Goal: Task Accomplishment & Management: Manage account settings

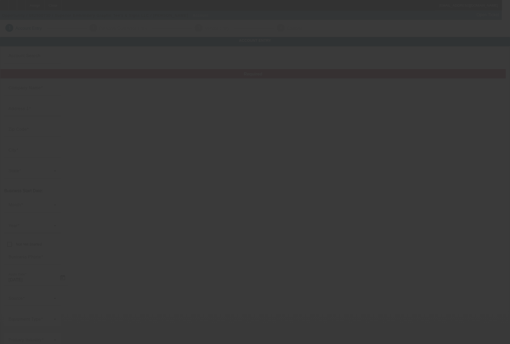
type input "[DATE]"
type input "Superior Embroidery Graphic Tee's & Signs LLC"
type input "3708 4th St"
type input "70058"
type input "[PERSON_NAME]"
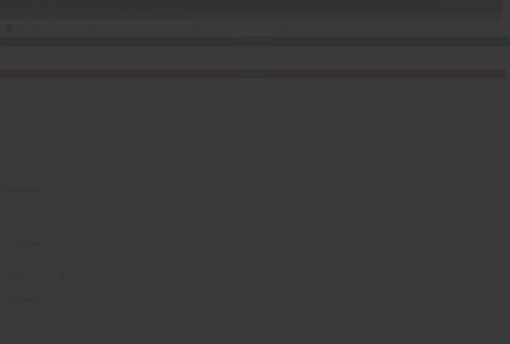
type input "[PHONE_NUMBER]"
type input "Ste 104"
type input "superior.info24@gmail.com"
type input "000000000"
type input "Embroidery, prints, and signs"
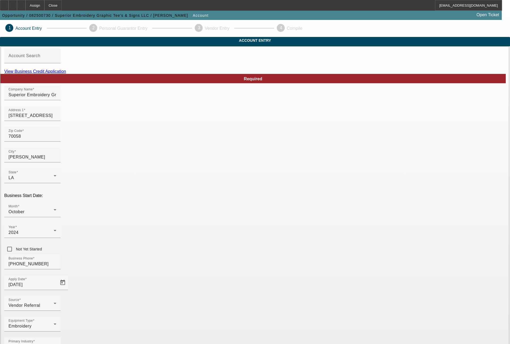
drag, startPoint x: 362, startPoint y: 260, endPoint x: 306, endPoint y: 262, distance: 56.1
type input "331276790"
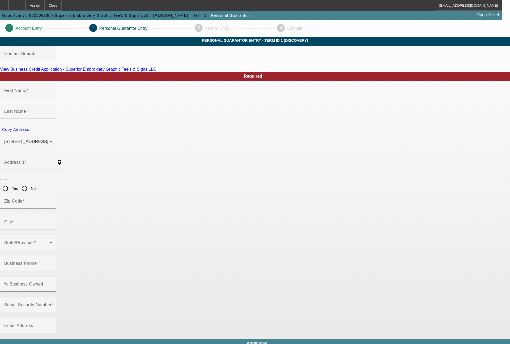
type input "Chase"
type input "Venable"
type input "4046 School Drive"
radio input "true"
type input "70072"
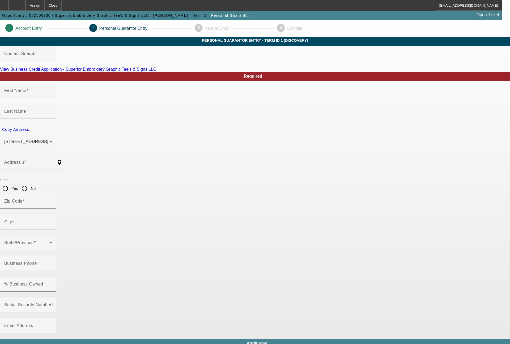
type input "Marrero"
type input "[PHONE_NUMBER]"
type input "50"
type input "433-83-8861"
type input "superior.info24@gmail.com"
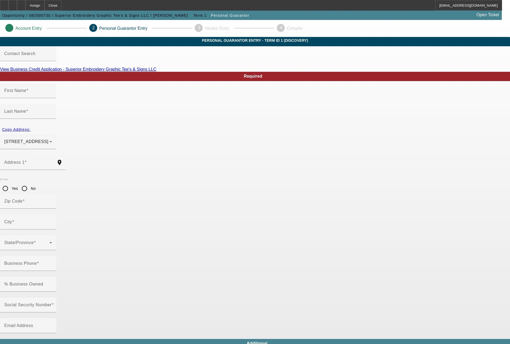
type input "(504) 607-2554"
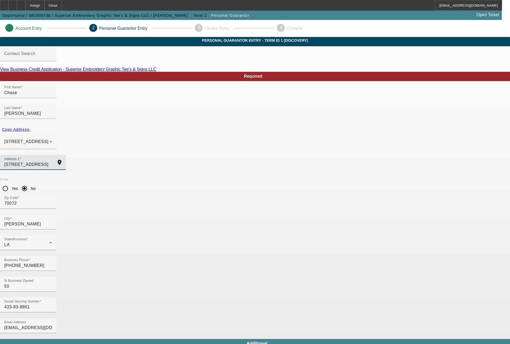
drag, startPoint x: 138, startPoint y: 150, endPoint x: 108, endPoint y: 151, distance: 30.0
click at [52, 161] on input "4046 School Drive" at bounding box center [28, 164] width 48 height 6
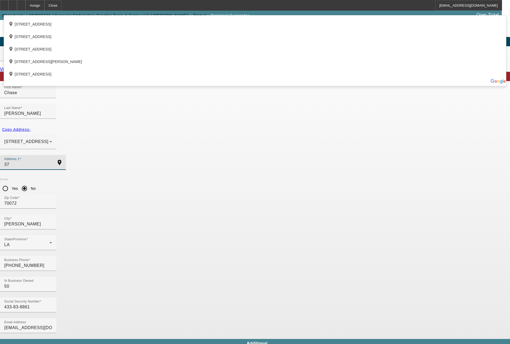
type input "3"
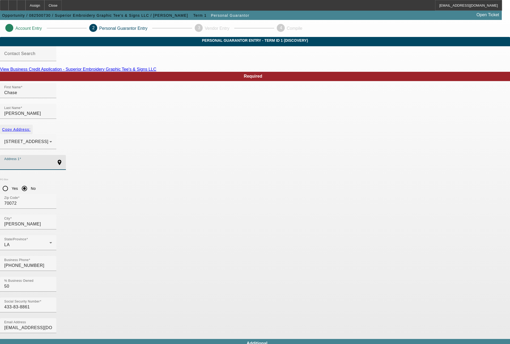
click at [31, 127] on span "Copy Address:" at bounding box center [16, 129] width 28 height 4
type input "4046 School Drive"
radio input "false"
click at [281, 225] on mat-option "Yes" at bounding box center [294, 227] width 70 height 13
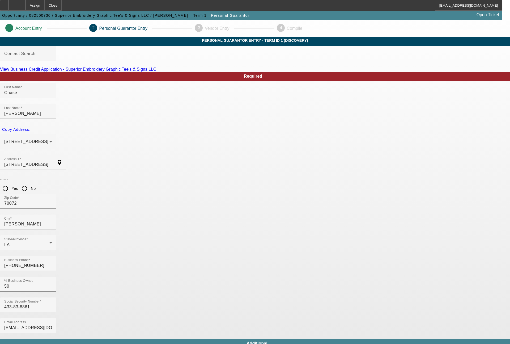
type input "[PHONE_NUMBER]"
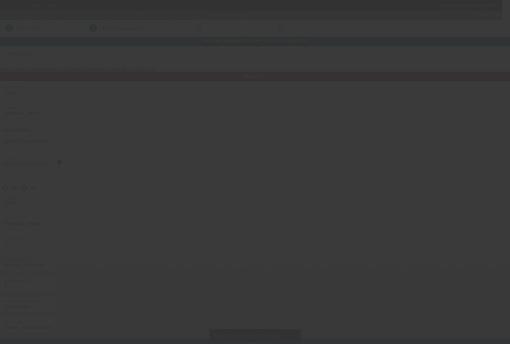
type input "Chase"
type input "Venable"
type input "4046 School Drive"
radio input "true"
type input "70072"
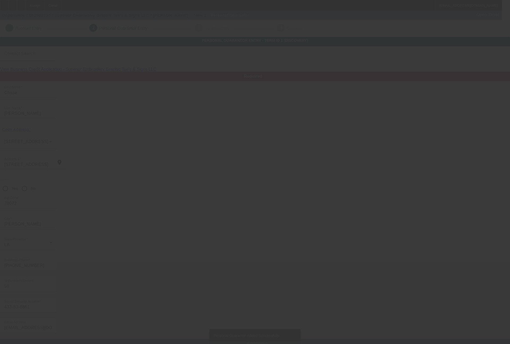
type input "Marrero"
type input "[PHONE_NUMBER]"
type input "50"
type input "433-83-8861"
type input "superior.info24@gmail.com"
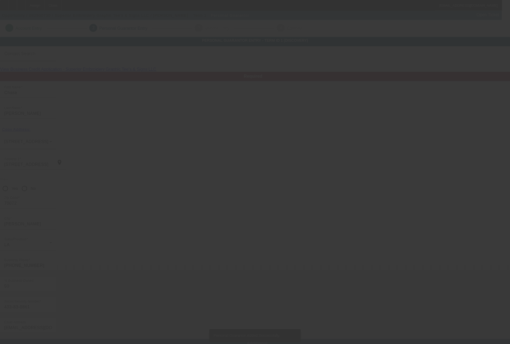
type input "(504) 607-2554"
type input "[PHONE_NUMBER]"
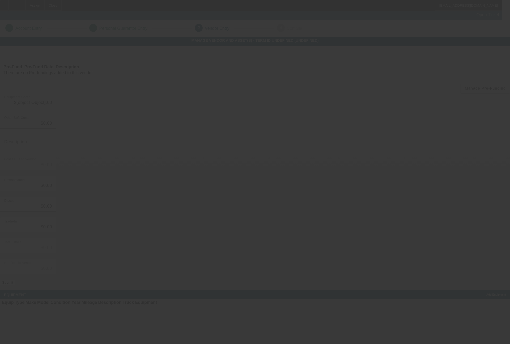
type input "$20,000.00"
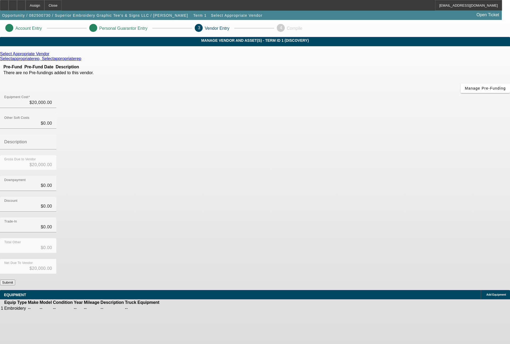
click at [51, 56] on icon at bounding box center [51, 54] width 0 height 5
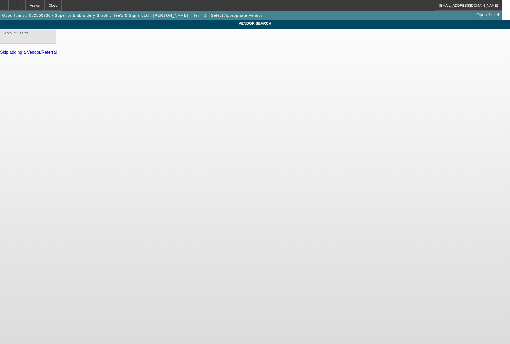
click at [52, 42] on input "Account Search" at bounding box center [28, 39] width 48 height 6
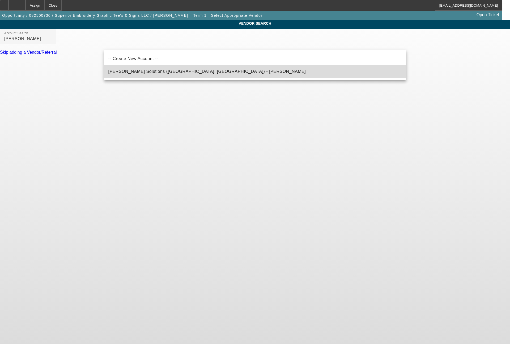
click at [166, 75] on mat-option "Hirsch Solutions (Huntersville, NC) - Janowski, Kristof" at bounding box center [255, 71] width 302 height 13
type input "Hirsch Solutions (Huntersville, NC) - Janowski, Kristof"
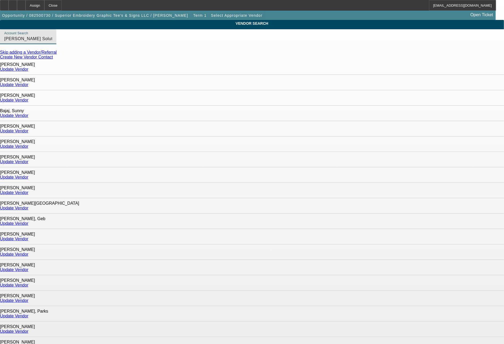
click at [28, 329] on link "Update Vendor" at bounding box center [14, 331] width 28 height 5
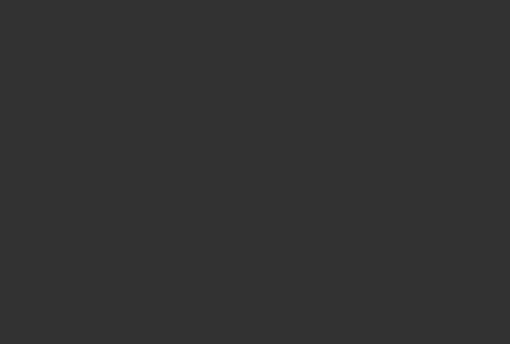
type input "$20,000.00"
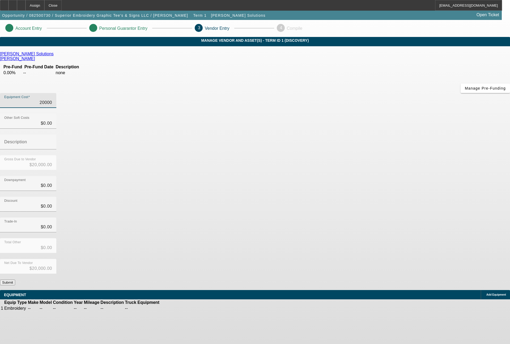
drag, startPoint x: 303, startPoint y: 65, endPoint x: 357, endPoint y: 73, distance: 54.8
click at [357, 93] on div "Equipment Cost 20000" at bounding box center [255, 103] width 510 height 21
type input "1"
type input "$1.00"
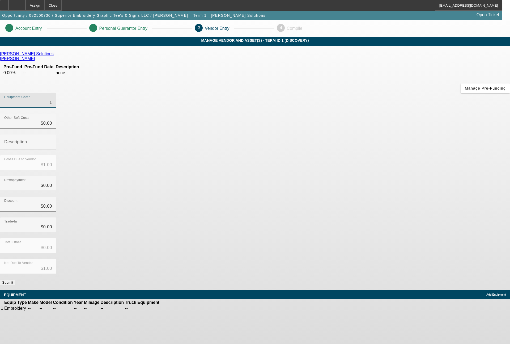
type input "19"
type input "$19.00"
type input "199"
type input "$199.00"
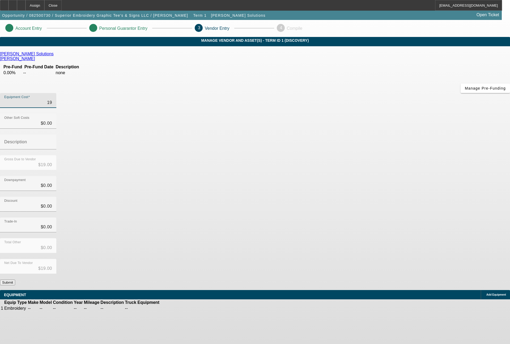
type input "$199.00"
type input "1999"
type input "$1,999.00"
type input "19995"
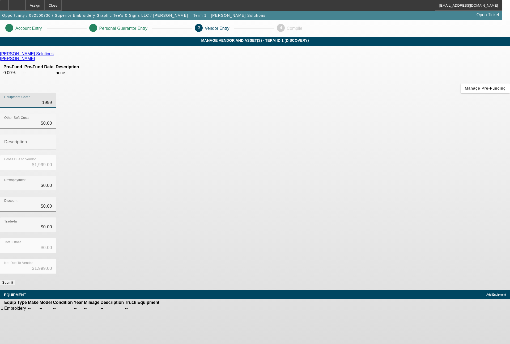
type input "$19,995.00"
click at [181, 306] on td at bounding box center [176, 308] width 10 height 5
click at [176, 308] on icon at bounding box center [176, 308] width 0 height 0
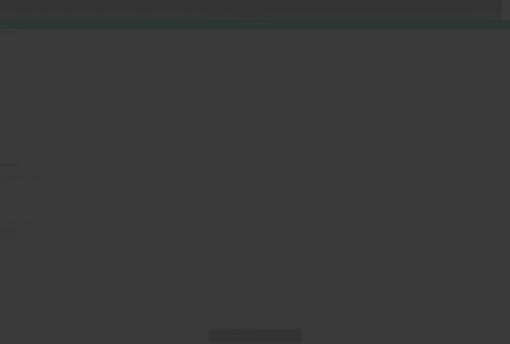
type input "3708 4th Street"
type input "Suite 104"
type input "Harvey"
type input "70058"
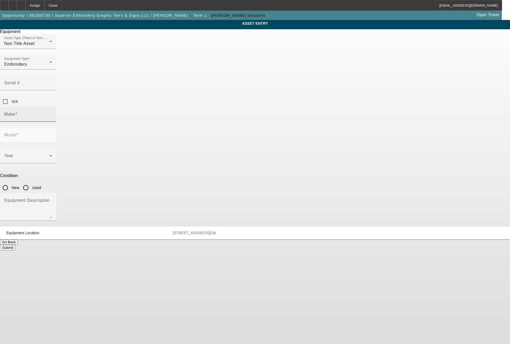
click at [52, 113] on input "Make" at bounding box center [28, 116] width 48 height 6
click at [187, 120] on span "Tajima" at bounding box center [192, 123] width 13 height 6
type input "Tajima"
click at [49, 155] on span at bounding box center [26, 158] width 45 height 6
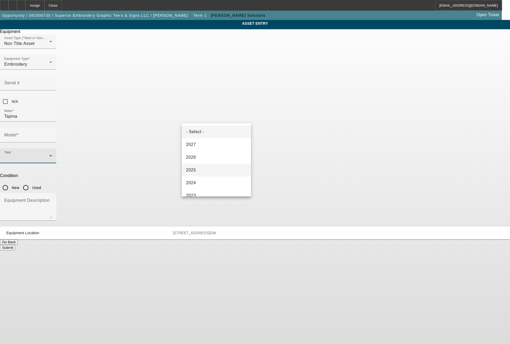
drag, startPoint x: 194, startPoint y: 169, endPoint x: 197, endPoint y: 165, distance: 5.1
click at [195, 168] on span "2025" at bounding box center [191, 170] width 10 height 6
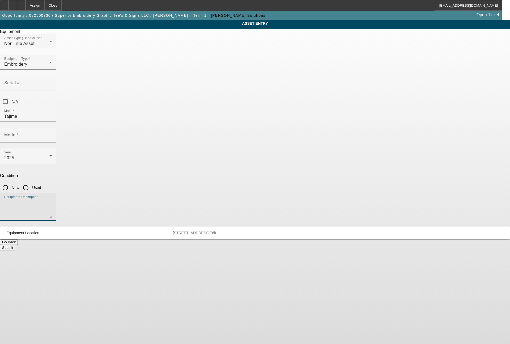
click at [52, 199] on textarea "Equipment Description" at bounding box center [28, 208] width 48 height 19
type textarea "single head machine"
drag, startPoint x: 262, startPoint y: 121, endPoint x: 265, endPoint y: 118, distance: 3.8
click at [11, 182] on input "New" at bounding box center [5, 187] width 11 height 11
radio input "true"
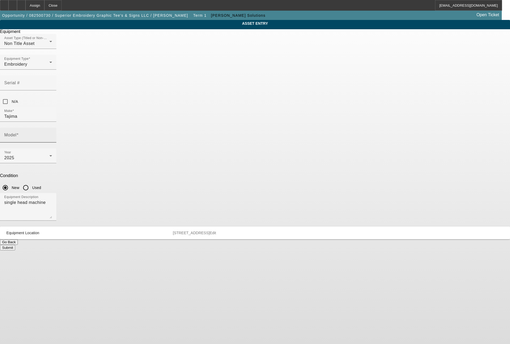
click at [19, 133] on span at bounding box center [17, 135] width 2 height 5
click at [52, 134] on input "Model" at bounding box center [28, 137] width 48 height 6
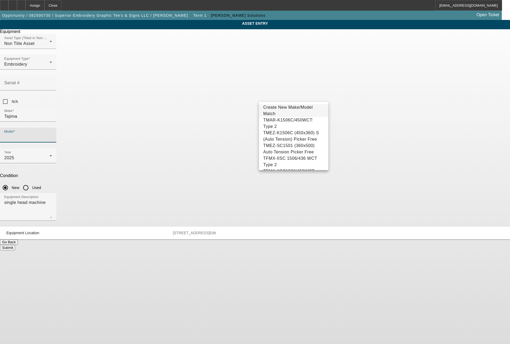
scroll to position [59, 0]
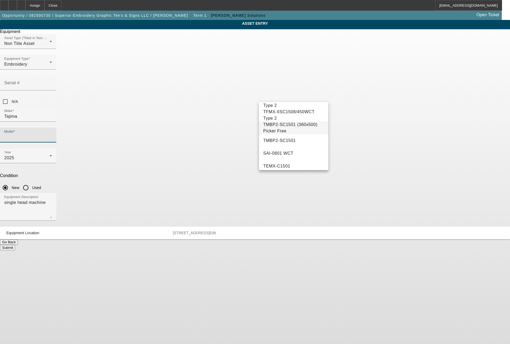
click at [308, 134] on span "TMBP2-SC1501 (360x500) Picker Free" at bounding box center [293, 127] width 61 height 13
type input "TMBP2-SC1501 (360x500) Picker Free"
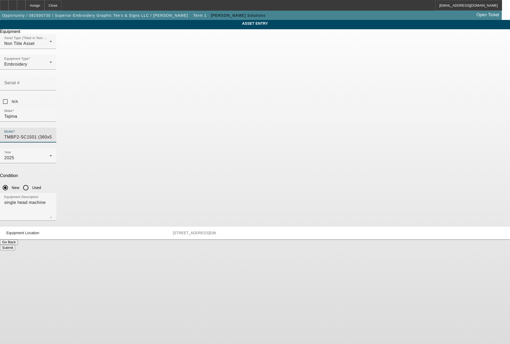
click at [15, 245] on button "Submit" at bounding box center [7, 248] width 15 height 6
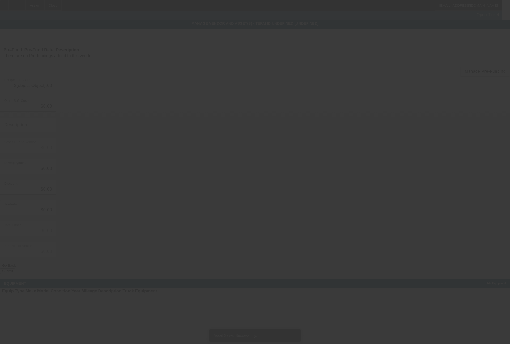
type input "$19,995.00"
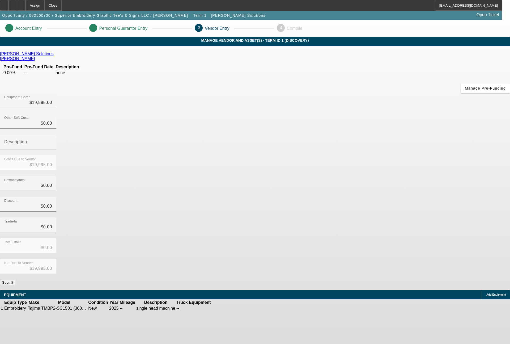
click at [15, 279] on button "Submit" at bounding box center [7, 282] width 15 height 6
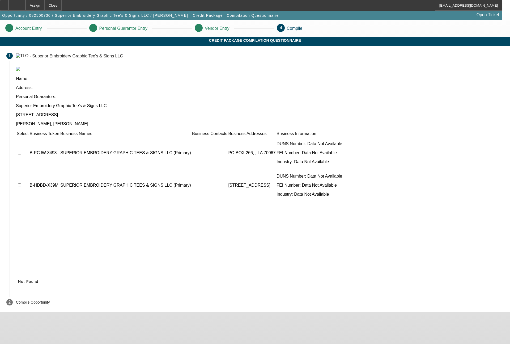
click at [21, 151] on input "checkbox" at bounding box center [19, 152] width 3 height 3
checkbox input "true"
click at [29, 169] on td at bounding box center [22, 185] width 12 height 32
click at [21, 183] on input "checkbox" at bounding box center [19, 184] width 3 height 3
checkbox input "true"
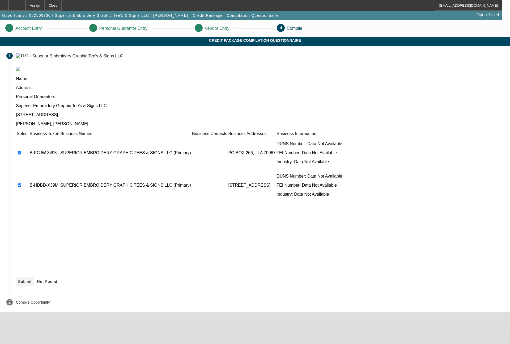
click at [32, 279] on span "Submit" at bounding box center [25, 281] width 14 height 4
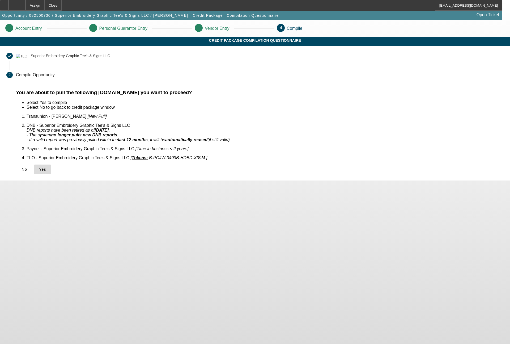
click at [46, 167] on span "Yes" at bounding box center [42, 169] width 7 height 4
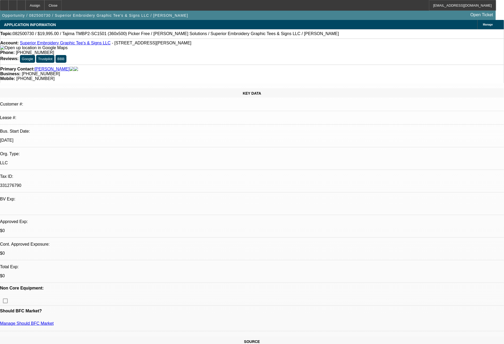
select select "0"
select select "2"
select select "0.1"
select select "4"
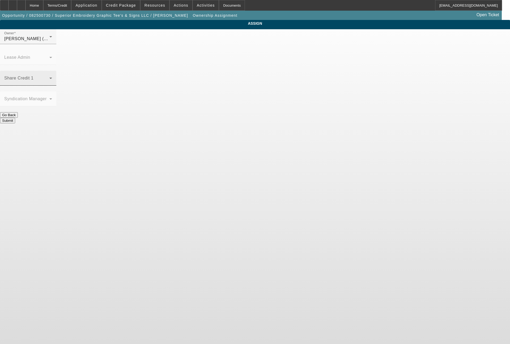
click at [49, 77] on span at bounding box center [26, 80] width 45 height 6
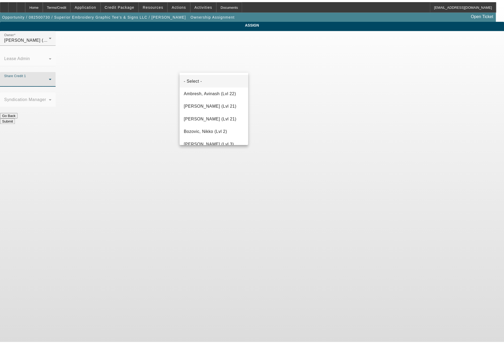
scroll to position [714, 0]
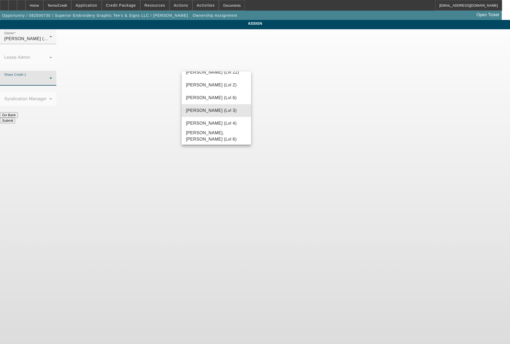
drag, startPoint x: 219, startPoint y: 112, endPoint x: 255, endPoint y: 100, distance: 37.7
click at [219, 110] on span "Wesolowski, Tyler (Lvl 3)" at bounding box center [211, 110] width 51 height 6
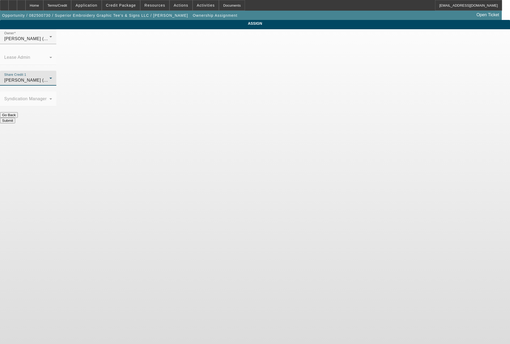
click at [15, 118] on button "Submit" at bounding box center [7, 121] width 15 height 6
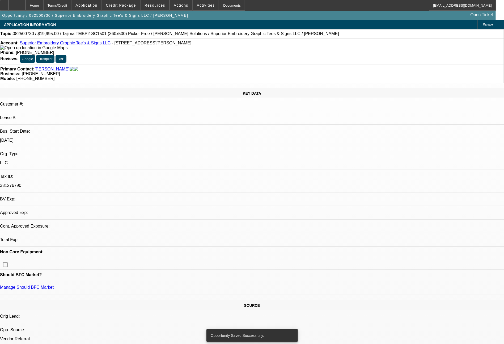
select select "0"
select select "2"
select select "0.1"
select select "4"
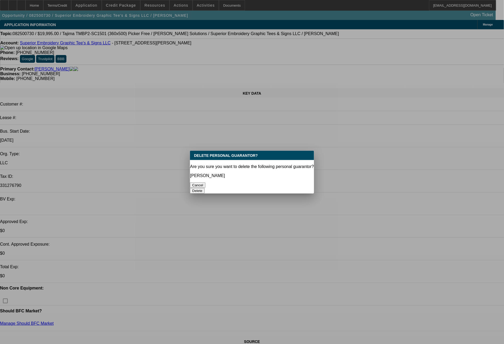
click at [205, 188] on button "Delete" at bounding box center [197, 191] width 15 height 6
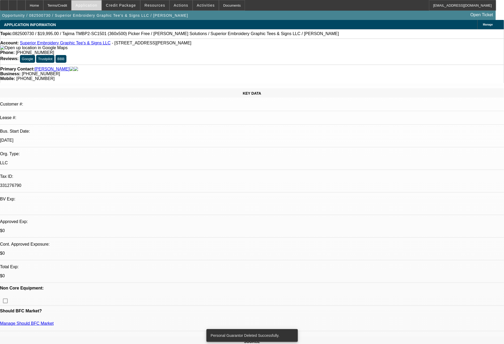
click at [96, 7] on span "Application" at bounding box center [86, 5] width 22 height 4
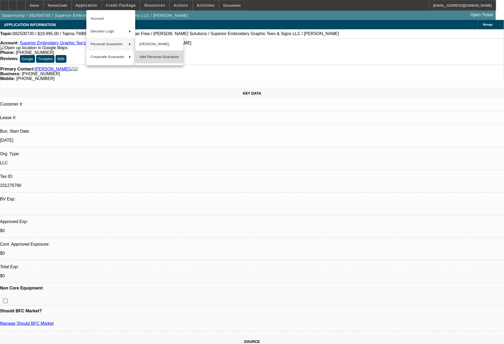
click at [155, 57] on span "Add Personal Guarantor" at bounding box center [159, 57] width 40 height 6
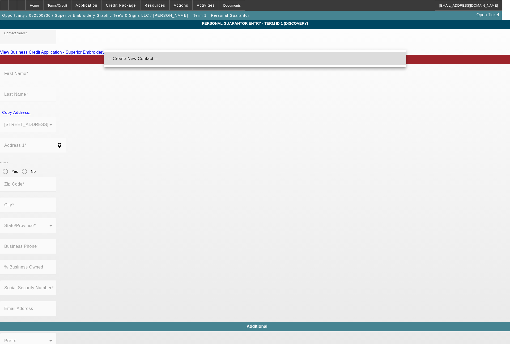
click at [135, 59] on span "-- Create New Contact --" at bounding box center [132, 58] width 49 height 5
type input "-- Create New Contact --"
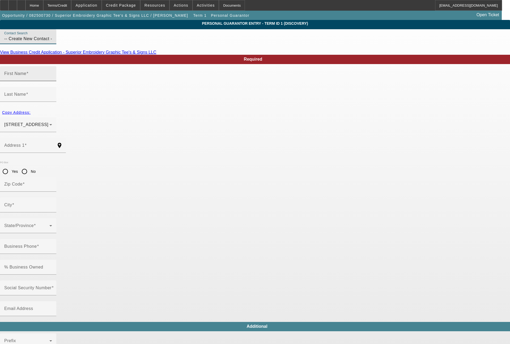
click at [52, 79] on input "First Name" at bounding box center [28, 76] width 48 height 6
type input "Paola"
type input "Urbina"
click at [31, 110] on span "Copy Address:" at bounding box center [16, 112] width 28 height 4
type input "4046 School Drive"
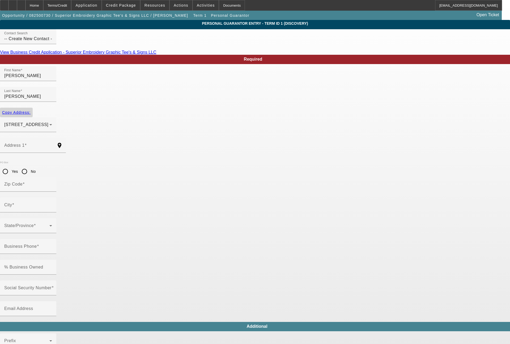
type input "70072"
type input "Marrero"
click at [52, 287] on input "Social Security Number" at bounding box center [28, 290] width 48 height 6
type input "633-75-2387"
click at [52, 266] on input "% Business Owned" at bounding box center [28, 269] width 48 height 6
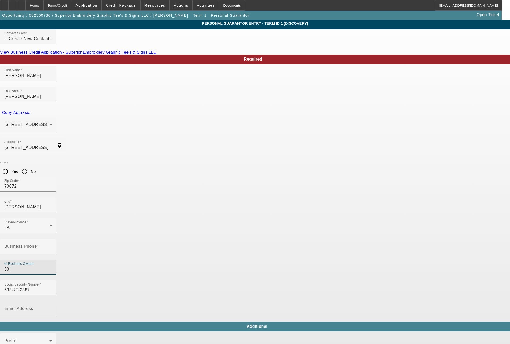
type input "50"
click at [33, 306] on mat-label "Email Address" at bounding box center [18, 308] width 29 height 5
click at [52, 307] on input "Email Address" at bounding box center [28, 310] width 48 height 6
type input "superior.info24@gmail.com"
click at [39, 244] on span at bounding box center [38, 246] width 2 height 5
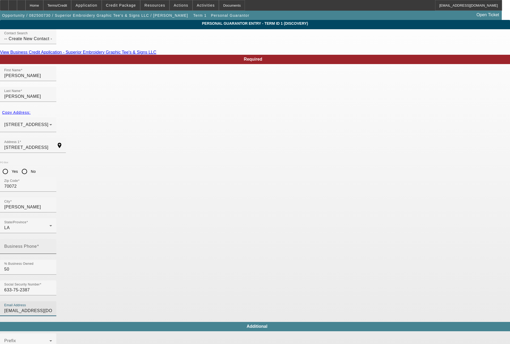
click at [52, 245] on input "Business Phone" at bounding box center [28, 248] width 48 height 6
type input "(504) 512-1454"
type input "(504) 607-2554"
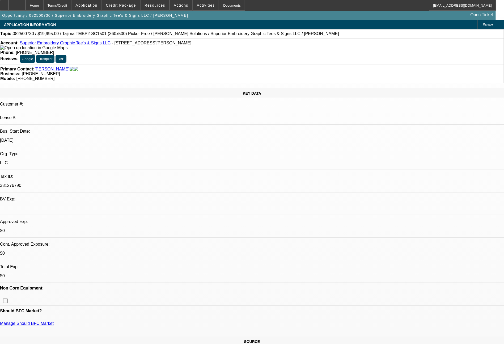
select select "0"
select select "2"
select select "0.1"
select select "4"
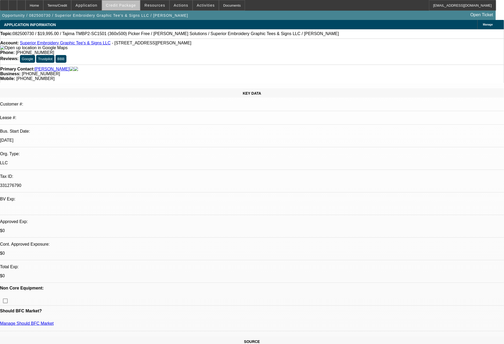
click at [136, 6] on span "Credit Package" at bounding box center [121, 5] width 30 height 4
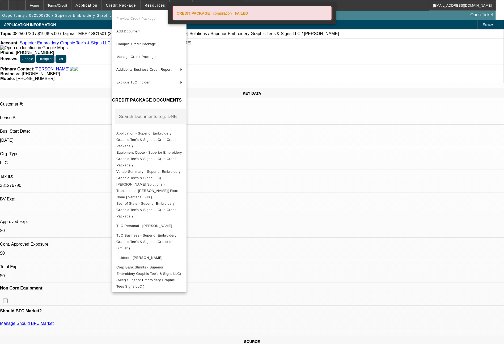
click at [394, 255] on div at bounding box center [252, 172] width 504 height 344
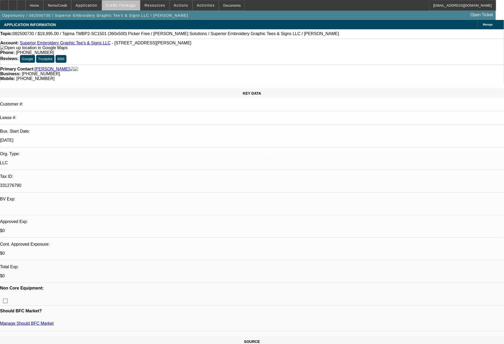
click at [133, 5] on span "Credit Package" at bounding box center [121, 5] width 30 height 4
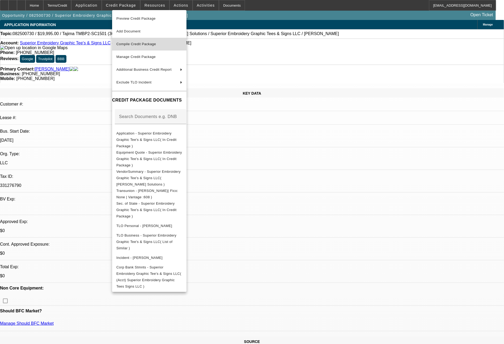
click at [135, 41] on button "Compile Credit Package" at bounding box center [149, 44] width 74 height 13
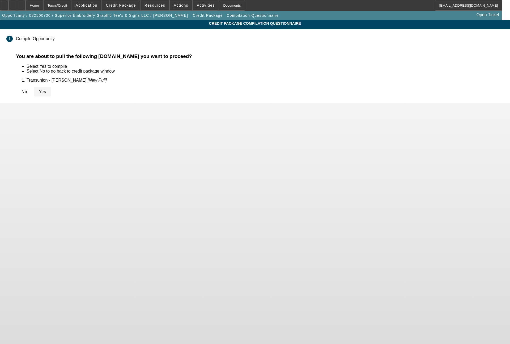
click at [39, 90] on icon at bounding box center [39, 92] width 0 height 4
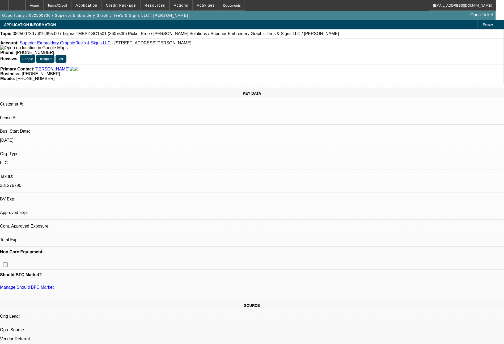
select select "0"
select select "2"
select select "0.1"
select select "4"
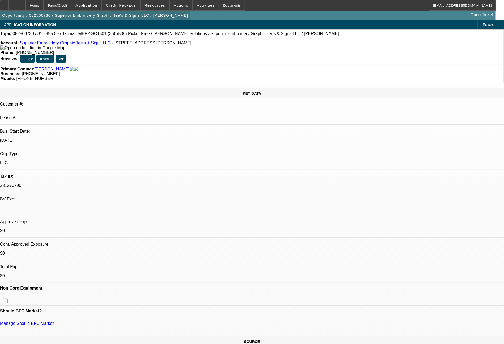
click at [119, 10] on span "button" at bounding box center [95, 15] width 190 height 13
click at [124, 6] on span "Credit Package" at bounding box center [121, 5] width 30 height 4
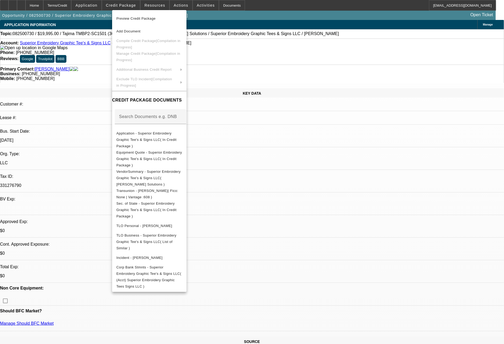
click at [349, 249] on div at bounding box center [252, 172] width 504 height 344
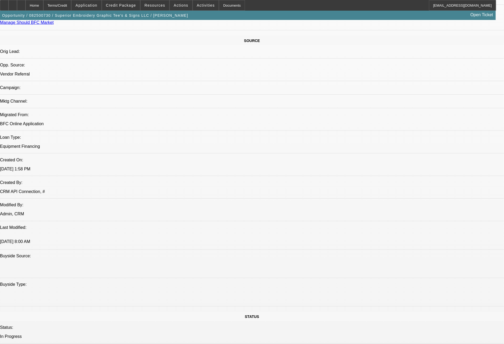
scroll to position [602, 0]
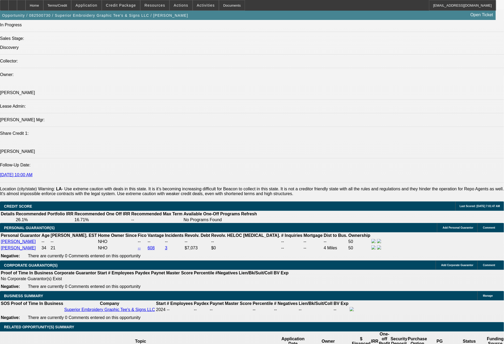
scroll to position [610, 0]
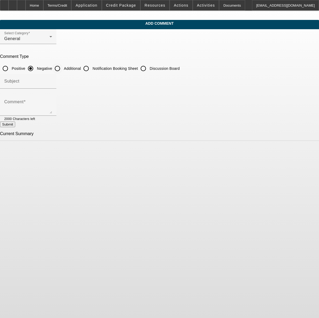
click at [63, 69] on input "Additional" at bounding box center [57, 68] width 11 height 11
radio input "true"
click at [52, 110] on textarea "Comment" at bounding box center [28, 107] width 48 height 13
type textarea "Just under (1) full year in business with a small Tajima SAI (8 needle) single …"
click at [15, 127] on button "Submit" at bounding box center [7, 125] width 15 height 6
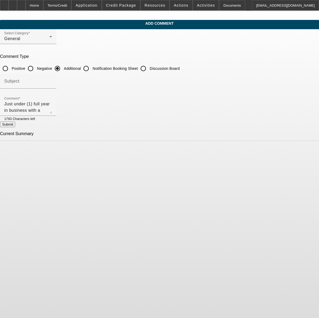
radio input "true"
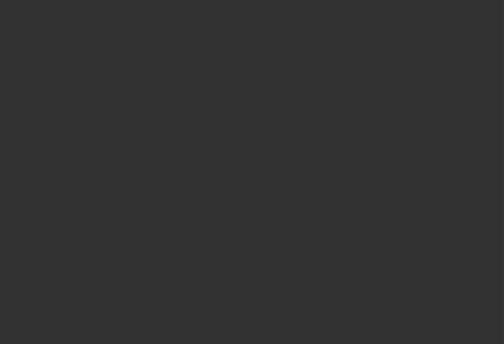
select select "0"
select select "2"
select select "0.1"
select select "4"
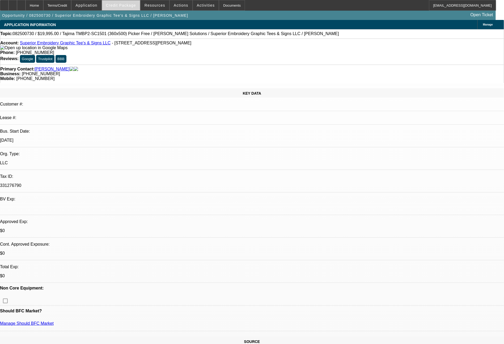
click at [132, 5] on span "Credit Package" at bounding box center [121, 5] width 30 height 4
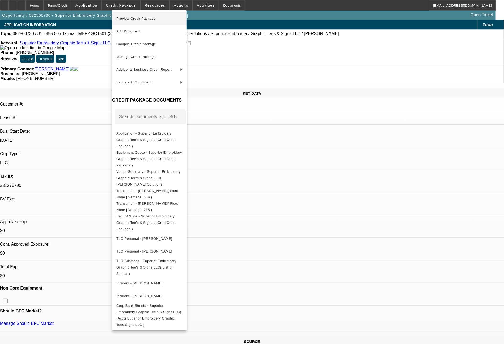
click at [143, 19] on span "Preview Credit Package" at bounding box center [135, 18] width 39 height 4
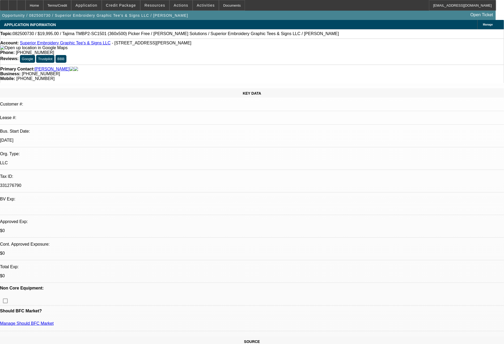
scroll to position [602, 0]
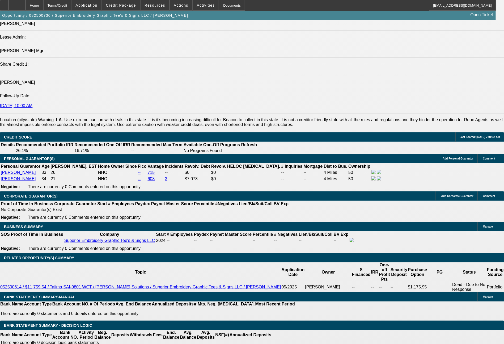
scroll to position [734, 0]
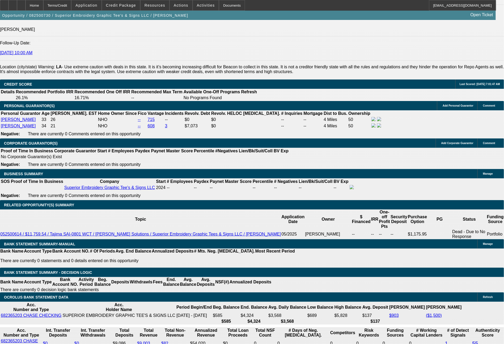
type input "$2,500.00"
type input "UNKNOWN"
type input "60"
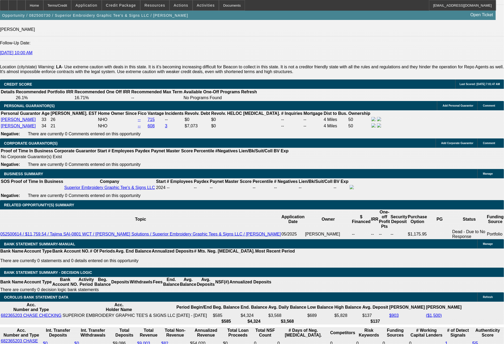
type input "466"
type input "$932.00"
type input "20.3"
type input "463"
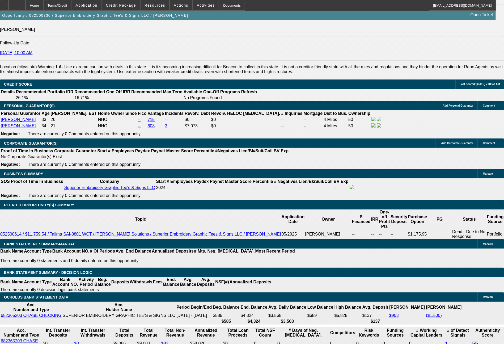
type input "$926.00"
type input "19.9"
type input "46"
type input "$92.00"
type input "447"
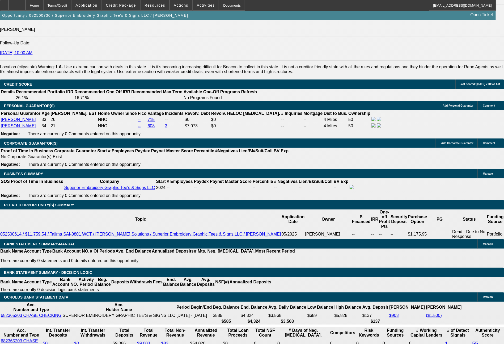
type input "$894.00"
type input "18.3"
type input "$447.00"
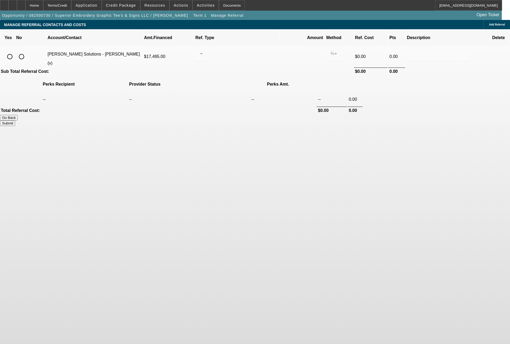
click at [15, 51] on input "radio" at bounding box center [10, 56] width 11 height 11
radio input "true"
click at [200, 50] on div at bounding box center [200, 53] width 0 height 6
click at [238, 62] on span "Pay vendor SALES PERSON" at bounding box center [242, 62] width 43 height 13
click at [285, 50] on input "0.000" at bounding box center [302, 53] width 34 height 6
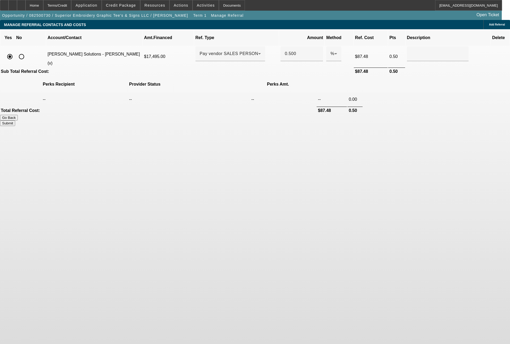
click at [15, 120] on button "Submit" at bounding box center [7, 123] width 15 height 6
type input "0.500"
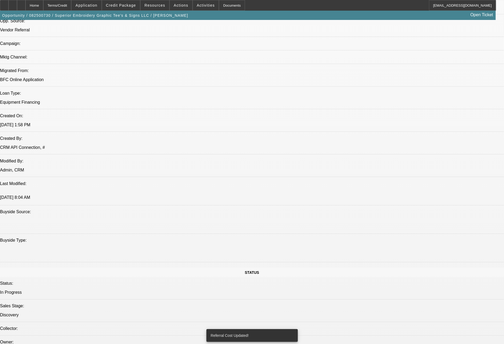
select select "0"
select select "2"
select select "0.1"
select select "4"
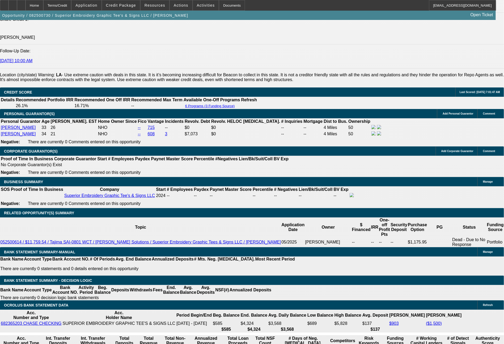
scroll to position [748, 0]
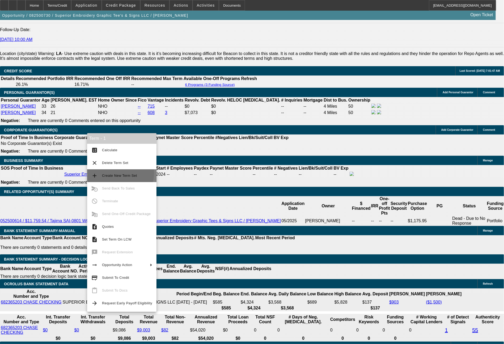
click at [118, 173] on span "Create New Term Set" at bounding box center [127, 175] width 50 height 6
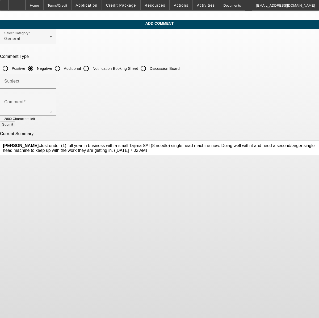
click at [63, 68] on input "Additional" at bounding box center [57, 68] width 11 height 11
radio input "true"
click at [52, 103] on textarea "Comment" at bounding box center [28, 107] width 48 height 13
click at [52, 104] on textarea "Light personal credit on both PG's, just a few credit card accounts." at bounding box center [28, 107] width 48 height 13
type textarea "Light personal credit on both PG's, with just a few credit card accounts."
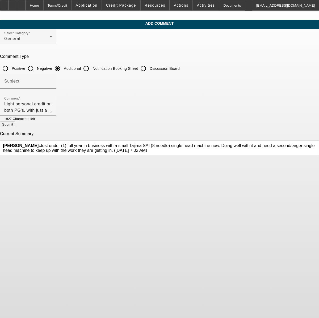
click at [15, 125] on button "Submit" at bounding box center [7, 125] width 15 height 6
radio input "true"
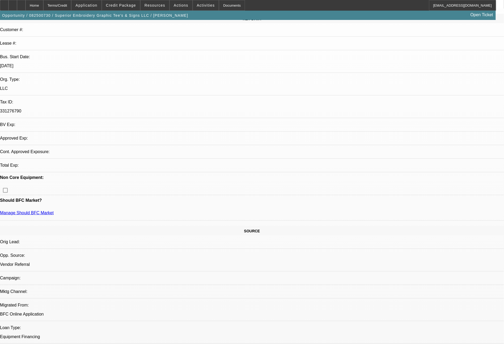
select select "0"
select select "2"
select select "0.1"
select select "4"
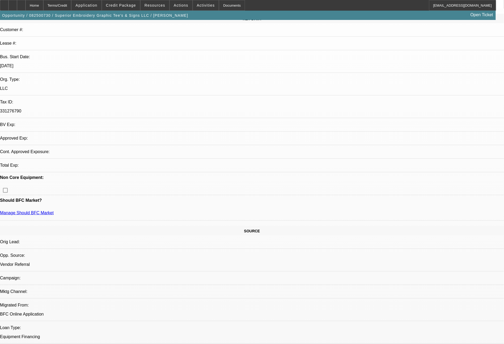
select select "0"
select select "2"
select select "0.1"
select select "4"
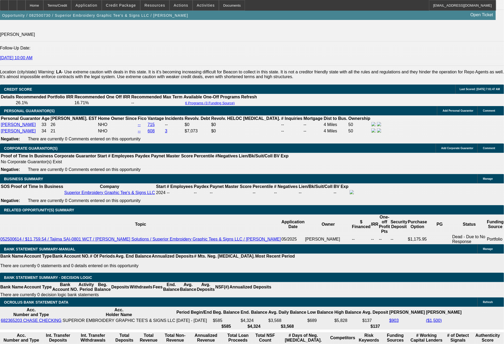
scroll to position [751, 0]
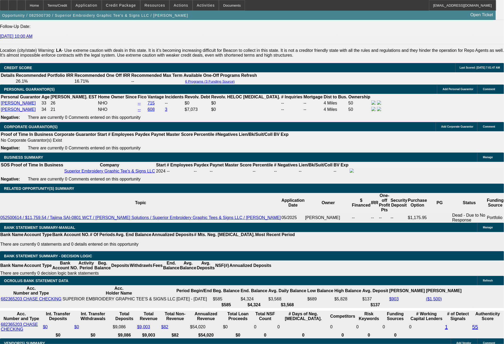
drag, startPoint x: 103, startPoint y: 207, endPoint x: 119, endPoint y: 210, distance: 16.2
type input "UNKNOWN"
type input "4"
type input "$9,083.30"
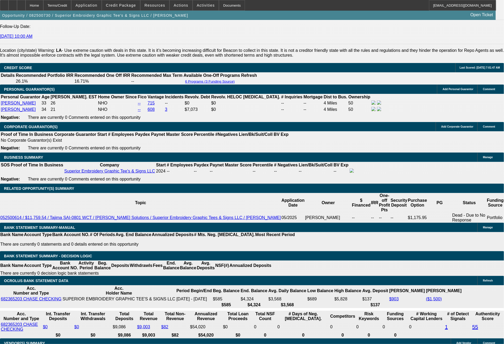
type input "$4,541.65"
type input "48"
type input "$1,033.10"
type input "$516.55"
type input "48"
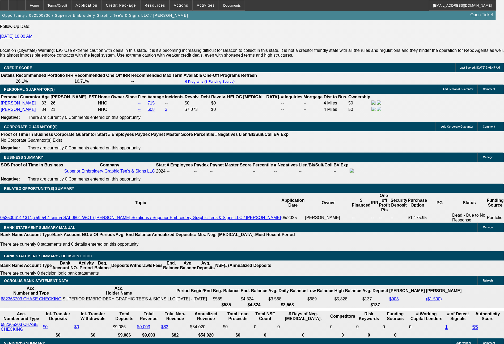
drag, startPoint x: 94, startPoint y: 167, endPoint x: 132, endPoint y: 168, distance: 38.8
type input "$2,000.00"
type input "$1,062.64"
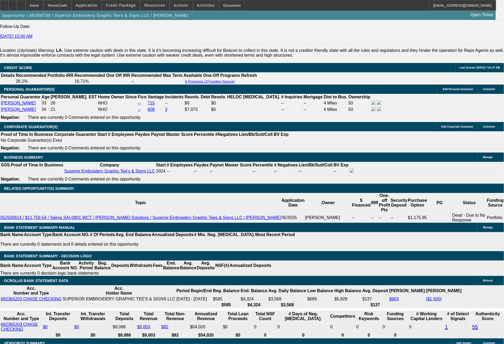
drag, startPoint x: 84, startPoint y: 209, endPoint x: 103, endPoint y: 210, distance: 19.1
type input "5"
type input "$10.00"
type input "531"
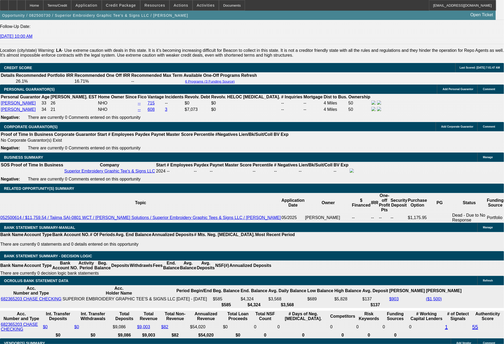
type input "$1,062.00"
type input "18.3"
type input "533"
type input "$1,066.00"
type input "18.5"
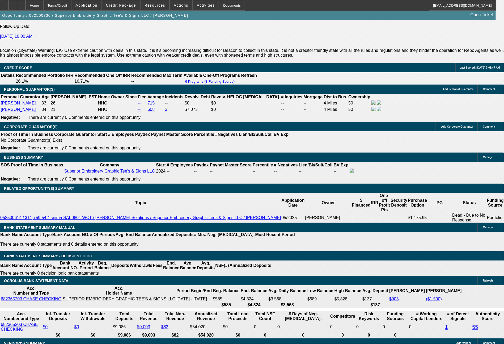
type input "$533.00"
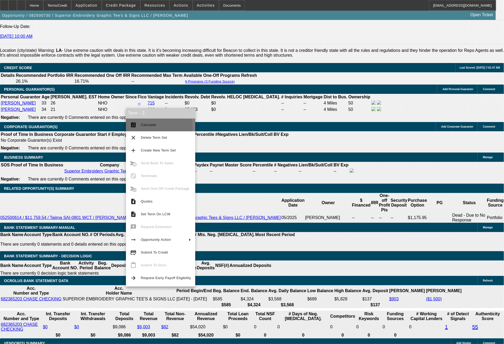
click at [148, 128] on span "Calculate" at bounding box center [166, 125] width 50 height 6
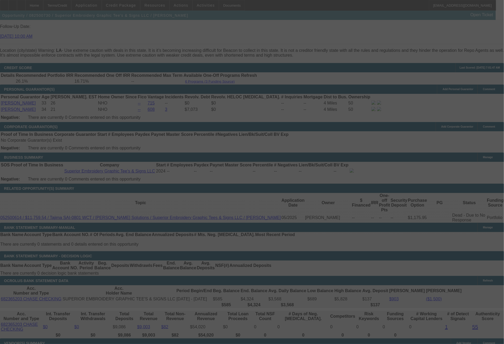
select select "0"
select select "2"
select select "0.1"
select select "4"
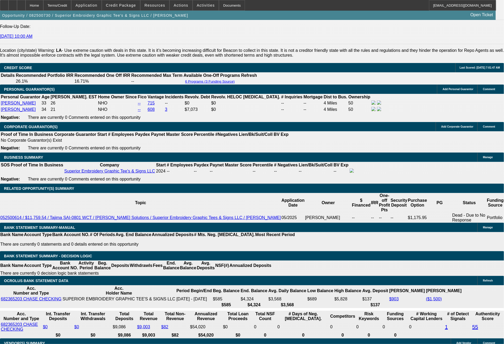
drag, startPoint x: 82, startPoint y: 209, endPoint x: 106, endPoint y: 213, distance: 24.2
type input "5"
type input "$10.00"
type input "UNKNOWN"
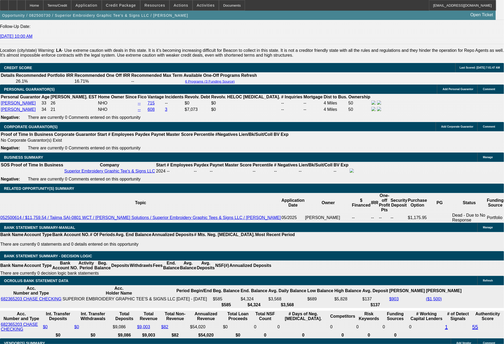
type input "524"
type input "17.5"
type input "$1,048.00"
type input "$524.00"
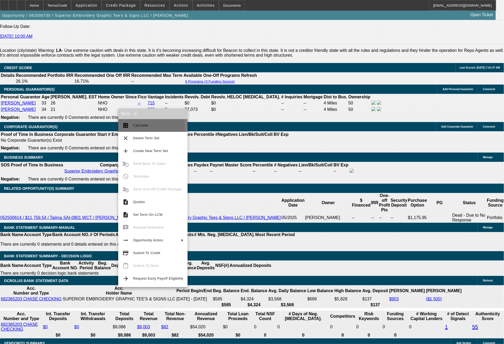
click at [134, 128] on span "Calculate" at bounding box center [158, 125] width 50 height 6
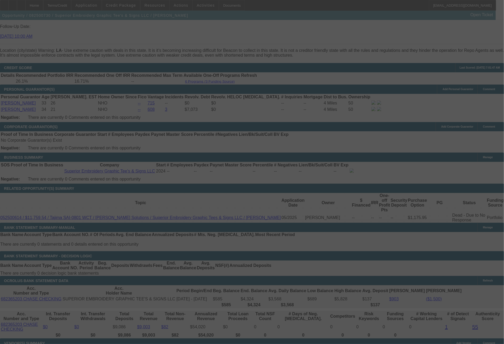
select select "0"
select select "2"
select select "0.1"
select select "4"
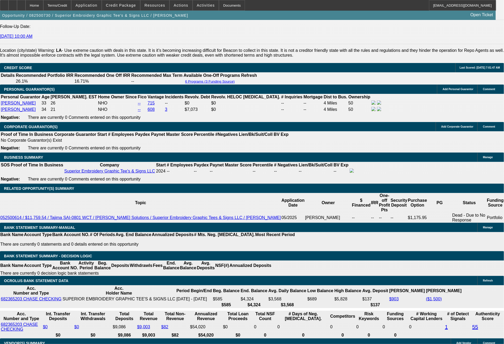
drag, startPoint x: 147, startPoint y: 208, endPoint x: 185, endPoint y: 208, distance: 38.3
type input "4"
type input "$88.00"
type input "UNKNOWN"
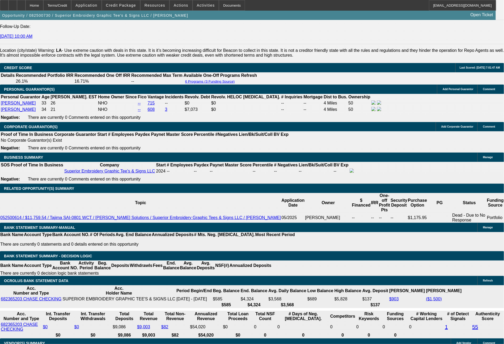
type input "44"
type input "449"
type input "$898.00"
type input "18.5"
type input "$449.00"
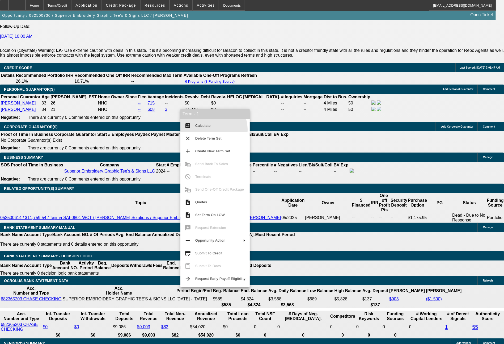
drag, startPoint x: 207, startPoint y: 130, endPoint x: 228, endPoint y: 133, distance: 21.8
click at [207, 129] on button "calculate Calculate" at bounding box center [214, 125] width 69 height 13
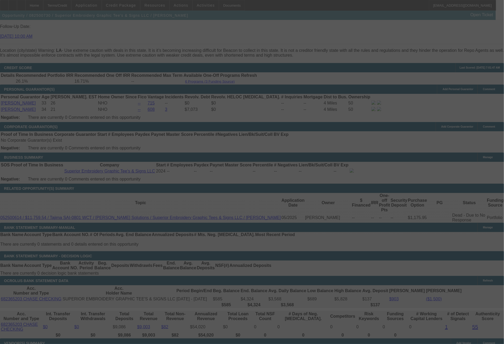
select select "0"
select select "2"
select select "0.1"
select select "4"
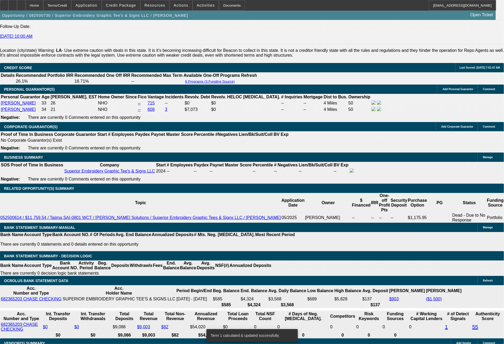
click at [181, 6] on span "Actions" at bounding box center [181, 5] width 15 height 4
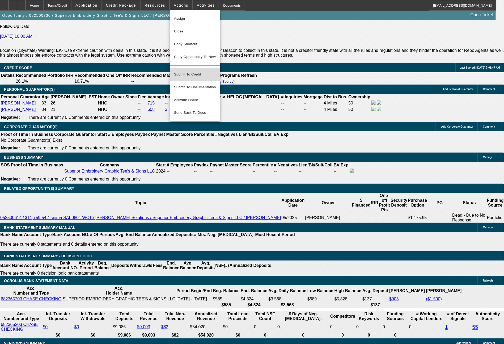
click at [195, 71] on span "Submit To Credit" at bounding box center [195, 74] width 42 height 6
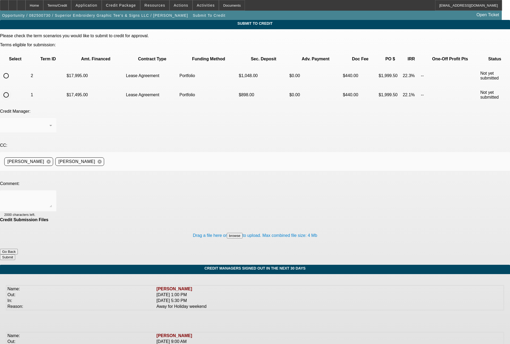
click at [11, 90] on input "radio" at bounding box center [6, 95] width 11 height 11
radio input "true"
click at [52, 118] on div "Arida, George" at bounding box center [28, 125] width 48 height 15
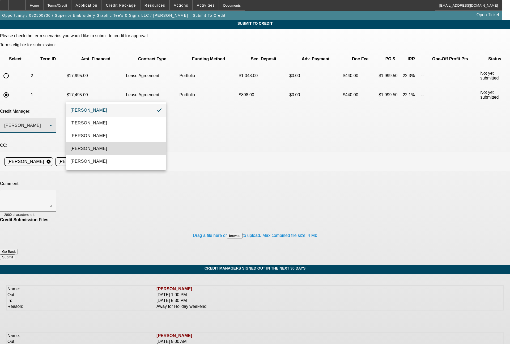
click at [87, 146] on span "Magner, Bill" at bounding box center [88, 148] width 37 height 6
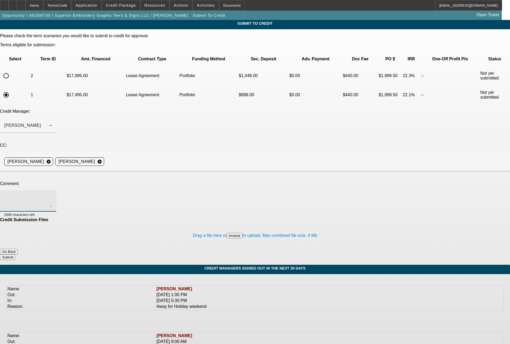
click at [52, 194] on textarea at bounding box center [28, 200] width 48 height 13
type textarea "Bill - please advise on both the 60 month & 48 month term sets, thanks"
click at [15, 254] on button "Submit" at bounding box center [7, 257] width 15 height 6
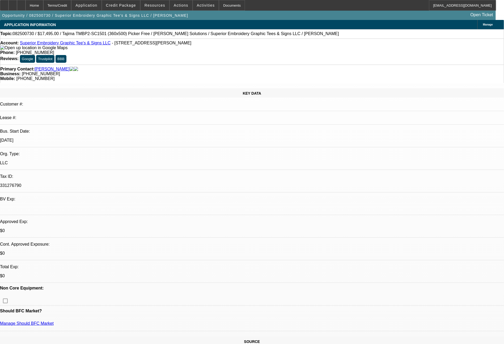
select select "0"
select select "2"
select select "0.1"
select select "4"
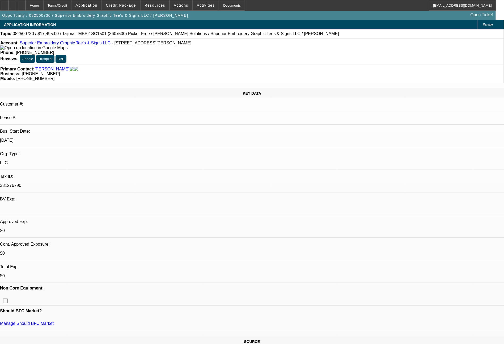
select select "0"
select select "2"
select select "0.1"
select select "4"
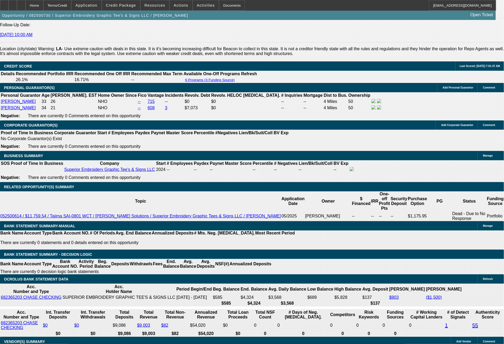
scroll to position [758, 0]
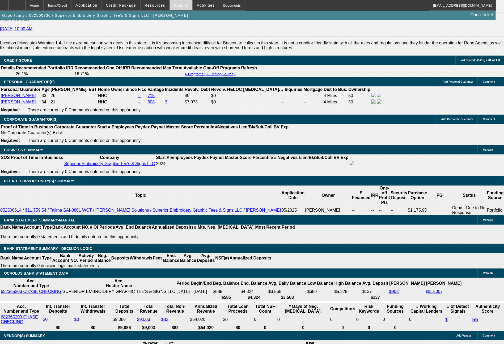
click at [174, 9] on span at bounding box center [181, 5] width 23 height 13
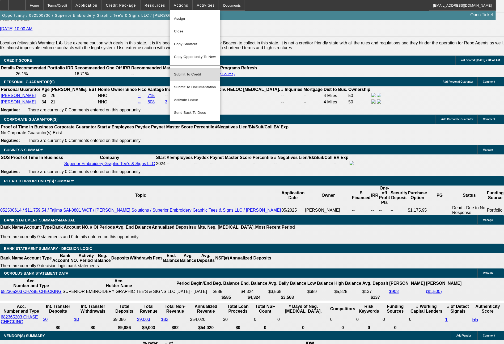
click at [193, 71] on span "Submit To Credit" at bounding box center [195, 74] width 42 height 6
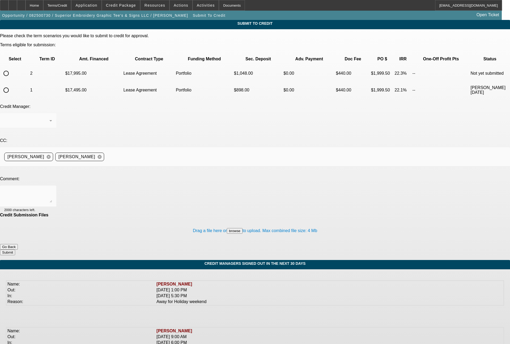
click at [11, 68] on input "radio" at bounding box center [6, 73] width 11 height 11
radio input "true"
click at [41, 118] on span "Arida, George" at bounding box center [22, 120] width 37 height 5
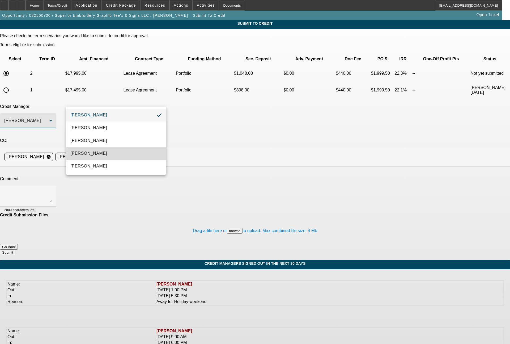
click at [99, 154] on mat-option "Magner, Bill" at bounding box center [116, 153] width 100 height 13
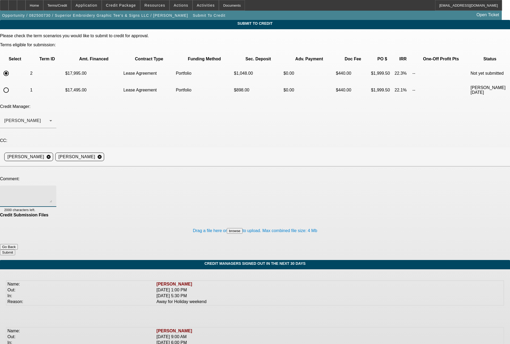
click at [52, 190] on textarea at bounding box center [28, 196] width 48 height 13
type textarea "48 month term set"
click at [15, 249] on button "Submit" at bounding box center [7, 252] width 15 height 6
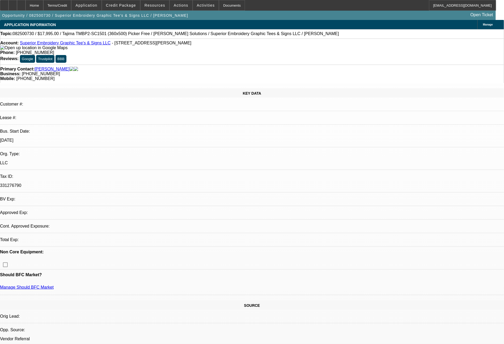
select select "0"
select select "2"
select select "0.1"
select select "4"
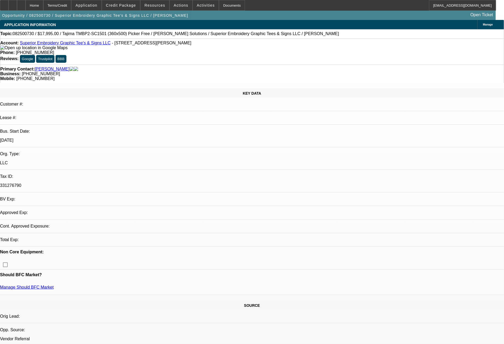
select select "0"
select select "2"
select select "0.1"
select select "4"
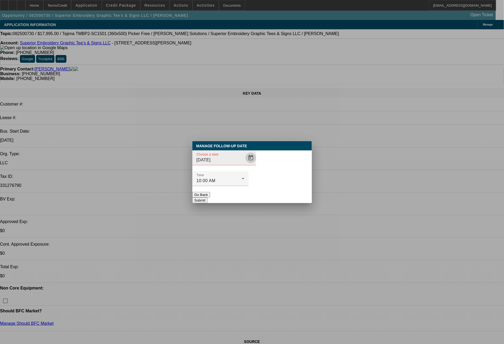
click at [244, 164] on span "Open calendar" at bounding box center [250, 157] width 13 height 13
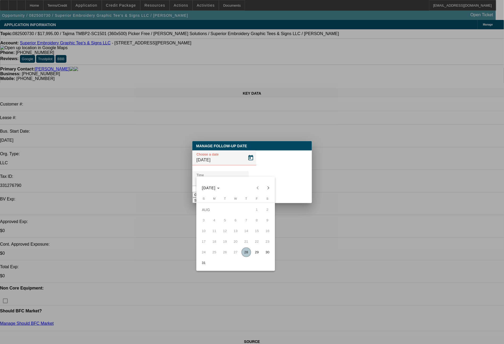
click at [258, 253] on span "29" at bounding box center [257, 252] width 10 height 10
type input "8/29/2025"
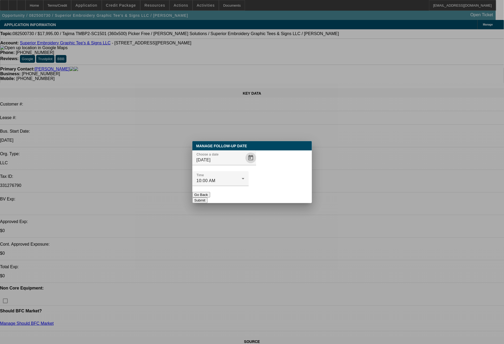
click at [207, 197] on button "Submit" at bounding box center [199, 200] width 15 height 6
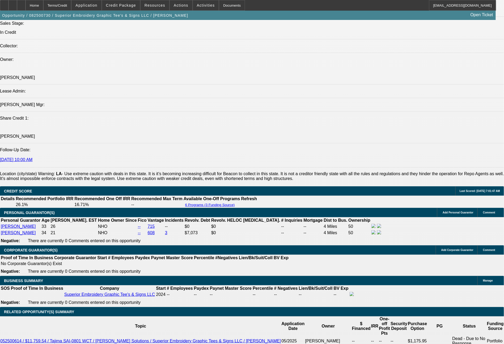
scroll to position [591, 0]
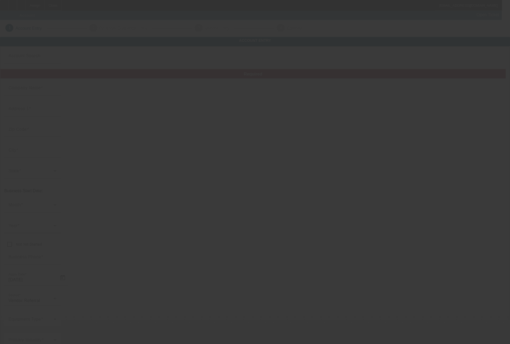
type input "Gear Up Nation, LLC"
type input "[STREET_ADDRESS]"
type input "49525"
type input "[GEOGRAPHIC_DATA]"
type input "[PHONE_NUMBER]"
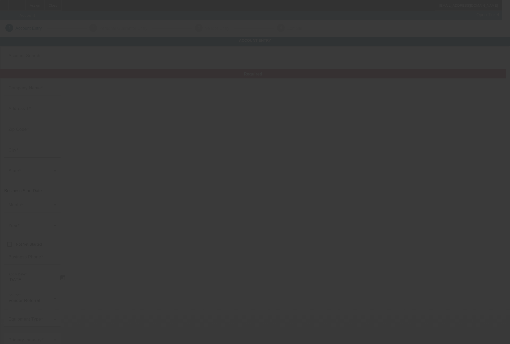
type input "[EMAIL_ADDRESS][DOMAIN_NAME]"
type input "920482319"
type input "Branded merchandise, garment decoration, engraved products, and more"
type input "[URL][DOMAIN_NAME]"
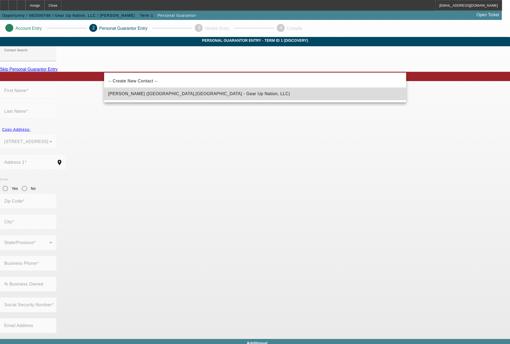
click at [144, 96] on span "[PERSON_NAME] ([GEOGRAPHIC_DATA],[GEOGRAPHIC_DATA] - Gear Up Nation, LLC)" at bounding box center [199, 93] width 182 height 5
type input "[PERSON_NAME] ([GEOGRAPHIC_DATA],[GEOGRAPHIC_DATA] - Gear Up Nation, LLC)"
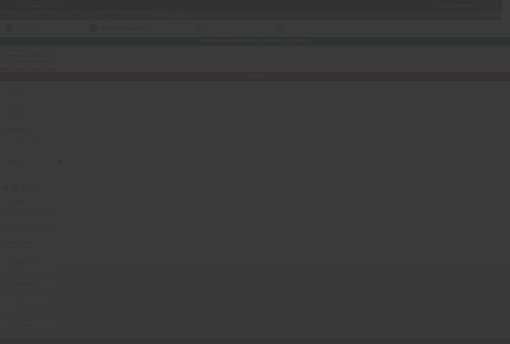
type input "[PERSON_NAME]"
type input "[STREET_ADDRESS]"
radio input "true"
type input "49525"
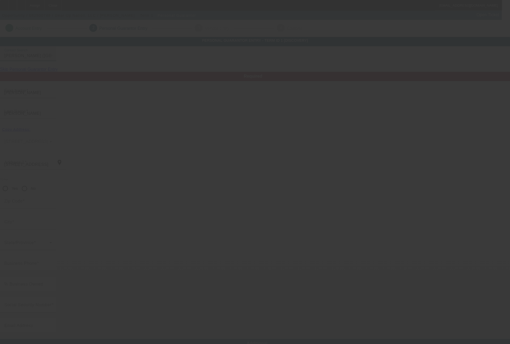
type input "[GEOGRAPHIC_DATA]"
type input "[PHONE_NUMBER]"
type input "100"
type input "371-04-8065"
type input "[EMAIL_ADDRESS][DOMAIN_NAME]"
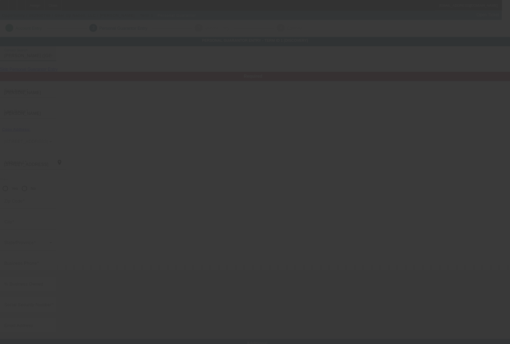
type input "$233,800.00"
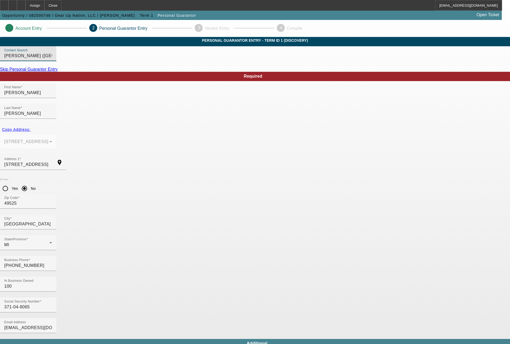
drag, startPoint x: 355, startPoint y: 204, endPoint x: 343, endPoint y: 192, distance: 16.5
click at [355, 204] on div at bounding box center [255, 172] width 510 height 344
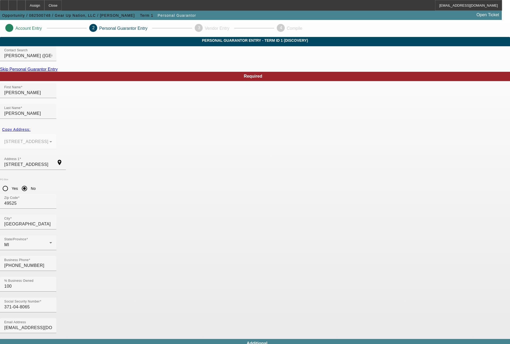
type input "[PHONE_NUMBER]"
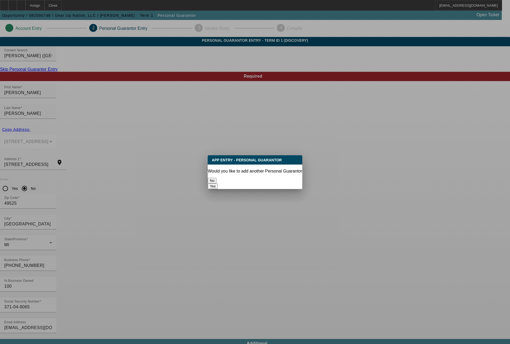
click at [217, 178] on button "No" at bounding box center [212, 181] width 9 height 6
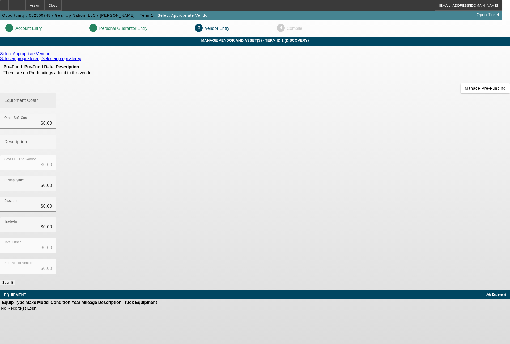
click at [52, 99] on input "Equipment Cost" at bounding box center [28, 102] width 48 height 6
type input "7"
type input "$7.00"
type input "75"
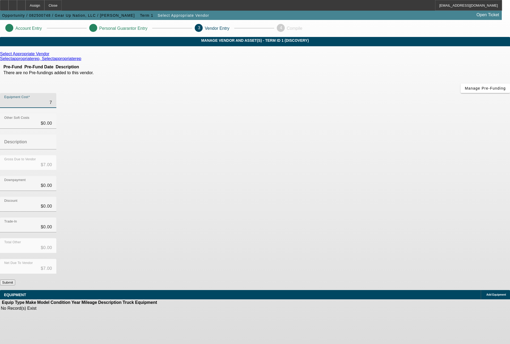
type input "$75.00"
type input "757"
type input "$757.00"
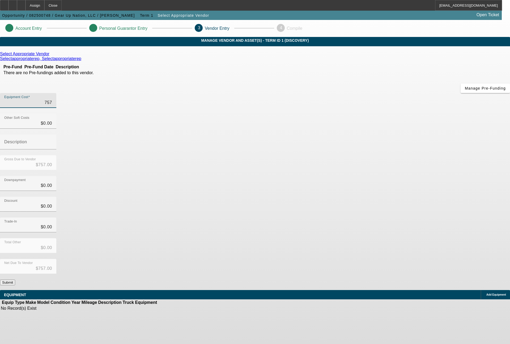
type input "7579"
type input "$7,579.00"
type input "75790"
type input "$75,790.00"
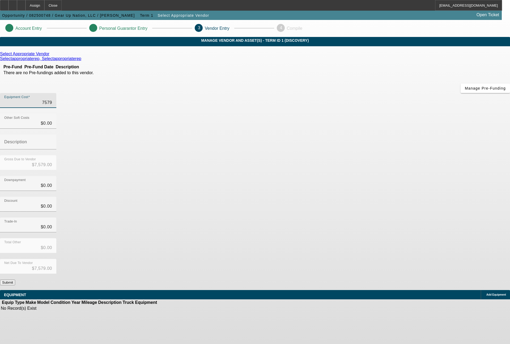
type input "$75,790.00"
click at [51, 56] on icon at bounding box center [51, 54] width 0 height 5
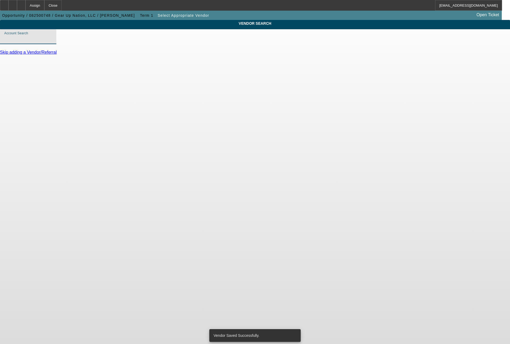
click at [52, 42] on input "Account Search" at bounding box center [28, 39] width 48 height 6
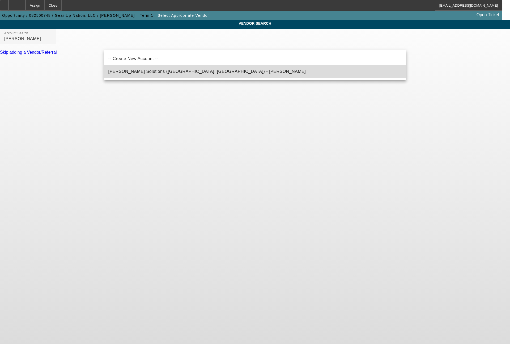
click at [139, 70] on span "[PERSON_NAME] Solutions ([GEOGRAPHIC_DATA], [GEOGRAPHIC_DATA]) - [PERSON_NAME]" at bounding box center [207, 71] width 198 height 5
type input "[PERSON_NAME] Solutions ([GEOGRAPHIC_DATA], [GEOGRAPHIC_DATA]) - [PERSON_NAME]"
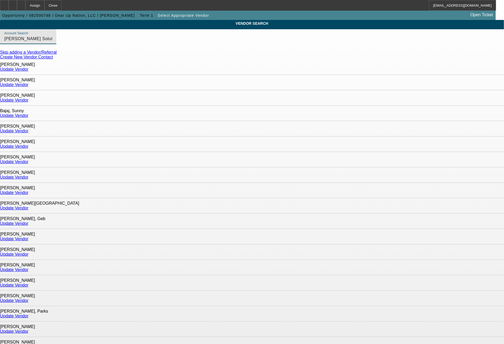
click at [28, 298] on link "Update Vendor" at bounding box center [14, 300] width 28 height 5
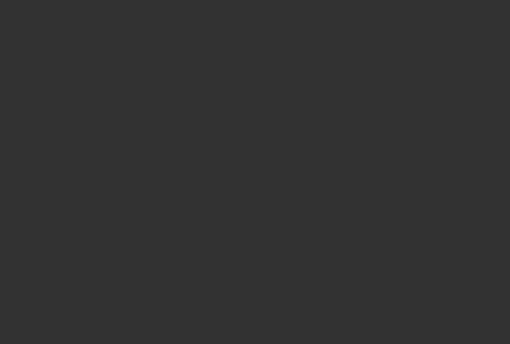
type input "$75,790.00"
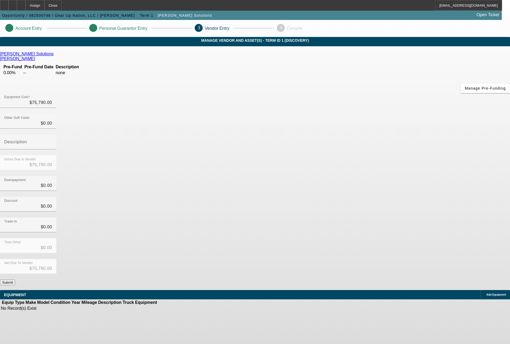
click at [481, 290] on div "Add Equipment" at bounding box center [495, 294] width 29 height 9
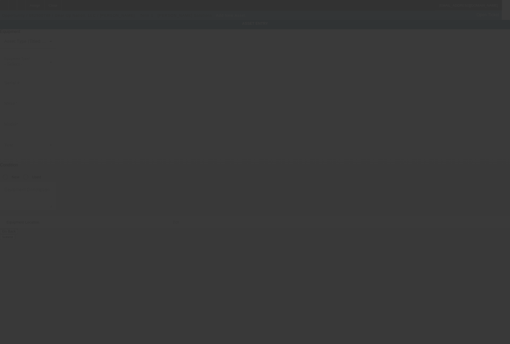
type input "[STREET_ADDRESS]"
type input "[GEOGRAPHIC_DATA]"
type input "49525"
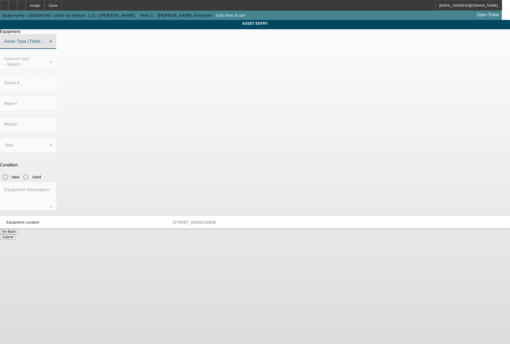
click at [49, 47] on span at bounding box center [26, 43] width 45 height 6
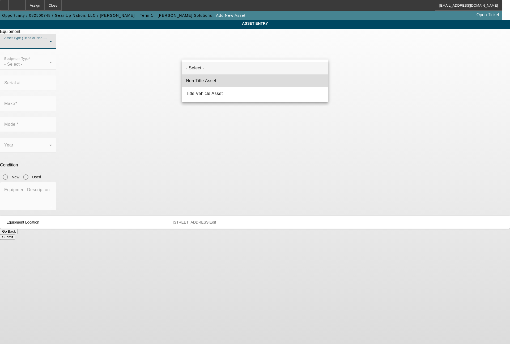
click at [210, 80] on span "Non Title Asset" at bounding box center [201, 81] width 30 height 6
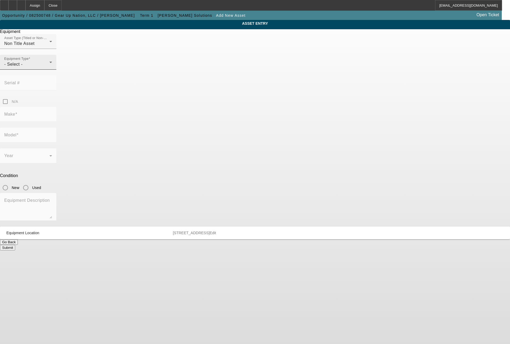
click at [29, 61] on mat-label "Equipment Type" at bounding box center [16, 58] width 24 height 3
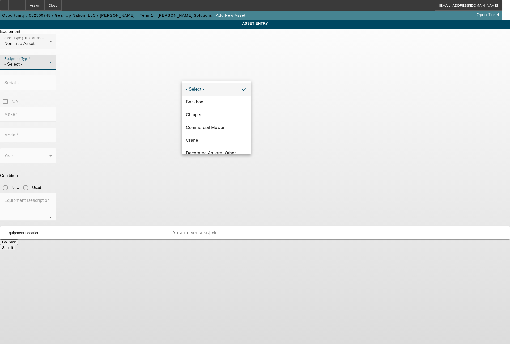
scroll to position [64, 0]
click at [218, 116] on mat-option "Embroidery" at bounding box center [216, 114] width 69 height 13
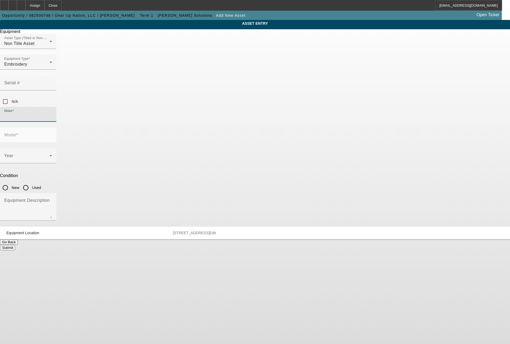
click at [52, 113] on input "Make" at bounding box center [28, 116] width 48 height 6
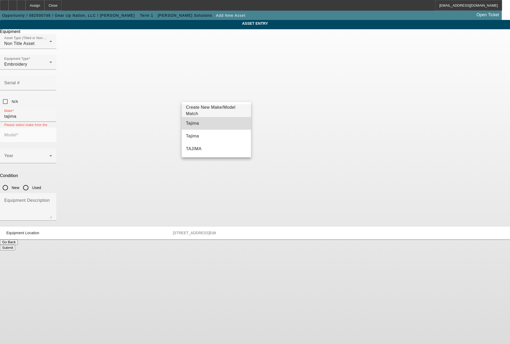
click at [219, 120] on mat-option "Tajima" at bounding box center [216, 123] width 69 height 13
type input "Tajima"
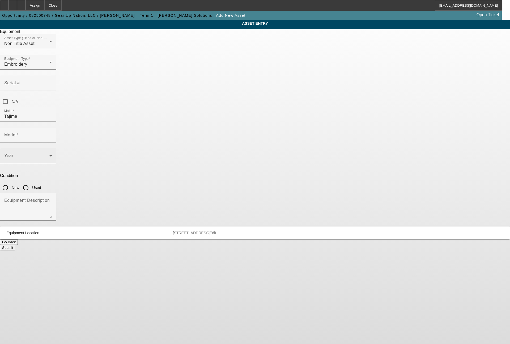
click at [52, 159] on div at bounding box center [52, 159] width 0 height 0
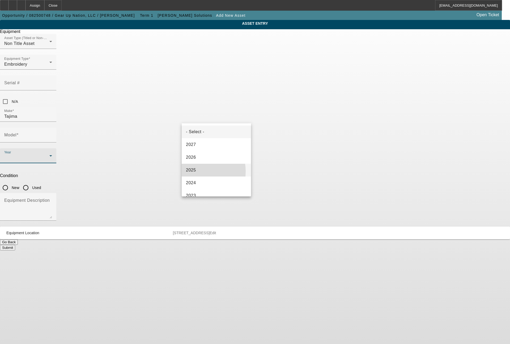
click at [196, 171] on mat-option "2025" at bounding box center [216, 170] width 69 height 13
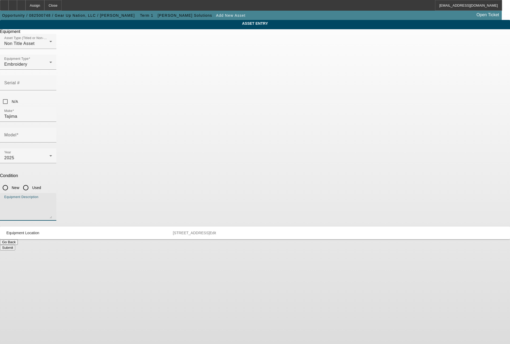
click at [52, 199] on textarea "Equipment Description" at bounding box center [28, 208] width 48 height 19
type textarea "6 head machine"
drag, startPoint x: 264, startPoint y: 120, endPoint x: 277, endPoint y: 106, distance: 19.0
click at [11, 182] on input "New" at bounding box center [5, 187] width 11 height 11
radio input "true"
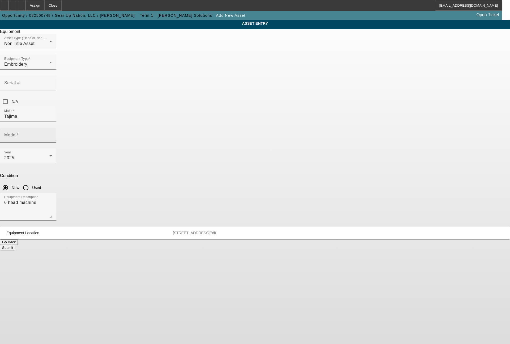
click at [52, 128] on div "Model" at bounding box center [28, 135] width 48 height 15
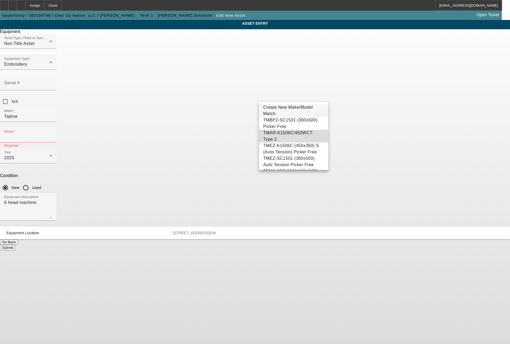
click at [302, 136] on span "TMAR-K1506C/450WCT: Type 2" at bounding box center [293, 136] width 61 height 13
type input "TMAR-K1506C/450WCT: Type 2"
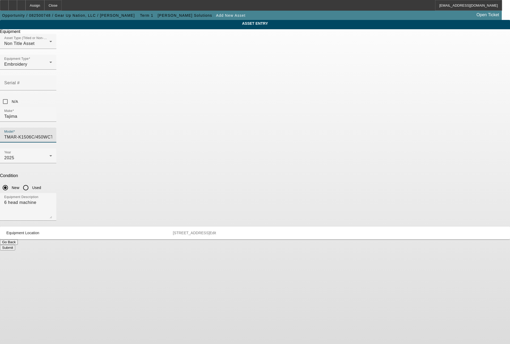
click at [15, 245] on button "Submit" at bounding box center [7, 248] width 15 height 6
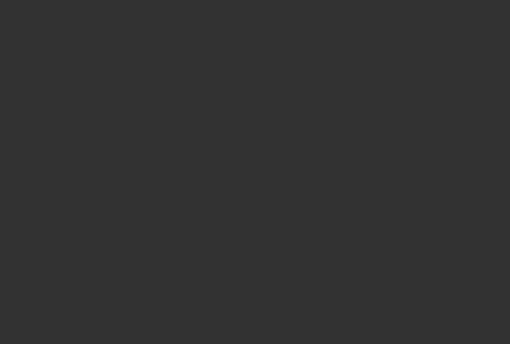
type input "$75,790.00"
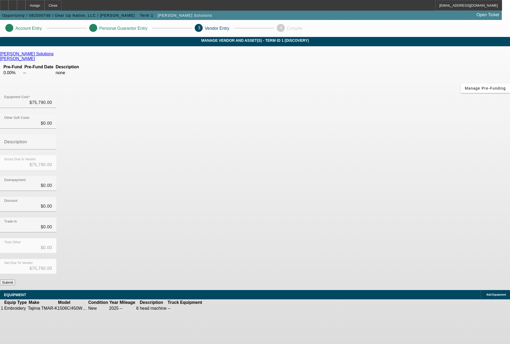
click at [15, 279] on button "Submit" at bounding box center [7, 282] width 15 height 6
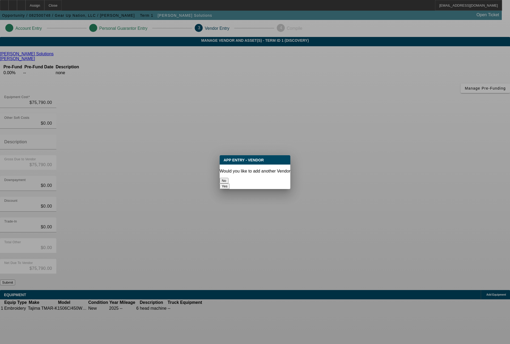
click at [228, 178] on button "No" at bounding box center [224, 181] width 9 height 6
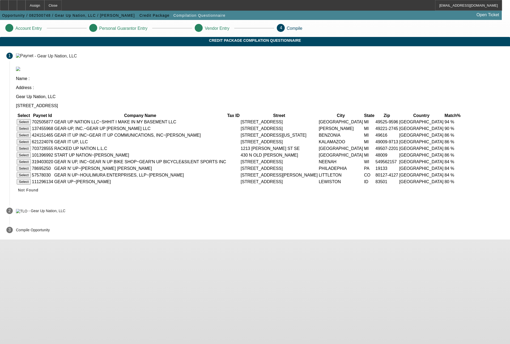
click at [31, 119] on button "Select" at bounding box center [24, 122] width 14 height 6
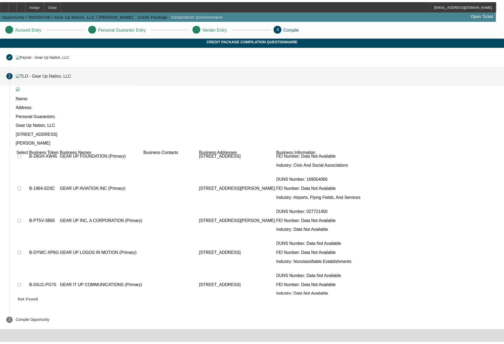
scroll to position [49, 0]
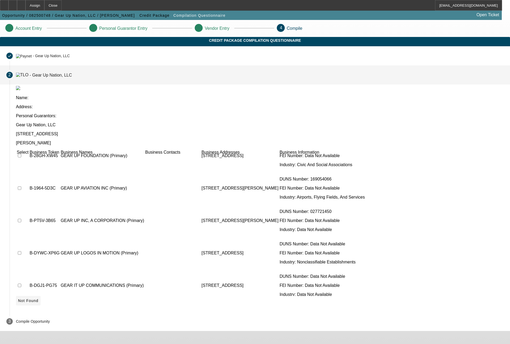
click at [18, 298] on icon at bounding box center [18, 300] width 0 height 4
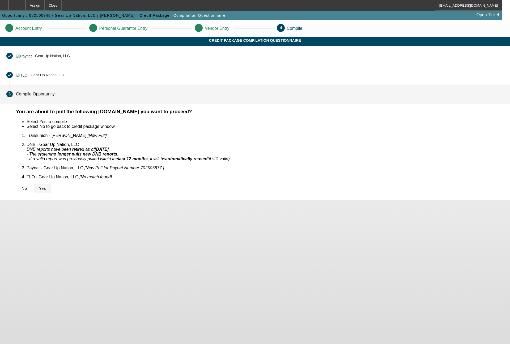
click at [46, 186] on span "Yes" at bounding box center [42, 188] width 7 height 4
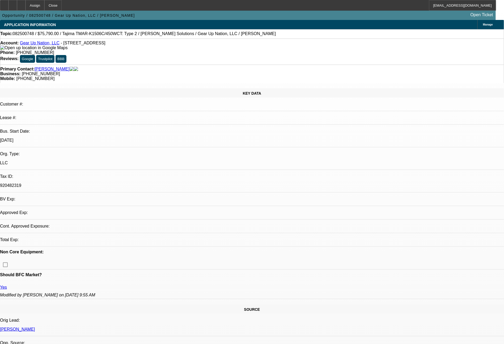
select select "0"
select select "2"
select select "0.1"
select select "4"
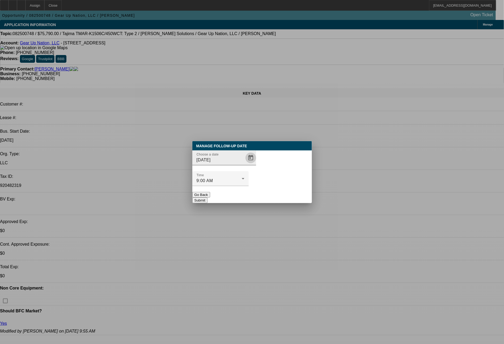
click at [244, 164] on span "Open calendar" at bounding box center [250, 157] width 13 height 13
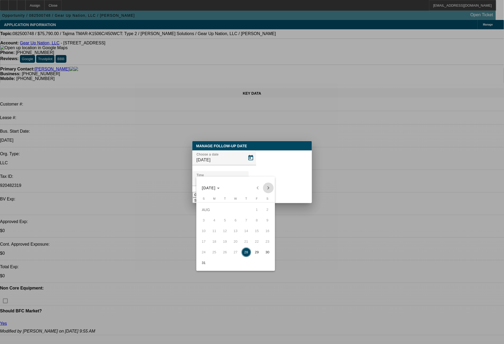
click at [266, 187] on span "Next month" at bounding box center [268, 188] width 11 height 11
click at [226, 221] on span "2" at bounding box center [225, 220] width 10 height 10
type input "9/2/2025"
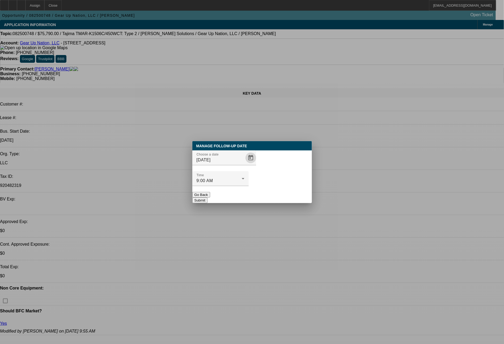
click at [207, 197] on button "Submit" at bounding box center [199, 200] width 15 height 6
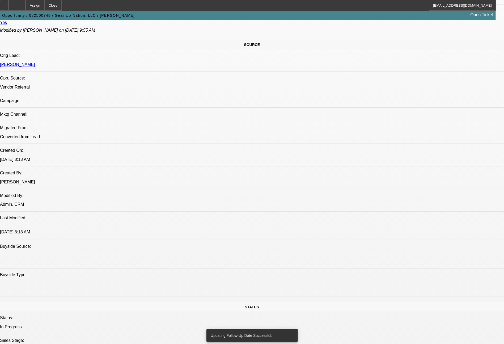
scroll to position [602, 0]
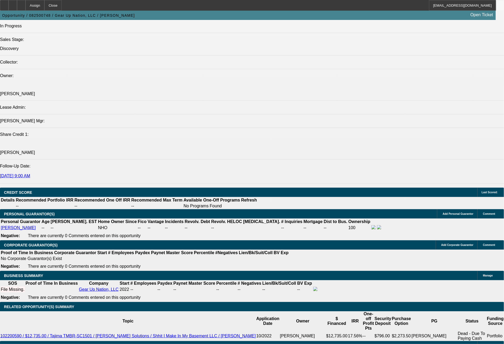
type input "$0.00"
type input "72"
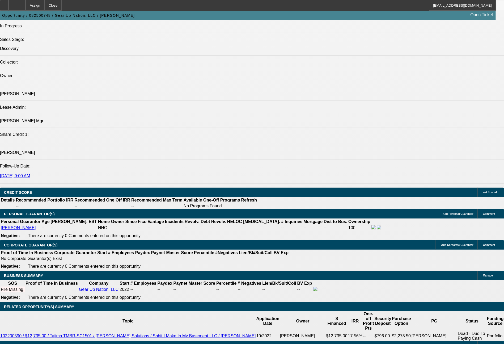
type input "1414"
type input "$2,828.00"
type input "10.3"
type input "$1,414.00"
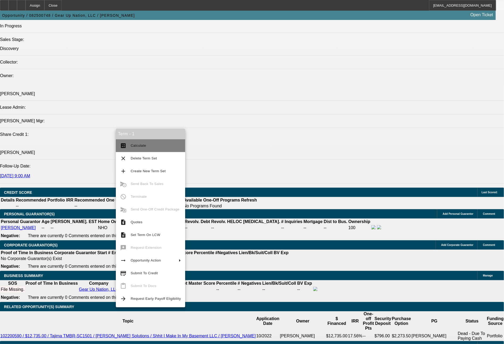
click at [146, 149] on button "calculate Calculate" at bounding box center [150, 145] width 69 height 13
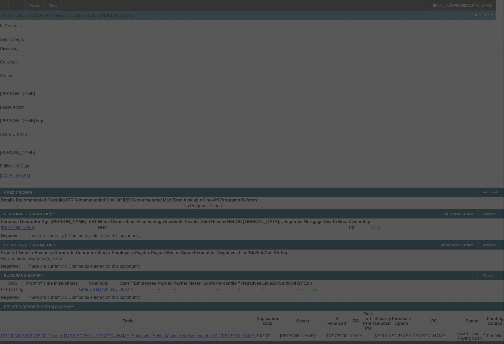
select select "0"
select select "2"
select select "0.1"
select select "4"
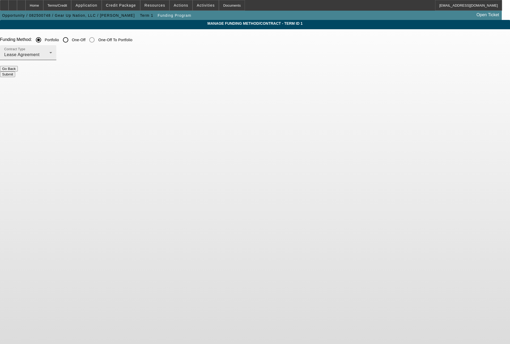
click at [49, 57] on div "Lease Agreement" at bounding box center [26, 55] width 45 height 6
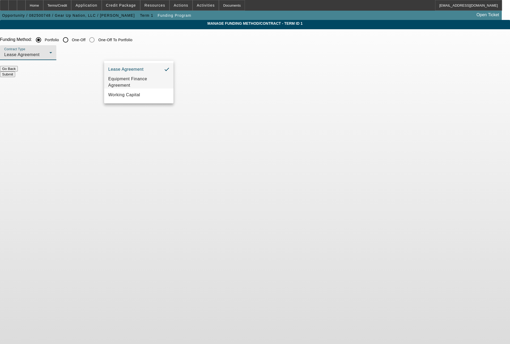
click at [129, 80] on span "Equipment Finance Agreement" at bounding box center [138, 82] width 61 height 13
click at [192, 66] on div "Contract Type Equipment Finance Agreement" at bounding box center [255, 55] width 510 height 21
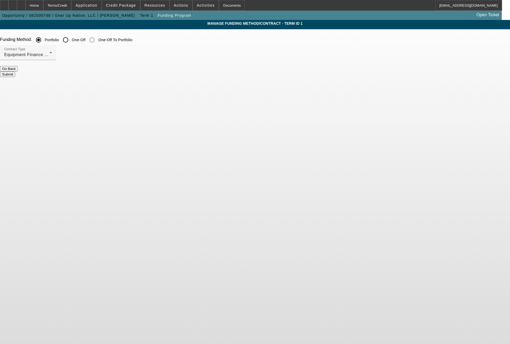
click at [15, 71] on button "Submit" at bounding box center [7, 74] width 15 height 6
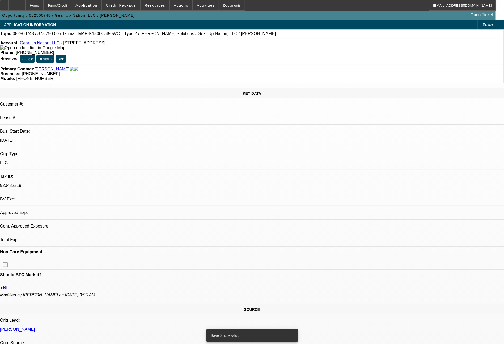
select select "0"
select select "2"
select select "0"
select select "6"
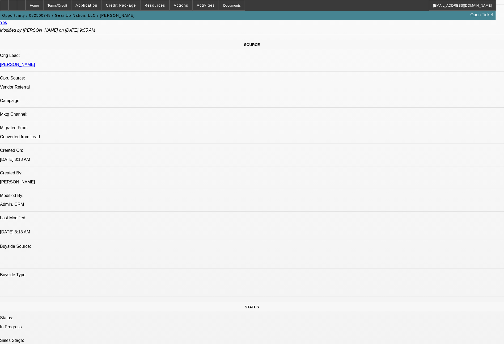
scroll to position [602, 0]
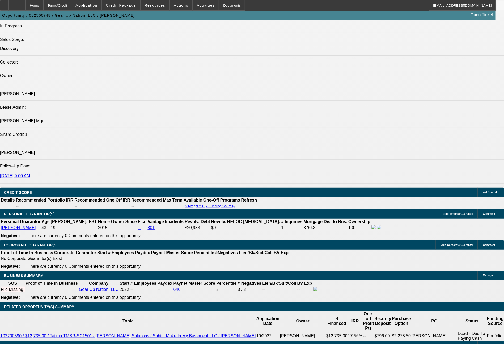
drag, startPoint x: 79, startPoint y: 228, endPoint x: 113, endPoint y: 236, distance: 35.5
type input "1"
type input "$2.00"
type input "UNKNOWN"
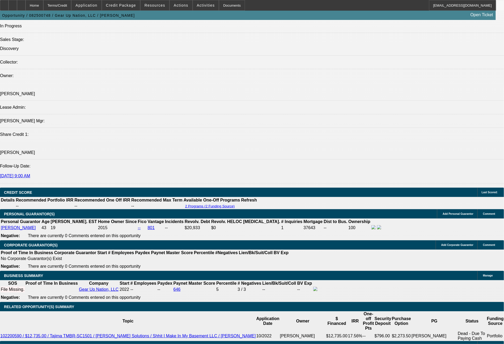
type input "1433"
type input "$2,866.00"
type input "10.8"
type input "143"
type input "$286.00"
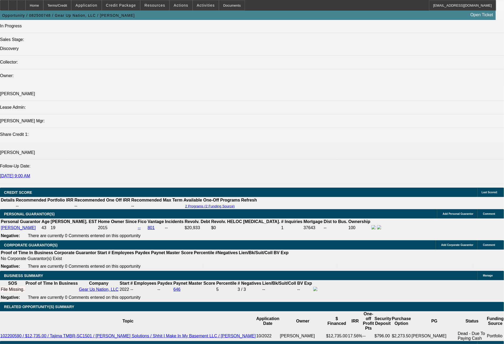
type input "1434"
type input "$2,868.00"
type input "10.8"
type input "143"
type input "$286.00"
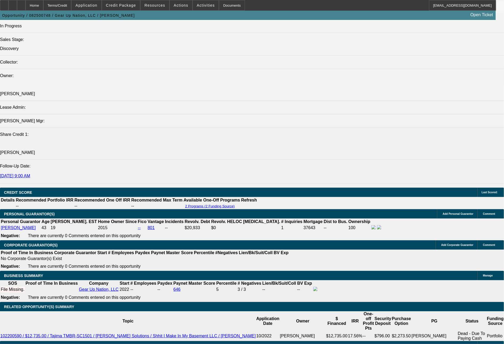
type input "1436"
type input "$2,872.00"
type input "10.8"
type input "143"
type input "$286.00"
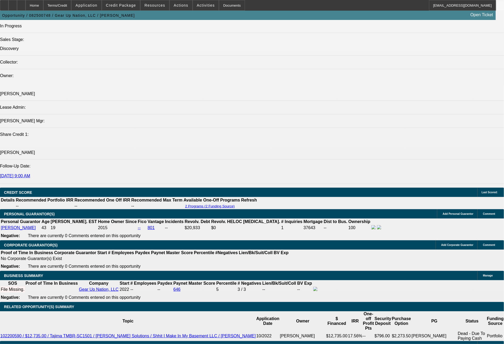
type input "1438"
type input "$2,876.00"
type input "10.9"
type input "143"
type input "$286.00"
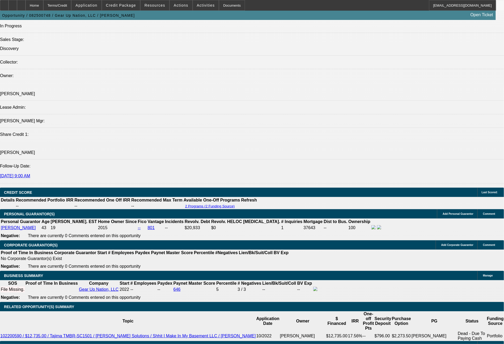
type input "1441"
type input "$2,882.00"
type input "11"
type input "144"
type input "$288.00"
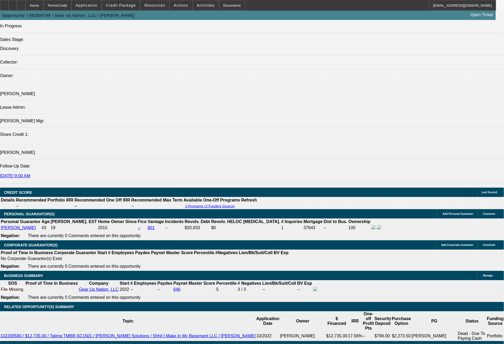
type input "1438"
type input "$2,876.00"
type input "10.9"
type input "$1,438.00"
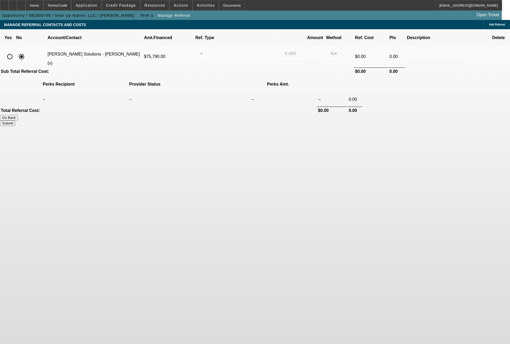
click at [15, 51] on input "radio" at bounding box center [10, 56] width 11 height 11
radio input "true"
click at [200, 50] on div at bounding box center [200, 53] width 0 height 6
click at [235, 62] on span "Pay vendor SALES PERSON" at bounding box center [242, 62] width 43 height 13
click at [285, 50] on input "0.000" at bounding box center [302, 53] width 34 height 6
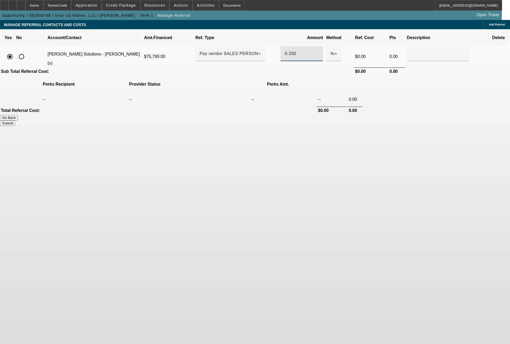
click at [15, 120] on button "Submit" at bounding box center [7, 123] width 15 height 6
type input "0.330"
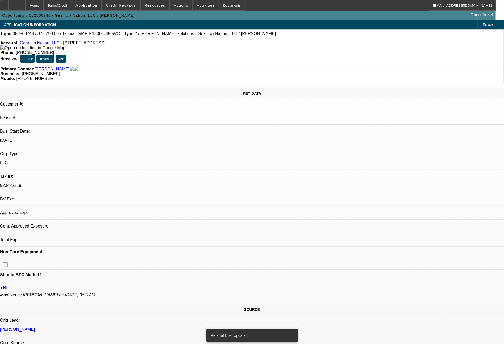
select select "0"
select select "2"
select select "0"
select select "6"
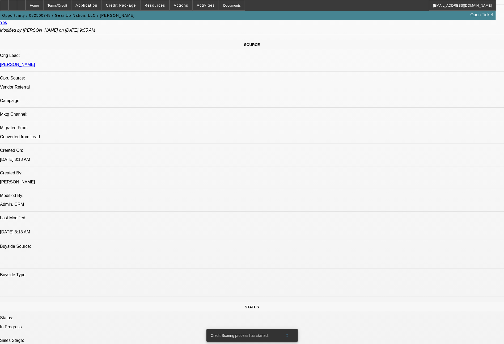
scroll to position [602, 0]
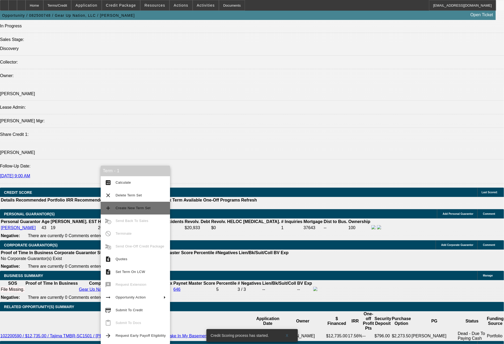
click at [146, 210] on span "Create New Term Set" at bounding box center [141, 208] width 50 height 6
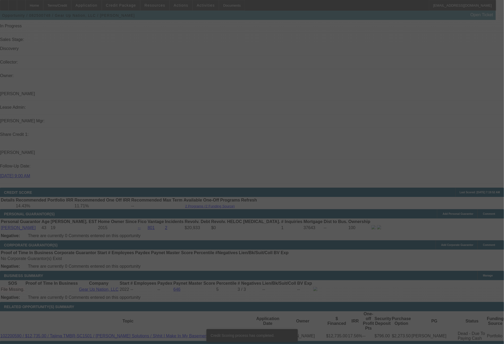
scroll to position [599, 0]
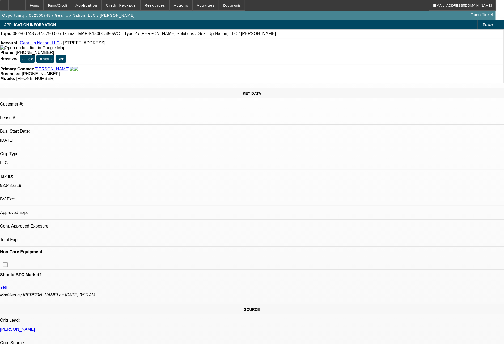
select select "0"
select select "2"
select select "0"
select select "6"
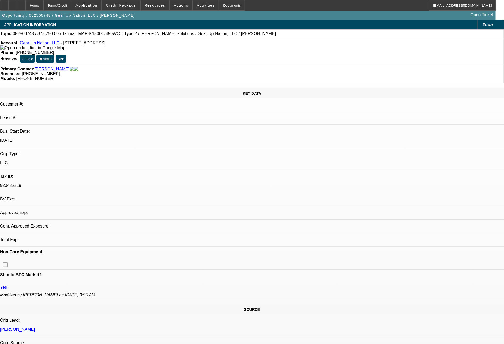
select select "0"
select select "2"
select select "0"
select select "6"
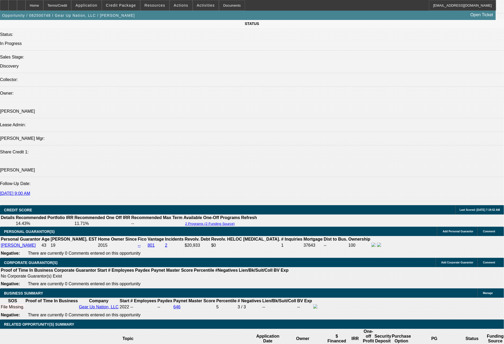
scroll to position [611, 0]
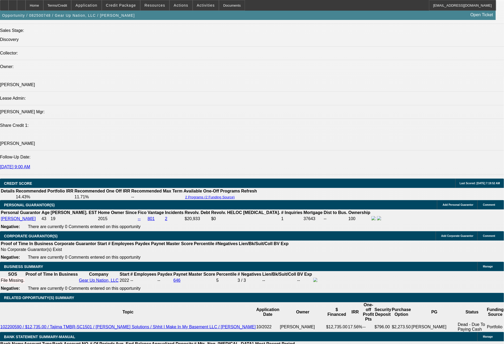
type input "UNKNOWN"
drag, startPoint x: 104, startPoint y: 222, endPoint x: 115, endPoint y: 222, distance: 10.6
type input "6"
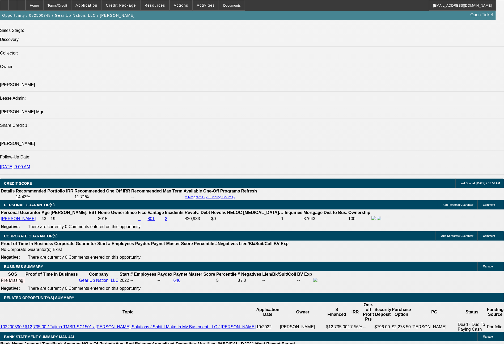
type input "$13,035.60"
type input "$26,071.20"
type input "6"
drag, startPoint x: 105, startPoint y: 226, endPoint x: 111, endPoint y: 227, distance: 6.1
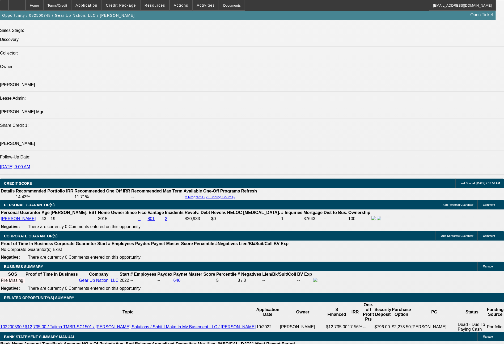
type input "6"
type input "$0.00"
type input "66"
drag, startPoint x: 78, startPoint y: 219, endPoint x: 101, endPoint y: 223, distance: 24.3
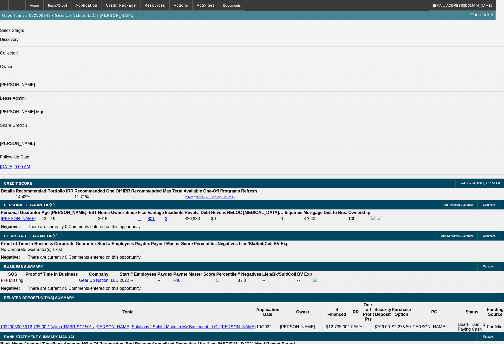
type input "$775.00"
drag, startPoint x: 86, startPoint y: 230, endPoint x: 105, endPoint y: 227, distance: 20.1
type input "$1,550.00"
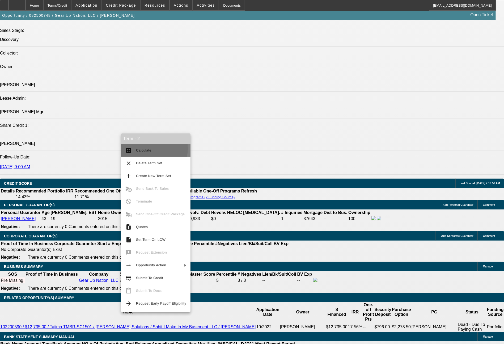
click at [147, 148] on span "Calculate" at bounding box center [161, 150] width 50 height 6
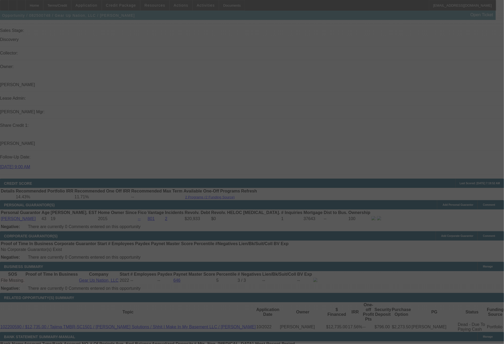
select select "0"
select select "2"
select select "0"
select select "6"
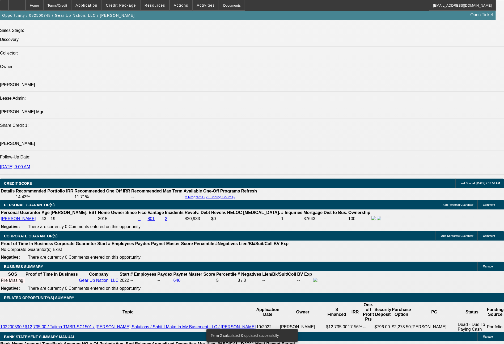
type input "775"
drag, startPoint x: 83, startPoint y: 222, endPoint x: 116, endPoint y: 222, distance: 33.5
type input "$3,100.00"
type input "UNKNOWN"
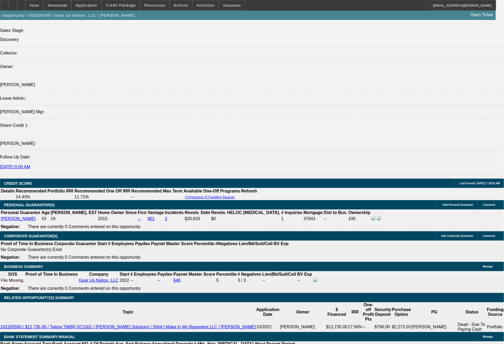
type input "$790.00"
drag, startPoint x: 81, startPoint y: 229, endPoint x: 118, endPoint y: 232, distance: 37.3
type input "1"
type input "$2.00"
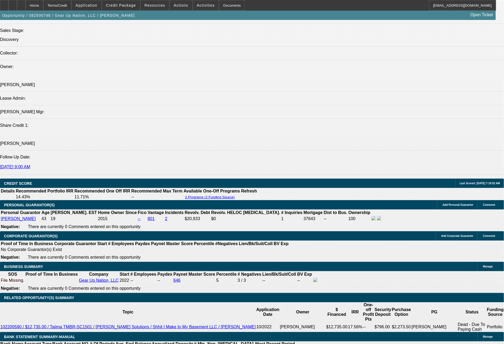
type input "1580"
type input "$3,160.00"
type input "12.1"
type input "$1,580.00"
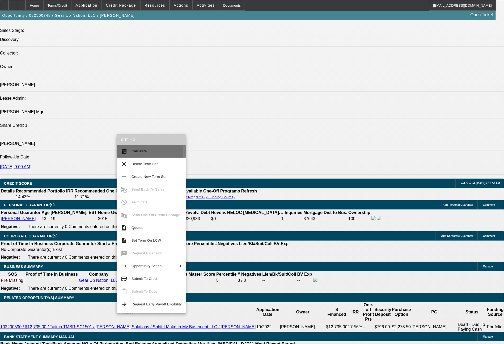
click at [140, 154] on span "Calculate" at bounding box center [157, 151] width 50 height 6
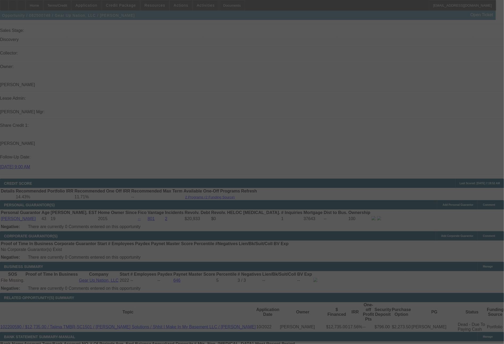
select select "0"
select select "2"
select select "0"
select select "6"
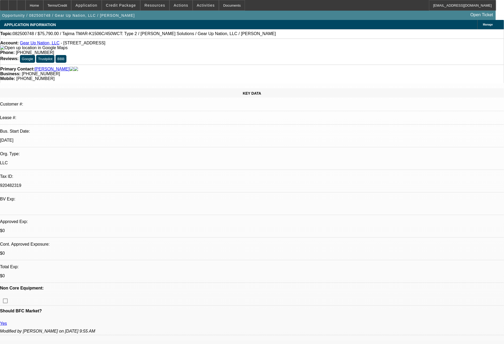
select select "0"
select select "2"
select select "0"
select select "2"
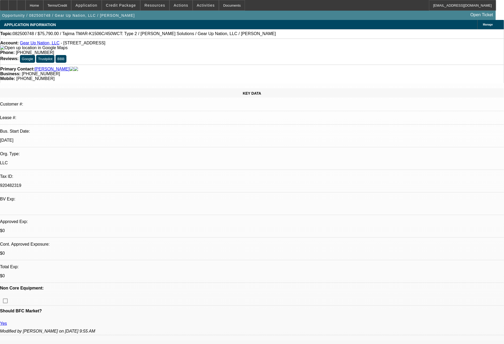
select select "0"
select select "1"
select select "2"
select select "6"
select select "1"
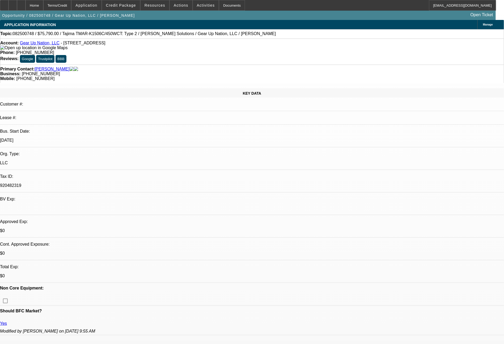
select select "2"
select select "6"
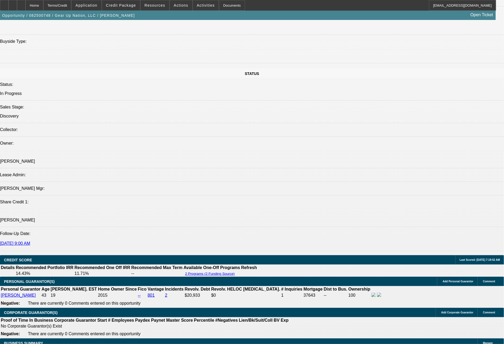
scroll to position [561, 0]
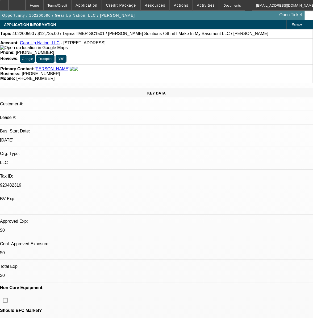
select select "0"
select select "2"
select select "0.1"
select select "4"
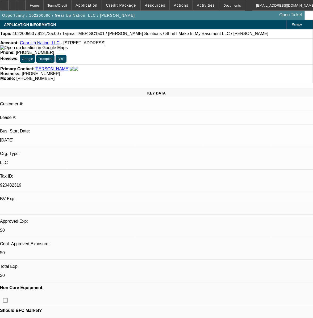
select select "0"
select select "2"
select select "0.1"
select select "4"
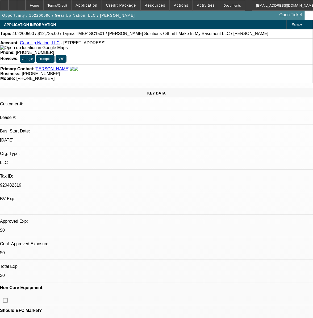
select select "0"
select select "2"
select select "0.1"
select select "4"
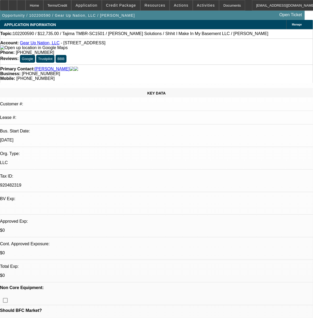
select select "0"
select select "2"
select select "0.1"
select select "4"
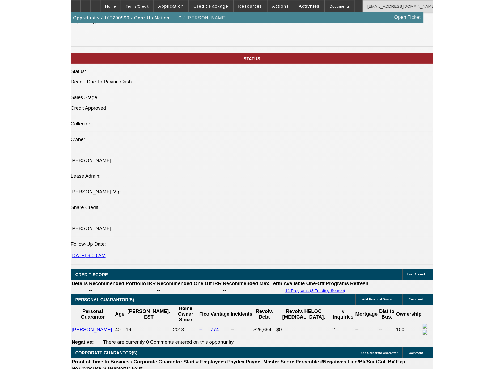
scroll to position [459, 0]
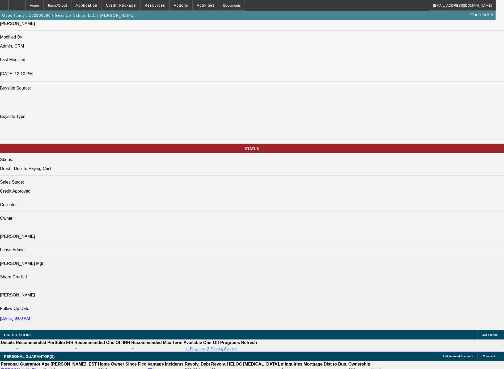
drag, startPoint x: 241, startPoint y: 208, endPoint x: 41, endPoint y: 209, distance: 199.5
copy table "[PERSON_NAME]: 12/19 - paid cash for a new single head machine ([DATE] 11:09 AM…"
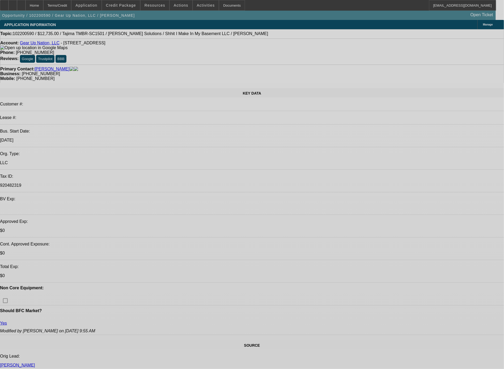
select select "0"
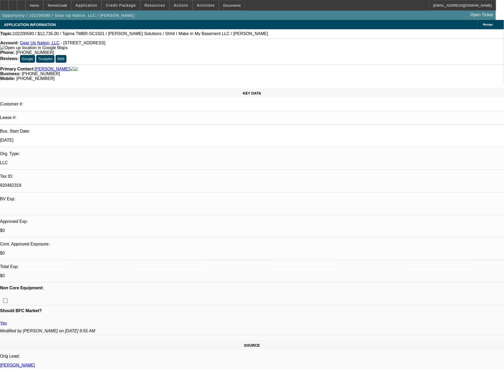
select select "2"
select select "0.1"
select select "0"
select select "2"
select select "0.1"
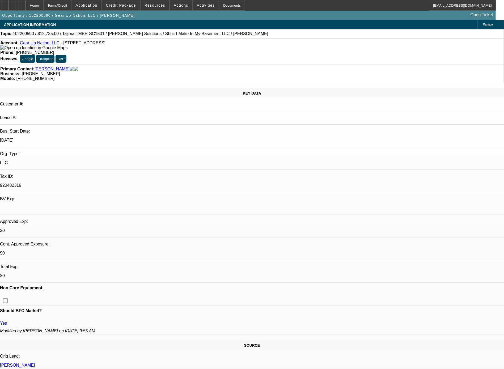
select select "0"
select select "2"
select select "0.1"
select select "0"
select select "2"
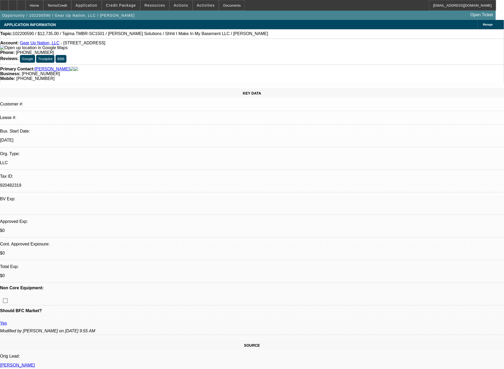
select select "0.1"
select select "1"
select select "2"
select select "4"
select select "1"
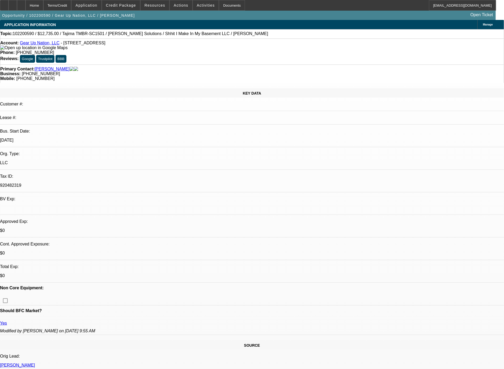
select select "2"
select select "4"
select select "1"
select select "2"
select select "4"
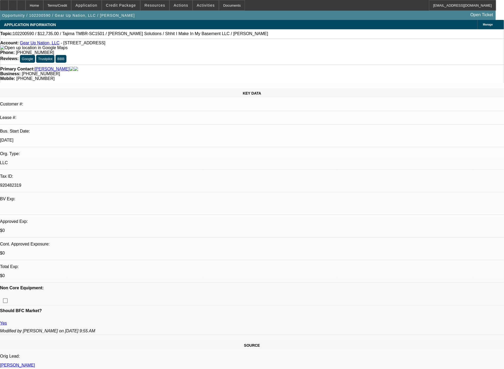
select select "1"
select select "2"
select select "4"
click at [134, 7] on span "Credit Package" at bounding box center [121, 5] width 30 height 4
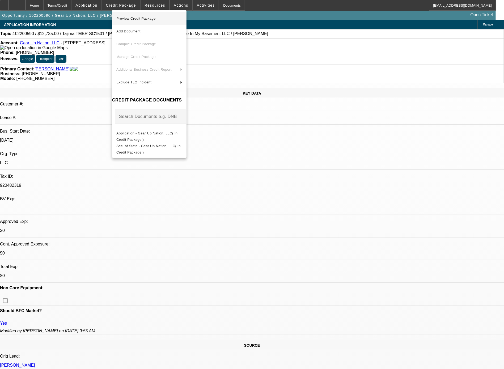
click at [139, 19] on span "Preview Credit Package" at bounding box center [135, 18] width 39 height 4
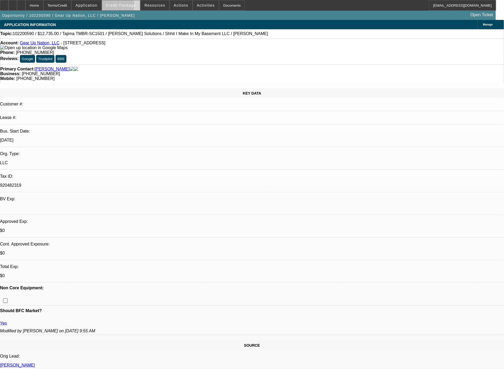
click at [127, 7] on span "Credit Package" at bounding box center [121, 5] width 30 height 4
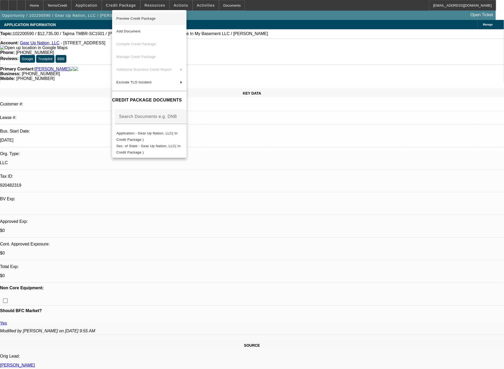
click at [129, 20] on span "Preview Credit Package" at bounding box center [135, 18] width 39 height 4
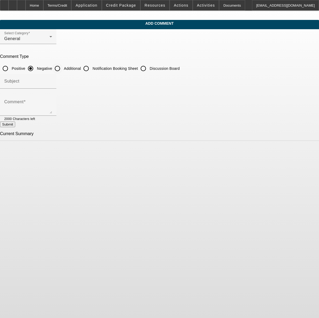
click at [63, 65] on input "Additional" at bounding box center [57, 68] width 11 height 11
radio input "true"
click at [52, 104] on textarea "Comment" at bounding box center [28, 107] width 48 height 13
paste textarea "sharp [DEMOGRAPHIC_DATA], spoke with her at length. husband is a physician with…"
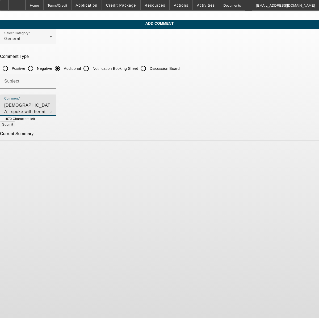
click at [52, 110] on textarea "sharp [DEMOGRAPHIC_DATA], spoke with her at length. husband is a physician with…" at bounding box center [28, 107] width 48 height 13
drag, startPoint x: 118, startPoint y: 104, endPoint x: 42, endPoint y: 104, distance: 76.5
click at [42, 104] on div "Add Comment Select Category General Comment Type Positive Negative Additional N…" at bounding box center [159, 80] width 319 height 121
click at [52, 102] on textarea "solid [DEMOGRAPHIC_DATA]. her husband is a physician with solid income, homeown…" at bounding box center [28, 107] width 48 height 13
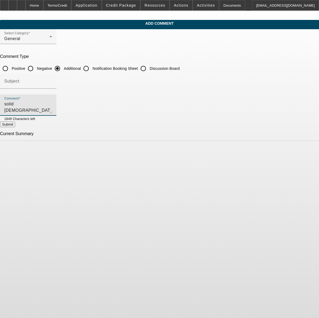
click at [52, 109] on textarea "solid [DEMOGRAPHIC_DATA]. her husband is a physician with solid income, homeown…" at bounding box center [28, 107] width 48 height 13
type textarea "solid [DEMOGRAPHIC_DATA]. her husband is a physician with solid income, homeown…"
click at [15, 125] on button "Submit" at bounding box center [7, 125] width 15 height 6
radio input "true"
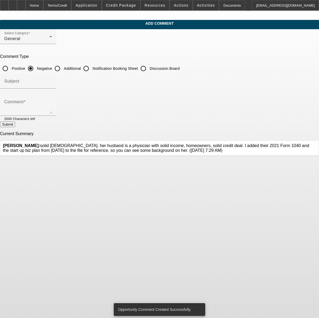
click at [63, 69] on input "Additional" at bounding box center [57, 68] width 11 height 11
radio input "true"
click at [52, 109] on textarea "Comment" at bounding box center [28, 107] width 48 height 13
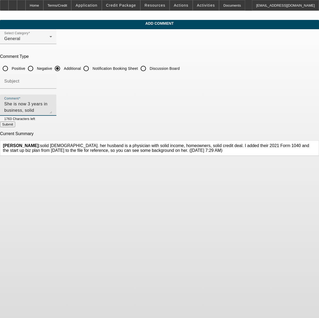
scroll to position [5, 0]
type textarea "She is now 3 years in business, solid personal credit, homeowner, solid deposit…"
click at [15, 125] on button "Submit" at bounding box center [7, 125] width 15 height 6
radio input "true"
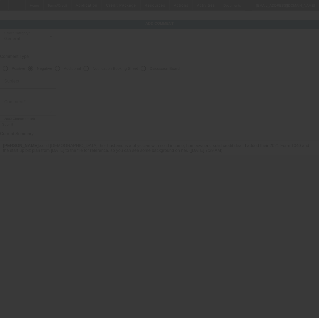
scroll to position [0, 0]
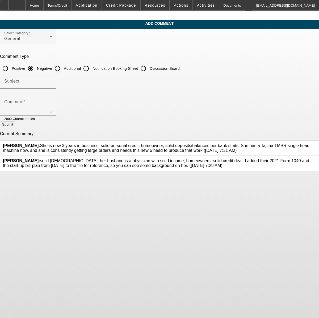
click at [63, 67] on input "Additional" at bounding box center [57, 68] width 11 height 11
radio input "true"
click at [52, 105] on textarea "Comment" at bounding box center [28, 107] width 48 height 13
type textarea "S"
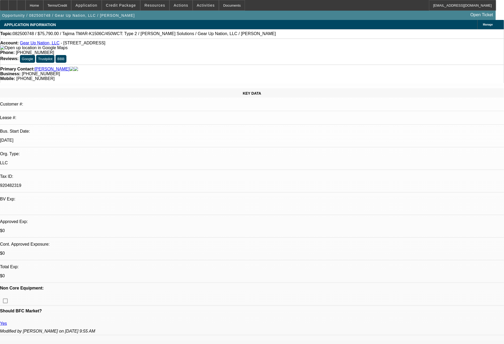
select select "0"
select select "2"
select select "0"
select select "6"
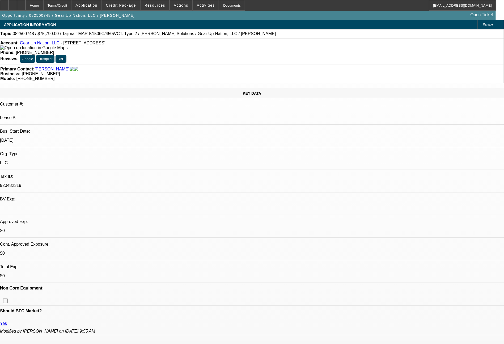
select select "0"
select select "2"
select select "0"
select select "6"
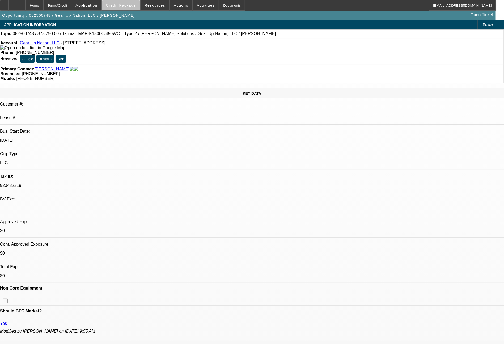
click at [135, 7] on span at bounding box center [121, 5] width 38 height 13
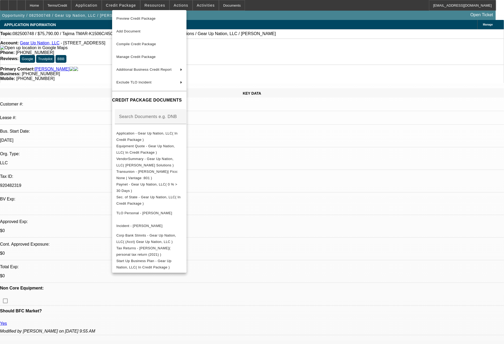
click at [410, 208] on div at bounding box center [252, 172] width 504 height 344
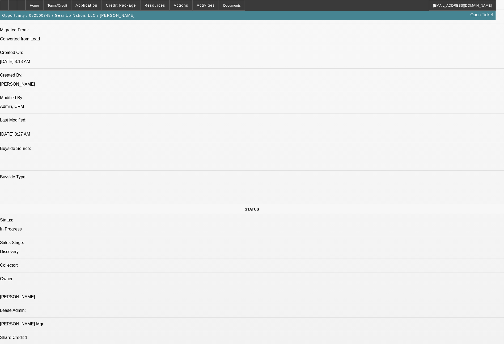
scroll to position [409, 0]
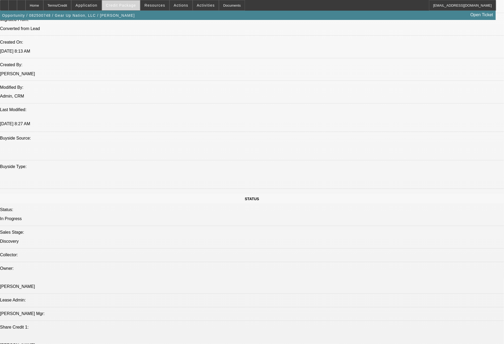
click at [128, 7] on span "Credit Package" at bounding box center [121, 5] width 30 height 4
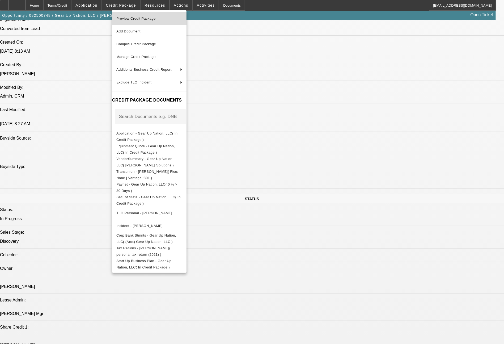
click at [135, 19] on span "Preview Credit Package" at bounding box center [135, 18] width 39 height 4
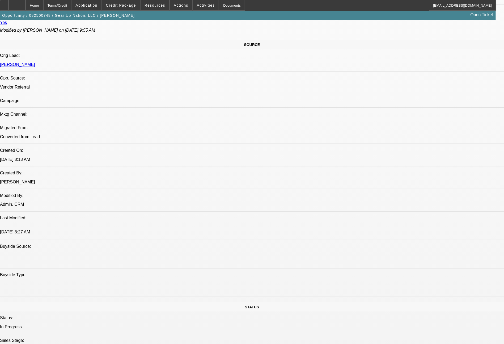
scroll to position [602, 0]
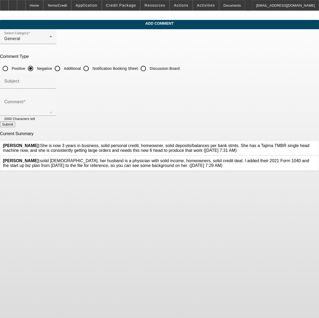
click at [63, 66] on input "Additional" at bounding box center [57, 68] width 11 height 11
radio input "true"
click at [52, 98] on div "Comment" at bounding box center [28, 105] width 48 height 21
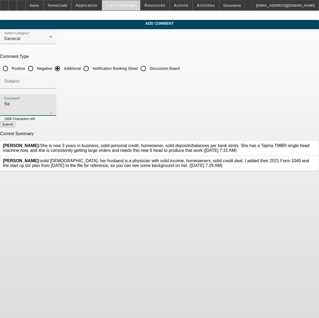
type textarea "S"
type textarea "She has a good sense of humor, and when she first filed her business name, she …"
click at [15, 124] on button "Submit" at bounding box center [7, 125] width 15 height 6
radio input "true"
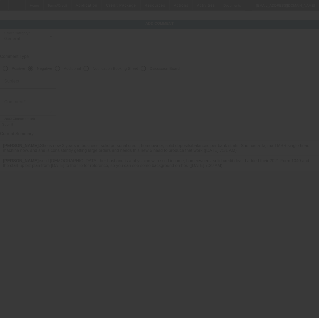
scroll to position [0, 0]
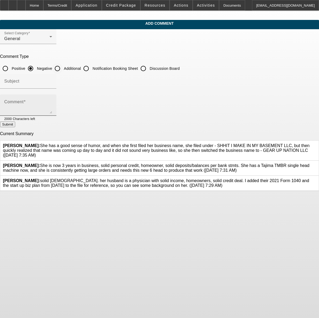
drag, startPoint x: 121, startPoint y: 67, endPoint x: 113, endPoint y: 99, distance: 32.4
click at [63, 67] on input "Additional" at bounding box center [57, 68] width 11 height 11
radio input "true"
click at [52, 104] on textarea "Comment" at bounding box center [28, 107] width 48 height 13
click at [52, 105] on textarea "she has been trying to secure an SBA loan since May ([DATE])" at bounding box center [28, 107] width 48 height 13
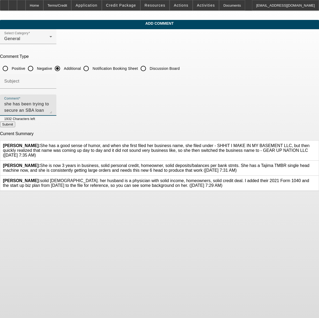
click at [52, 105] on textarea "she has been trying to secure an SBA loan since April ([DATE])" at bounding box center [28, 107] width 48 height 13
type textarea "she has been trying to secure an SBA loan since April ([DATE]) for this machine…"
click at [15, 127] on button "Submit" at bounding box center [7, 125] width 15 height 6
radio input "true"
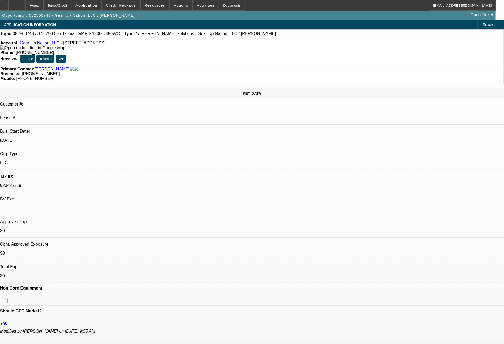
select select "0"
select select "2"
select select "0"
select select "6"
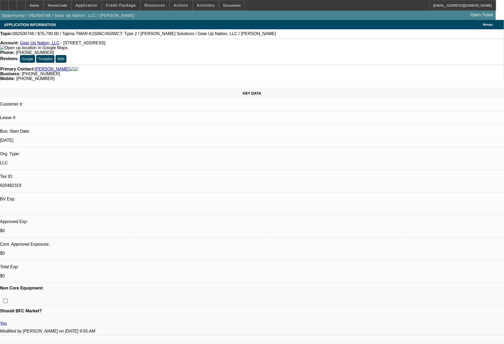
select select "0"
select select "2"
select select "0"
select select "6"
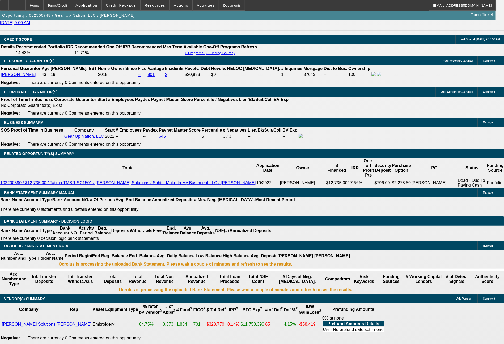
scroll to position [781, 0]
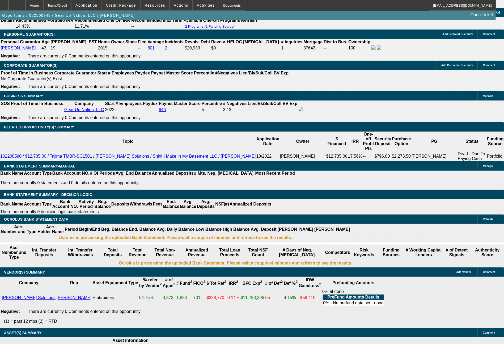
drag, startPoint x: 82, startPoint y: 145, endPoint x: 112, endPoint y: 145, distance: 29.8
type input "7"
type input "UNKNOWN"
type input "$783.00"
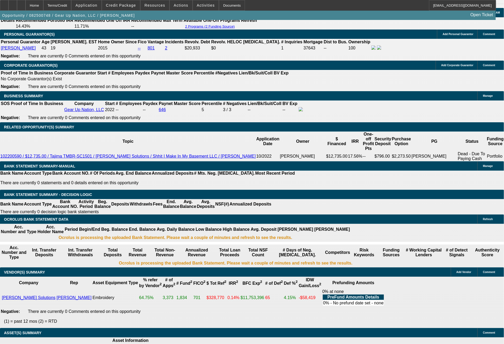
drag, startPoint x: 77, startPoint y: 152, endPoint x: 104, endPoint y: 153, distance: 27.4
type input "1"
type input "$2.00"
type input "1566"
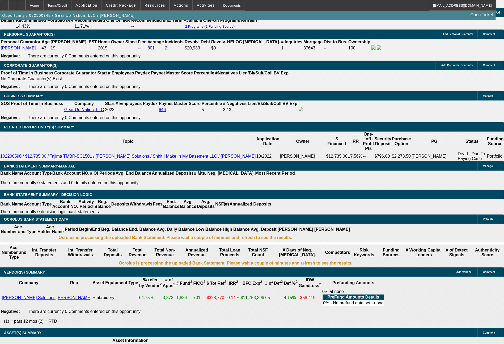
type input "11.8"
type input "$3,132.00"
type input "$1,566.00"
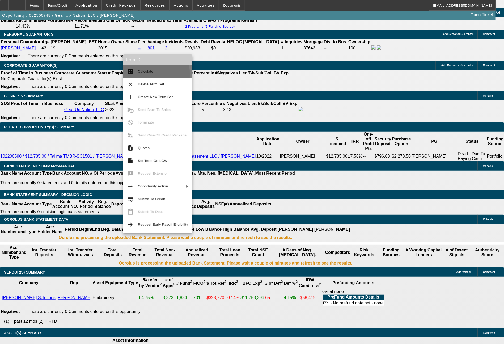
click at [150, 74] on span "Calculate" at bounding box center [163, 71] width 50 height 6
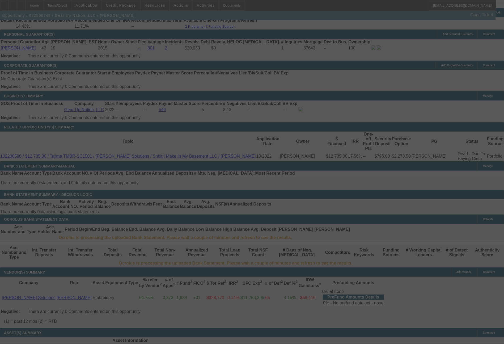
select select "0"
select select "2"
select select "0"
select select "6"
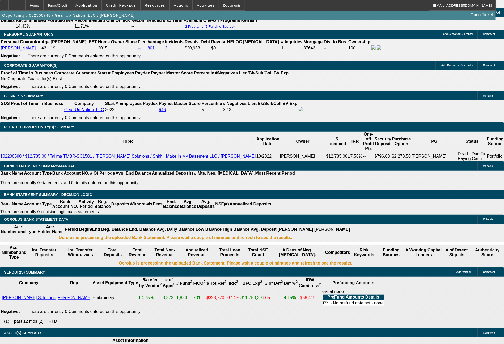
type input "783"
drag, startPoint x: 82, startPoint y: 144, endPoint x: 118, endPoint y: 140, distance: 35.8
type input "UNKNOWN"
type input "$774.00"
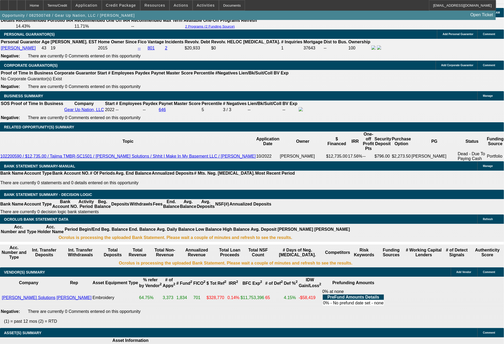
drag, startPoint x: 80, startPoint y: 151, endPoint x: 113, endPoint y: 154, distance: 33.1
type input "1"
type input "$2.00"
type input "1548"
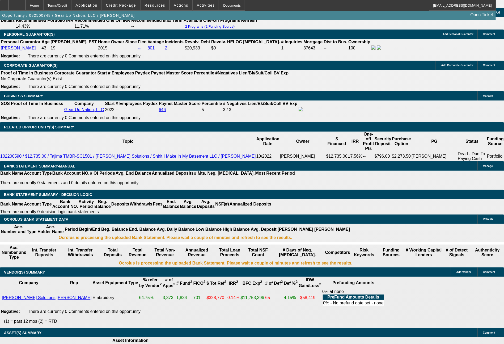
type input "$3,096.00"
type input "11.3"
type input "$1,548.00"
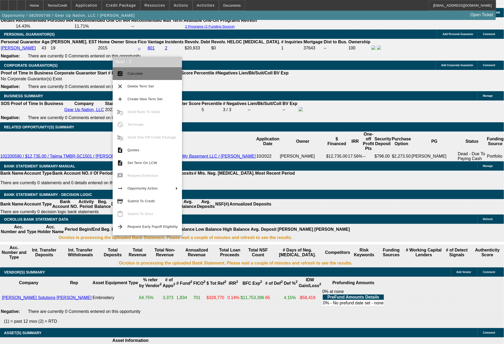
click at [139, 75] on span "Calculate" at bounding box center [153, 73] width 50 height 6
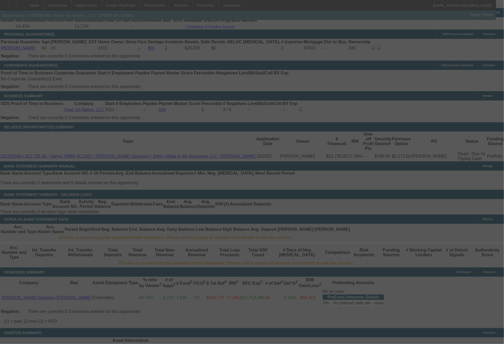
select select "0"
select select "2"
select select "0"
select select "6"
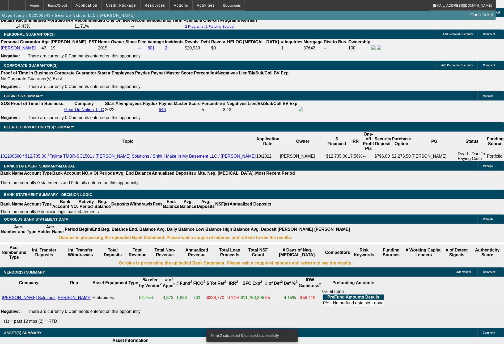
click at [179, 6] on span "Actions" at bounding box center [181, 5] width 15 height 4
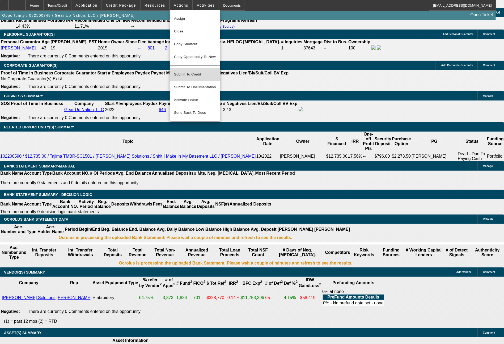
click at [188, 71] on span "Submit To Credit" at bounding box center [195, 74] width 42 height 6
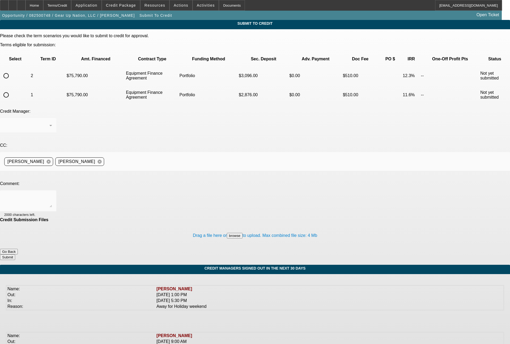
click at [11, 90] on input "radio" at bounding box center [6, 95] width 11 height 11
radio input "true"
click at [52, 118] on div "Arida, George" at bounding box center [28, 125] width 48 height 15
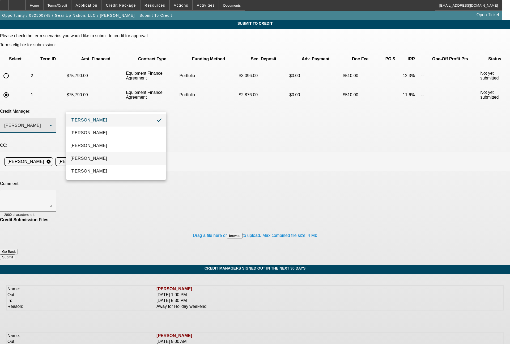
click at [97, 156] on mat-option "Magner, Bill" at bounding box center [116, 158] width 100 height 13
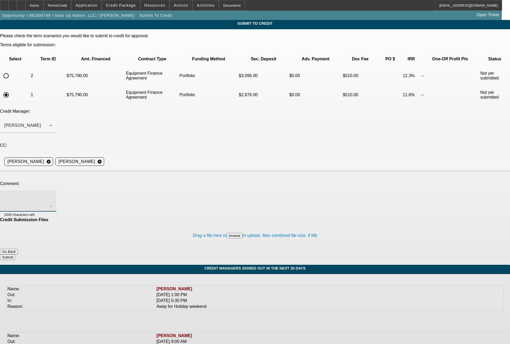
click at [52, 194] on textarea at bounding box center [28, 200] width 48 height 13
type textarea "Bill - solid credit deal, but light business credit, so likely be difficult to …"
click at [15, 254] on button "Submit" at bounding box center [7, 257] width 15 height 6
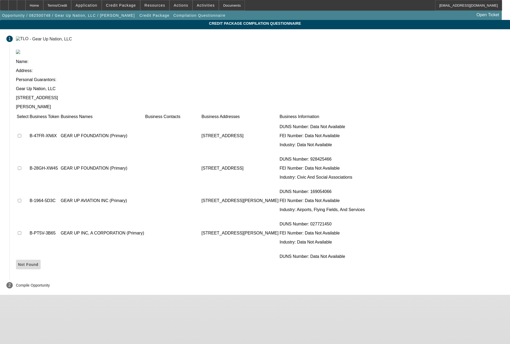
click at [39, 262] on span "Not Found" at bounding box center [28, 264] width 20 height 4
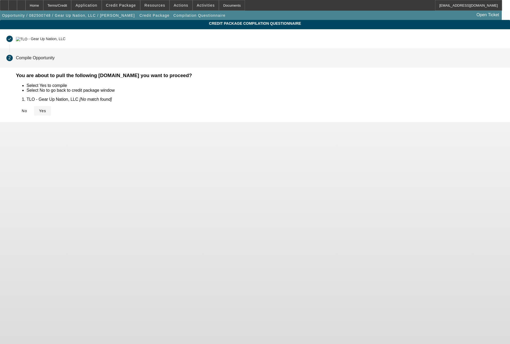
click at [46, 109] on span "Yes" at bounding box center [42, 111] width 7 height 4
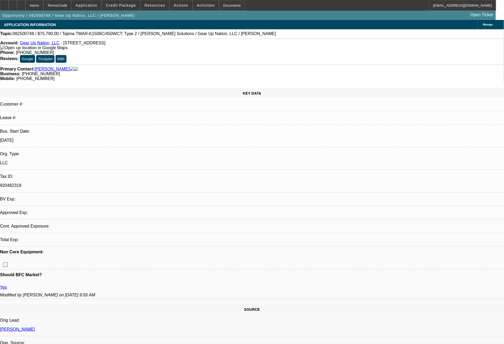
select select "0"
select select "2"
select select "0"
select select "6"
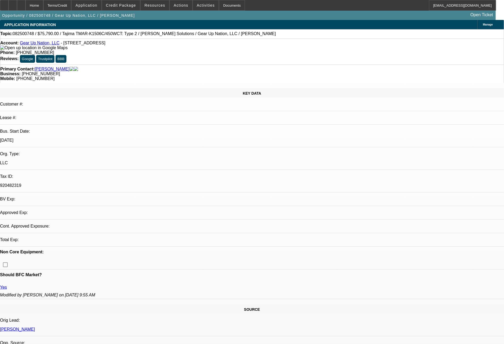
select select "0"
select select "2"
select select "0"
select select "6"
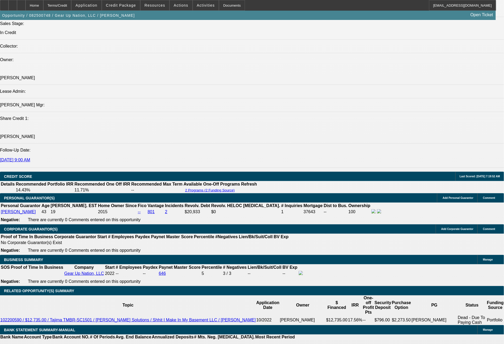
scroll to position [671, 0]
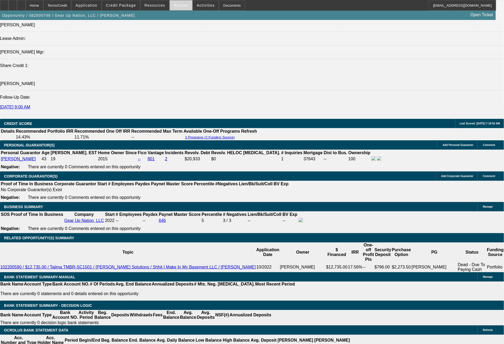
click at [180, 7] on span at bounding box center [181, 5] width 23 height 13
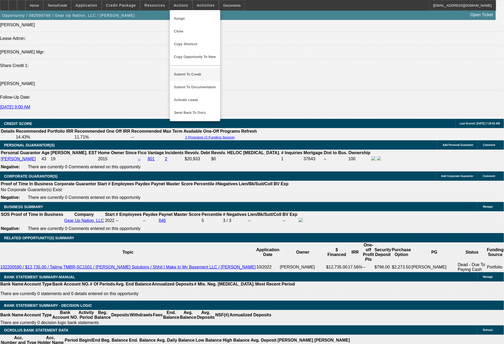
click at [190, 71] on span "Submit To Credit" at bounding box center [195, 74] width 42 height 6
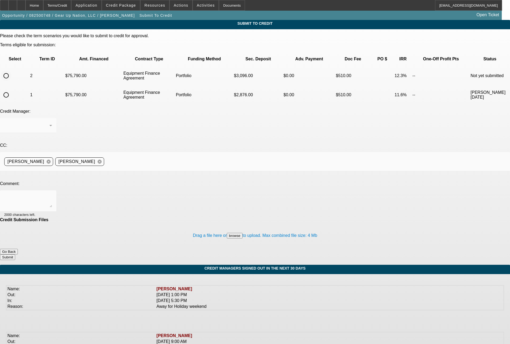
click at [11, 70] on input "radio" at bounding box center [6, 75] width 11 height 11
radio input "true"
click at [49, 122] on div "[PERSON_NAME]" at bounding box center [26, 125] width 45 height 6
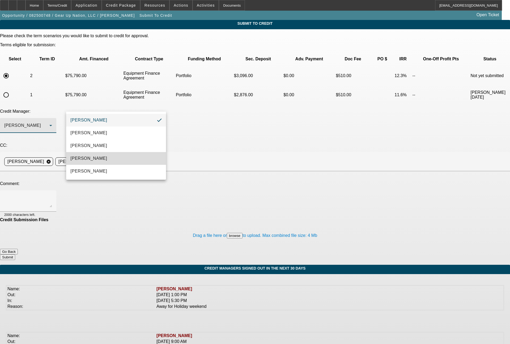
click at [96, 156] on mat-option "[PERSON_NAME]" at bounding box center [116, 158] width 100 height 13
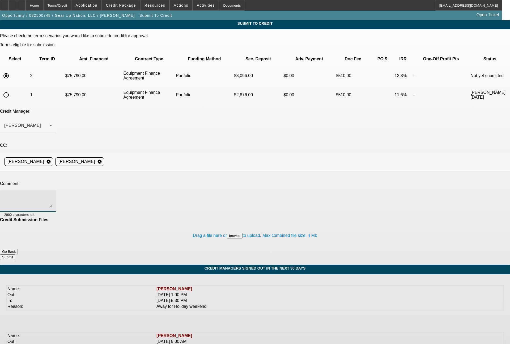
click at [52, 194] on textarea at bounding box center [28, 200] width 48 height 13
type textarea "9"
type textarea "(72) month term set with the first (6) months at a "half" monthly payment follo…"
click at [15, 254] on button "Submit" at bounding box center [7, 257] width 15 height 6
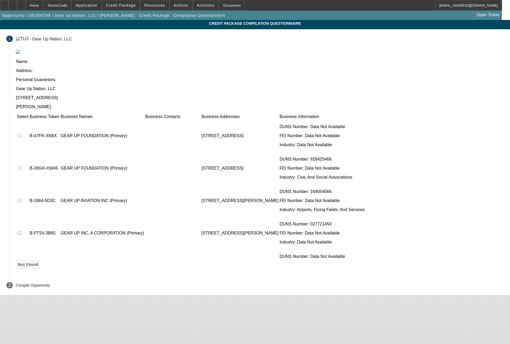
click at [39, 262] on span "Not Found" at bounding box center [28, 264] width 20 height 4
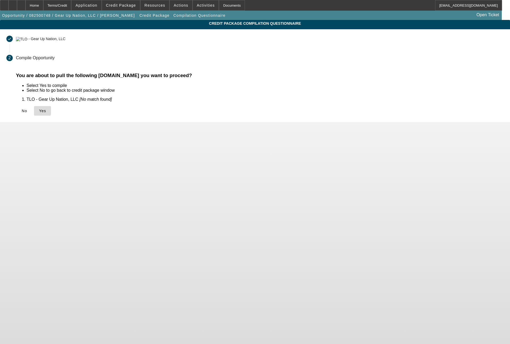
click at [39, 110] on icon at bounding box center [39, 111] width 0 height 4
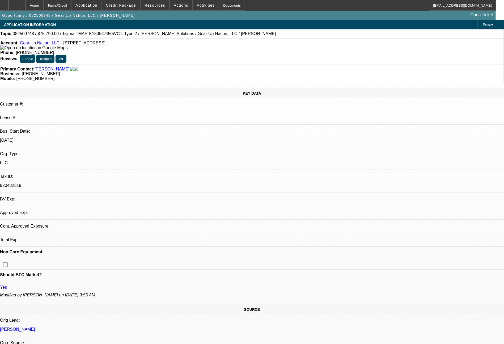
select select "0"
select select "2"
select select "0"
select select "6"
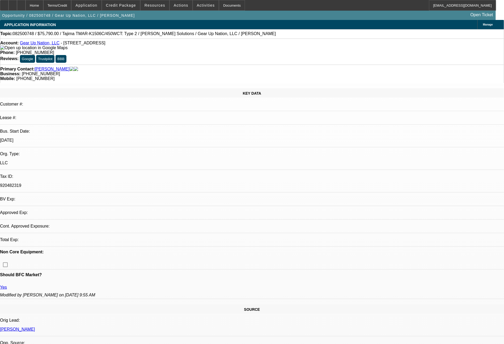
select select "0"
select select "2"
select select "0"
select select "6"
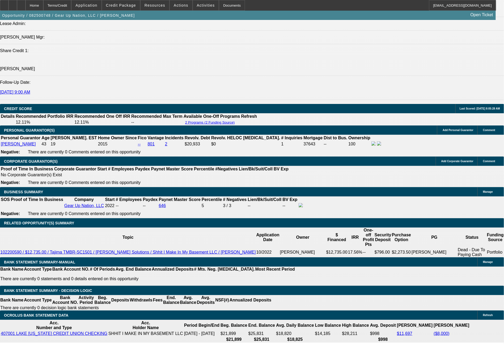
scroll to position [789, 0]
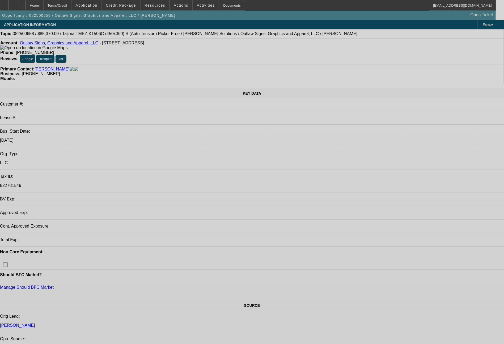
select select "0"
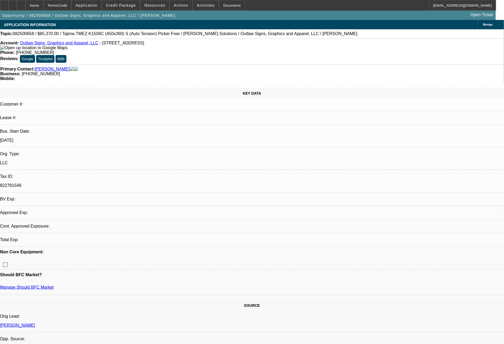
select select "0"
select select "6"
select select "0"
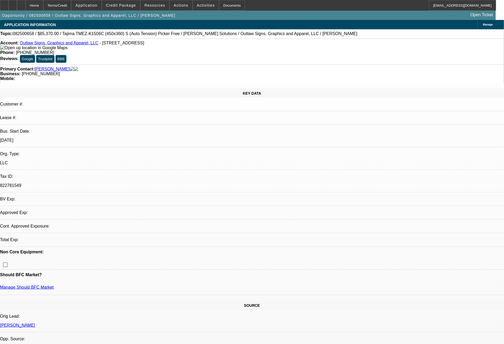
select select "0"
select select "6"
select select "0"
select select "2"
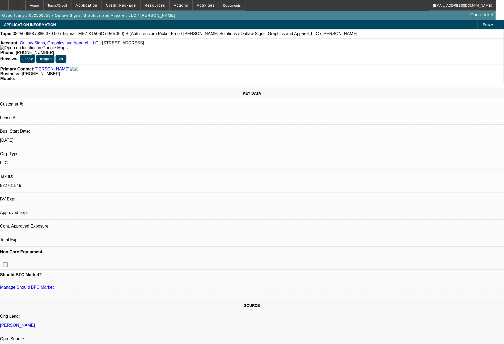
select select "0.1"
select select "4"
select select "0"
select select "2"
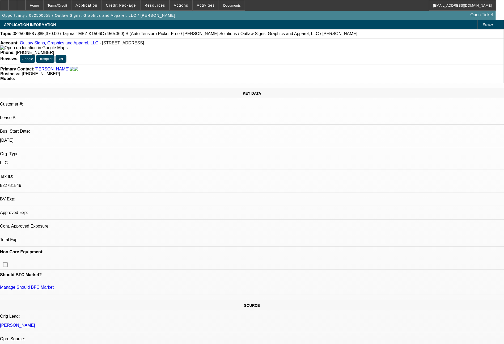
select select "0"
select select "6"
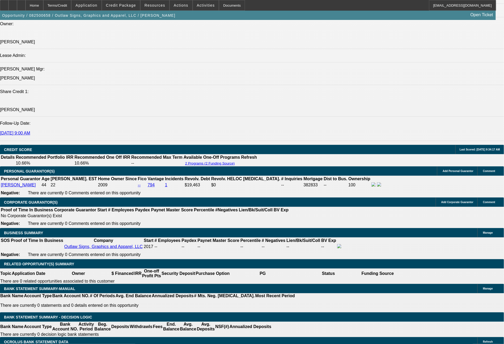
scroll to position [686, 0]
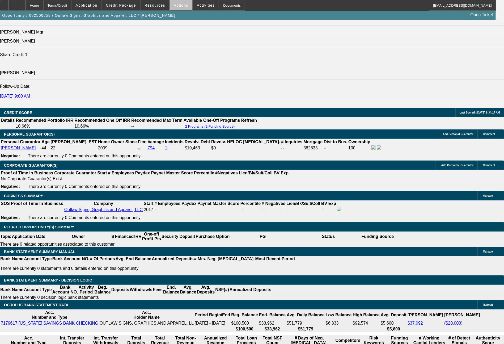
click at [181, 5] on span "Actions" at bounding box center [181, 5] width 15 height 4
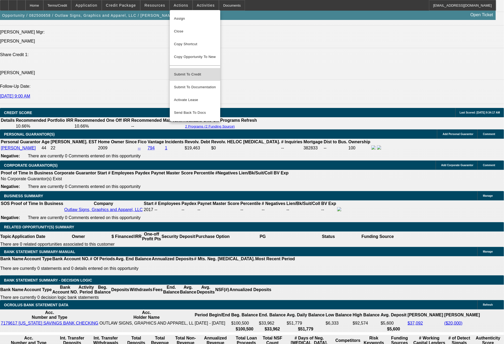
click at [186, 71] on span "Submit To Credit" at bounding box center [195, 74] width 42 height 6
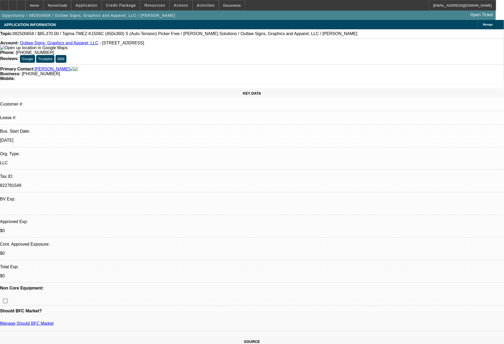
select select "0"
select select "6"
select select "0"
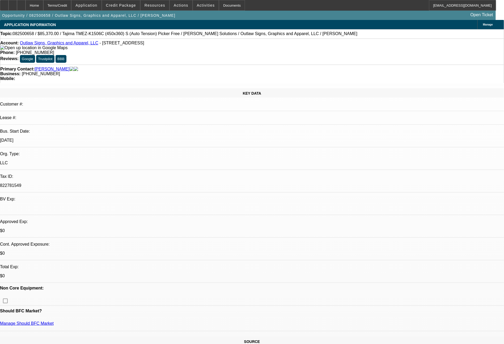
select select "0"
select select "6"
select select "0"
select select "2"
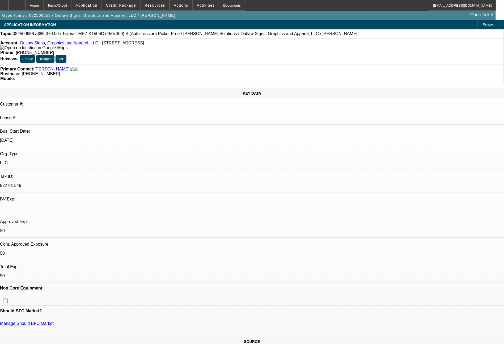
select select "2"
select select "0.1"
select select "4"
select select "0"
select select "2"
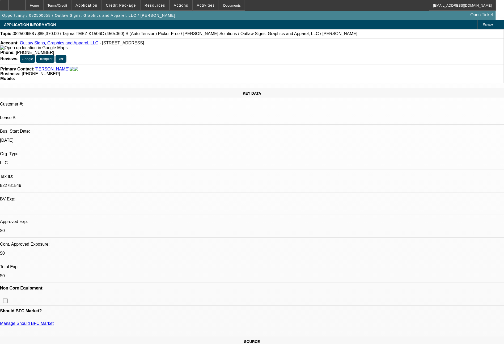
select select "2"
select select "0"
select select "6"
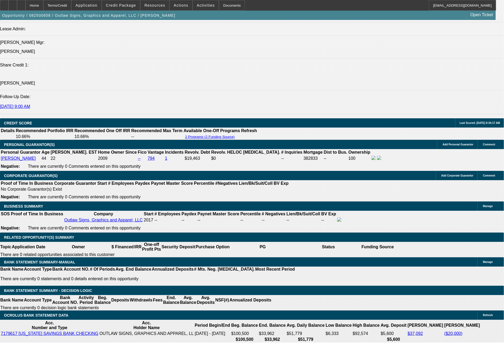
scroll to position [704, 0]
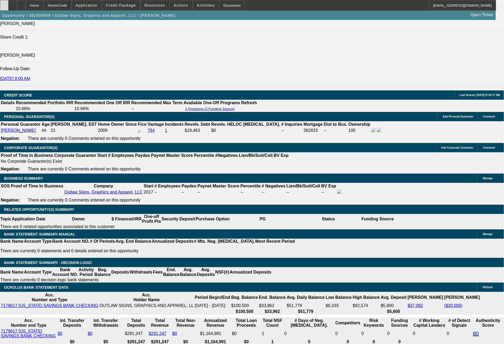
click at [4, 3] on icon at bounding box center [4, 3] width 0 height 0
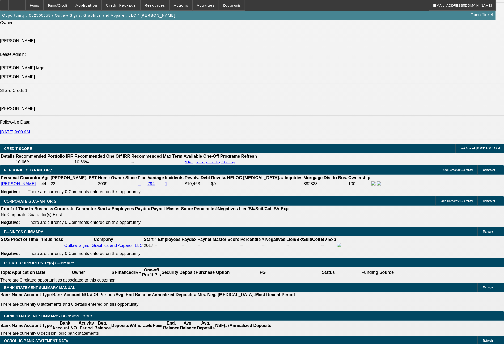
scroll to position [587, 0]
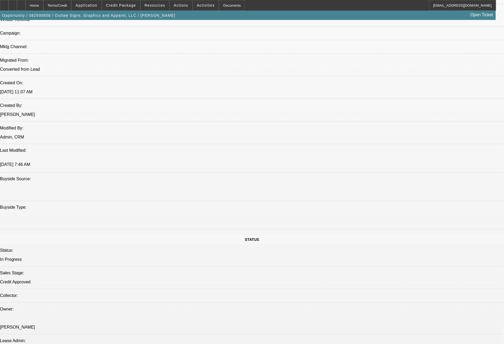
select select "0"
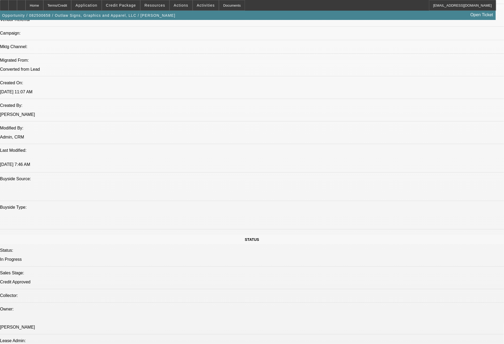
select select "0"
select select "2"
select select "0.1"
select select "0"
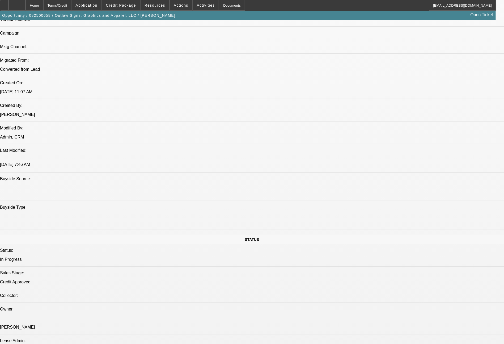
select select "2"
select select "0"
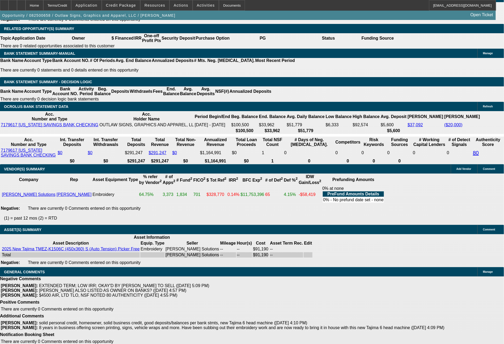
scroll to position [922, 0]
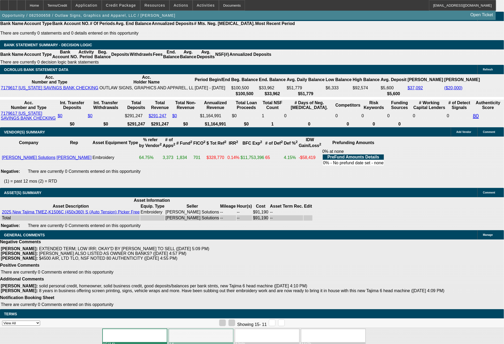
select select "1"
select select "6"
select select "1"
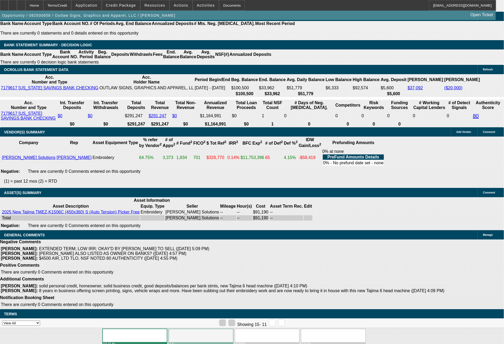
select select "6"
select select "1"
select select "2"
select select "4"
select select "1"
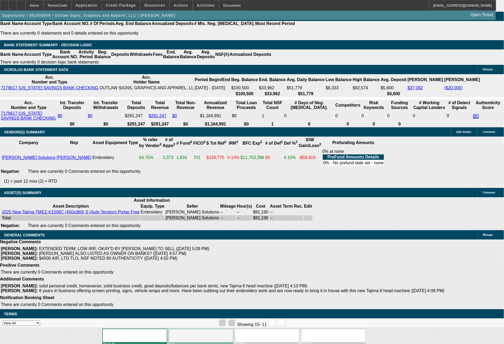
select select "2"
select select "6"
click at [6, 3] on div at bounding box center [4, 5] width 9 height 11
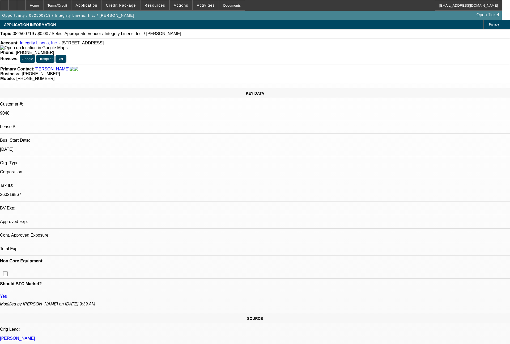
select select "0"
select select "2"
select select "0.1"
select select "4"
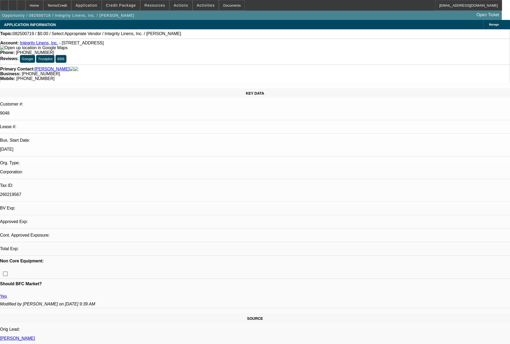
select select "0"
select select "2"
select select "0.1"
select select "4"
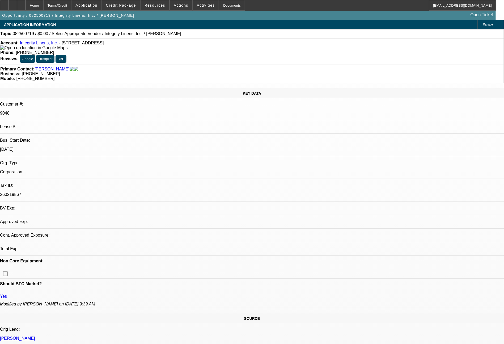
select select "0"
select select "2"
select select "0.1"
select select "4"
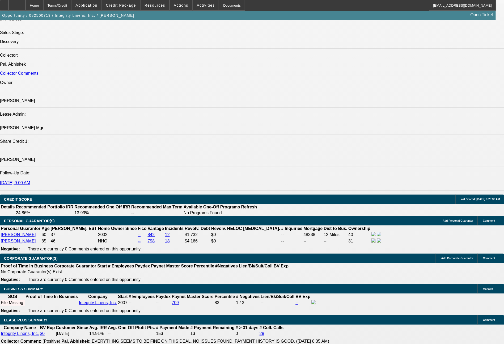
scroll to position [634, 0]
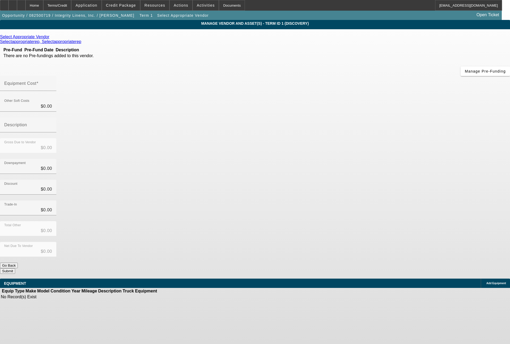
click at [51, 39] on icon at bounding box center [51, 37] width 0 height 5
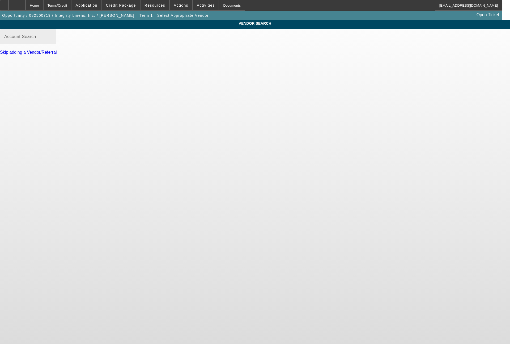
click at [36, 39] on mat-label "Account Search" at bounding box center [20, 36] width 32 height 5
click at [52, 42] on input "Account Search" at bounding box center [28, 39] width 48 height 6
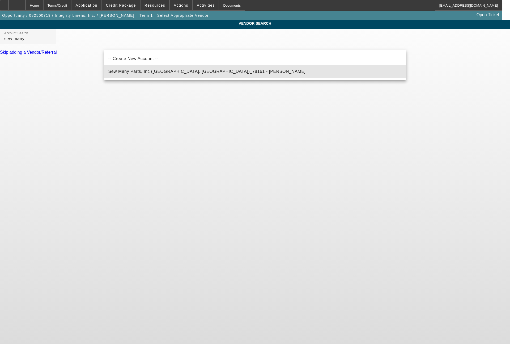
click at [157, 68] on span "Sew Many Parts, Inc (Dayton, OH)_78161 - Vigh, Robert" at bounding box center [206, 71] width 197 height 6
type input "Sew Many Parts, Inc (Dayton, OH)_78161 - Vigh, Robert"
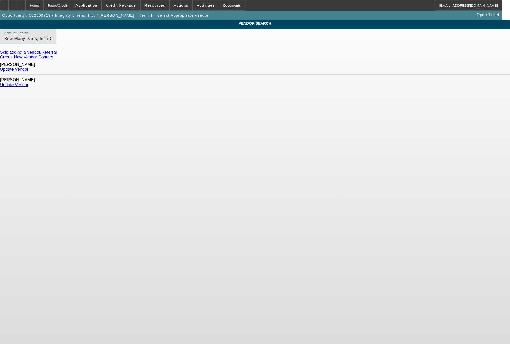
click at [28, 82] on link "Update Vendor" at bounding box center [14, 84] width 28 height 5
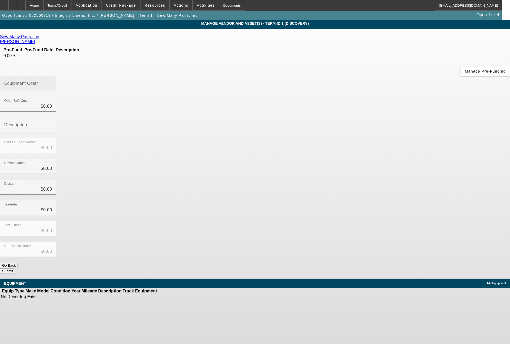
click at [52, 82] on input "Equipment Cost" at bounding box center [28, 85] width 48 height 6
type input "5"
type input "$5.00"
type input "53"
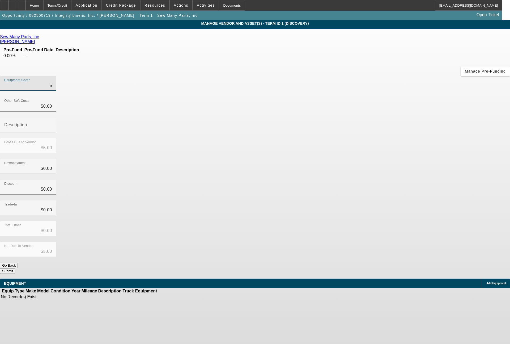
type input "$53.00"
type input "530"
type input "$530.00"
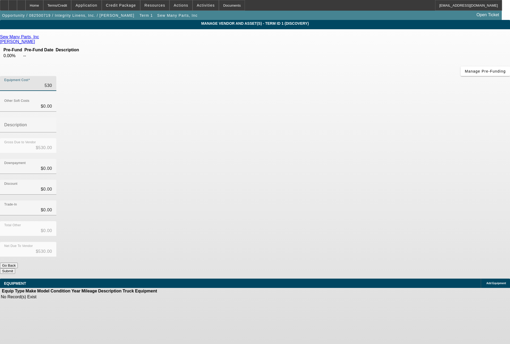
type input "5300"
type input "$5,300.00"
type input "53000"
type input "$53,000.00"
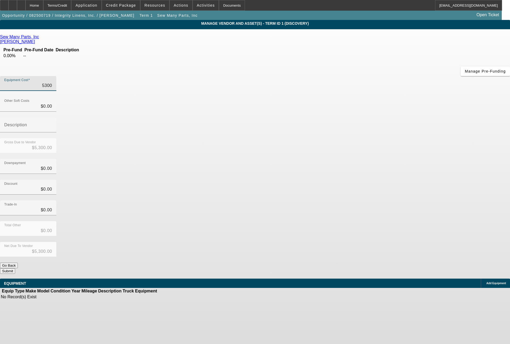
type input "$53,000.00"
click at [486, 282] on span "Add Equipment" at bounding box center [496, 283] width 20 height 3
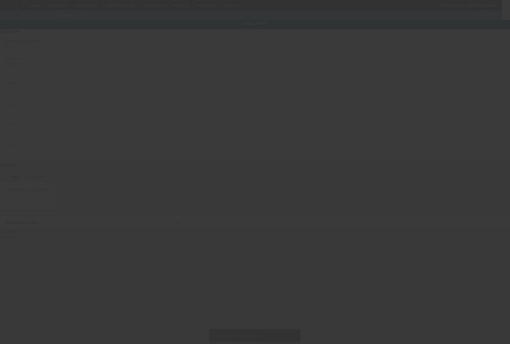
type input "3935 Canton Hwy"
type input "Cumming"
type input "30040"
type input "Forsyth"
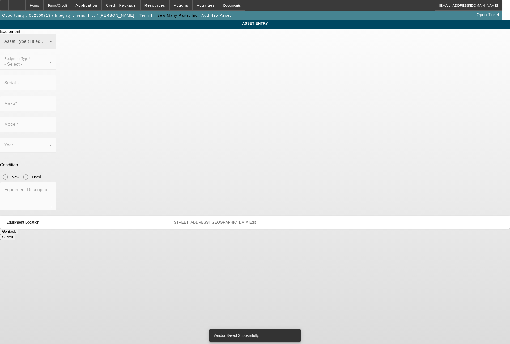
click at [49, 47] on span at bounding box center [26, 43] width 45 height 6
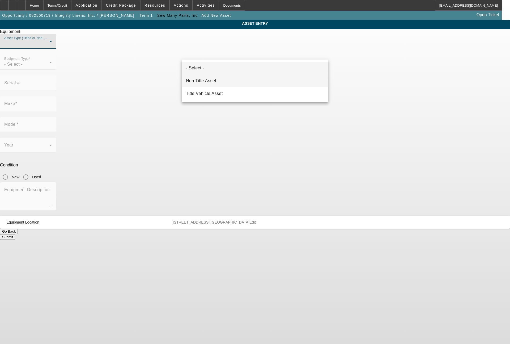
click at [209, 79] on span "Non Title Asset" at bounding box center [201, 81] width 30 height 6
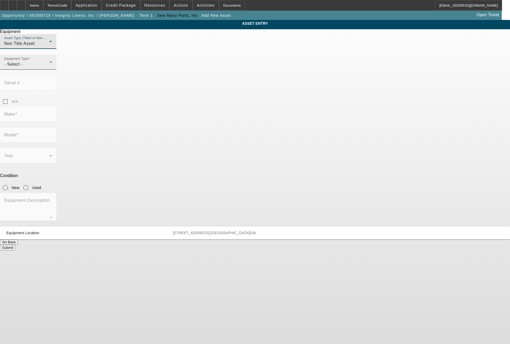
click at [52, 70] on div "Equipment Type - Select -" at bounding box center [28, 62] width 48 height 15
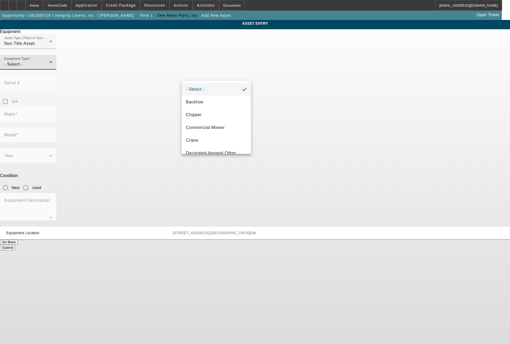
scroll to position [64, 0]
click at [208, 118] on mat-option "Embroidery" at bounding box center [216, 114] width 69 height 13
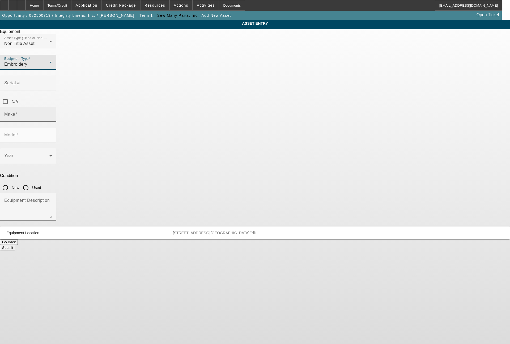
click at [52, 113] on input "Make" at bounding box center [28, 116] width 48 height 6
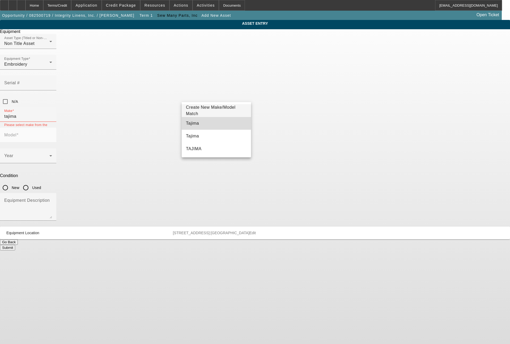
click at [192, 120] on mat-option "Tajima" at bounding box center [216, 123] width 69 height 13
type input "Tajima"
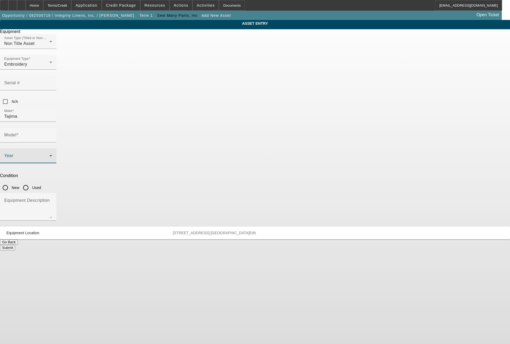
click at [49, 155] on span at bounding box center [26, 158] width 45 height 6
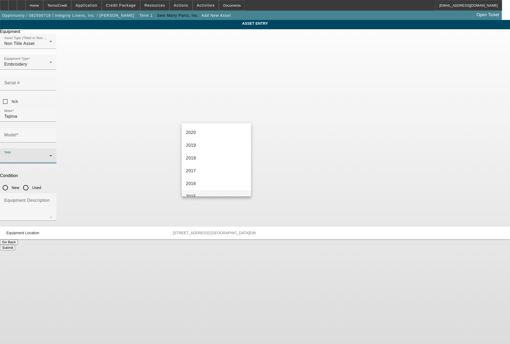
scroll to position [128, 0]
click at [188, 144] on span "2017" at bounding box center [191, 144] width 10 height 6
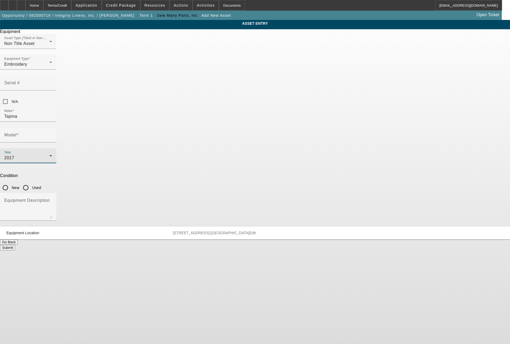
click at [31, 182] on input "Used" at bounding box center [25, 187] width 11 height 11
radio input "true"
click at [52, 134] on input "Model" at bounding box center [28, 137] width 48 height 6
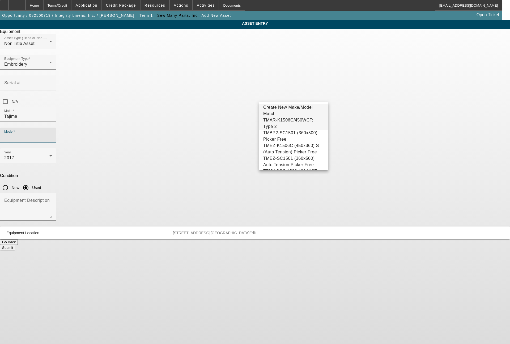
click at [301, 126] on span "TMAR-K1506C/450WCT: Type 2" at bounding box center [293, 123] width 61 height 13
type input "TMAR-K1506C/450WCT: Type 2"
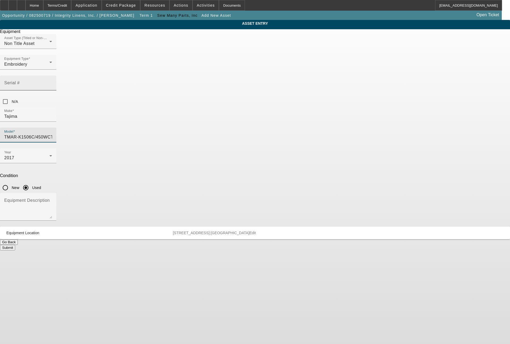
click at [52, 82] on input "Serial #" at bounding box center [28, 85] width 48 height 6
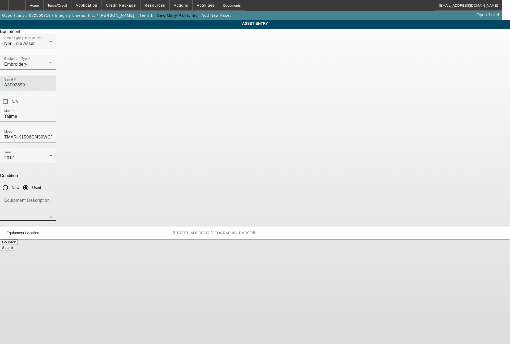
type input "A3F02699"
click at [52, 199] on textarea "Equipment Description" at bounding box center [28, 208] width 48 height 19
type textarea "6 head machine"
click at [15, 245] on button "Submit" at bounding box center [7, 248] width 15 height 6
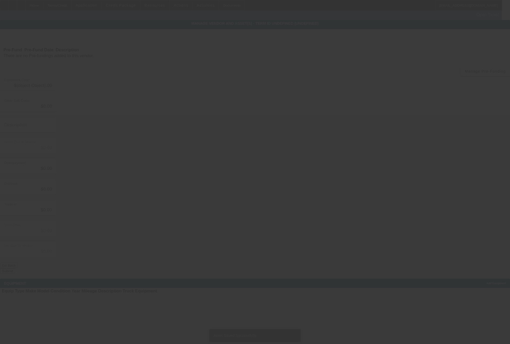
type input "$53,000.00"
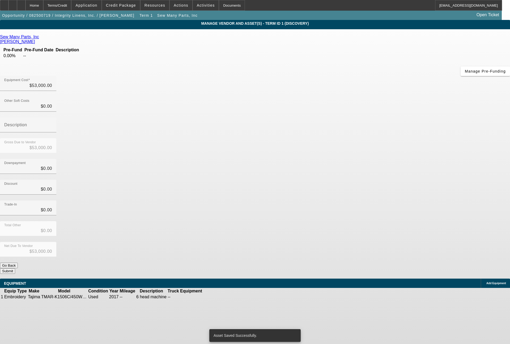
click at [15, 268] on button "Submit" at bounding box center [7, 271] width 15 height 6
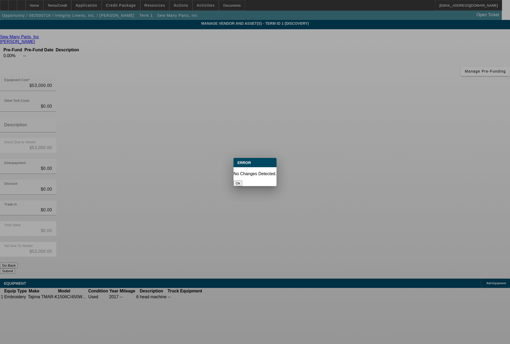
click at [242, 180] on button "Ok" at bounding box center [238, 183] width 9 height 6
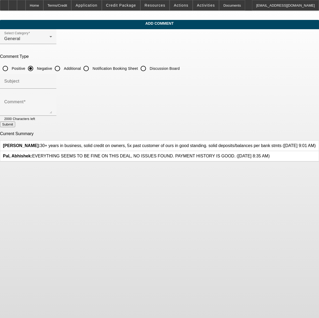
click at [63, 67] on input "Additional" at bounding box center [57, 68] width 11 height 11
radio input "true"
click at [52, 108] on textarea "Comment" at bounding box center [28, 107] width 48 height 13
click at [52, 105] on textarea "5x past lessee i good standing .solid credit deal, solid deposits/balances per …" at bounding box center [28, 107] width 48 height 13
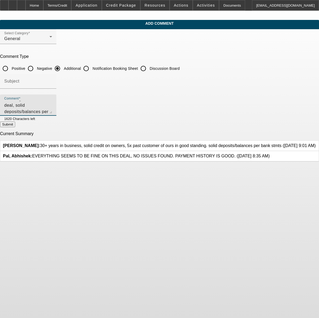
type textarea "5x past lessee i good standing .solid credit deal, solid deposits/balances per …"
click at [15, 127] on button "Submit" at bounding box center [7, 125] width 15 height 6
radio input "true"
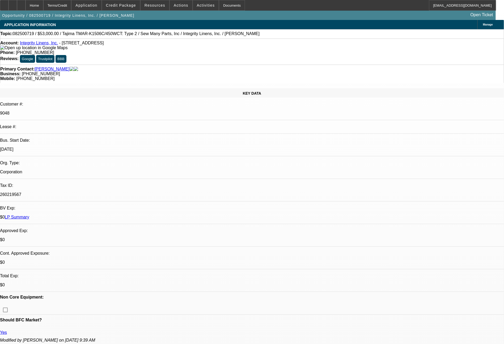
select select "0"
select select "2"
select select "0.1"
select select "4"
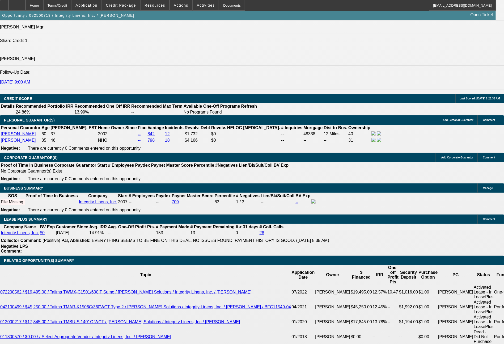
scroll to position [756, 0]
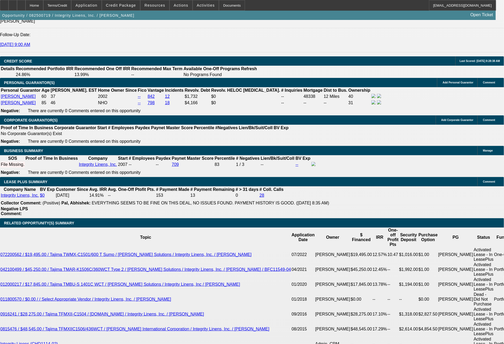
type input "$0.00"
type input "60"
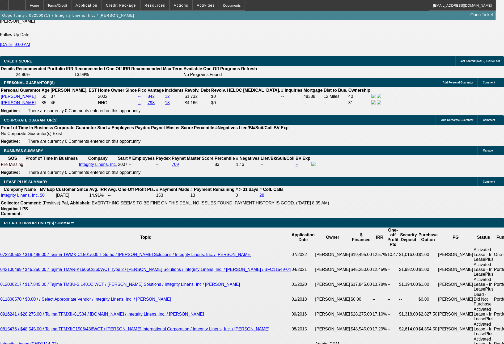
type input "1133"
type input "$2,266.00"
type input "10.3"
type input "11"
type input "$22.00"
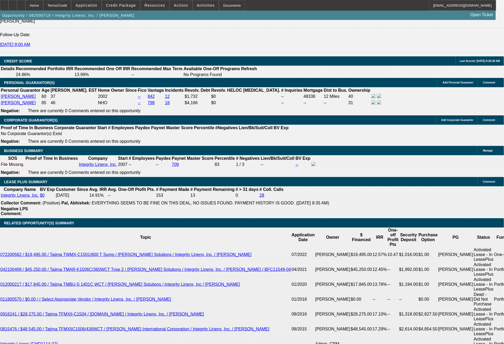
type input "1149"
type input "$2,298.00"
type input "10.9"
type input "114"
type input "$228.00"
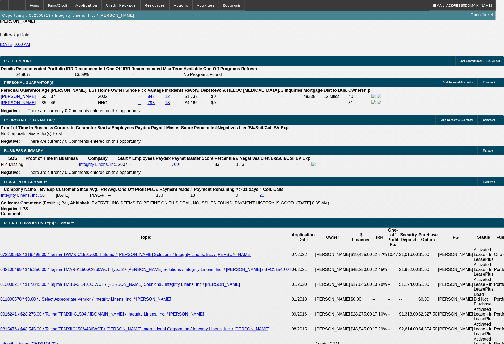
type input "1148"
type input "$2,296.00"
type input "10.8"
type input "114"
type input "$228.00"
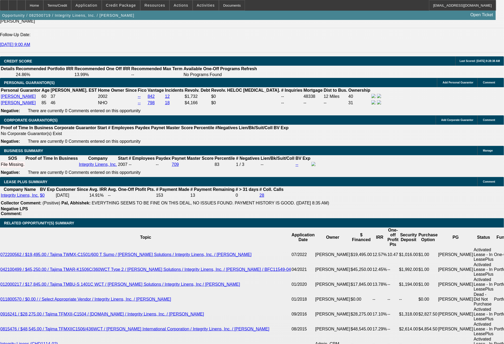
type input "1148"
type input "$2,296.00"
type input "10.8"
type input "$1,148.00"
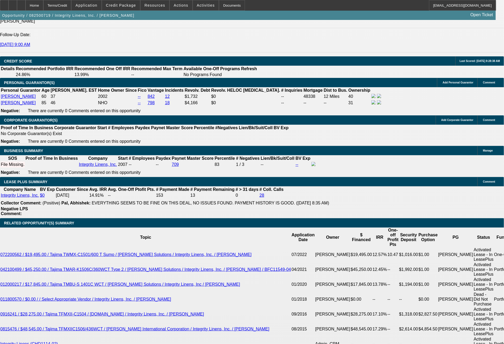
select select "0"
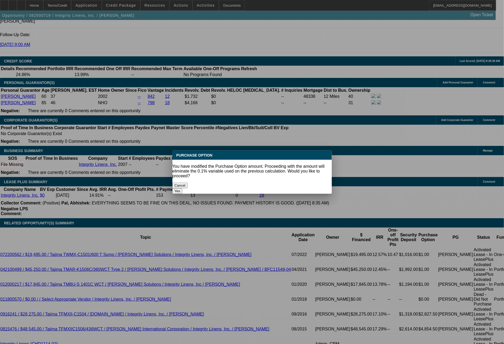
scroll to position [0, 0]
click at [183, 188] on button "Yes" at bounding box center [177, 191] width 10 height 6
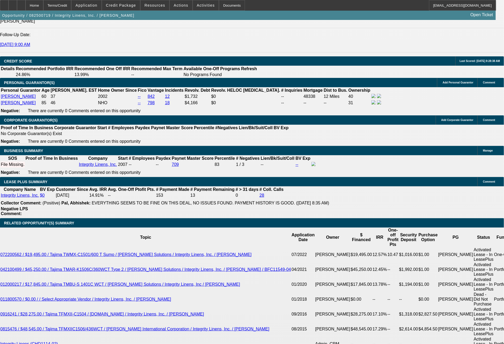
scroll to position [756, 0]
drag, startPoint x: 102, startPoint y: 242, endPoint x: 120, endPoint y: 243, distance: 17.6
type input "$1.00"
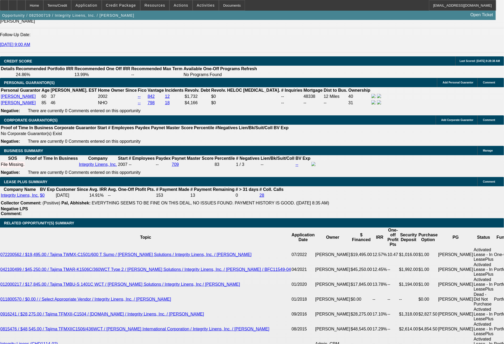
select select "2"
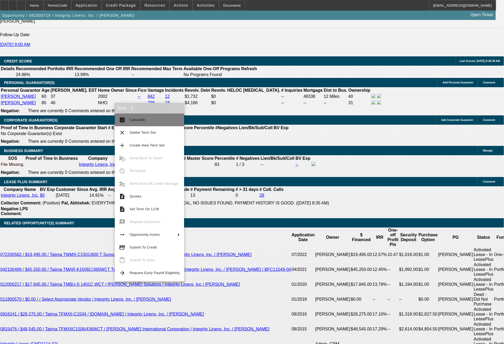
click at [136, 120] on span "Calculate" at bounding box center [137, 120] width 15 height 4
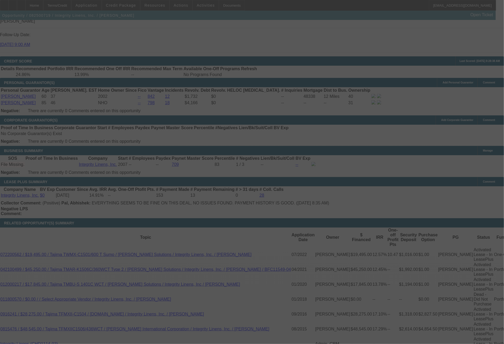
select select "0"
select select "2"
select select "0"
select select "2"
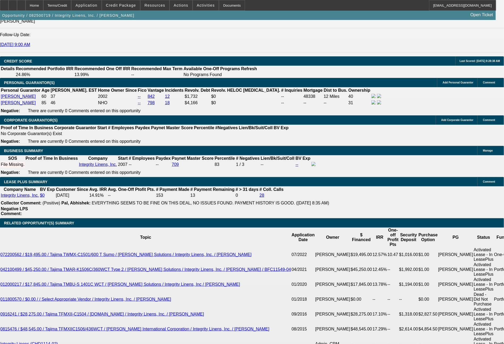
drag, startPoint x: 78, startPoint y: 202, endPoint x: 113, endPoint y: 110, distance: 98.2
type input "11"
type input "$22.00"
type input "UNKNOWN"
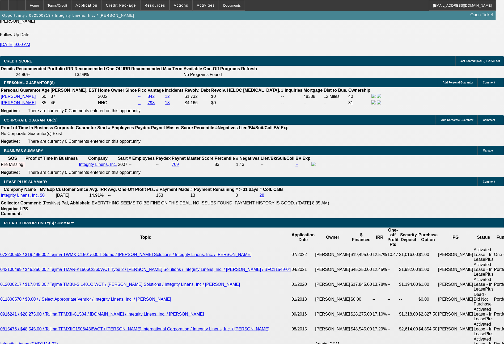
type input "1147"
type input "$2,294.00"
type input "10.8"
type input "$1,147.00"
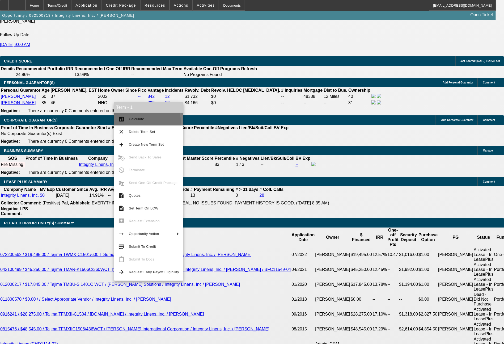
click at [139, 123] on button "calculate Calculate" at bounding box center [148, 119] width 69 height 13
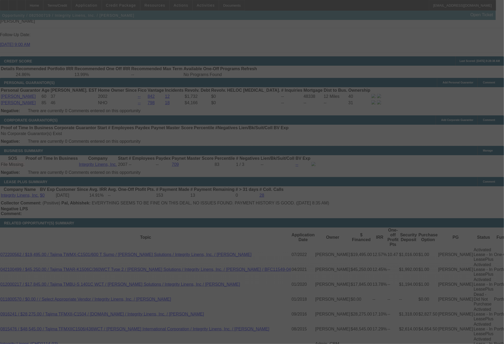
select select "0"
select select "2"
select select "0"
select select "2"
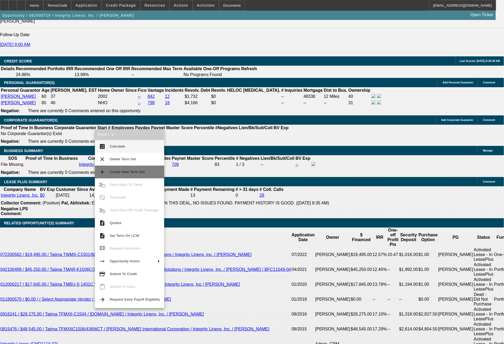
click at [129, 172] on span "Create New Term Set" at bounding box center [127, 172] width 35 height 4
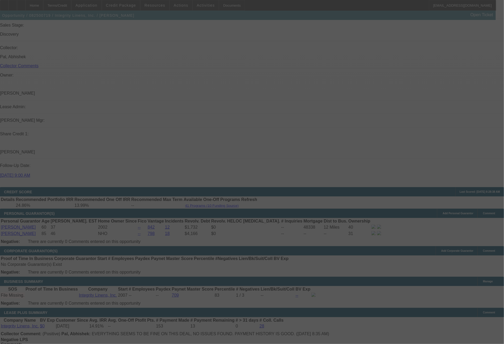
select select "0"
select select "2"
select select "0"
select select "2"
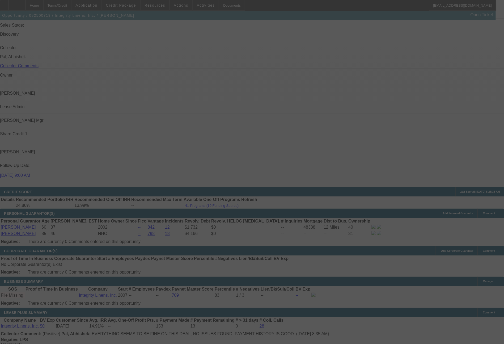
select select "0"
select select "2"
select select "0"
select select "2"
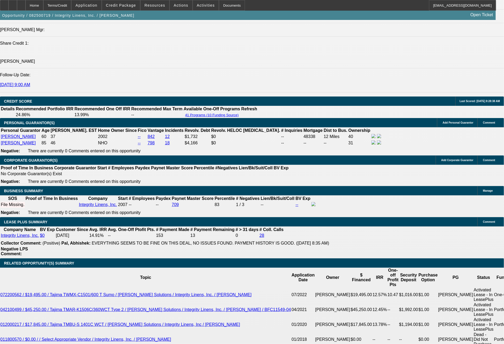
scroll to position [742, 0]
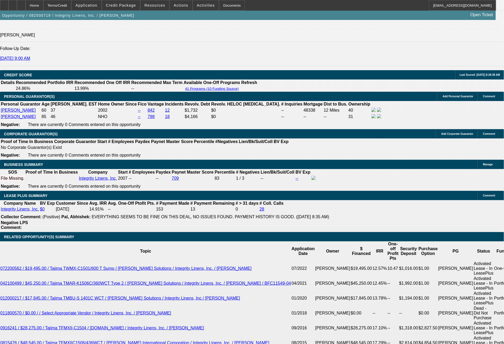
drag, startPoint x: 104, startPoint y: 219, endPoint x: 120, endPoint y: 218, distance: 15.9
type input "4"
type input "UNKNOWN"
type input "$13,549.38"
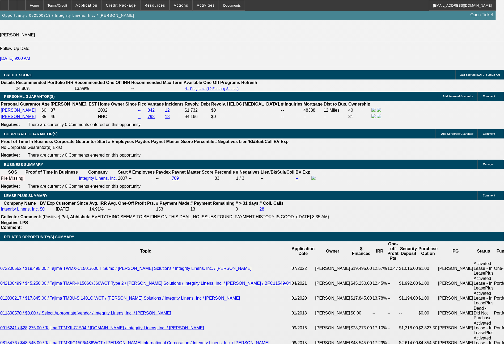
type input "$27,098.76"
type input "48"
type input "$1,364.59"
type input "$2,729.18"
type input "48"
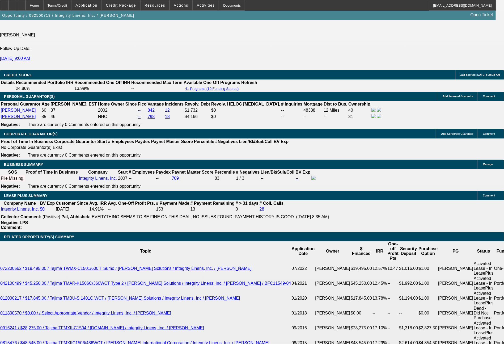
drag, startPoint x: 80, startPoint y: 218, endPoint x: 104, endPoint y: 219, distance: 24.2
type input "13"
type input "$26.00"
type input "1364"
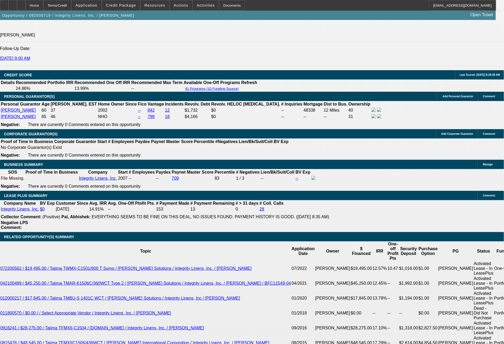
type input "10.8"
type input "$2,728.00"
type input "$1,364.00"
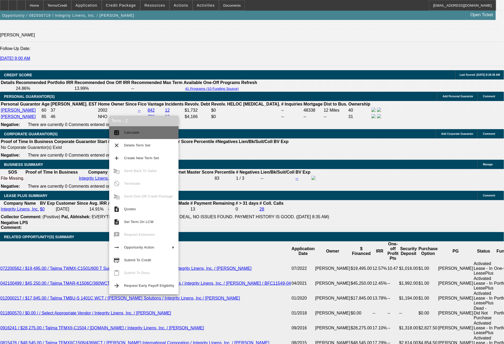
click at [147, 135] on span "Calculate" at bounding box center [149, 132] width 50 height 6
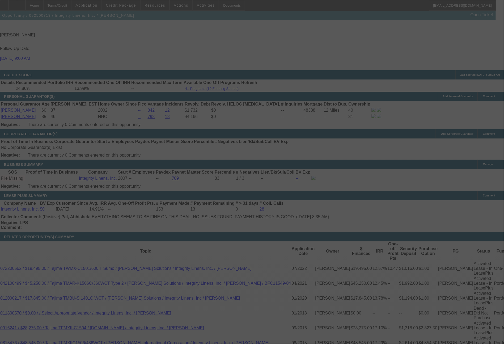
select select "0"
select select "2"
select select "0"
select select "2"
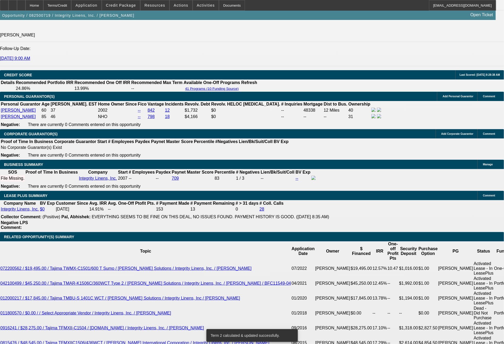
drag, startPoint x: 79, startPoint y: 218, endPoint x: 104, endPoint y: 217, distance: 24.7
type input "1"
type input "$2.00"
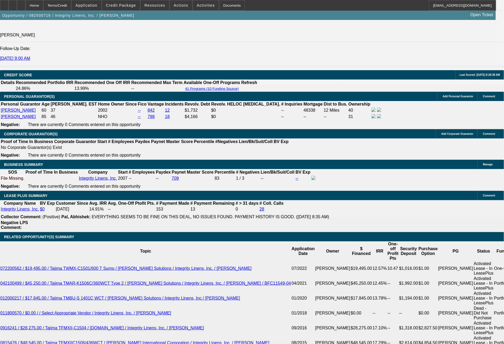
type input "UNKNOWN"
type input "1361"
type input "10.7"
type input "$2,722.00"
type input "$1,361.00"
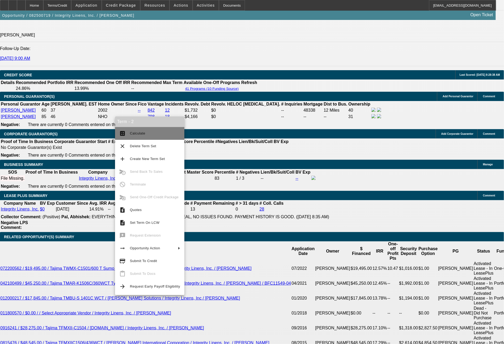
click at [142, 136] on span "Calculate" at bounding box center [155, 133] width 50 height 6
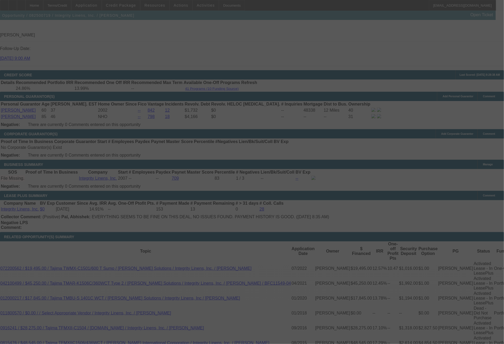
select select "0"
select select "2"
select select "0"
select select "2"
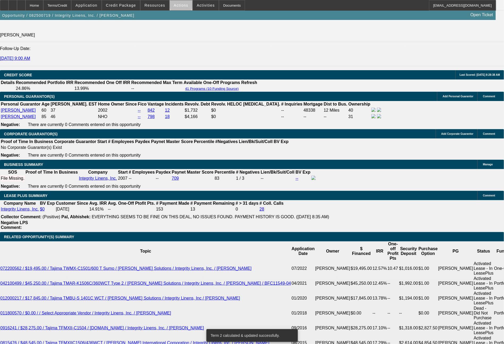
click at [181, 6] on span "Actions" at bounding box center [181, 5] width 15 height 4
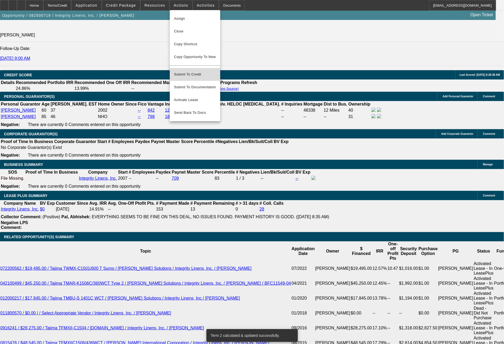
click at [188, 71] on span "Submit To Credit" at bounding box center [195, 74] width 42 height 6
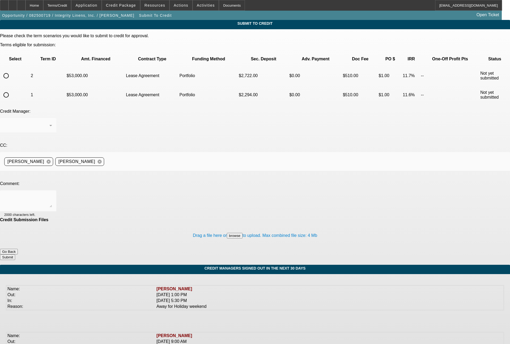
click at [11, 90] on input "radio" at bounding box center [6, 95] width 11 height 11
radio input "true"
click at [49, 122] on div "Arida, Michael" at bounding box center [26, 125] width 45 height 6
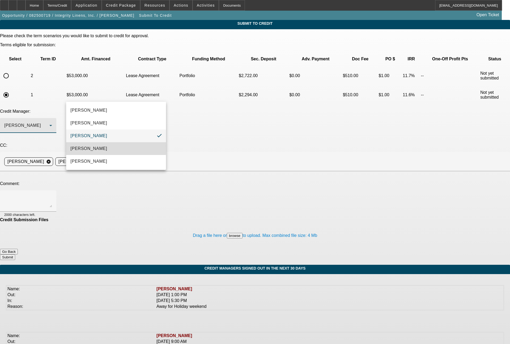
click at [82, 147] on span "Magner, Bill" at bounding box center [88, 148] width 37 height 6
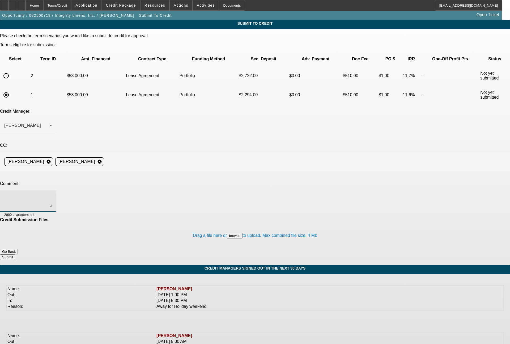
click at [52, 194] on textarea at bounding box center [28, 200] width 48 height 13
type textarea "clean deal for a 5x past customer in good standing. please advise on both term …"
click at [15, 254] on button "Submit" at bounding box center [7, 257] width 15 height 6
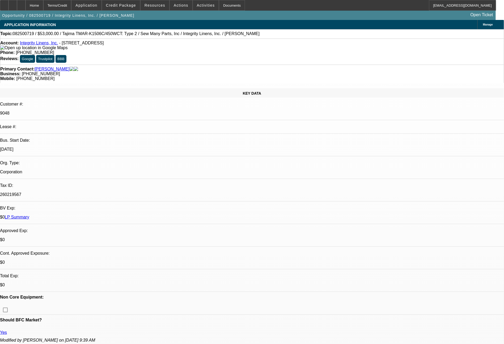
select select "0"
select select "2"
select select "0"
select select "2"
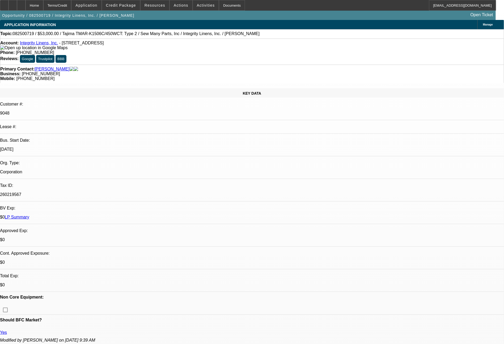
select select "0"
select select "2"
select select "0"
select select "2"
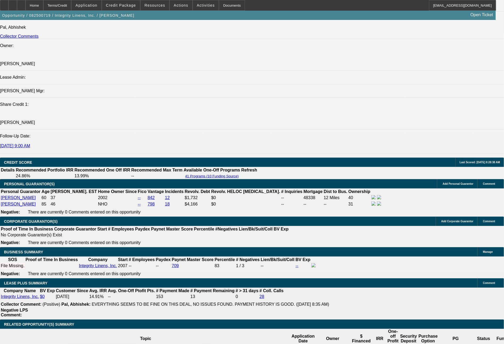
scroll to position [729, 0]
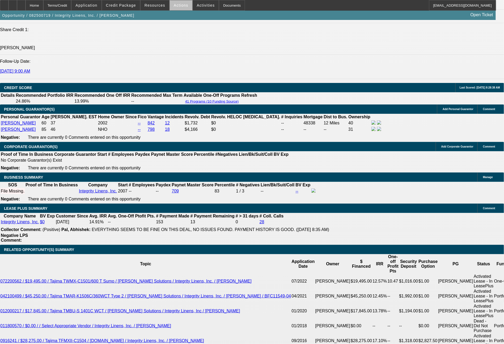
click at [182, 6] on span "Actions" at bounding box center [181, 5] width 15 height 4
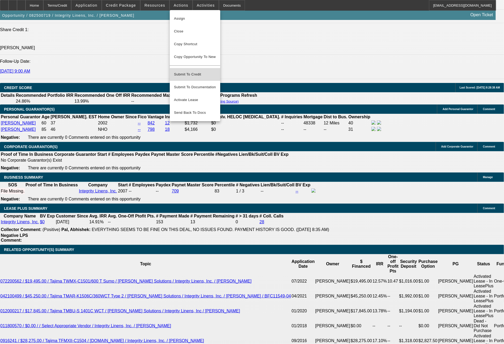
click at [181, 73] on span "Submit To Credit" at bounding box center [195, 74] width 42 height 6
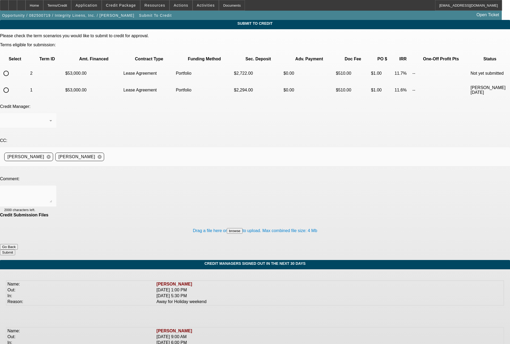
click at [11, 68] on input "radio" at bounding box center [6, 73] width 11 height 11
radio input "true"
click at [52, 113] on div "Arida, Michael" at bounding box center [28, 120] width 48 height 15
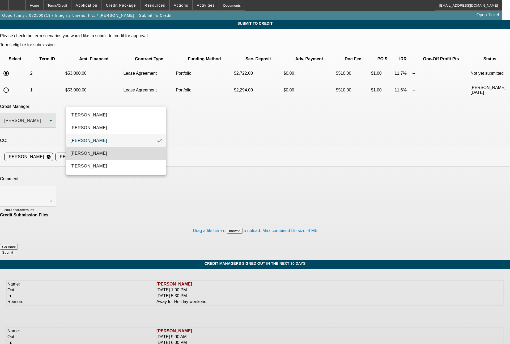
click at [85, 154] on span "[PERSON_NAME]" at bounding box center [88, 153] width 37 height 6
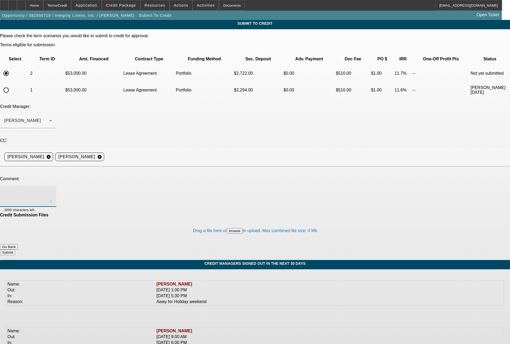
click at [52, 190] on textarea at bounding box center [28, 196] width 48 height 13
type textarea "48 month term set"
click at [15, 249] on button "Submit" at bounding box center [7, 252] width 15 height 6
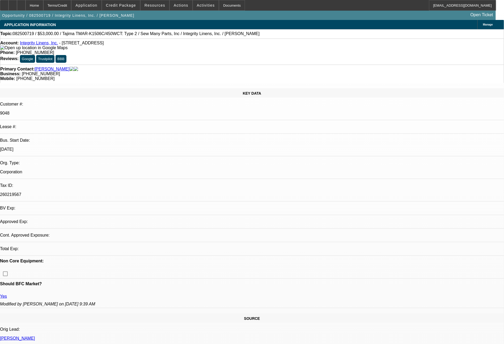
select select "0"
select select "2"
select select "0"
select select "2"
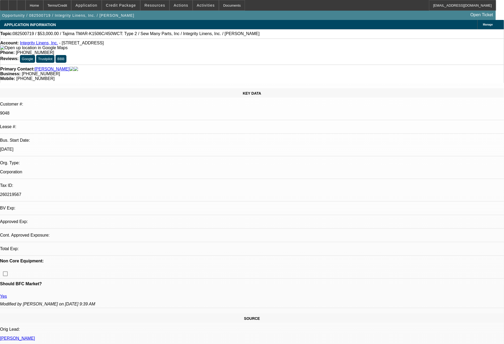
select select "0"
select select "2"
select select "0"
select select "2"
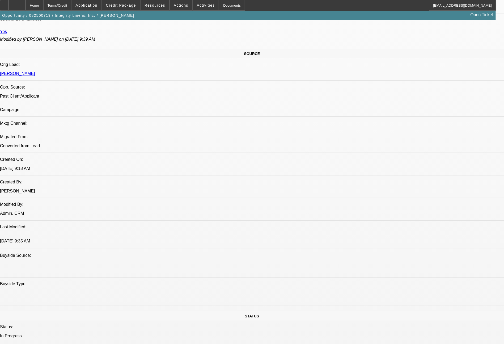
scroll to position [602, 0]
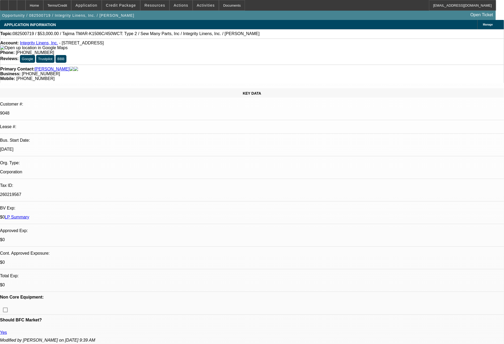
select select "0"
select select "2"
select select "0"
select select "2"
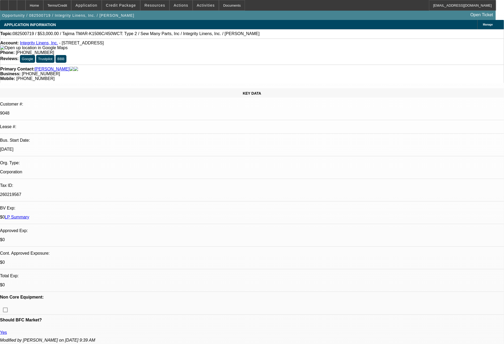
select select "0"
select select "2"
select select "0"
select select "2"
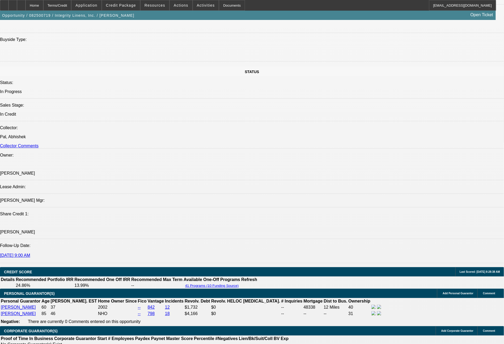
scroll to position [561, 0]
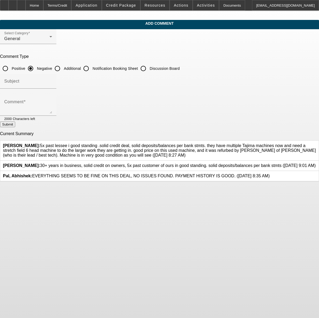
drag, startPoint x: 118, startPoint y: 67, endPoint x: 118, endPoint y: 71, distance: 4.3
click at [63, 67] on input "Additional" at bounding box center [57, 68] width 11 height 11
radio input "true"
click at [52, 106] on textarea "Comment" at bounding box center [28, 107] width 48 height 13
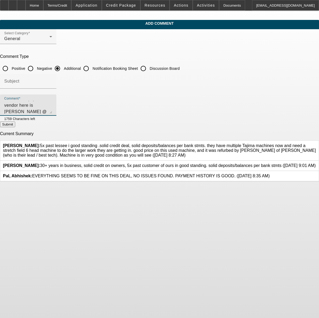
type textarea "The used equipment vendor here is [PERSON_NAME] @ Sew Many Parts. We have anoth…"
click at [15, 124] on button "Submit" at bounding box center [7, 125] width 15 height 6
radio input "true"
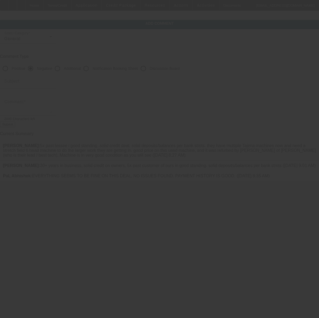
scroll to position [0, 0]
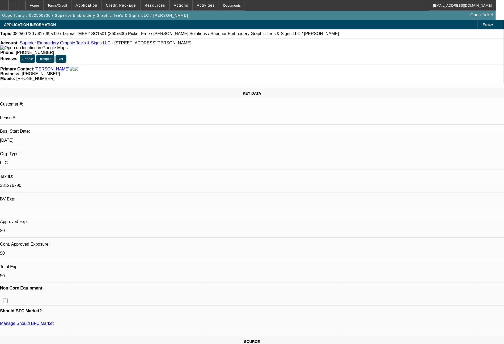
select select "0"
select select "2"
select select "0.1"
select select "4"
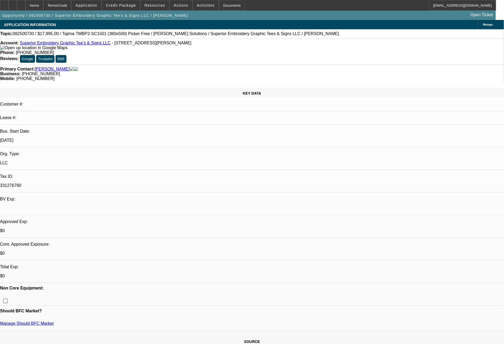
select select "0"
select select "2"
select select "0.1"
select select "4"
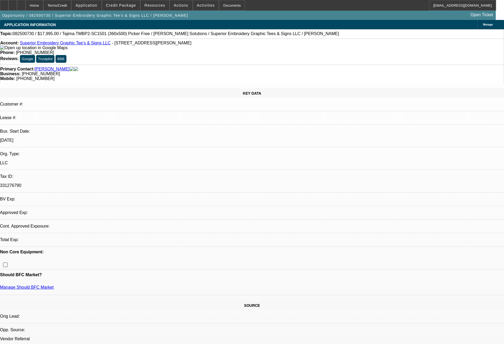
select select "0"
select select "2"
select select "0.1"
select select "4"
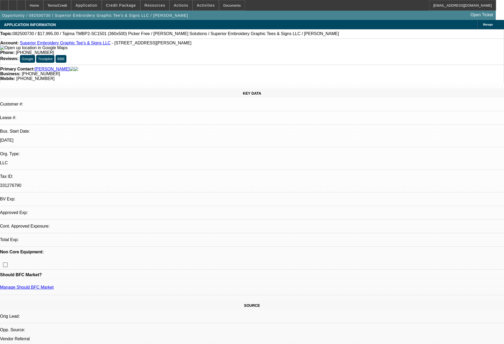
select select "0"
select select "2"
select select "0.1"
select select "4"
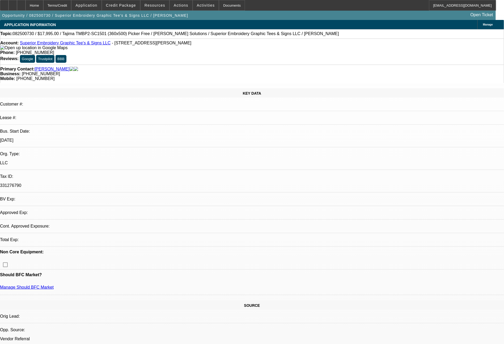
select select "0"
select select "2"
select select "0.1"
select select "4"
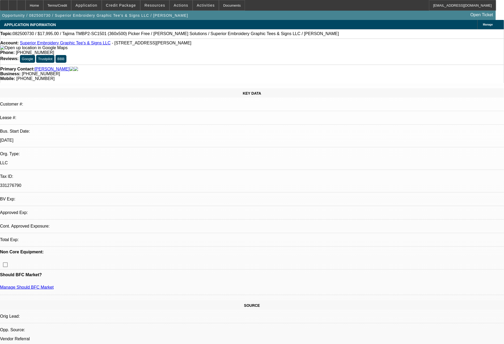
select select "0"
select select "2"
select select "0.1"
select select "4"
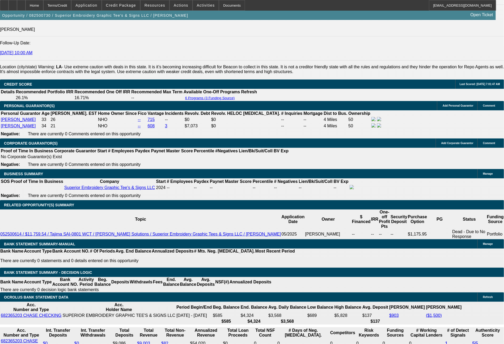
scroll to position [750, 0]
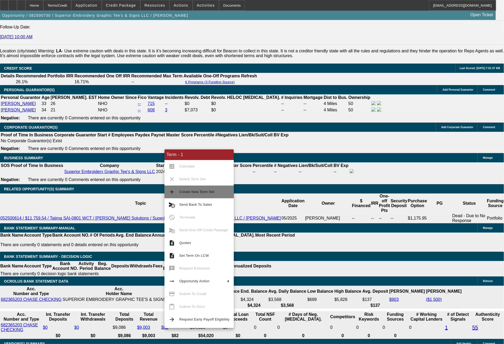
click at [192, 194] on span "Create New Term Set" at bounding box center [204, 192] width 50 height 6
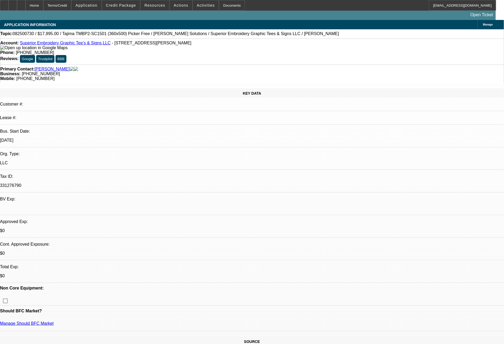
select select "0"
select select "2"
select select "0.1"
select select "4"
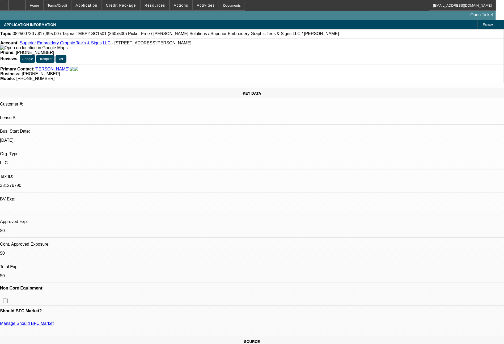
select select "0"
select select "2"
select select "0.1"
select select "4"
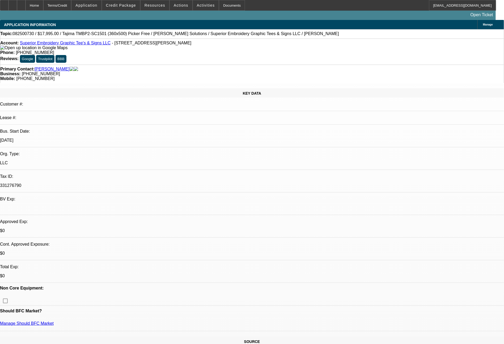
select select "0"
select select "2"
select select "0.1"
select select "4"
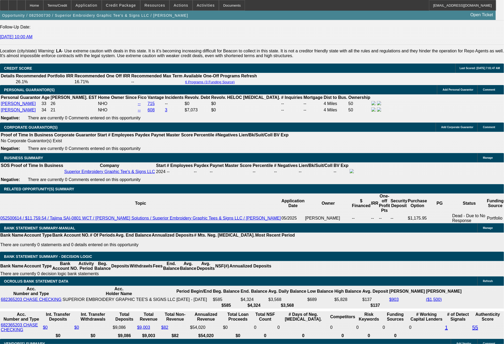
scroll to position [758, 0]
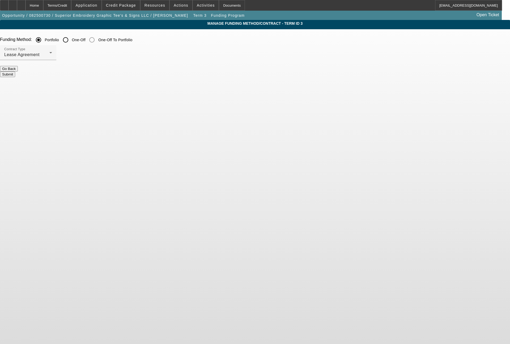
click at [71, 41] on input "One-Off" at bounding box center [65, 40] width 11 height 11
radio input "true"
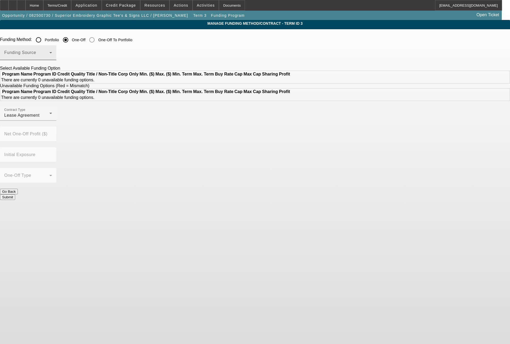
click at [52, 59] on div "Funding Source" at bounding box center [28, 52] width 48 height 15
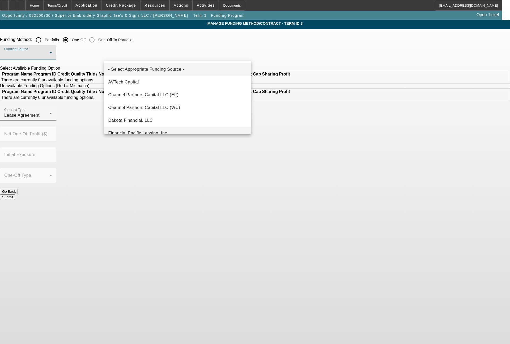
click at [161, 133] on span "Financial Pacific Leasing, Inc." at bounding box center [138, 133] width 60 height 6
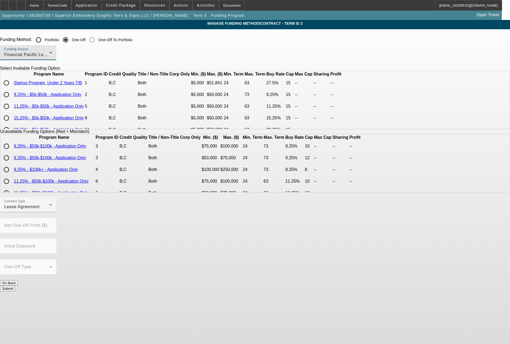
click at [12, 88] on input "radio" at bounding box center [6, 83] width 11 height 11
radio input "true"
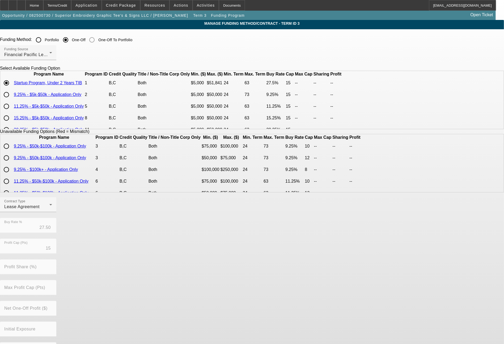
scroll to position [21, 0]
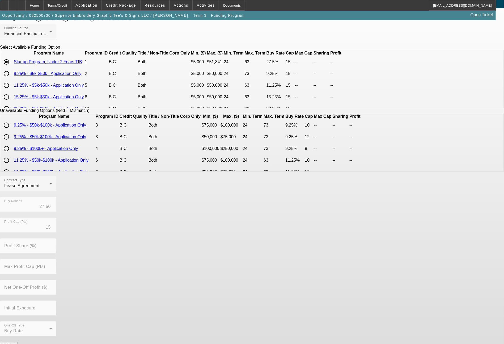
click at [15, 343] on button "Submit" at bounding box center [7, 350] width 15 height 6
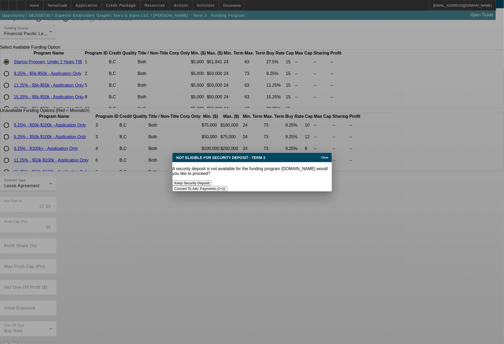
click at [227, 186] on button "Convert To Adv. Payments (1+1)" at bounding box center [199, 189] width 55 height 6
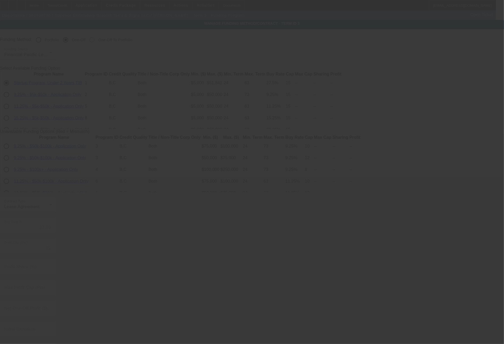
scroll to position [21, 0]
radio input "true"
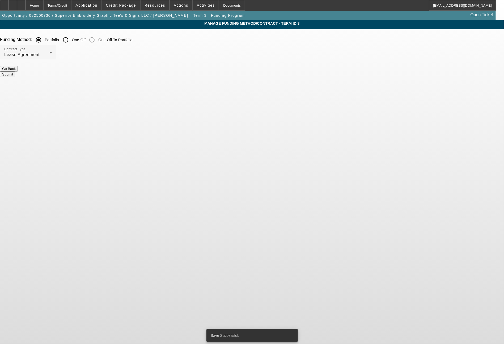
scroll to position [0, 0]
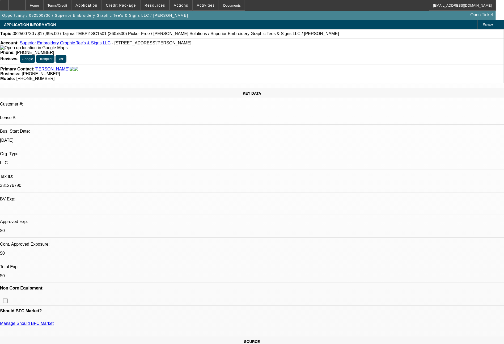
select select "0"
select select "0.1"
select select "4"
select select "0"
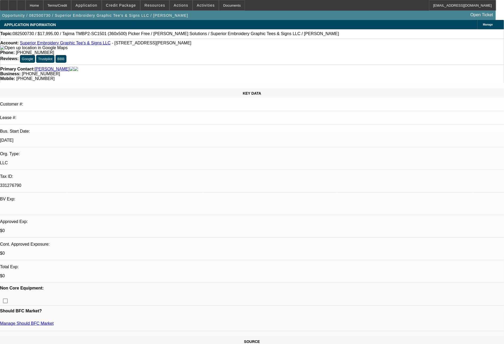
select select "2"
select select "0.1"
select select "4"
select select "0"
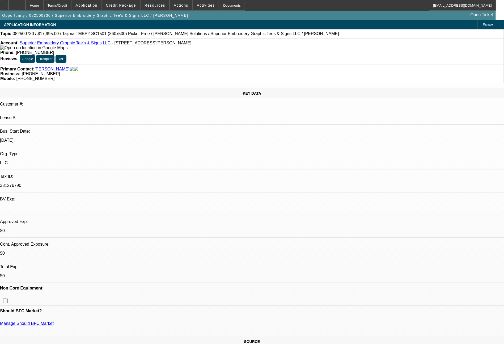
select select "2"
select select "0.1"
select select "4"
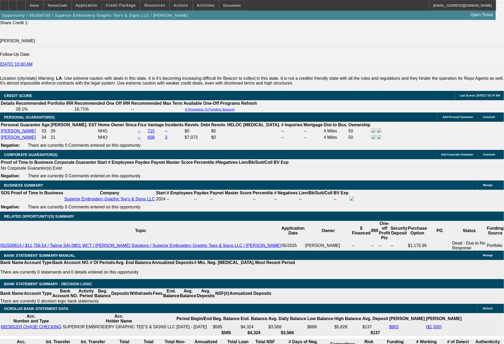
scroll to position [752, 0]
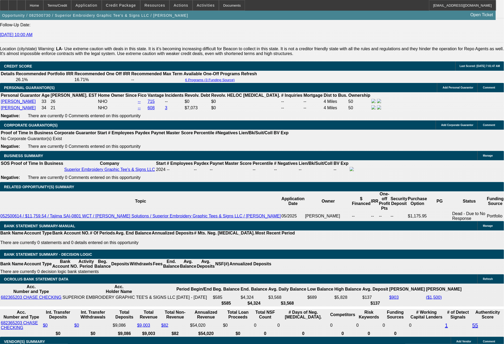
drag, startPoint x: 81, startPoint y: 211, endPoint x: 104, endPoint y: 212, distance: 23.2
type input "5"
type input "UNKNOWN"
type input "588"
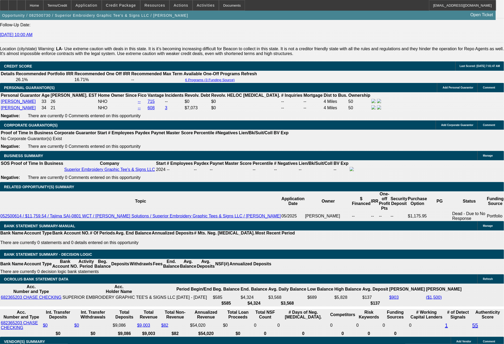
type input "32"
type input "58"
type input "583"
type input "31.6"
type input "$583.00"
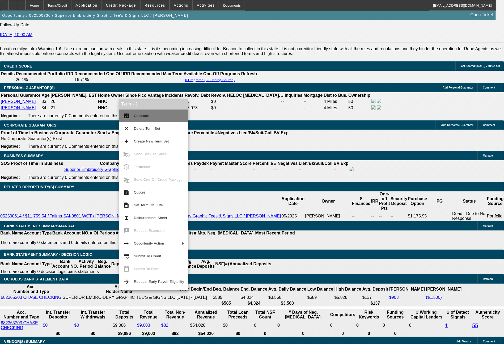
click at [141, 118] on span "Calculate" at bounding box center [159, 116] width 50 height 6
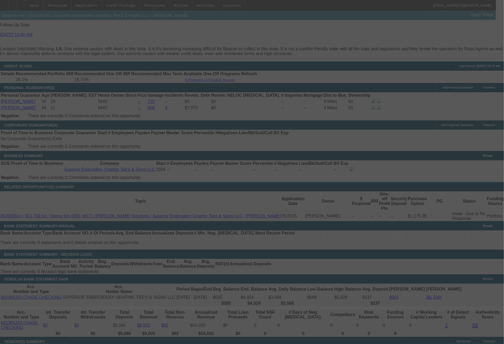
select select "0"
select select "0.1"
select select "4"
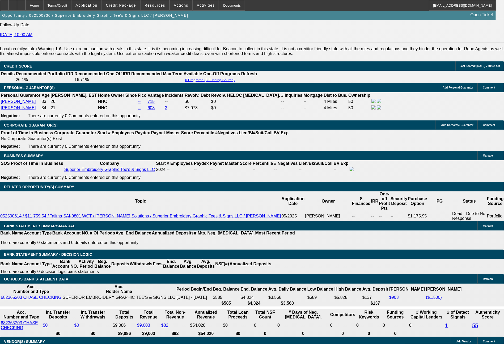
drag, startPoint x: 82, startPoint y: 211, endPoint x: 120, endPoint y: 214, distance: 38.1
type input "6"
type input "UNKNOWN"
type input "549"
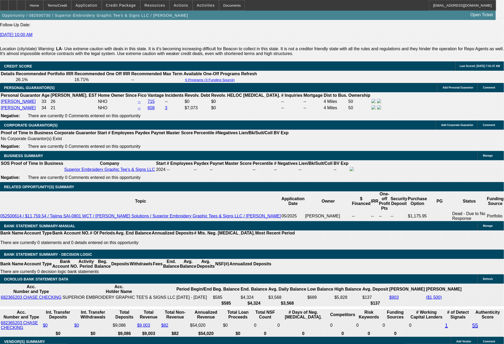
type input "28.4"
type input "$549.00"
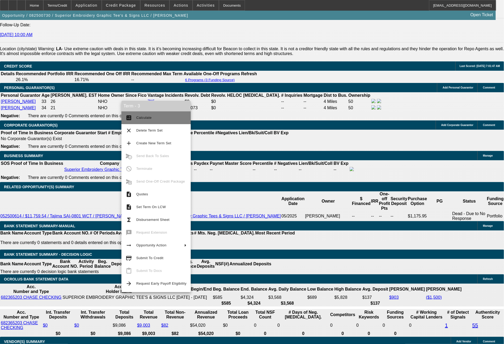
click at [143, 119] on span "Calculate" at bounding box center [143, 118] width 15 height 4
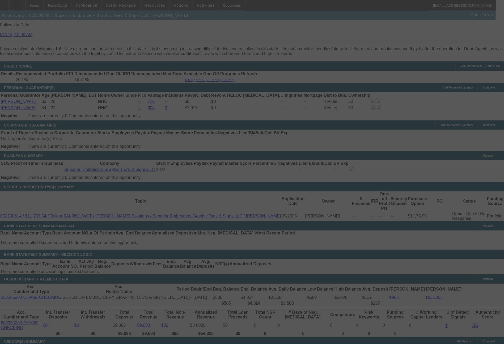
select select "0"
select select "0.1"
select select "4"
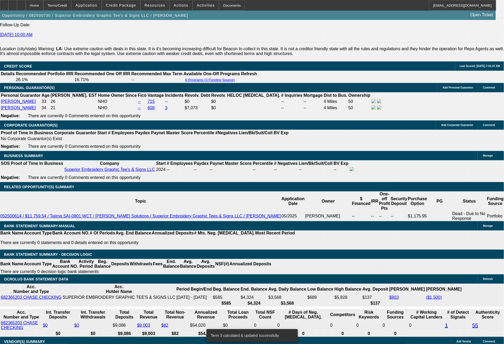
drag, startPoint x: 101, startPoint y: 171, endPoint x: 128, endPoint y: 170, distance: 26.3
type input "$2,000.00"
type input "UNKNOWN"
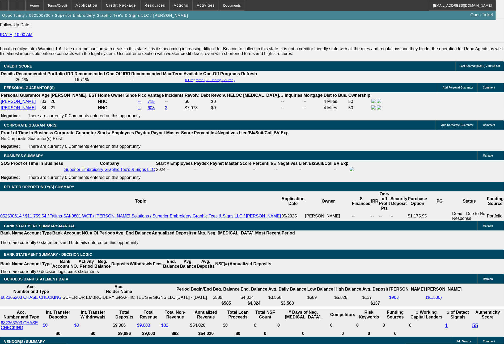
type input "$564.69"
drag, startPoint x: 92, startPoint y: 172, endPoint x: 131, endPoint y: 173, distance: 38.6
type input "$1,500.00"
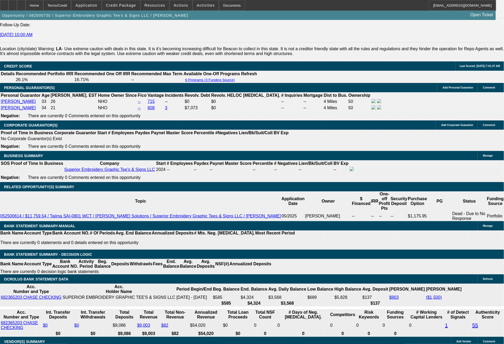
drag, startPoint x: 82, startPoint y: 211, endPoint x: 111, endPoint y: 211, distance: 28.7
type input "581"
type input "28.5"
type input "$581.00"
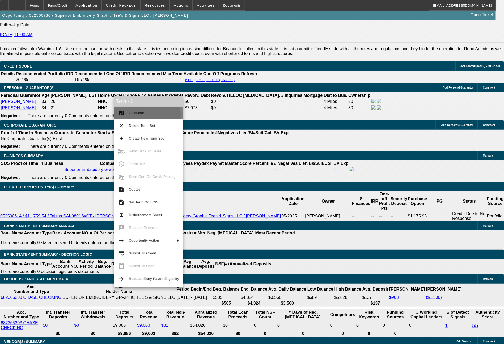
click at [136, 115] on span "Calculate" at bounding box center [136, 113] width 15 height 4
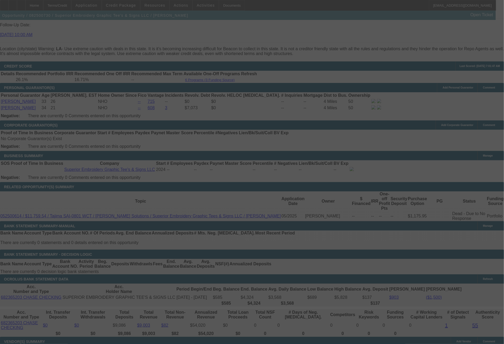
select select "0"
select select "0.1"
select select "4"
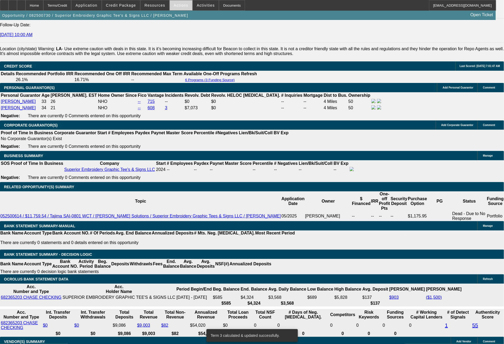
click at [178, 7] on span "Actions" at bounding box center [181, 5] width 15 height 4
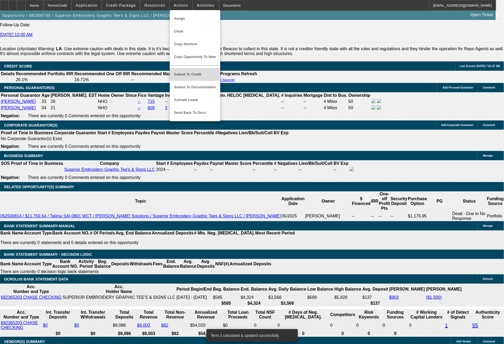
click at [192, 71] on span "Submit To Credit" at bounding box center [195, 74] width 42 height 6
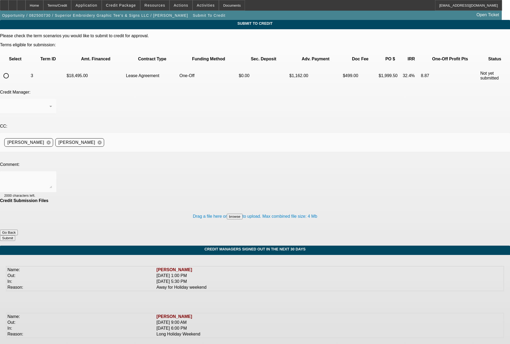
click at [11, 70] on input "radio" at bounding box center [6, 75] width 11 height 11
radio input "true"
click at [52, 171] on div at bounding box center [28, 181] width 48 height 21
type textarea "please send to Finpac for review, thanks"
click at [15, 235] on button "Submit" at bounding box center [7, 238] width 15 height 6
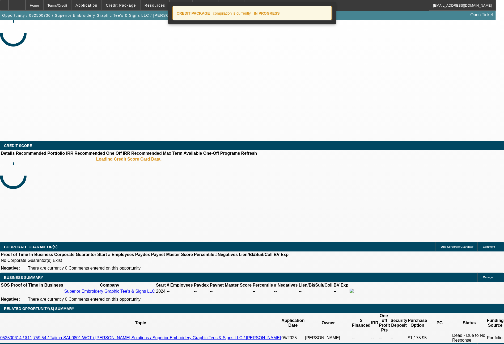
select select "0"
select select "0.1"
select select "4"
select select "0"
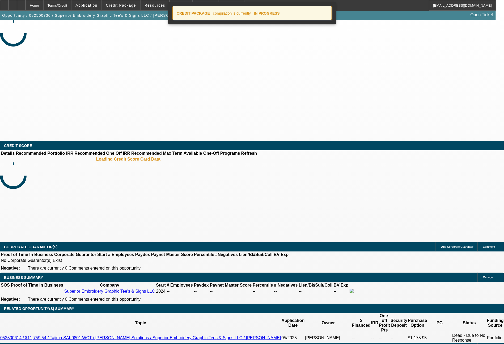
select select "2"
select select "0.1"
select select "4"
select select "0"
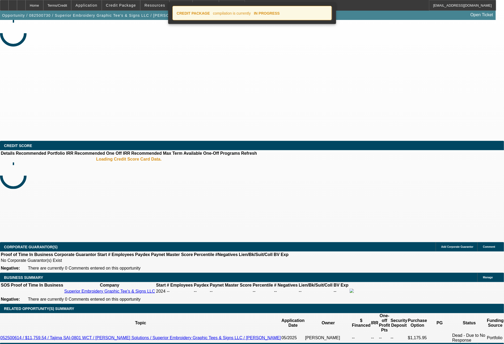
select select "2"
select select "0.1"
select select "4"
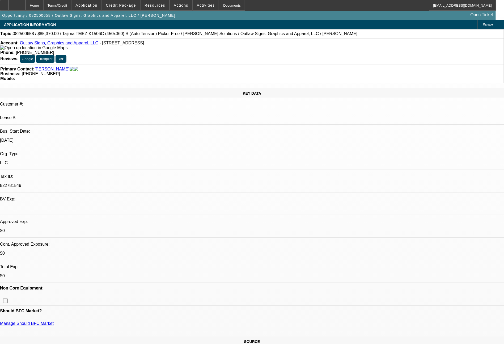
select select "0"
select select "6"
select select "0"
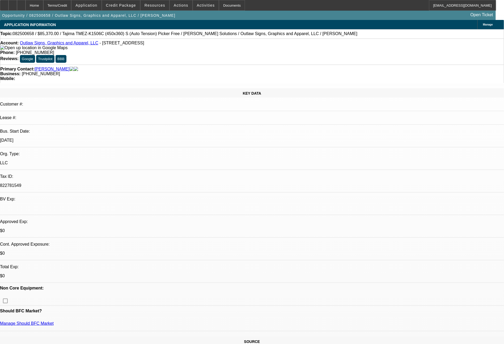
select select "0"
select select "6"
select select "0"
select select "2"
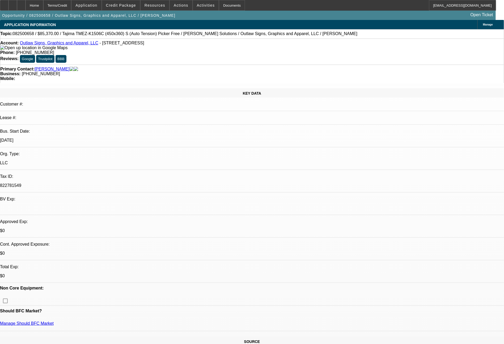
select select "2"
select select "0.1"
select select "4"
select select "0"
select select "2"
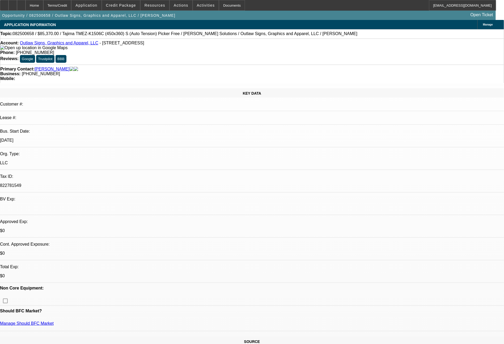
select select "2"
select select "0"
select select "6"
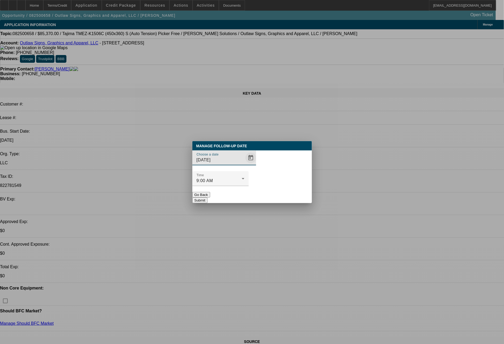
click at [244, 164] on span "Open calendar" at bounding box center [250, 157] width 13 height 13
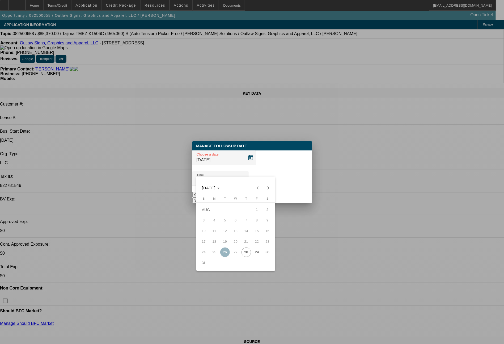
click at [247, 253] on span "28" at bounding box center [246, 252] width 10 height 10
type input "[DATE]"
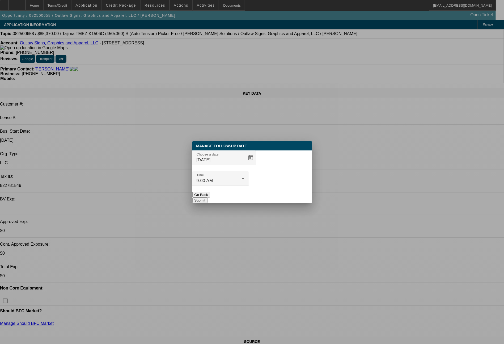
click at [207, 197] on button "Submit" at bounding box center [199, 200] width 15 height 6
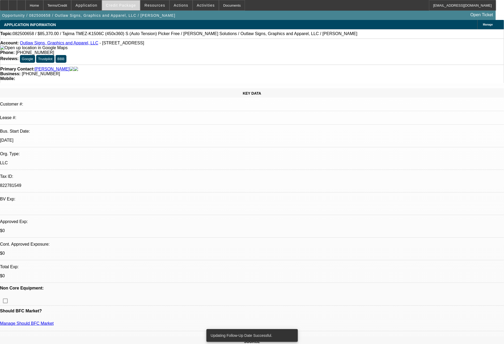
click at [130, 5] on span "Credit Package" at bounding box center [121, 5] width 30 height 4
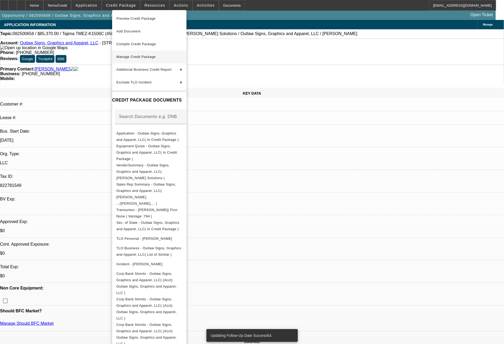
click at [152, 56] on span "Manage Credit Package" at bounding box center [135, 57] width 39 height 4
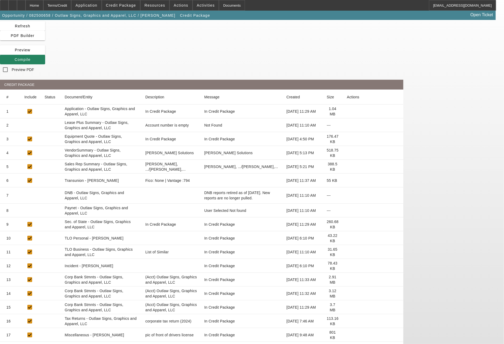
scroll to position [40, 0]
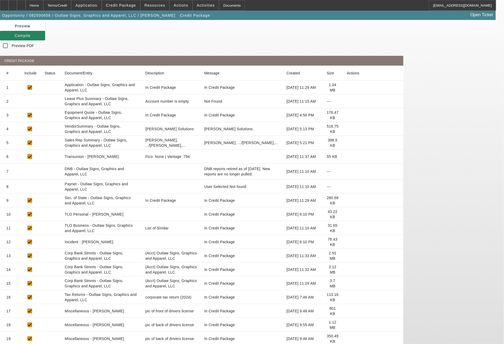
click at [347, 338] on icon at bounding box center [347, 338] width 0 height 0
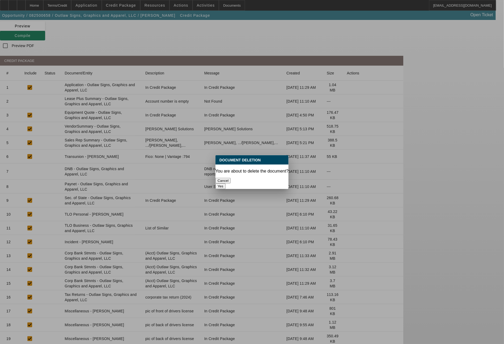
click at [226, 183] on button "Yes" at bounding box center [220, 186] width 10 height 6
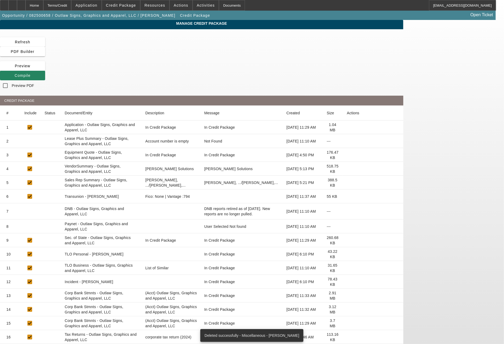
scroll to position [26, 0]
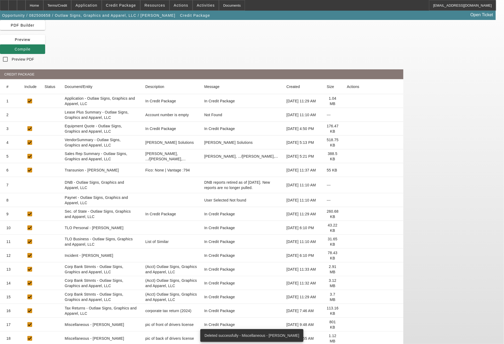
click at [347, 324] on icon at bounding box center [347, 324] width 0 height 0
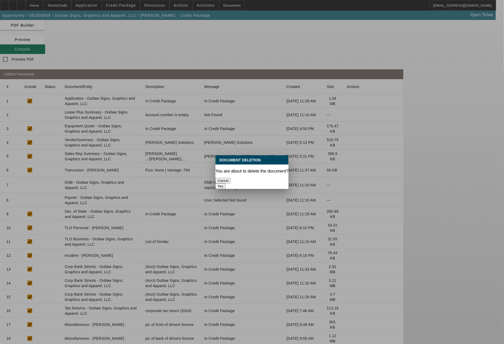
scroll to position [0, 0]
click at [226, 183] on button "Yes" at bounding box center [220, 186] width 10 height 6
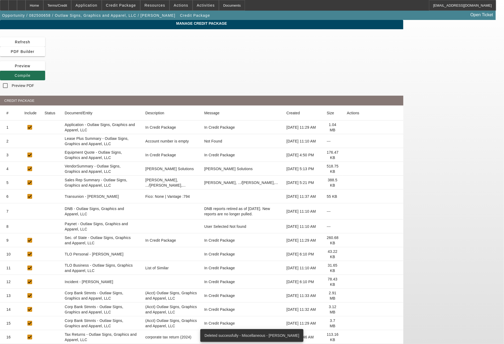
click at [31, 73] on span "Compile" at bounding box center [23, 75] width 16 height 4
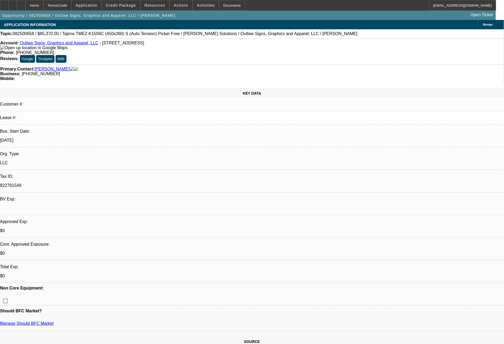
select select "0"
select select "6"
select select "0"
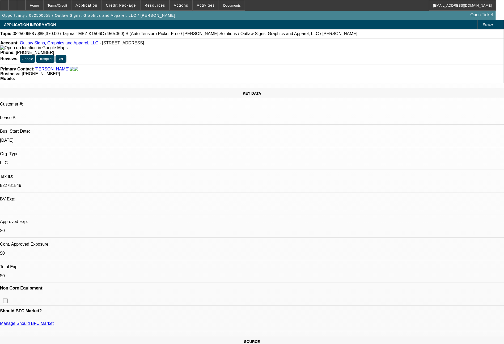
select select "0"
select select "6"
select select "0"
select select "2"
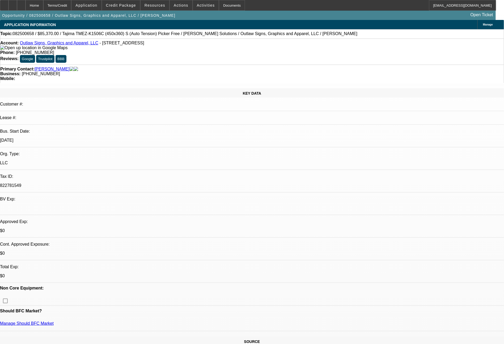
select select "2"
select select "0.1"
select select "4"
select select "0"
select select "2"
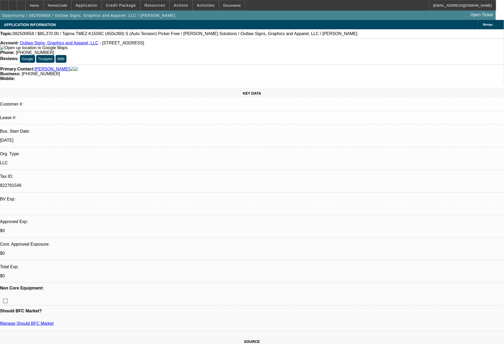
select select "2"
select select "0"
select select "6"
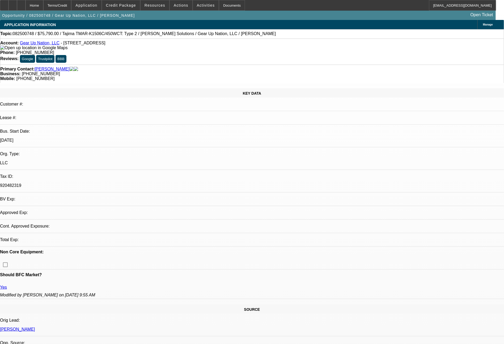
select select "0"
select select "2"
select select "0"
select select "6"
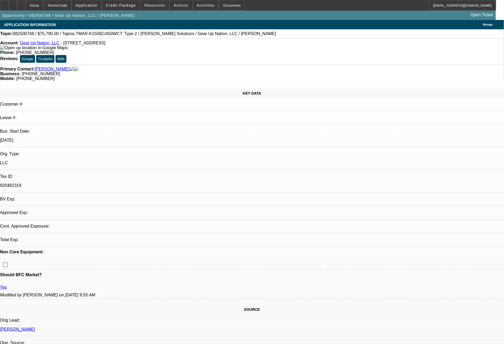
select select "0"
select select "2"
select select "0"
select select "6"
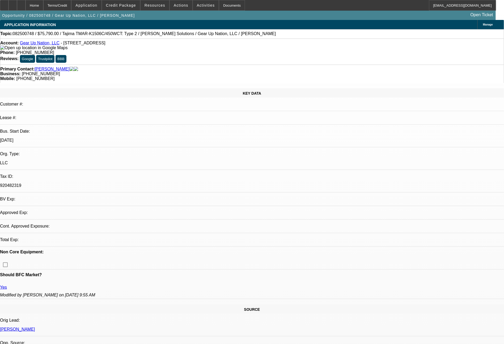
select select "0"
select select "2"
select select "0"
select select "6"
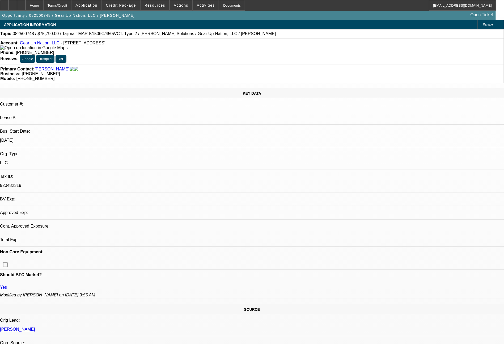
select select "0"
select select "2"
select select "0"
select select "6"
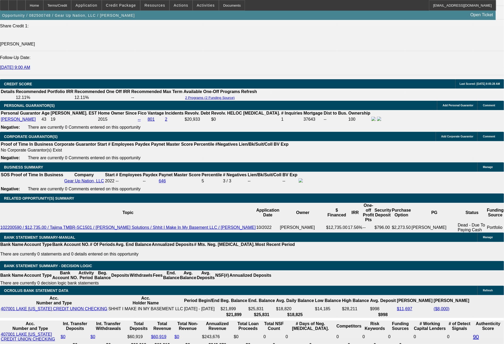
scroll to position [722, 0]
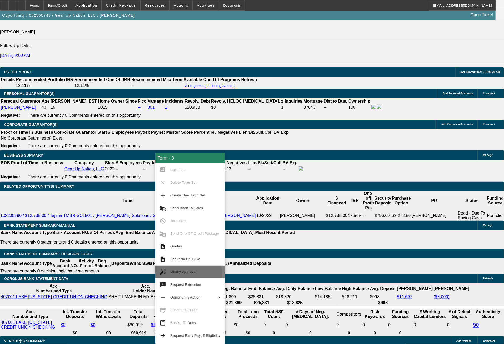
click at [185, 274] on span "Modify Approval" at bounding box center [195, 272] width 50 height 6
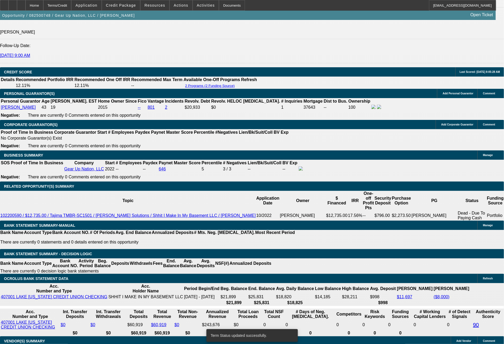
select select "0"
select select "2"
select select "0"
select select "6"
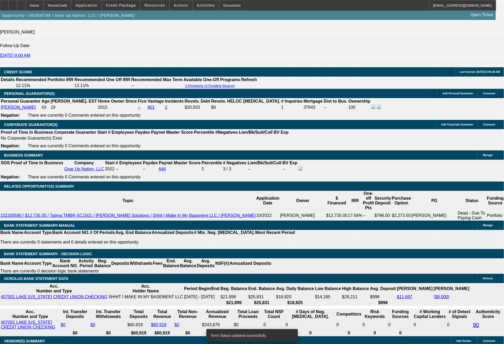
select select "0"
select select "2"
select select "0"
select select "6"
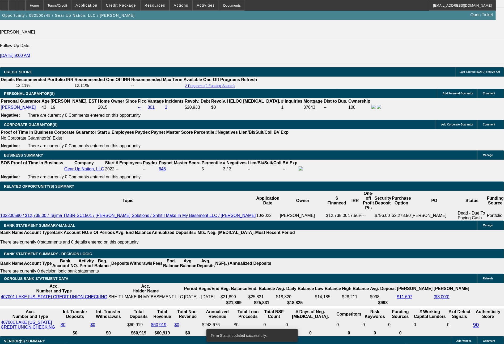
select select "0"
select select "2"
select select "0"
select select "6"
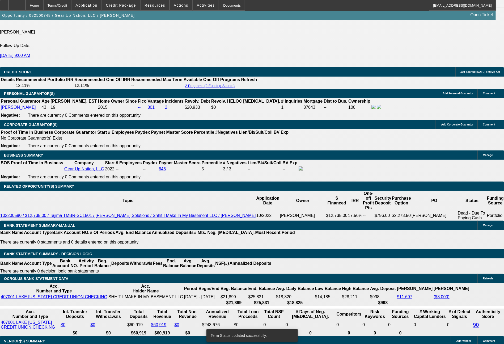
select select "0"
select select "2"
select select "0"
select select "6"
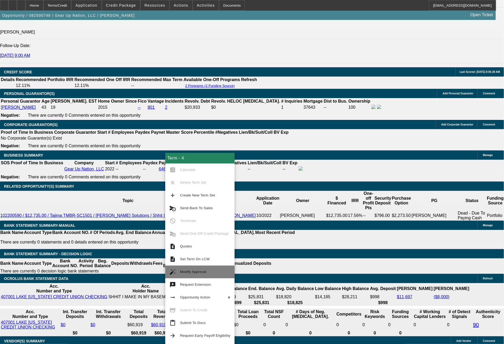
click at [196, 268] on button "auto_fix_high Modify Approval" at bounding box center [199, 271] width 69 height 13
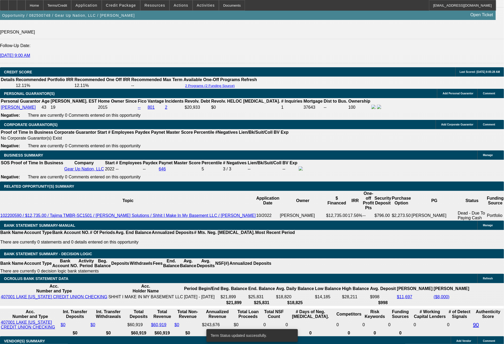
select select "0"
select select "2"
select select "0"
select select "6"
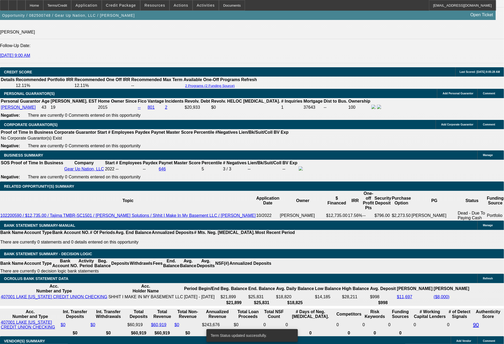
select select "0"
select select "2"
select select "0"
select select "6"
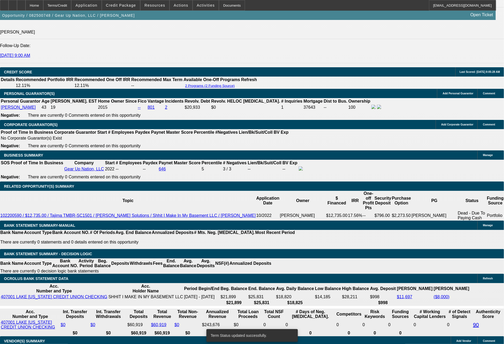
select select "0"
select select "2"
select select "0"
select select "6"
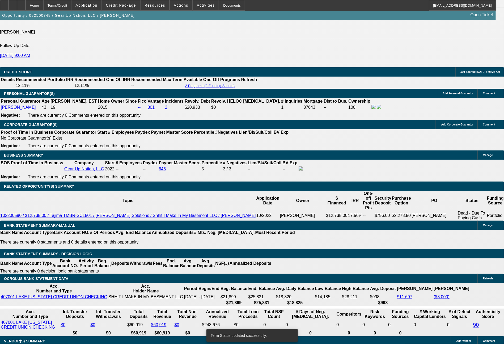
select select "0"
select select "2"
select select "0"
select select "6"
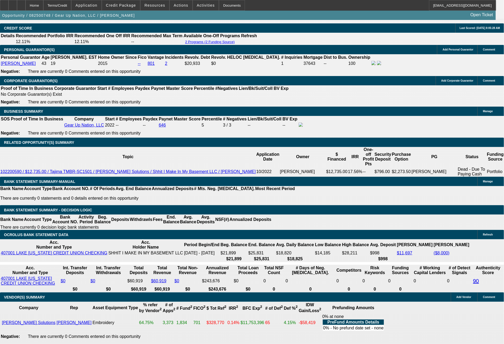
scroll to position [770, 0]
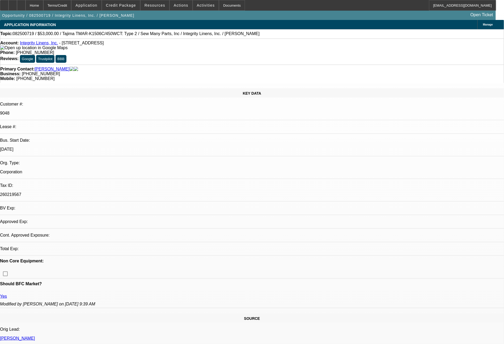
select select "0"
select select "2"
select select "0"
select select "2"
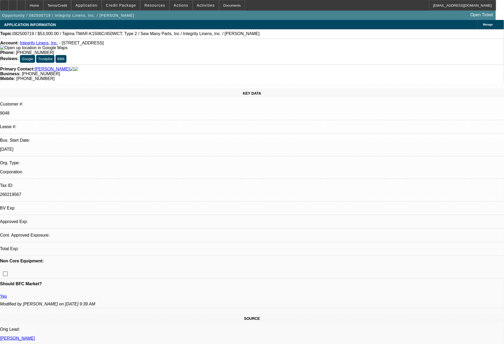
select select "0"
select select "1"
select select "2"
select select "1"
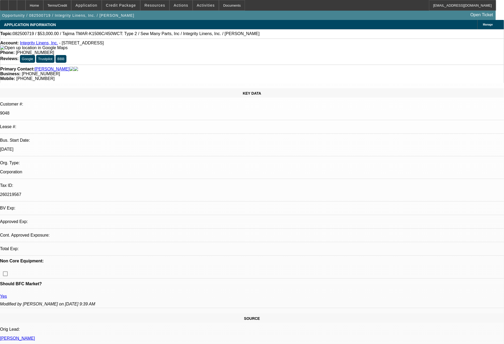
select select "2"
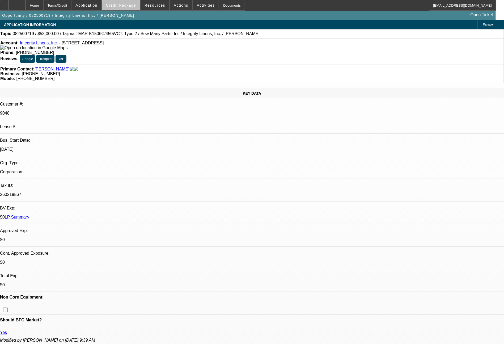
click at [133, 6] on span "Credit Package" at bounding box center [121, 5] width 30 height 4
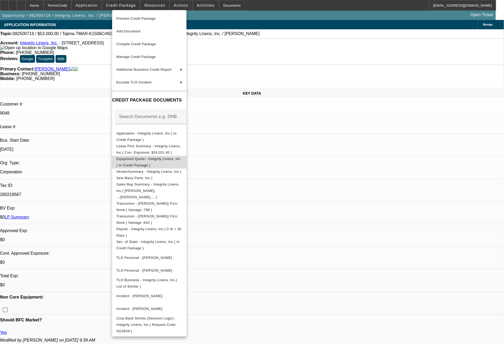
click at [144, 156] on button "Equipment Quote - Integrity Linens, Inc.( In Credit Package )" at bounding box center [149, 162] width 74 height 13
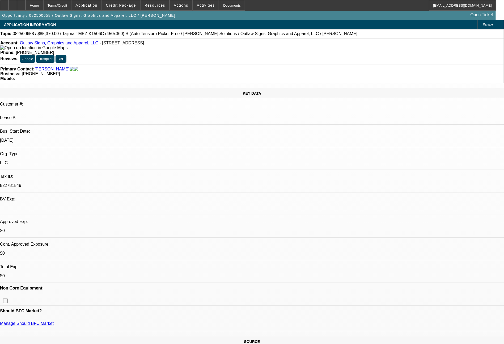
select select "0"
select select "6"
select select "0"
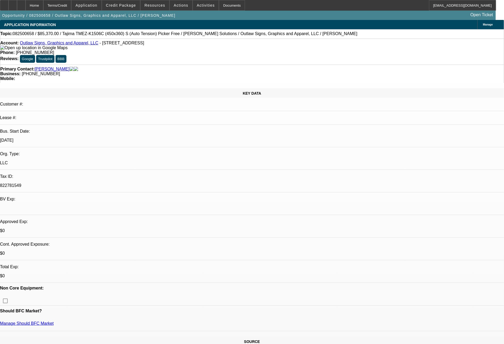
select select "0"
select select "6"
select select "0"
select select "2"
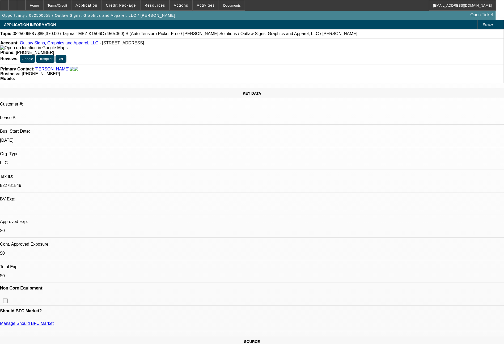
select select "2"
select select "0.1"
select select "4"
select select "0"
select select "2"
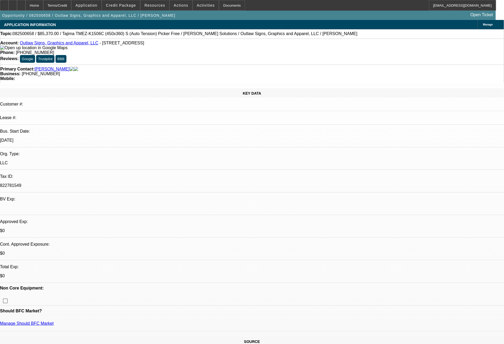
select select "2"
select select "0"
select select "6"
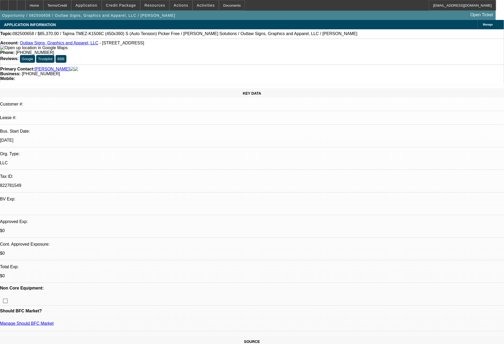
scroll to position [26, 0]
drag, startPoint x: 387, startPoint y: 221, endPoint x: 342, endPoint y: 172, distance: 66.7
copy div "Please send file back to Oakmont for formal approval. Below / attached is all o…"
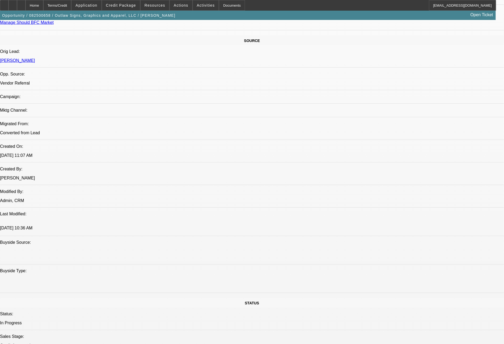
scroll to position [602, 0]
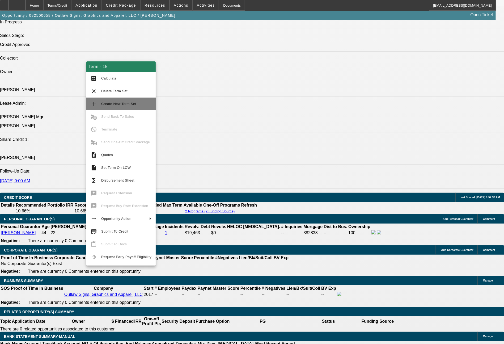
click at [129, 101] on span "Create New Term Set" at bounding box center [126, 104] width 50 height 6
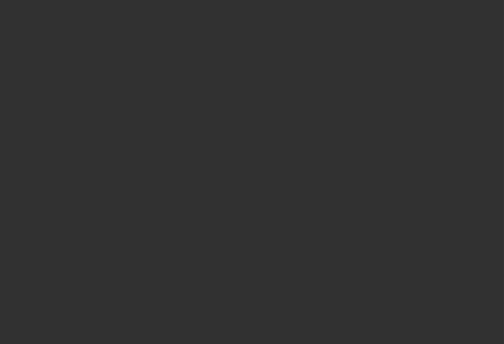
scroll to position [296, 0]
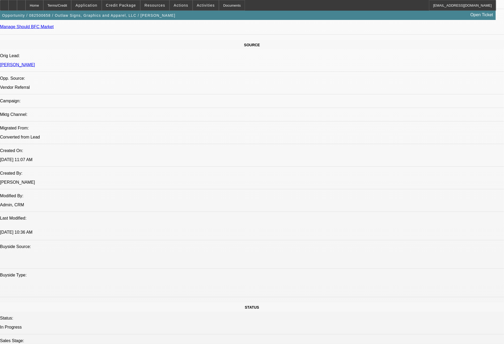
select select "0"
select select "6"
select select "0"
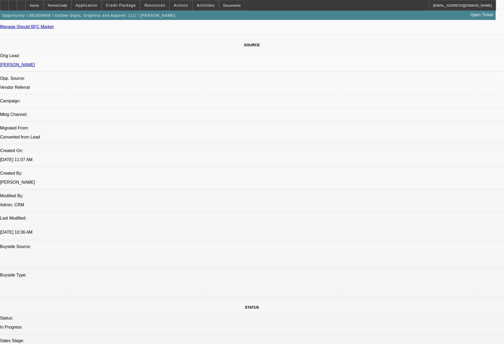
select select "0"
select select "6"
select select "0"
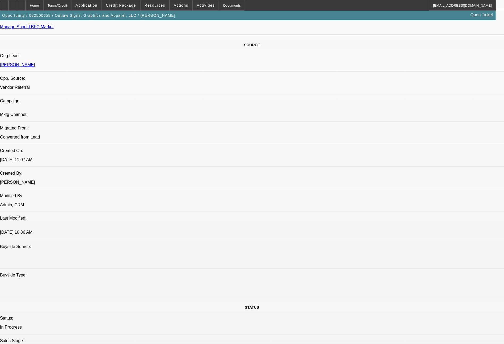
select select "0"
select select "6"
select select "0"
select select "2"
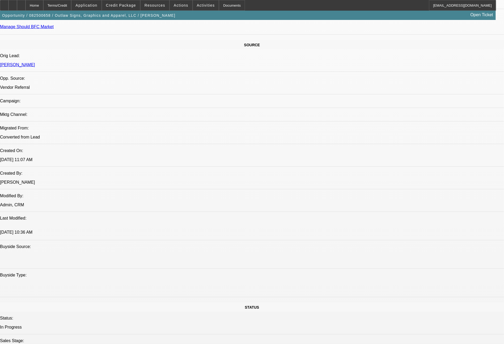
select select "0.1"
select select "4"
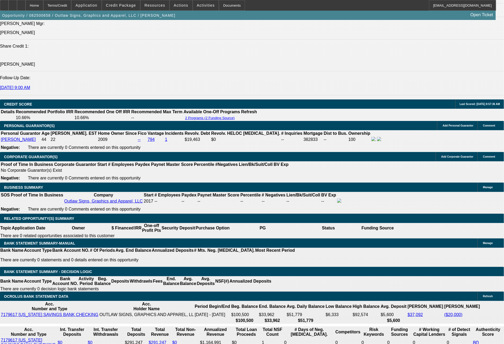
scroll to position [737, 0]
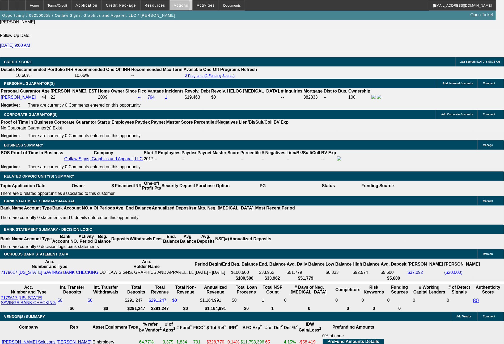
click at [176, 6] on span "Actions" at bounding box center [181, 5] width 15 height 4
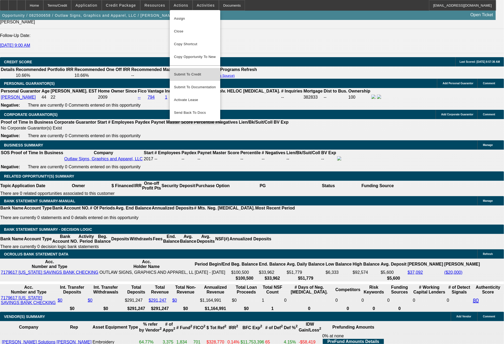
click at [193, 71] on span "Submit To Credit" at bounding box center [195, 74] width 42 height 6
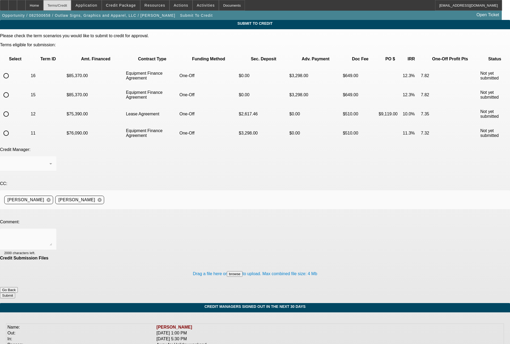
click at [65, 6] on div "Terms/Credit" at bounding box center [57, 5] width 28 height 11
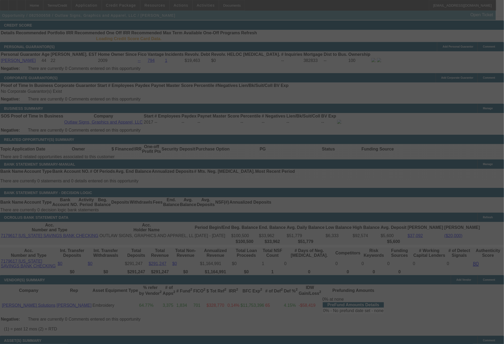
scroll to position [772, 0]
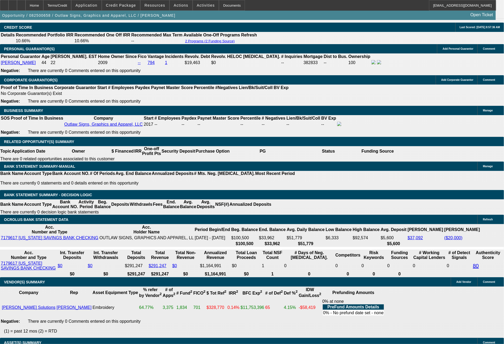
select select "0"
select select "6"
select select "0"
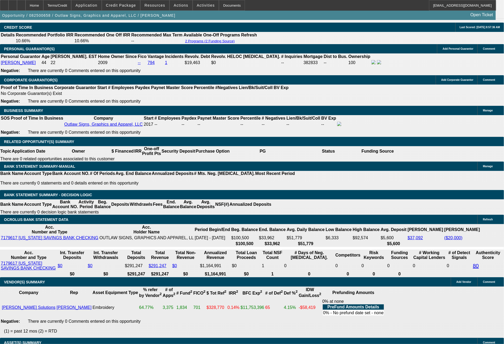
select select "0"
select select "6"
select select "0"
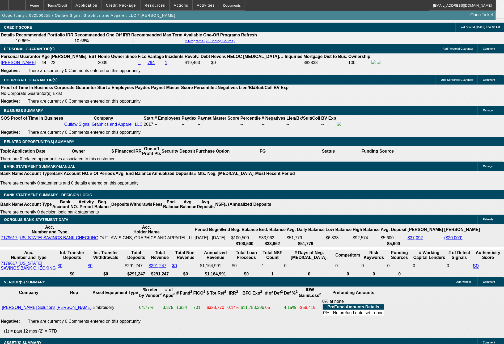
select select "0"
select select "6"
select select "0"
select select "2"
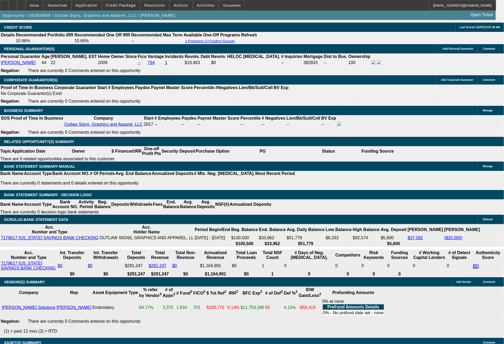
select select "0.1"
select select "4"
click at [182, 6] on span "Actions" at bounding box center [181, 5] width 15 height 4
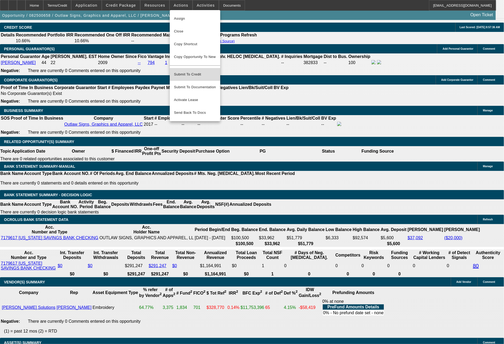
click at [193, 72] on span "Submit To Credit" at bounding box center [195, 74] width 42 height 6
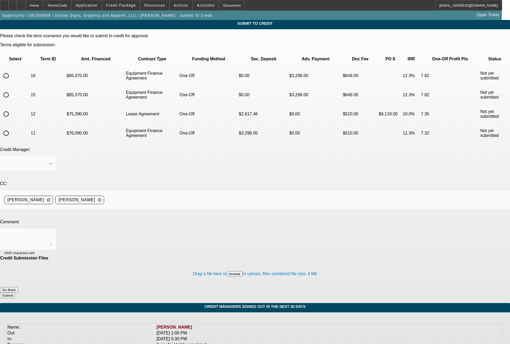
click at [11, 70] on input "radio" at bounding box center [6, 75] width 11 height 11
radio input "true"
click at [52, 233] on textarea at bounding box center [28, 239] width 48 height 13
paste textarea "Please send file back to Oakmont for formal approval. Below / attached is all o…"
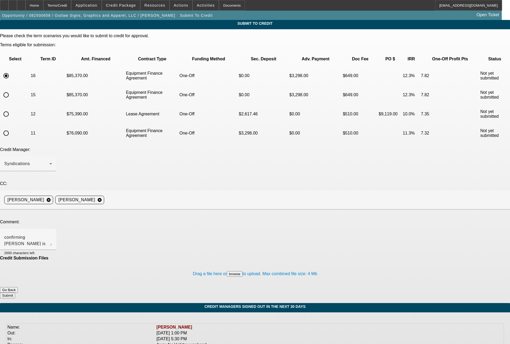
click at [227, 271] on button "browse" at bounding box center [235, 274] width 16 height 6
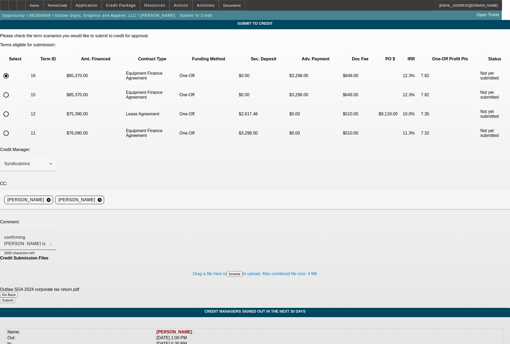
click at [52, 233] on textarea "Please send file back to Oakmont for formal approval. Below / attached is all o…" at bounding box center [28, 239] width 48 height 13
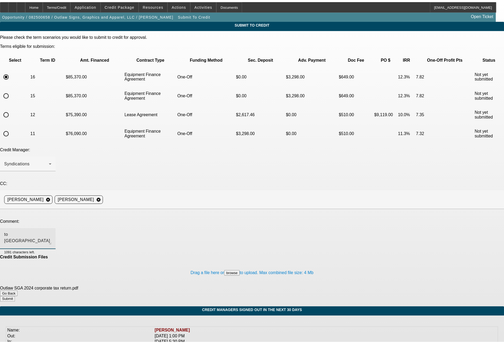
scroll to position [1, 0]
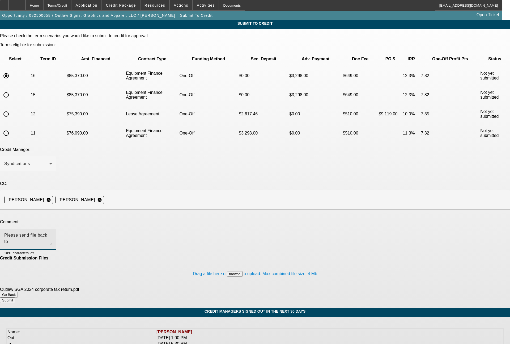
type textarea "Please send file back to Oakmont for formal approval. Below / attached is all o…"
click at [15, 297] on button "Submit" at bounding box center [7, 300] width 15 height 6
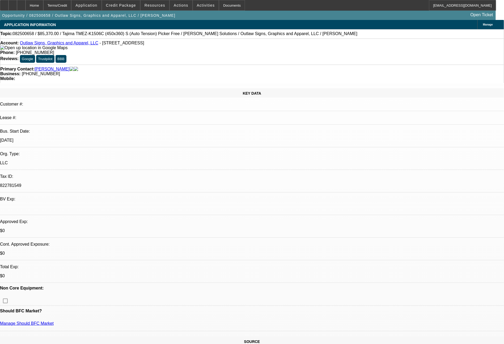
select select "0"
select select "6"
select select "0"
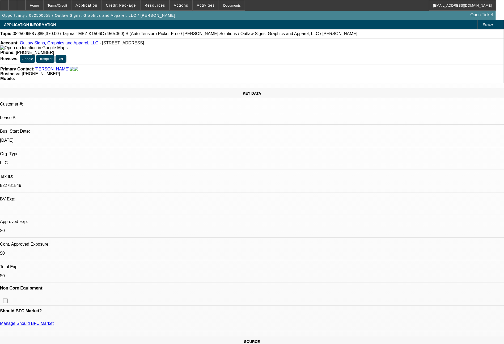
select select "0"
select select "6"
select select "0"
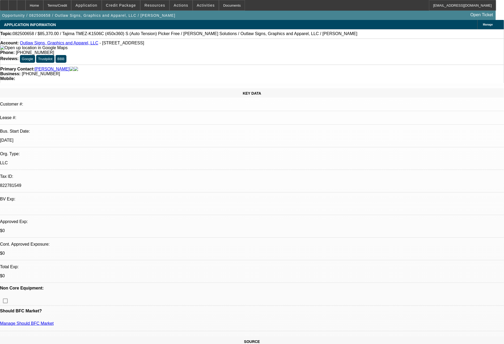
select select "0"
select select "6"
select select "0"
select select "2"
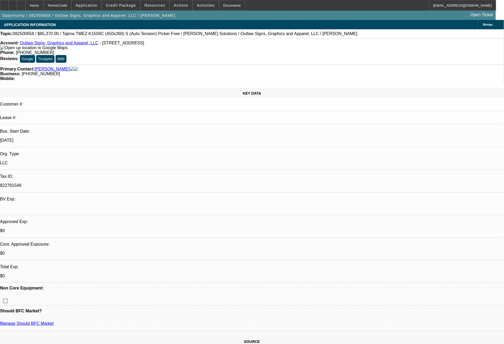
select select "0.1"
select select "4"
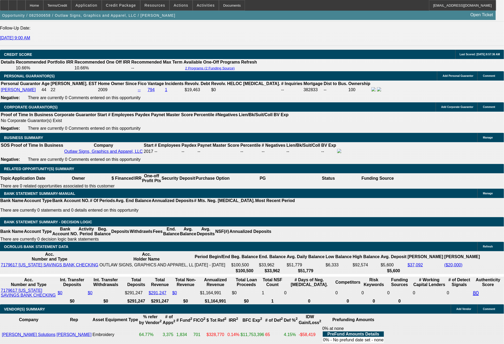
scroll to position [745, 0]
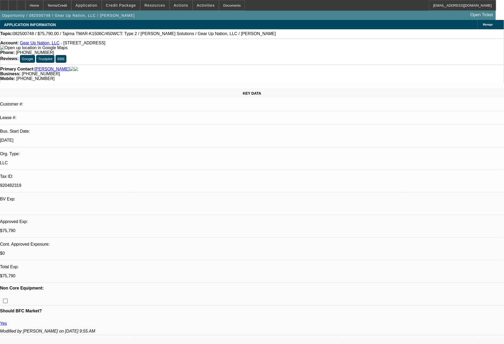
select select "0"
select select "2"
select select "0"
select select "6"
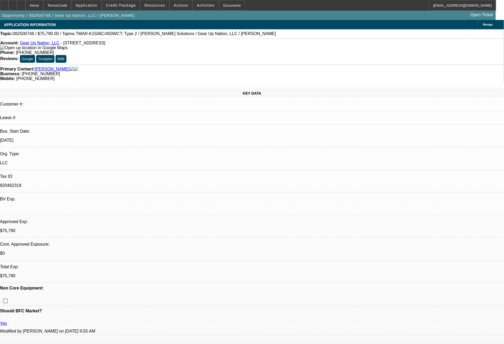
select select "0"
select select "2"
select select "0"
select select "6"
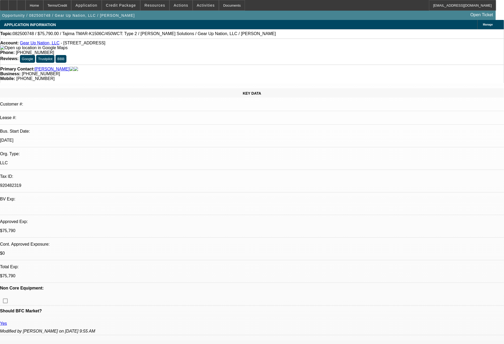
select select "0"
select select "2"
select select "0"
select select "6"
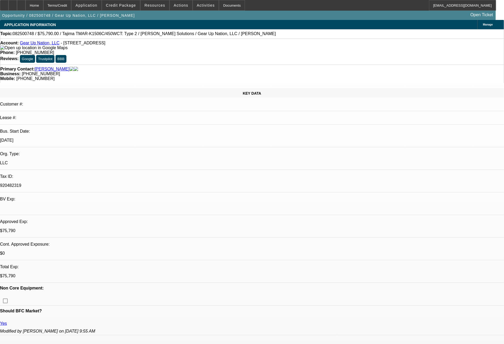
select select "0"
select select "2"
select select "0"
select select "6"
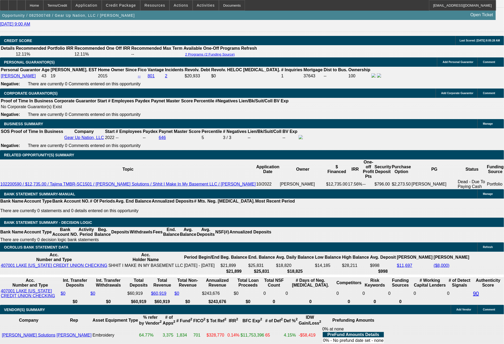
scroll to position [761, 0]
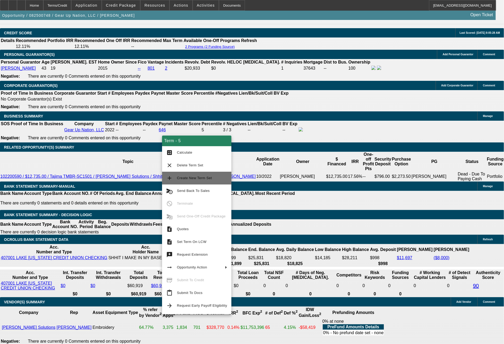
click at [202, 180] on span "Create New Term Set" at bounding box center [202, 178] width 50 height 6
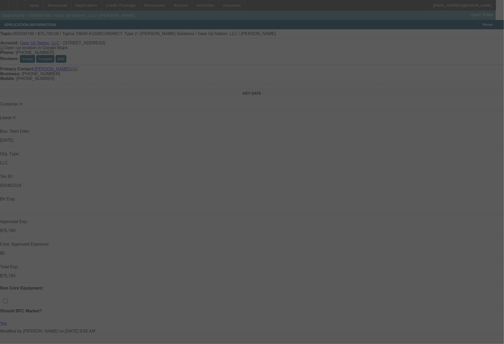
select select "0"
select select "2"
select select "0"
select select "6"
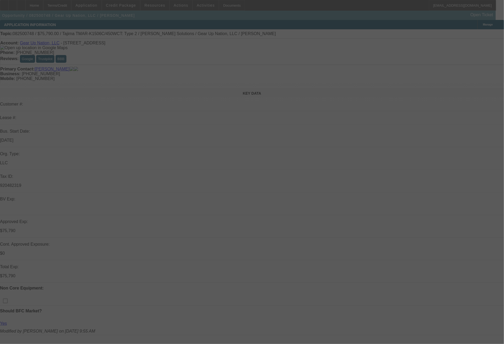
select select "0"
select select "2"
select select "0"
select select "6"
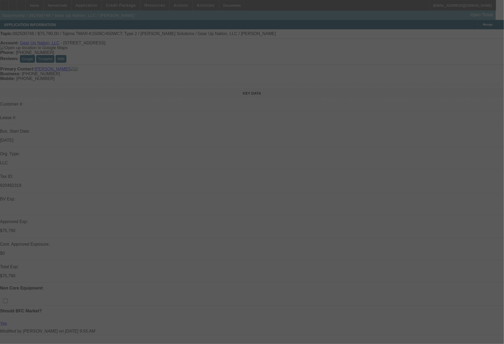
select select "0"
select select "2"
select select "0"
select select "6"
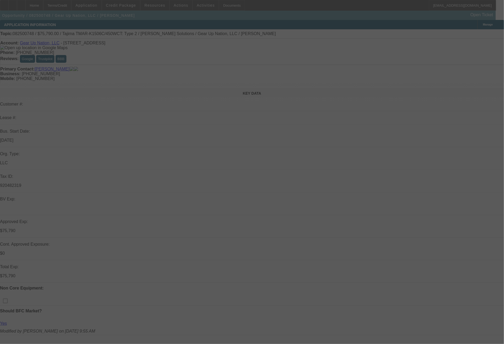
select select "0"
select select "2"
select select "0"
select select "6"
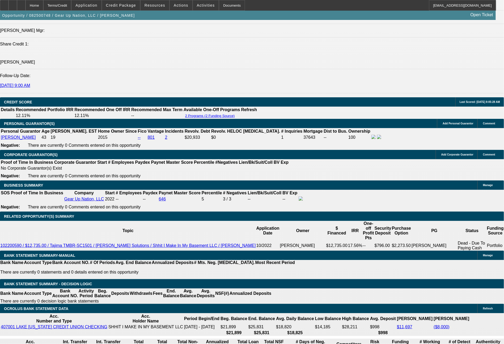
scroll to position [756, 0]
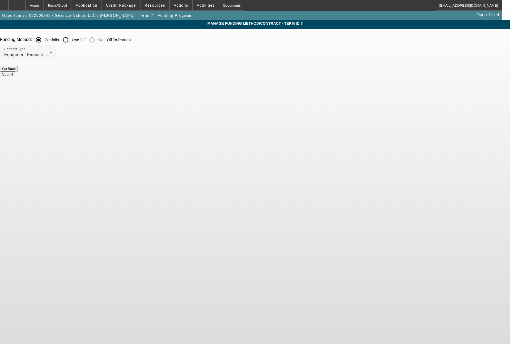
click at [71, 39] on input "One-Off" at bounding box center [65, 40] width 11 height 11
radio input "true"
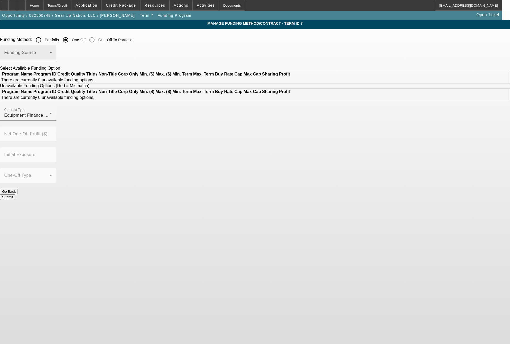
click at [49, 55] on span at bounding box center [26, 55] width 45 height 6
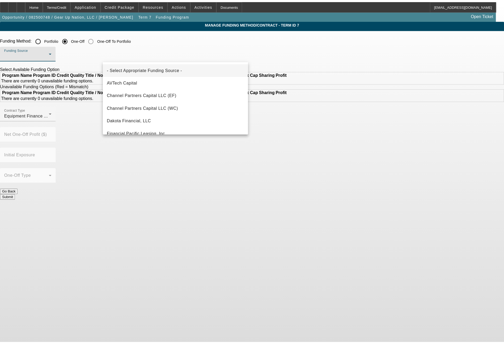
scroll to position [151, 0]
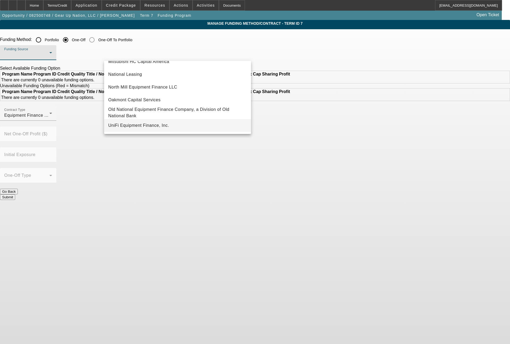
click at [161, 126] on span "UniFi Equipment Finance, Inc." at bounding box center [138, 125] width 61 height 6
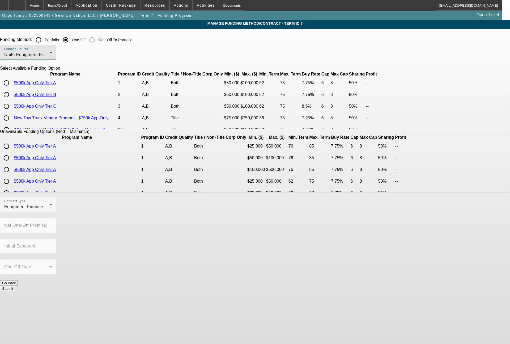
click at [12, 100] on input "radio" at bounding box center [6, 94] width 11 height 11
radio input "true"
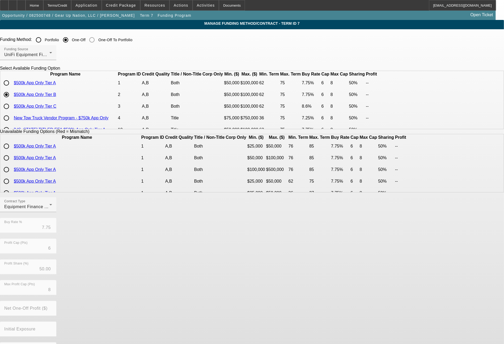
click at [12, 112] on input "radio" at bounding box center [6, 106] width 11 height 11
radio input "true"
type input "8.60"
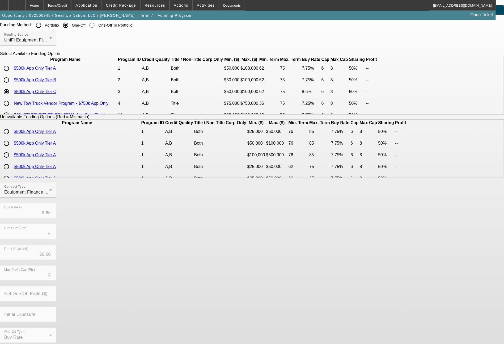
scroll to position [21, 0]
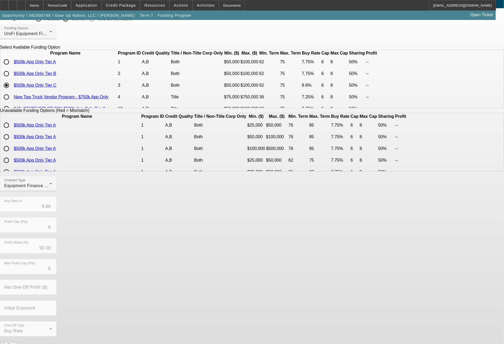
click at [15, 343] on button "Submit" at bounding box center [7, 350] width 15 height 6
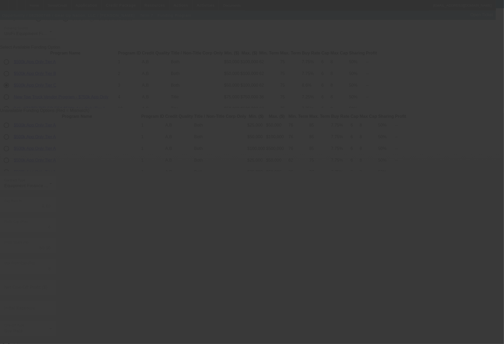
radio input "true"
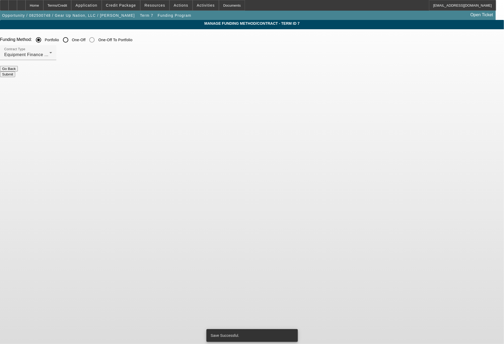
scroll to position [0, 0]
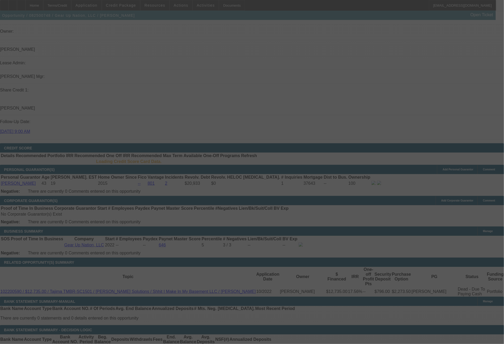
scroll to position [616, 0]
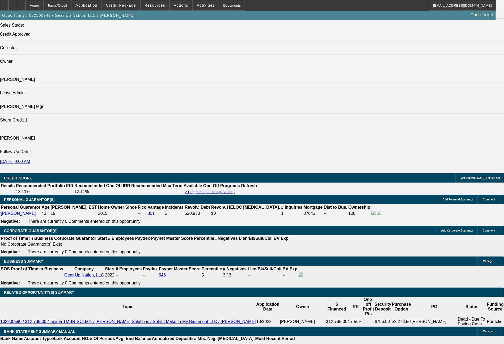
select select "0"
select select "2"
select select "0"
select select "6"
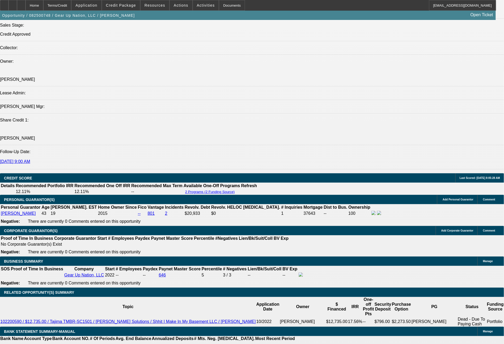
select select "0"
select select "2"
select select "0"
select select "6"
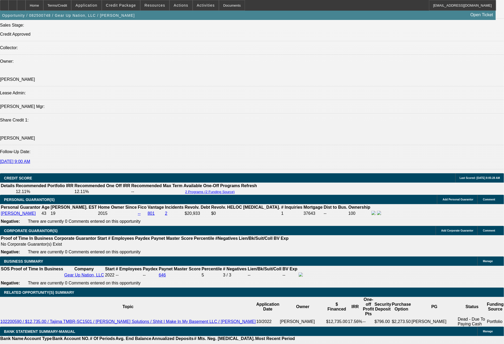
select select "0"
select select "2"
select select "0"
select select "6"
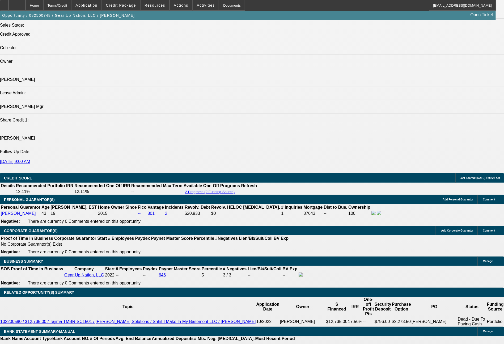
select select "0"
select select "2"
select select "0"
select select "6"
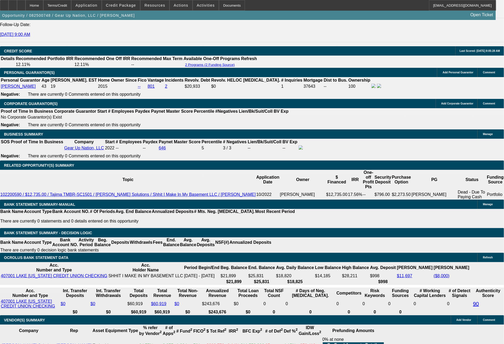
scroll to position [749, 0]
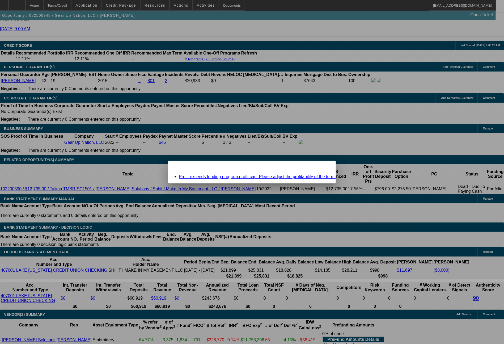
click at [325, 167] on span "Close" at bounding box center [328, 165] width 7 height 3
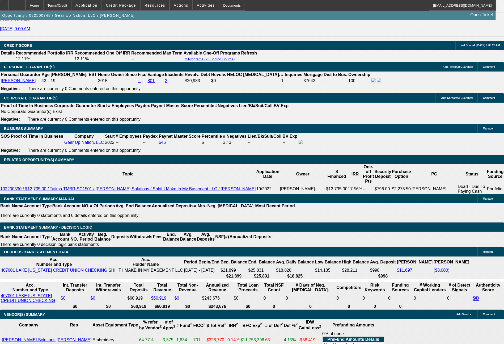
scroll to position [749, 0]
drag, startPoint x: 79, startPoint y: 203, endPoint x: 109, endPoint y: 206, distance: 30.4
type input "1"
type input "$2.00"
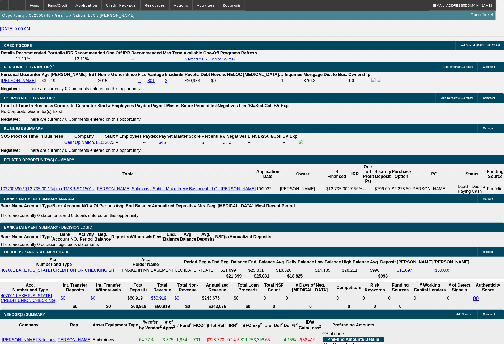
type input "UNKNOWN"
type input "1466"
type input "11.6"
type input "$2,932.00"
type input "$1,466.00"
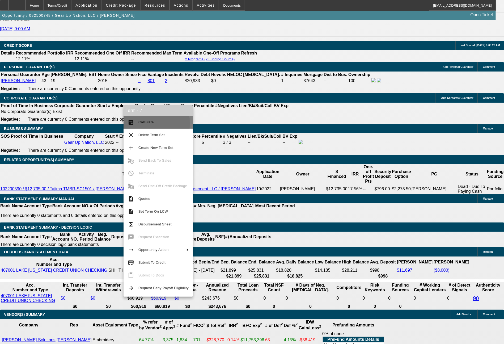
click at [145, 124] on span "Calculate" at bounding box center [145, 122] width 15 height 4
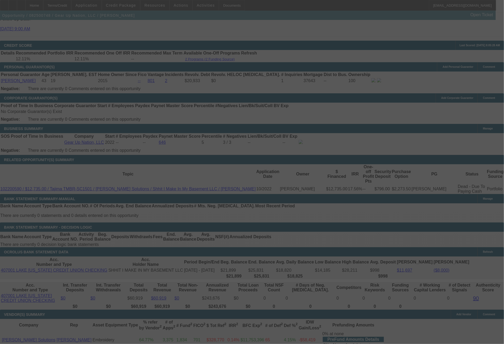
select select "0"
select select "2"
select select "0"
select select "6"
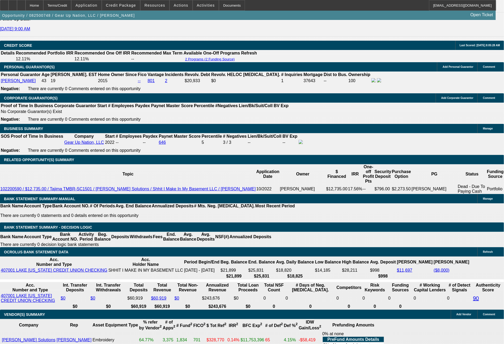
drag, startPoint x: 80, startPoint y: 209, endPoint x: 113, endPoint y: 207, distance: 32.7
type input "14"
type input "$28.00"
type input "UNKNOWN"
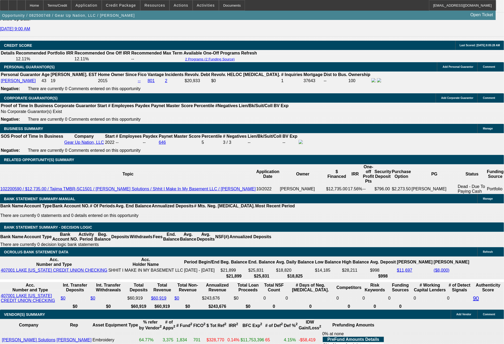
type input "1449"
type input "$2,898.00"
type input "11.2"
type input "$1,449.00"
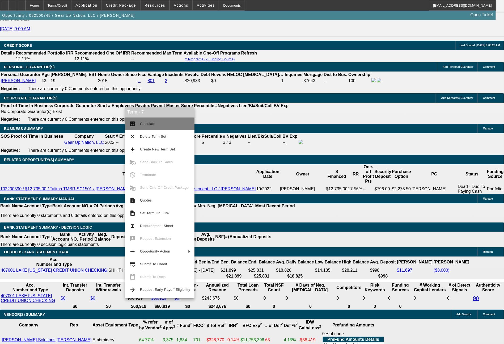
click at [155, 126] on span "Calculate" at bounding box center [165, 124] width 50 height 6
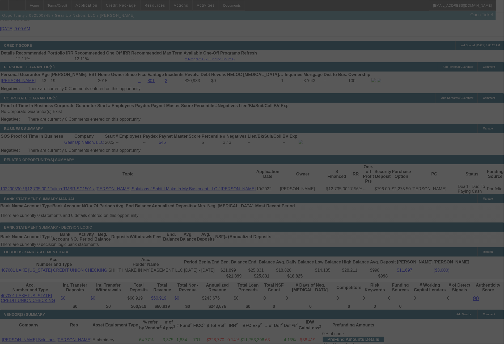
select select "0"
select select "2"
select select "0"
select select "6"
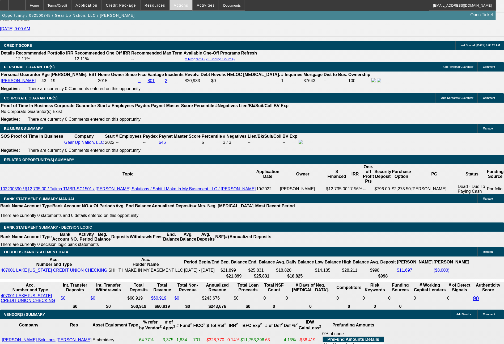
click at [176, 8] on span at bounding box center [181, 5] width 23 height 13
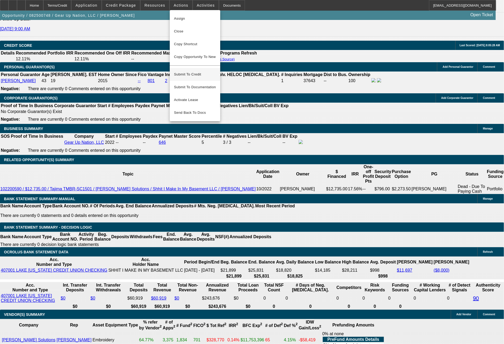
click at [192, 71] on span "Submit To Credit" at bounding box center [195, 74] width 42 height 6
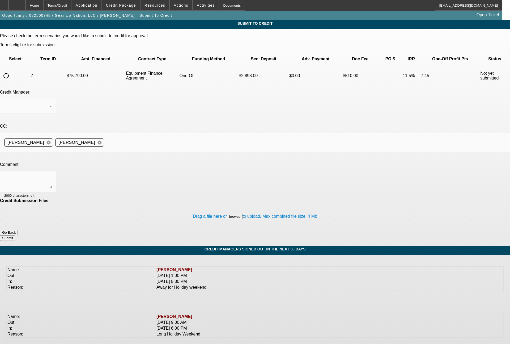
click at [11, 70] on input "radio" at bounding box center [6, 75] width 11 height 11
radio input "true"
click at [52, 175] on textarea at bounding box center [28, 181] width 48 height 13
click at [52, 175] on textarea "Bill had approved for the portfolio earlier today at a 12.9% all in IRR" at bounding box center [28, 181] width 48 height 13
click at [52, 175] on textarea "Bill had approved for the portfolio earlier today at a 12.1% rate / 12.9% all i…" at bounding box center [28, 181] width 48 height 13
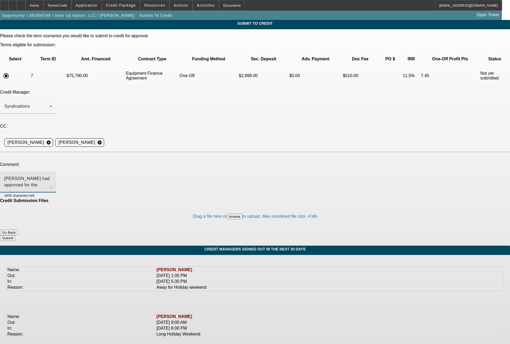
type textarea "Bill had approved for the portfolio earlier today at a 12.1% rate / 12.9% all i…"
click at [15, 235] on button "Submit" at bounding box center [7, 238] width 15 height 6
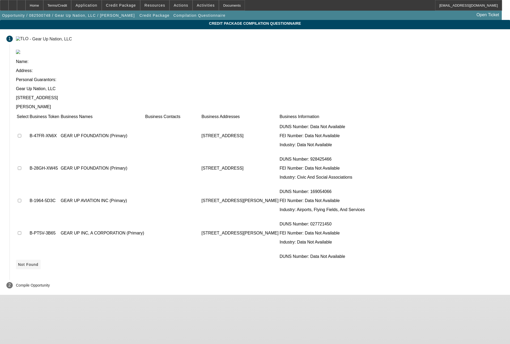
click at [39, 262] on span "Not Found" at bounding box center [28, 264] width 20 height 4
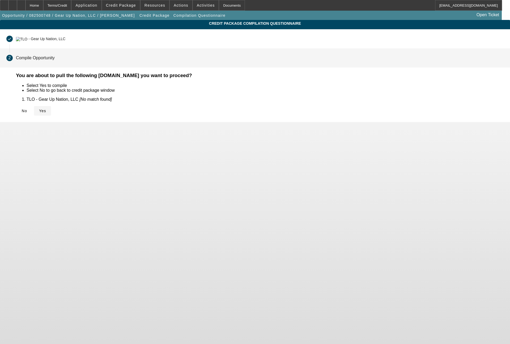
click at [46, 109] on span "Yes" at bounding box center [42, 111] width 7 height 4
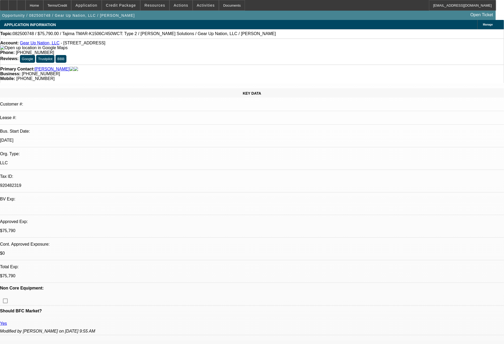
select select "0"
select select "2"
select select "0"
select select "6"
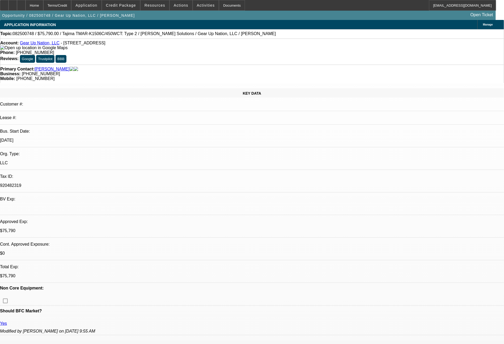
select select "0"
select select "2"
select select "0"
select select "6"
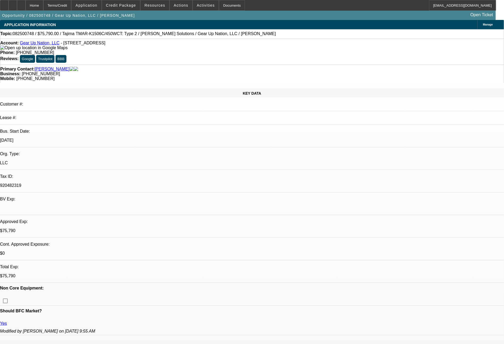
select select "0"
select select "2"
select select "0"
select select "6"
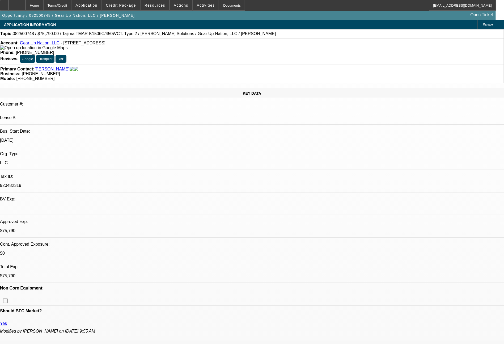
select select "0"
select select "2"
select select "0"
select select "6"
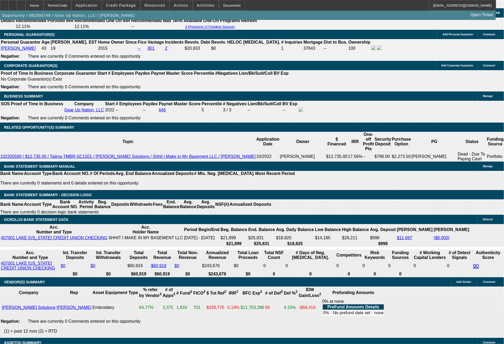
scroll to position [775, 0]
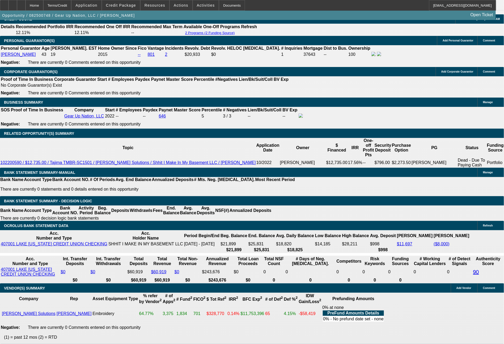
drag, startPoint x: 211, startPoint y: 180, endPoint x: 239, endPoint y: 178, distance: 28.2
type input "1"
type input "$2.00"
type input "UNKNOWN"
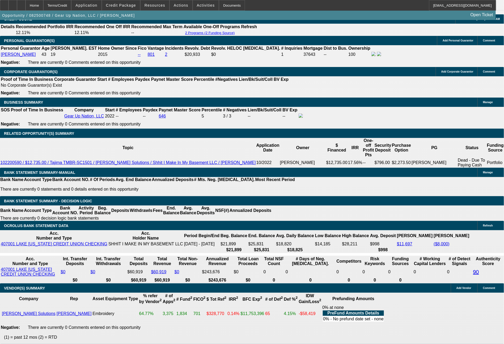
type input "1485"
type input "$2,970.00"
type input "1485."
type input "12.1"
type input "$2,971.80"
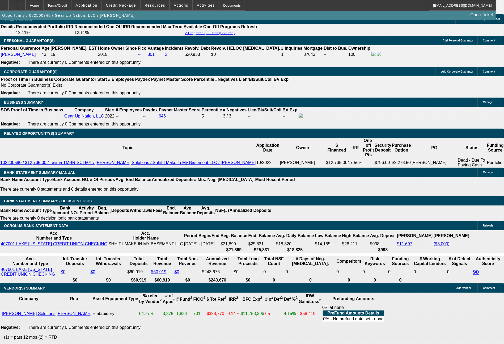
type input "1485.97"
type input "$2,971.94"
type input "$1,485.97"
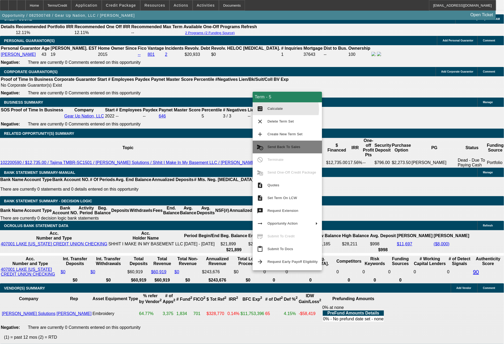
drag, startPoint x: 278, startPoint y: 109, endPoint x: 284, endPoint y: 142, distance: 33.0
click at [278, 110] on span "Calculate" at bounding box center [275, 109] width 15 height 4
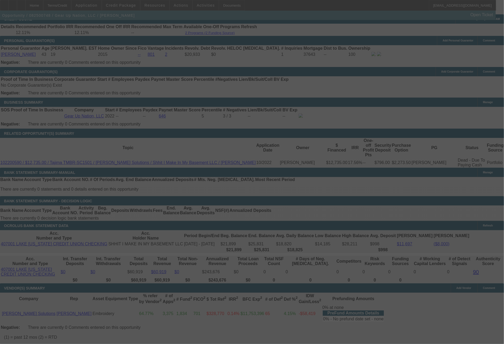
select select "0"
select select "2"
select select "0"
select select "6"
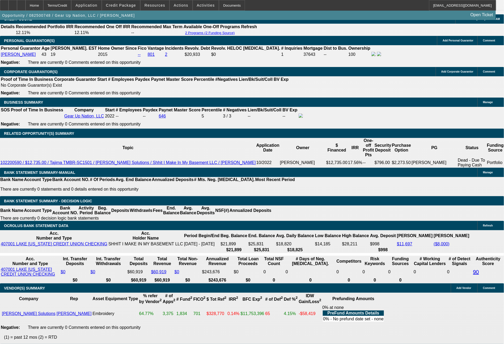
drag, startPoint x: 211, startPoint y: 180, endPoint x: 248, endPoint y: 180, distance: 36.4
type input "1"
type input "$2.00"
type input "UNKNOWN"
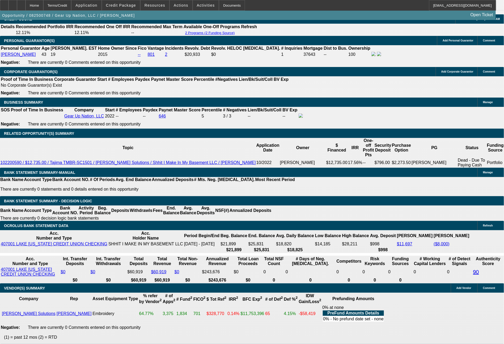
type input "1484."
type input "$2,968.00"
type input "12.1"
type input "1484.9"
type input "$2,969.80"
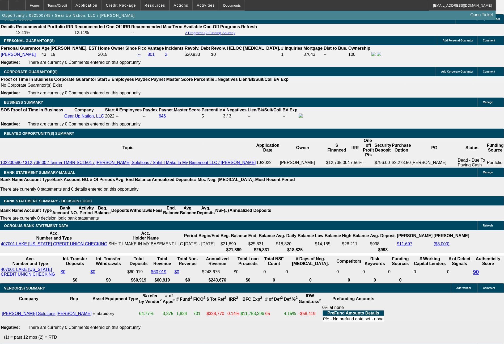
type input "1484.97"
type input "$2,969.94"
type input "$1,484.97"
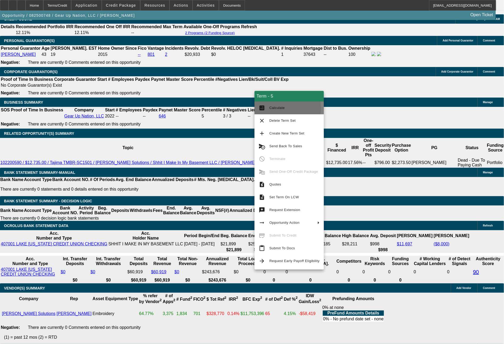
click at [271, 108] on span "Calculate" at bounding box center [276, 108] width 15 height 4
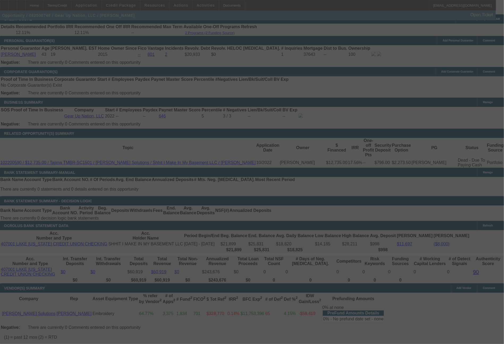
select select "0"
select select "2"
select select "0"
select select "6"
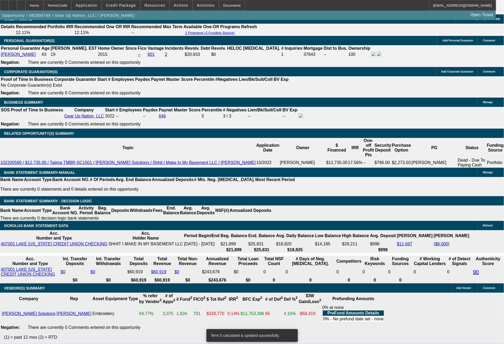
select select "0"
select select "2"
select select "0"
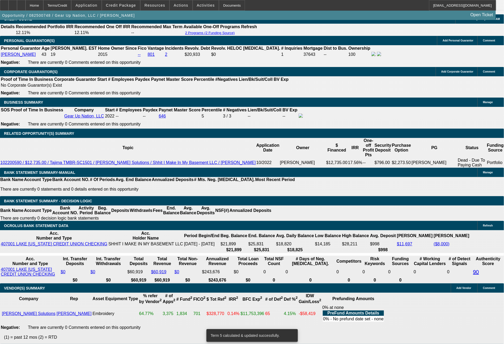
select select "6"
select select "0"
select select "2"
select select "0"
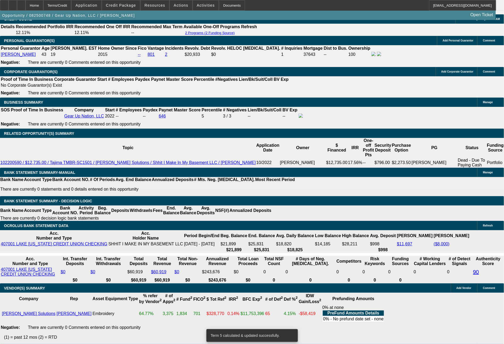
select select "6"
select select "0"
select select "2"
select select "0"
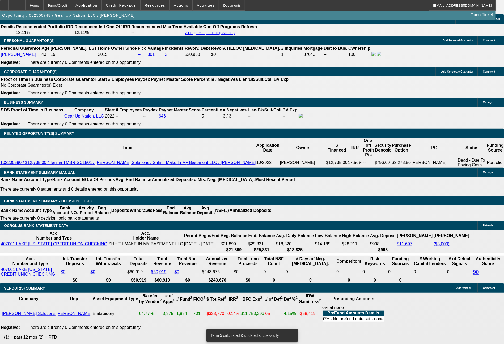
select select "6"
select select "0"
select select "2"
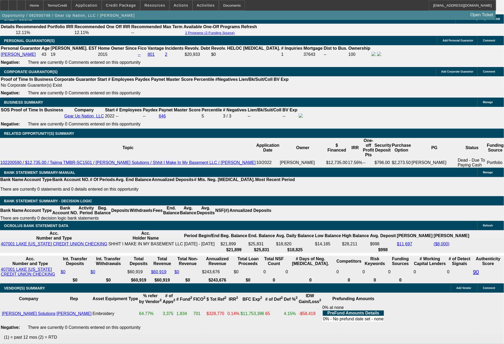
select select "0"
select select "6"
select select "0"
select select "2"
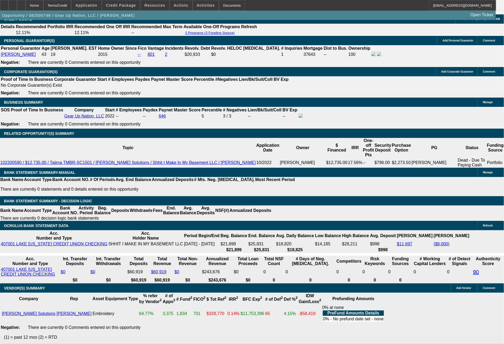
select select "0"
select select "6"
select select "0"
select select "2"
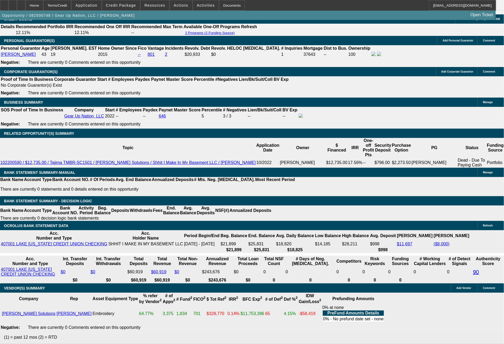
select select "0"
select select "6"
select select "0"
select select "2"
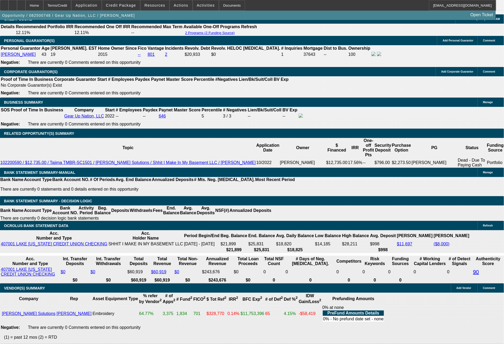
select select "0"
select select "6"
drag, startPoint x: 213, startPoint y: 182, endPoint x: 234, endPoint y: 181, distance: 20.7
type input "1"
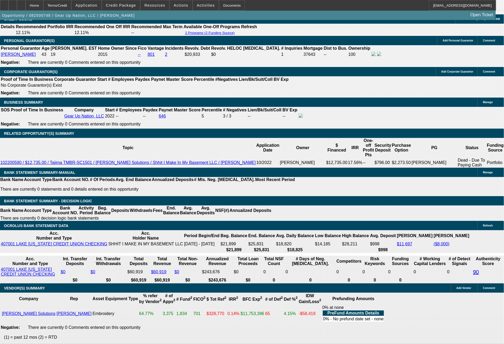
type input "$2.00"
type input "UNKNOWN"
type input "1485"
type input "12.1"
type input "$2,970.00"
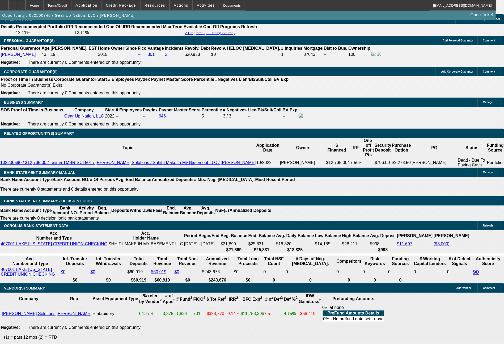
type input "1485.41"
type input "$2,970.82"
type input "1485."
type input "$2,970.00"
type input "1485.6"
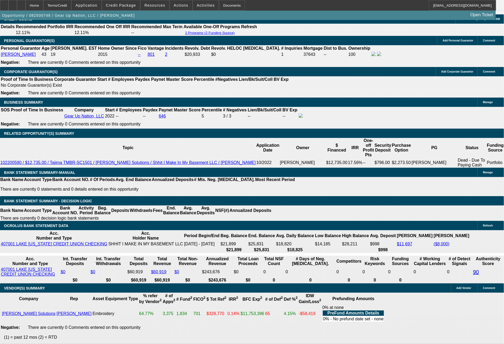
type input "$2,971.20"
type input "1485.63"
type input "$2,971.26"
type input "$1,485.63"
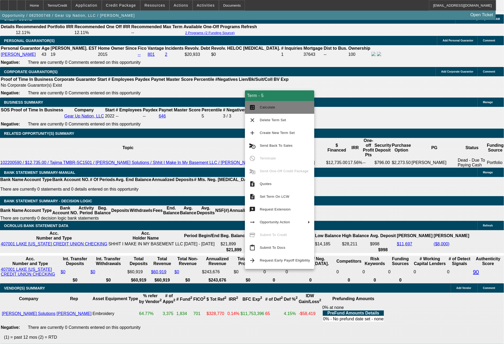
click at [258, 111] on button "calculate Calculate" at bounding box center [279, 107] width 69 height 13
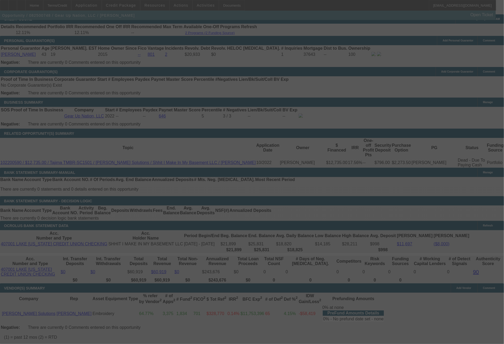
select select "0"
select select "2"
select select "0"
select select "6"
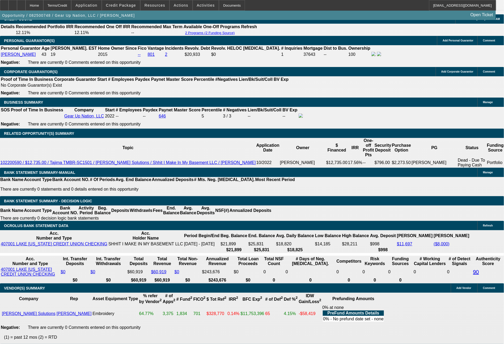
drag, startPoint x: 145, startPoint y: 182, endPoint x: 174, endPoint y: 180, distance: 28.5
type input "7"
type input "UNKNOWN"
type input "$793.47"
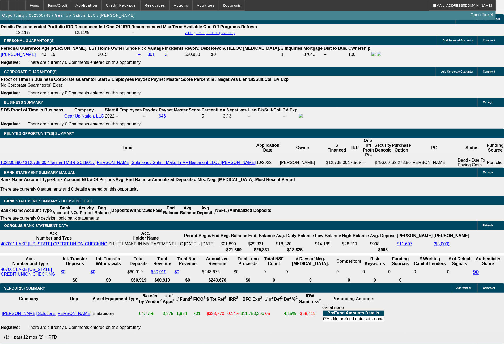
drag, startPoint x: 143, startPoint y: 185, endPoint x: 178, endPoint y: 190, distance: 34.9
type input "15"
type input "$2.00"
type input "1586"
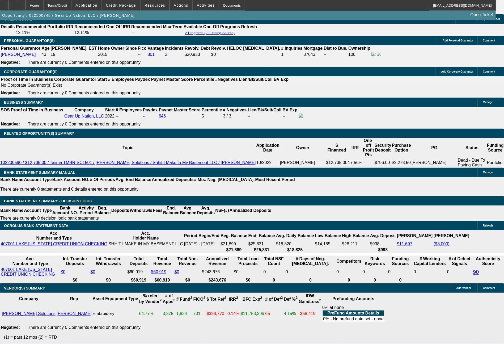
type input "12.3"
type input "$3,172.00"
type input "1586.9"
type input "$3,173.80"
type input "1586.94"
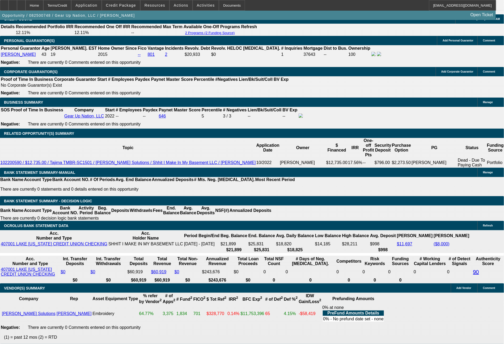
type input "$3,173.88"
type input "$1,586.94"
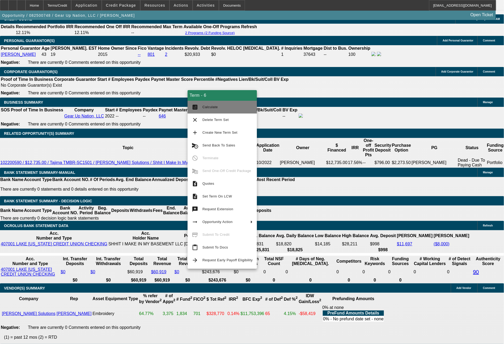
click at [202, 109] on button "calculate Calculate" at bounding box center [222, 107] width 69 height 13
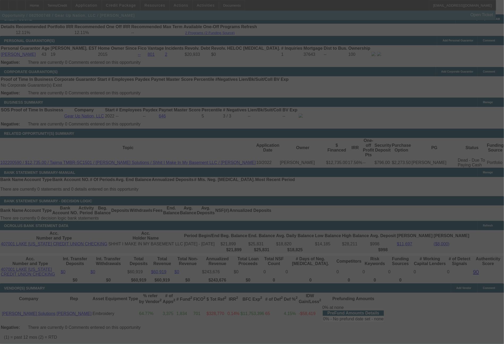
select select "0"
select select "2"
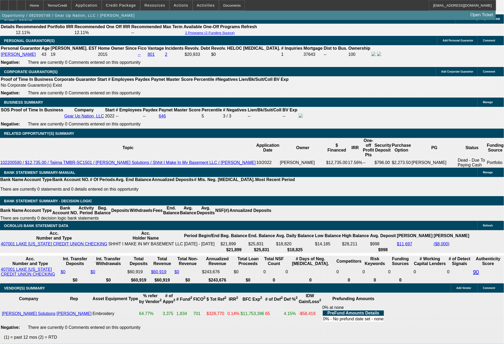
scroll to position [784, 0]
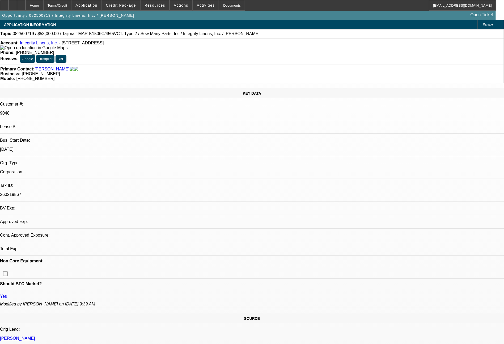
select select "0"
select select "2"
select select "0"
select select "2"
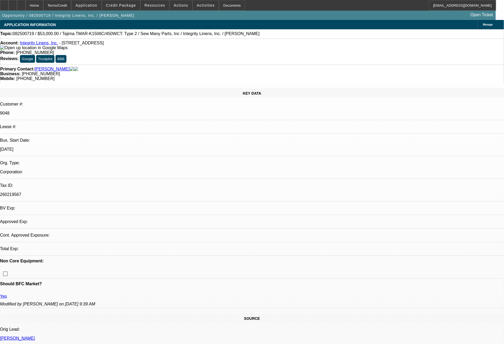
select select "0"
select select "2"
select select "0"
select select "2"
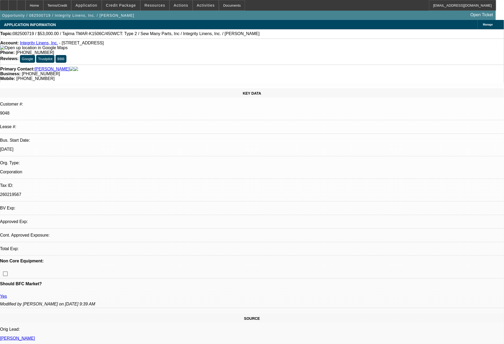
select select "0"
select select "2"
select select "0"
select select "2"
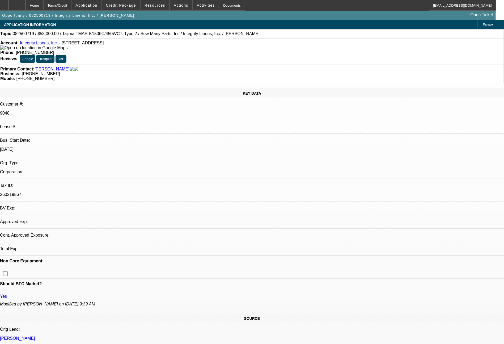
select select "0"
select select "2"
select select "0"
select select "2"
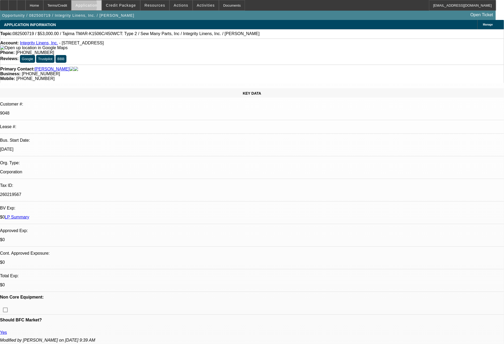
click at [89, 7] on span at bounding box center [86, 5] width 30 height 13
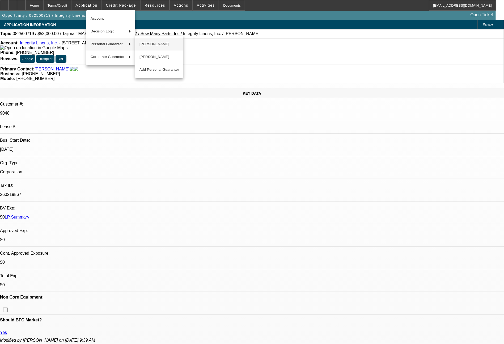
click at [159, 43] on span "[PERSON_NAME]" at bounding box center [159, 44] width 40 height 6
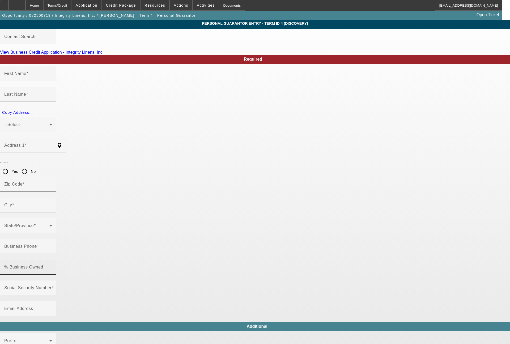
type input "[PERSON_NAME]"
type input "[STREET_ADDRESS]"
radio input "true"
type input "30107"
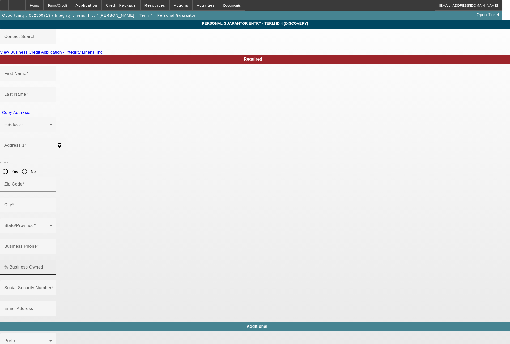
type input "Ball Ground"
type input "[PHONE_NUMBER]"
type input "40"
type input "252-31-8731"
type input "[EMAIL_ADDRESS][DOMAIN_NAME]"
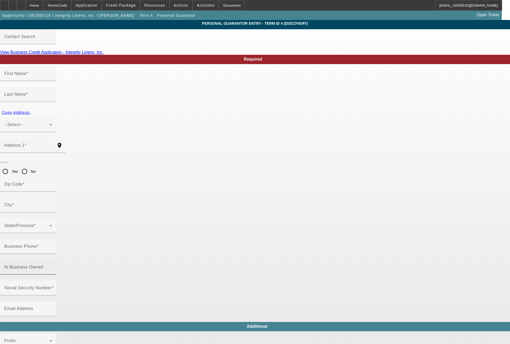
type input "[PHONE_NUMBER]"
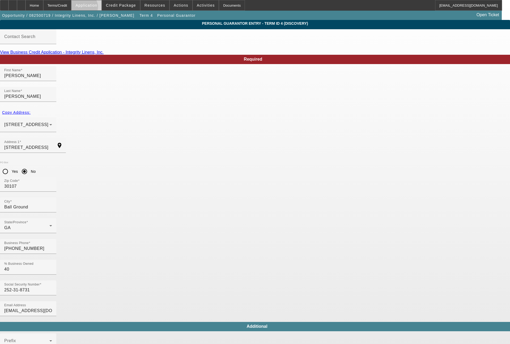
click at [99, 8] on span at bounding box center [86, 5] width 30 height 13
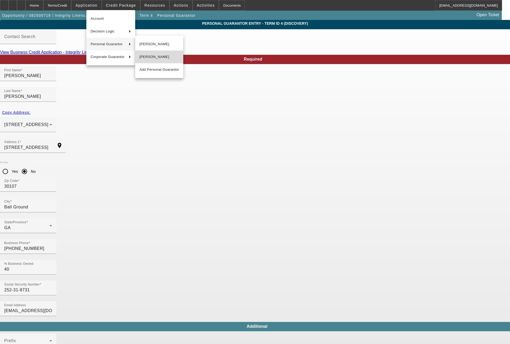
click at [158, 55] on span "[PERSON_NAME]" at bounding box center [159, 57] width 40 height 6
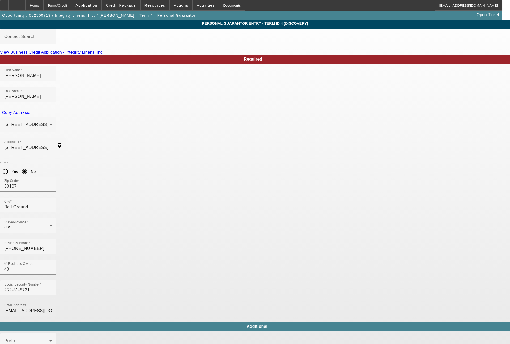
type input "[PERSON_NAME]"
type input "[STREET_ADDRESS][PERSON_NAME]"
type input "30040"
type input "Cumming"
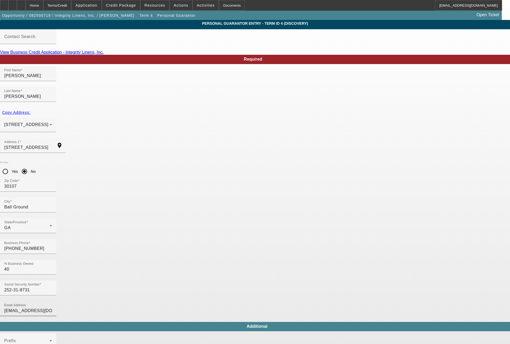
type input "31"
type input "103-30-3102"
type input "[EMAIL_ADDRESS][DOMAIN_NAME]"
type input "[PHONE_NUMBER]"
type input "$250,000.00"
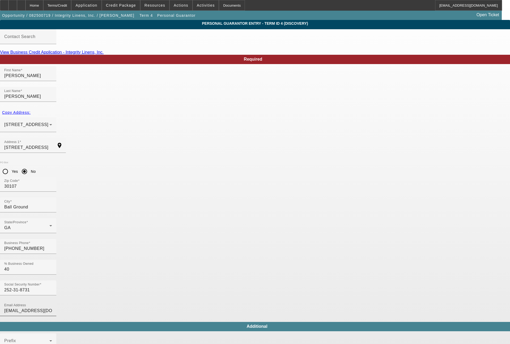
type input "$0.00"
drag, startPoint x: 213, startPoint y: 196, endPoint x: 210, endPoint y: 192, distance: 4.9
click at [56, 260] on div "% Business Owned 31" at bounding box center [28, 267] width 56 height 15
click at [52, 266] on input "31" at bounding box center [28, 269] width 48 height 6
type input "3"
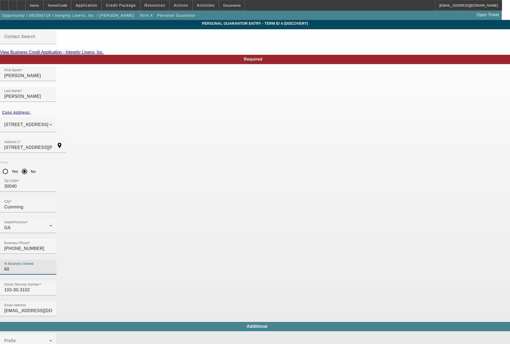
type input "60"
type input "[PERSON_NAME]"
type input "[STREET_ADDRESS]"
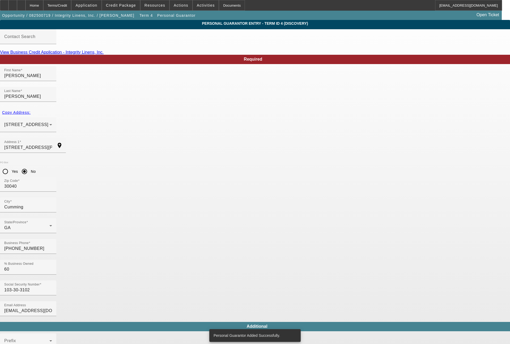
type input "30107"
type input "Ball Ground"
type input "40"
type input "252-31-8731"
type input "[EMAIL_ADDRESS][DOMAIN_NAME]"
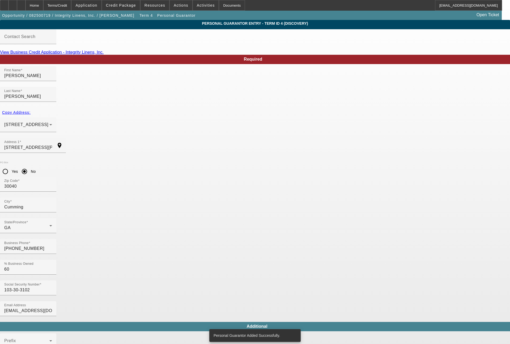
type input "[PHONE_NUMBER]"
type input "[PERSON_NAME]"
type input "[STREET_ADDRESS][PERSON_NAME]"
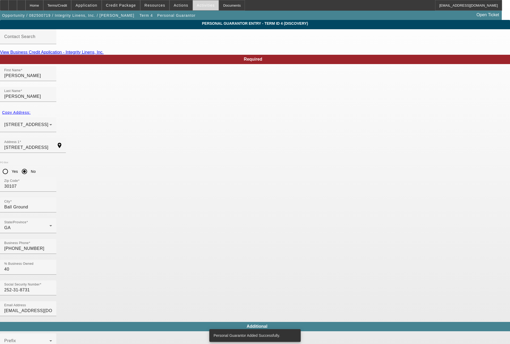
type input "30040"
type input "Cumming"
type input "60"
type input "103-30-3102"
type input "[EMAIL_ADDRESS][DOMAIN_NAME]"
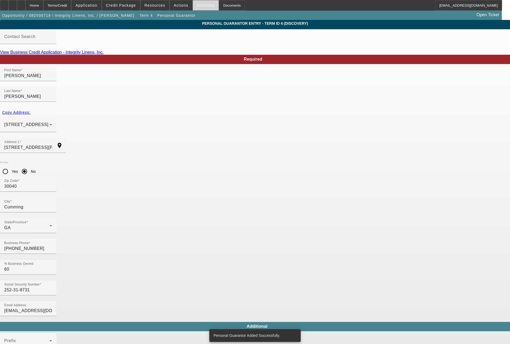
type input "[PHONE_NUMBER]"
type input "$250,000.00"
type input "$0.00"
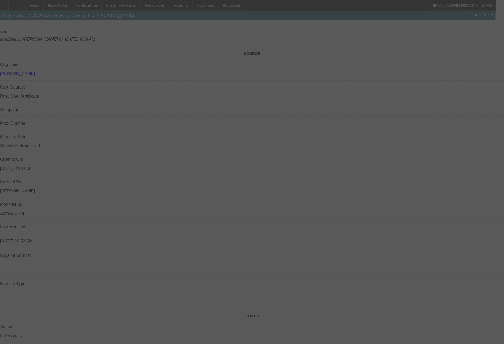
scroll to position [602, 0]
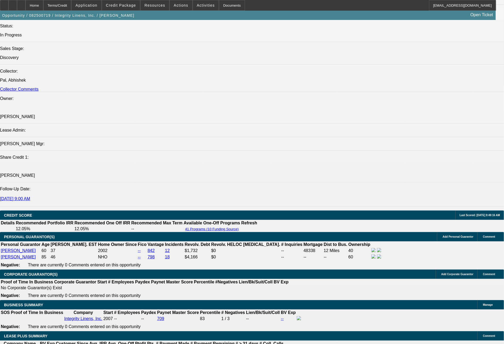
select select "0"
select select "2"
select select "0"
select select "2"
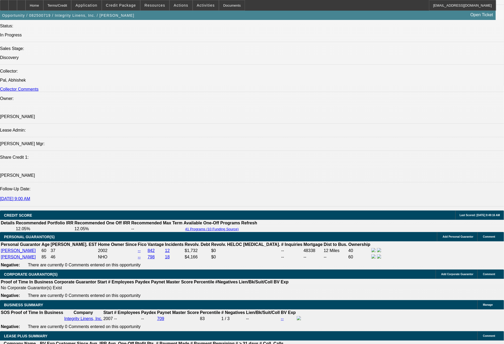
select select "0"
select select "2"
select select "0"
select select "2"
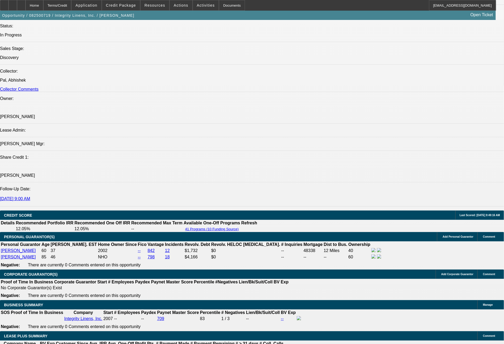
select select "0"
select select "2"
select select "0"
select select "2"
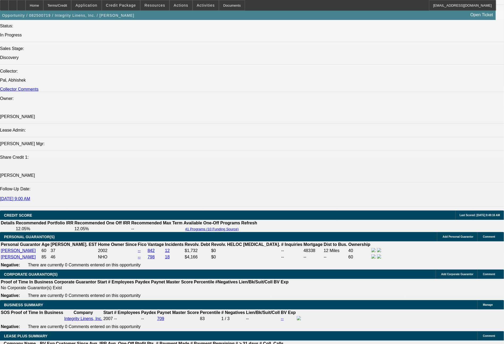
select select "0"
select select "2"
select select "0"
select select "2"
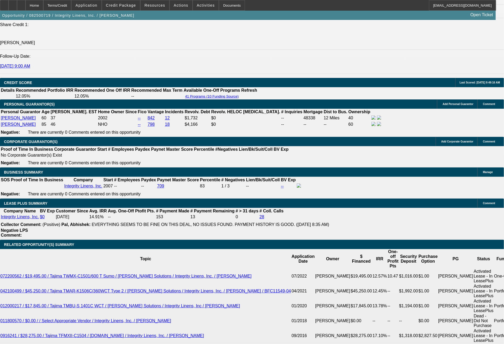
scroll to position [750, 0]
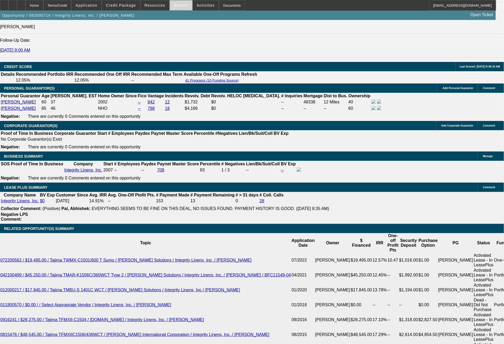
click at [180, 6] on span "Actions" at bounding box center [181, 5] width 15 height 4
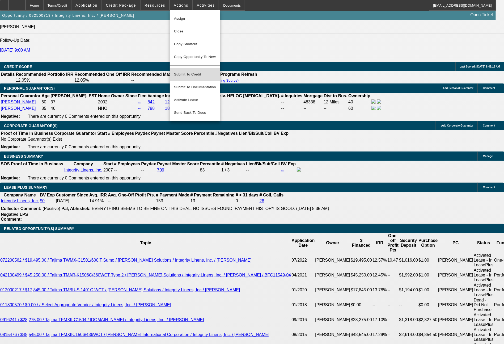
click at [190, 71] on span "Submit To Credit" at bounding box center [195, 74] width 42 height 6
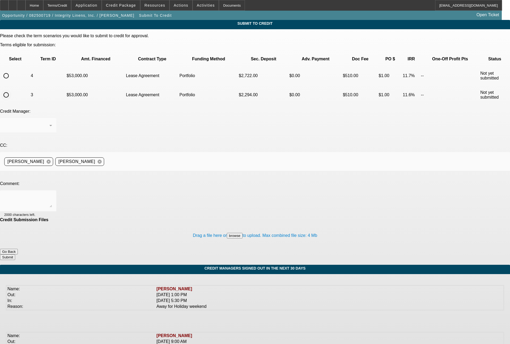
click at [11, 90] on input "radio" at bounding box center [6, 95] width 11 height 11
radio input "true"
click at [49, 122] on div "[PERSON_NAME]" at bounding box center [26, 125] width 45 height 6
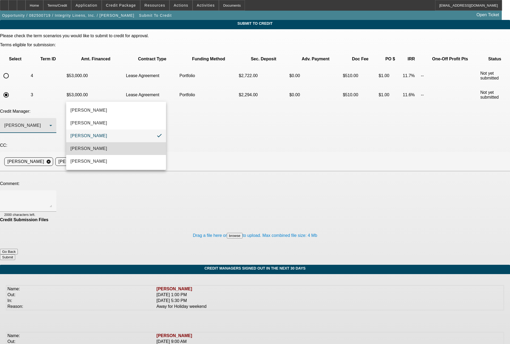
click at [91, 153] on mat-option "[PERSON_NAME]" at bounding box center [116, 148] width 100 height 13
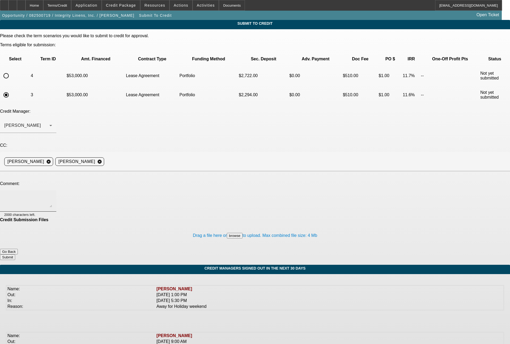
click at [52, 190] on div at bounding box center [28, 200] width 48 height 21
click at [52, 194] on textarea "The ownership is now accurate in CRM ([PERSON_NAME] is 60% and [PERSON_NAME] is…" at bounding box center [28, 200] width 48 height 13
type textarea "The ownership is now accurate in CRM ([PERSON_NAME] is 60% and [PERSON_NAME] is…"
click at [15, 254] on button "Submit" at bounding box center [7, 257] width 15 height 6
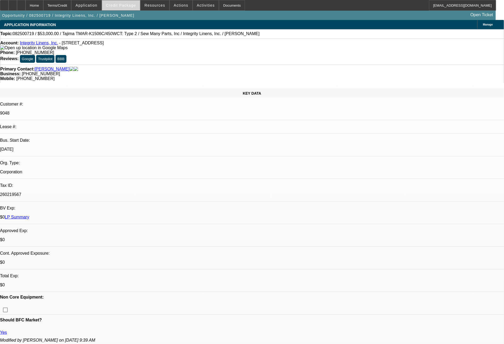
select select "0"
select select "2"
select select "0"
select select "2"
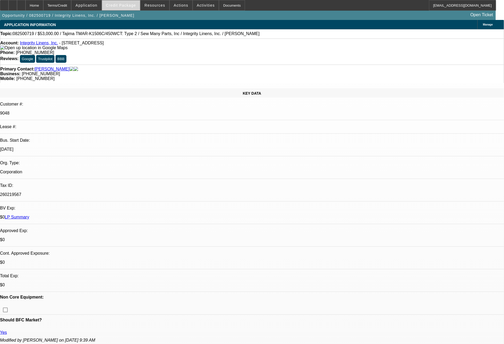
select select "0"
select select "2"
select select "0"
select select "2"
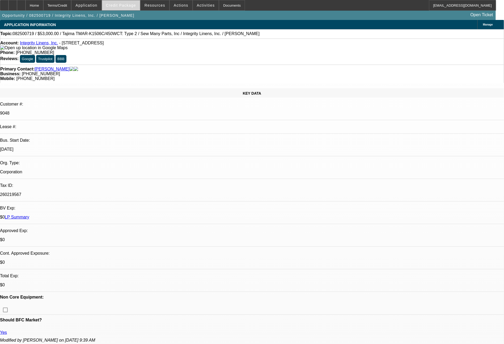
select select "0"
select select "2"
select select "0"
select select "2"
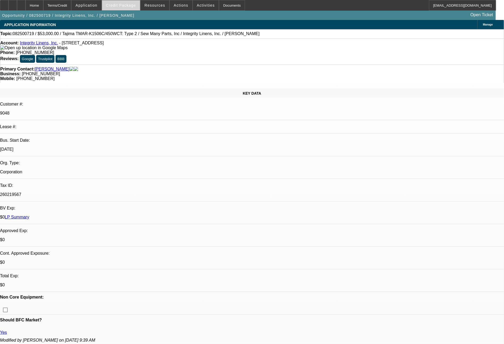
select select "0"
select select "2"
select select "0"
select select "2"
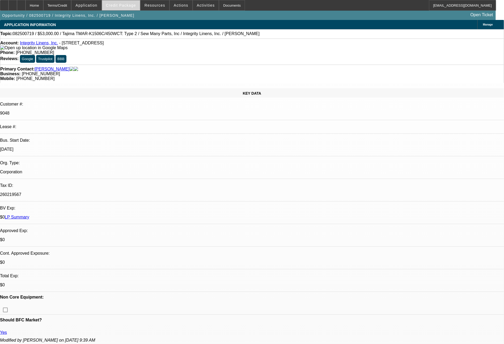
click at [133, 5] on span "Credit Package" at bounding box center [121, 5] width 30 height 4
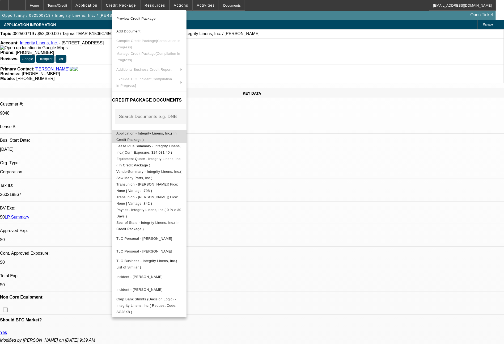
click at [149, 135] on span "Application - Integrity Linens, Inc.( In Credit Package )" at bounding box center [146, 136] width 60 height 10
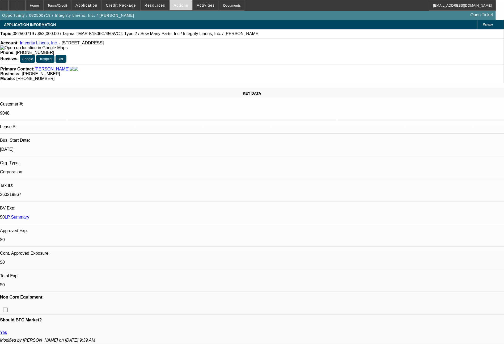
click at [177, 3] on span at bounding box center [181, 5] width 23 height 13
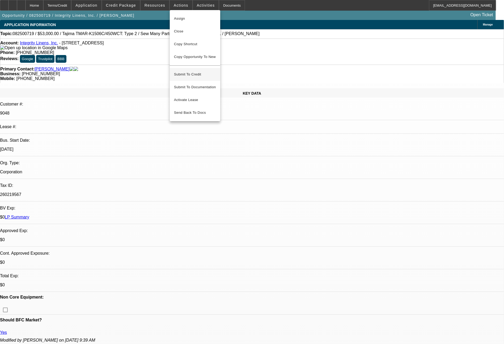
click at [188, 71] on span "Submit To Credit" at bounding box center [195, 74] width 42 height 6
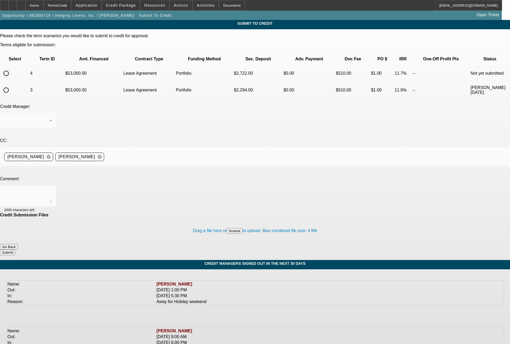
click at [11, 68] on input "radio" at bounding box center [6, 73] width 11 height 11
radio input "true"
click at [52, 113] on div "Arida, Michael" at bounding box center [28, 120] width 48 height 15
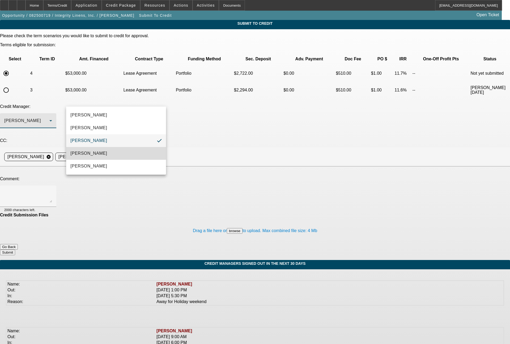
click at [95, 152] on mat-option "[PERSON_NAME]" at bounding box center [116, 153] width 100 height 13
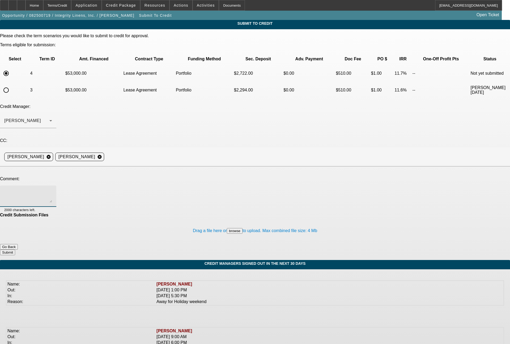
click at [52, 190] on textarea at bounding box center [28, 196] width 48 height 13
type textarea "48 month term set"
click at [15, 249] on button "Submit" at bounding box center [7, 252] width 15 height 6
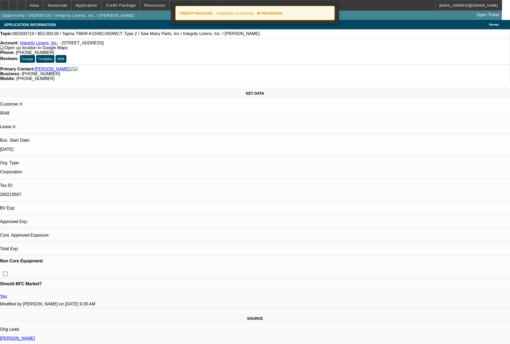
select select "0"
select select "2"
select select "0"
select select "2"
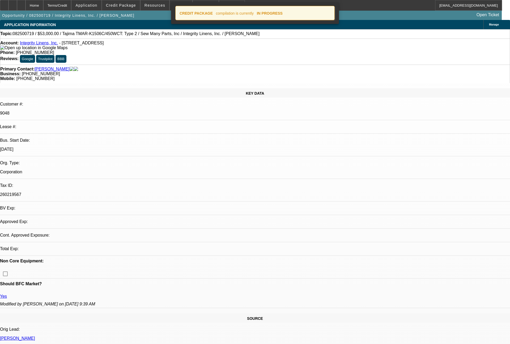
select select "0"
select select "2"
select select "0"
select select "2"
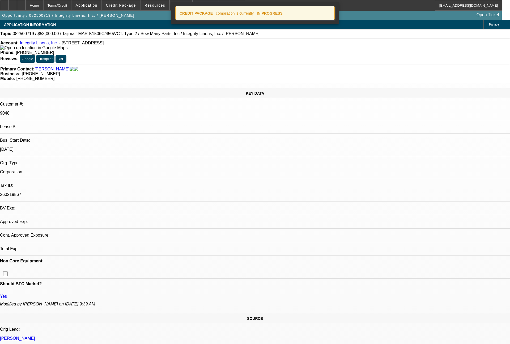
select select "0"
select select "2"
select select "0"
select select "2"
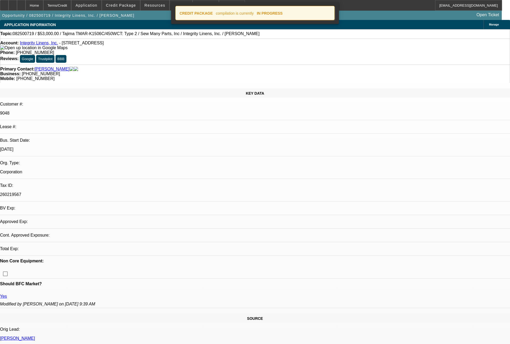
select select "0"
select select "2"
select select "0"
select select "2"
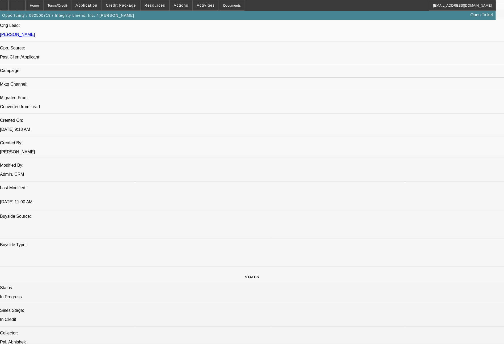
scroll to position [39, 0]
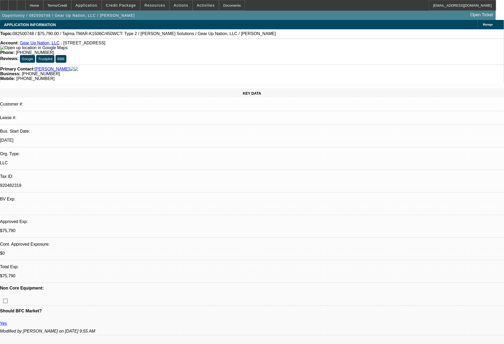
select select "0"
select select "2"
select select "0"
select select "6"
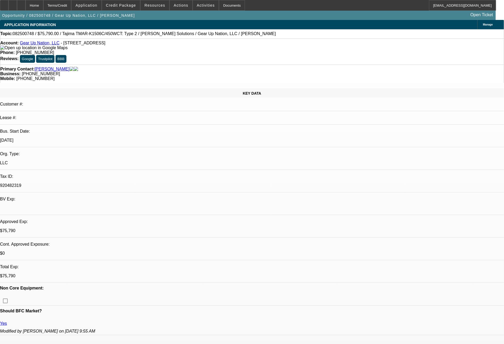
select select "0"
select select "2"
select select "0"
select select "6"
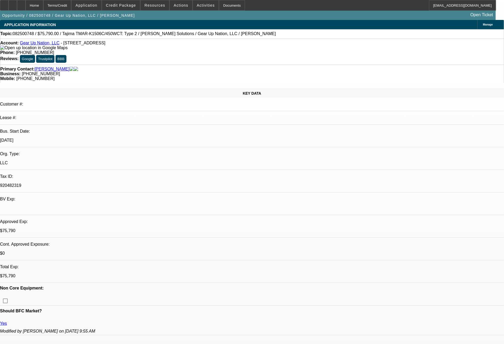
select select "0"
select select "2"
select select "0"
select select "6"
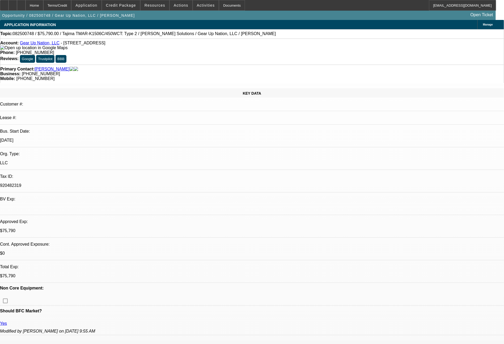
select select "0"
select select "2"
select select "0"
select select "6"
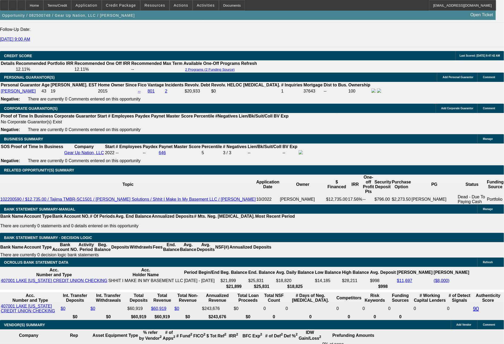
scroll to position [754, 0]
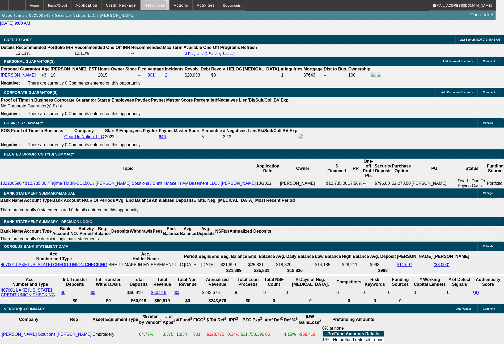
click at [155, 9] on span at bounding box center [155, 5] width 29 height 13
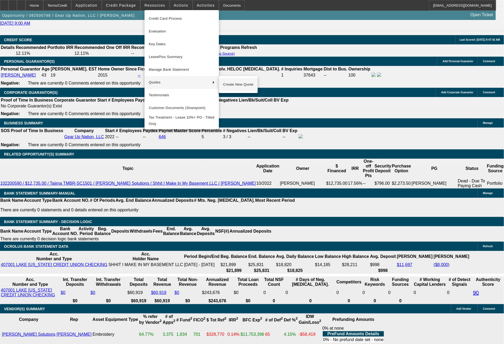
click at [241, 86] on span "Create New Quote" at bounding box center [238, 84] width 30 height 6
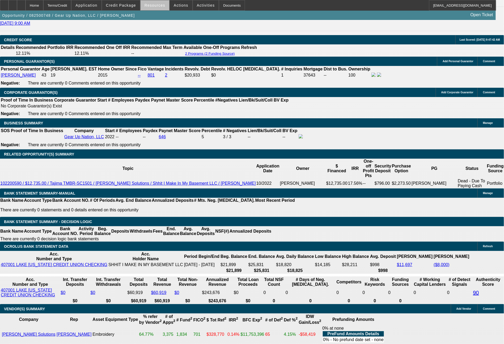
click at [160, 8] on span at bounding box center [155, 5] width 29 height 13
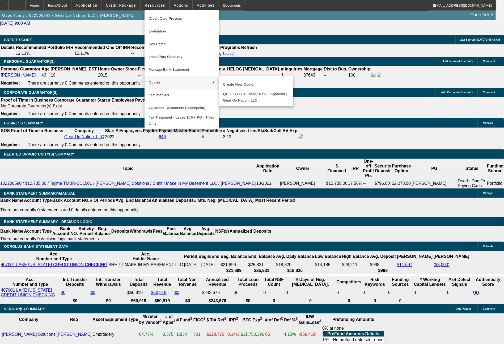
click at [433, 282] on div at bounding box center [252, 172] width 504 height 344
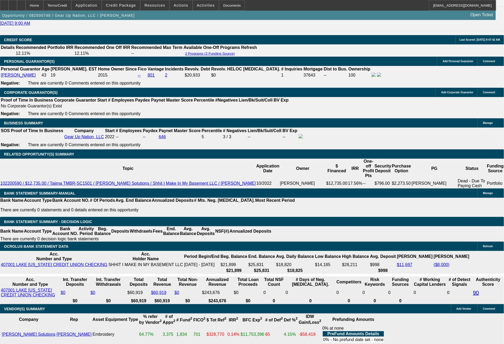
drag, startPoint x: 236, startPoint y: 205, endPoint x: 249, endPoint y: 205, distance: 12.5
type input "6"
type input "UNKNOWN"
type input "$13,081.15"
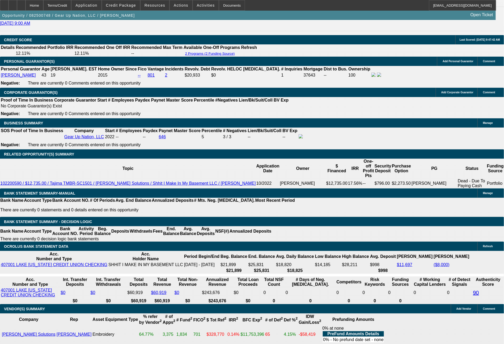
type input "$26,162.30"
type input "60"
type input "$1,689.70"
type input "$3,379.40"
type input "60"
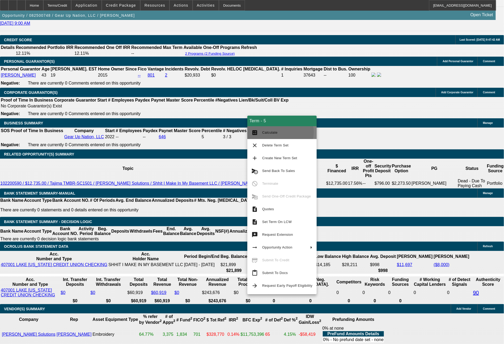
click at [273, 132] on span "Calculate" at bounding box center [269, 132] width 15 height 4
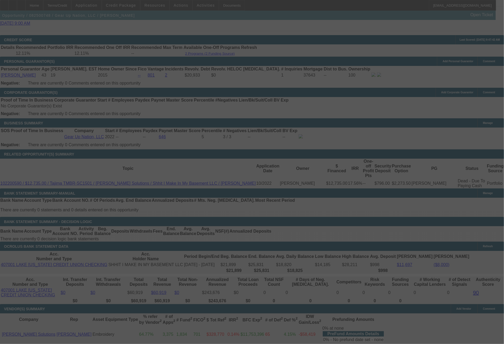
select select "0"
select select "2"
select select "0"
select select "6"
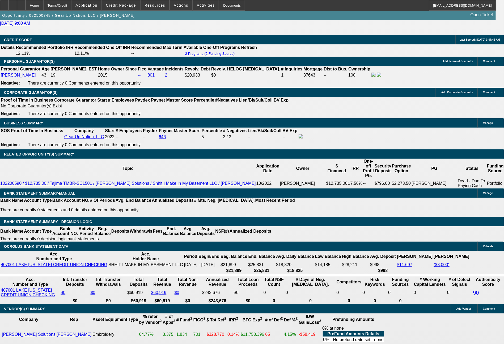
select select "0"
select select "2"
select select "0"
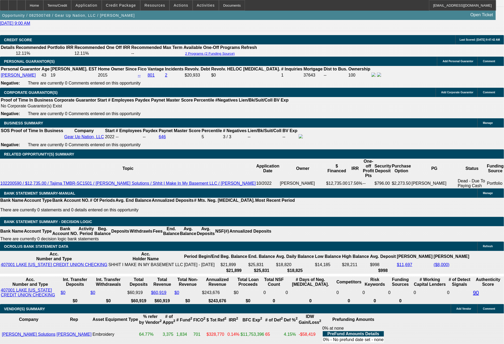
select select "6"
select select "0"
select select "2"
select select "0"
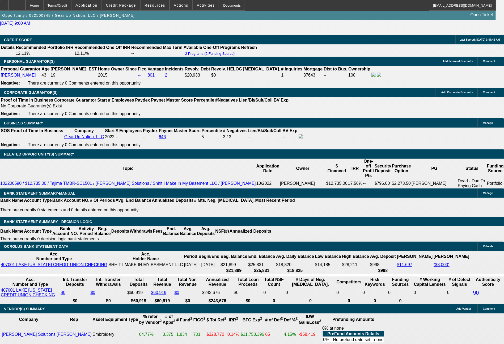
select select "6"
select select "0"
select select "2"
select select "0"
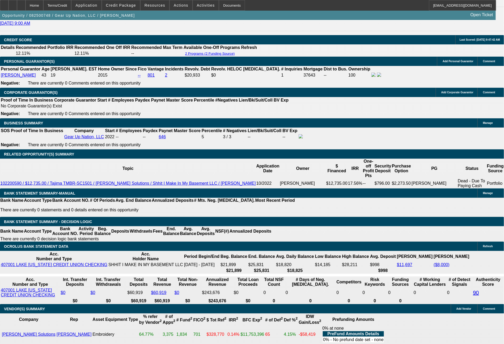
select select "6"
select select "0"
select select "2"
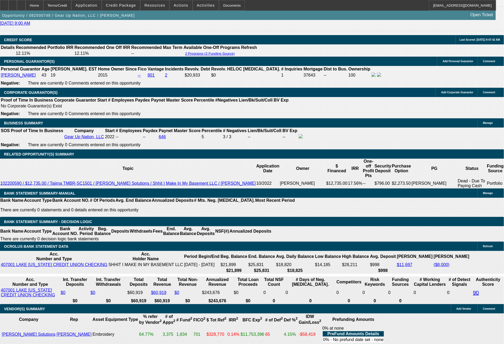
select select "0"
select select "6"
select select "0"
select select "2"
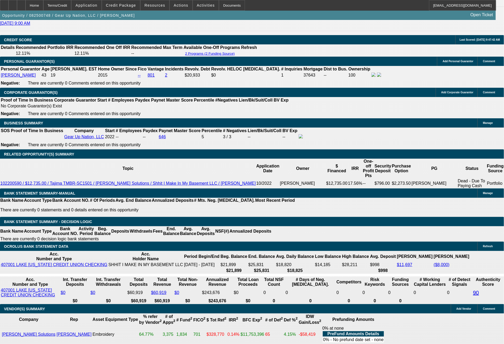
select select "0"
select select "6"
select select "0"
select select "2"
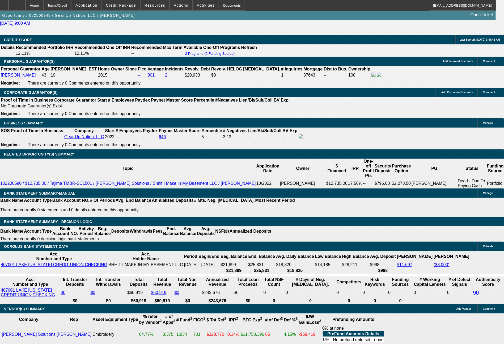
select select "0"
select select "6"
select select "0"
select select "2"
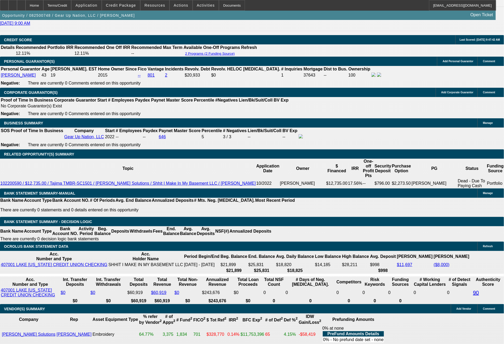
select select "0"
select select "6"
drag, startPoint x: 211, startPoint y: 203, endPoint x: 233, endPoint y: 205, distance: 21.3
type input "1"
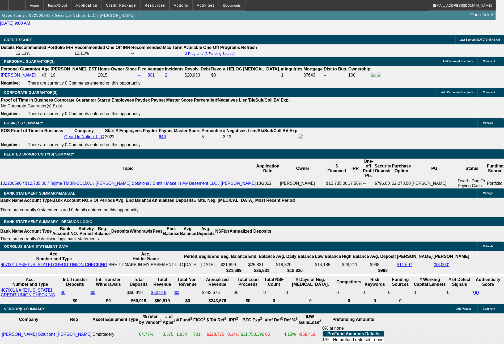
type input "$2.00"
type input "UNKNOWN"
type input "1683"
type input "$3,366.00"
type input "11.9"
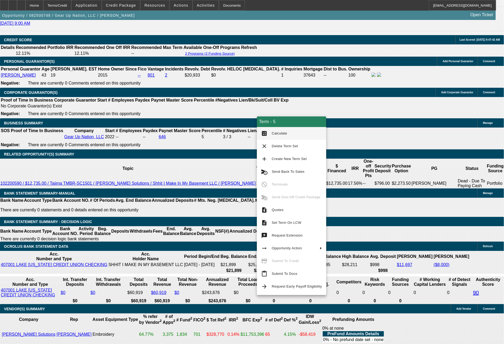
type input "$1,683.00"
click at [275, 138] on button "calculate Calculate" at bounding box center [291, 133] width 69 height 13
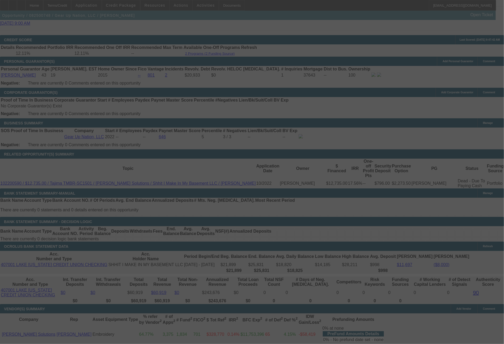
select select "0"
select select "2"
select select "0"
select select "6"
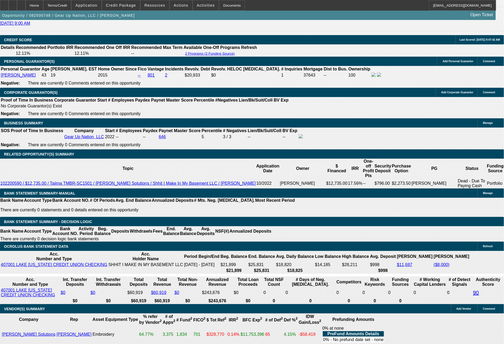
drag, startPoint x: 236, startPoint y: 203, endPoint x: 247, endPoint y: 206, distance: 10.9
type input "UNKNOWN"
type input "66"
type input "$26,149.18"
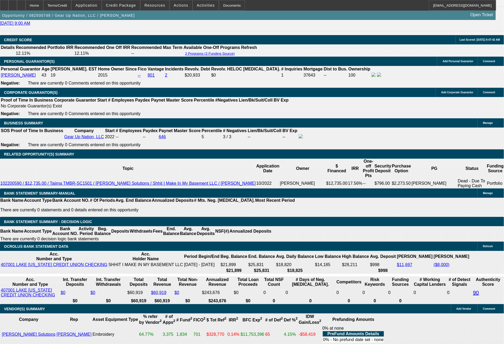
type input "$13,074.59"
type input "66"
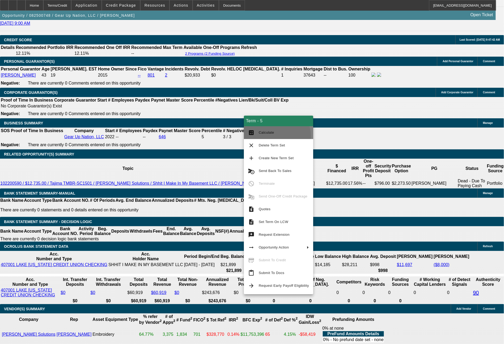
click at [268, 136] on button "calculate Calculate" at bounding box center [278, 132] width 69 height 13
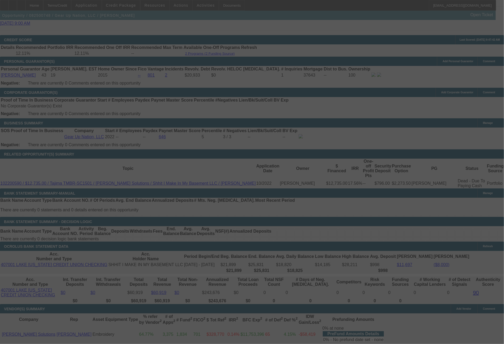
select select "0"
select select "2"
select select "0"
select select "6"
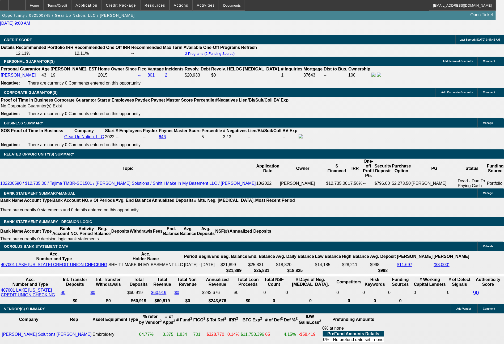
drag, startPoint x: 210, startPoint y: 204, endPoint x: 233, endPoint y: 207, distance: 22.8
type input "1"
type input "$2.00"
type input "UNKNOWN"
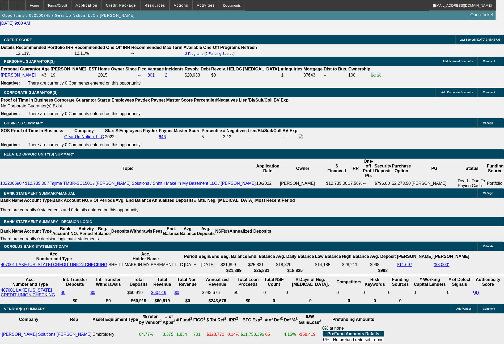
type input "1571"
type input "11.9"
type input "$3,142.00"
type input "$1,571.00"
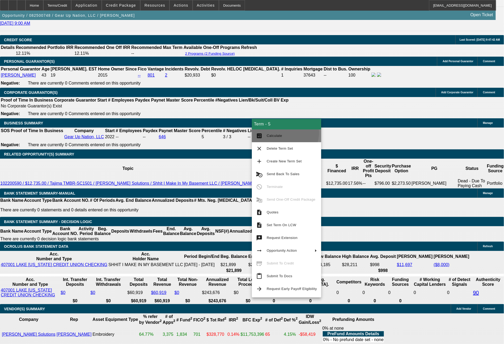
click at [285, 133] on span "Calculate" at bounding box center [292, 136] width 50 height 6
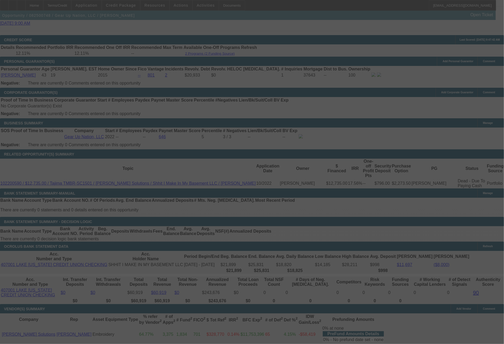
select select "0"
select select "2"
select select "0"
select select "6"
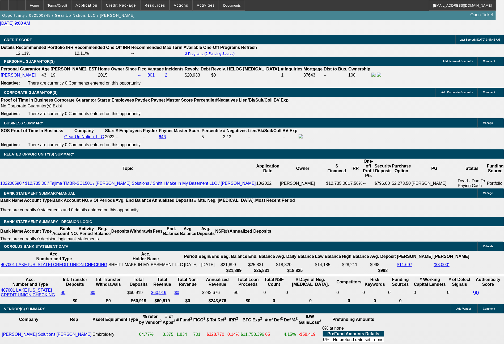
drag, startPoint x: 214, startPoint y: 205, endPoint x: 237, endPoint y: 205, distance: 23.1
type input "15"
type input "$30.00"
type input "UNKNOWN"
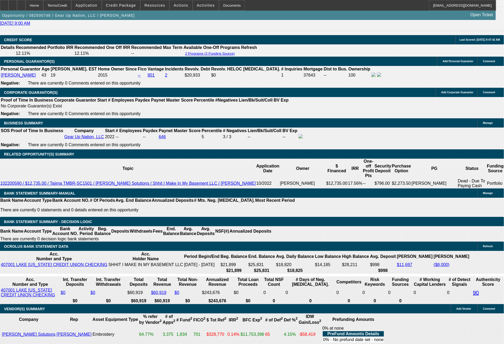
type input "1571"
type input "$3,142.00"
type input "11.9"
type input "1571.1"
type input "$3,142.20"
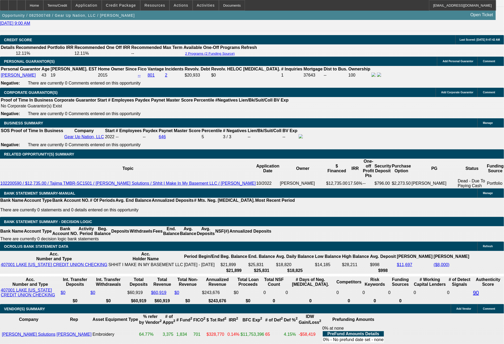
type input "1571.14"
type input "$3,142.28"
type input "$1,571.14"
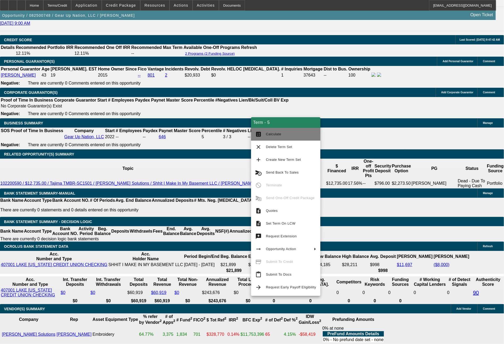
click at [278, 131] on span "Calculate" at bounding box center [291, 134] width 50 height 6
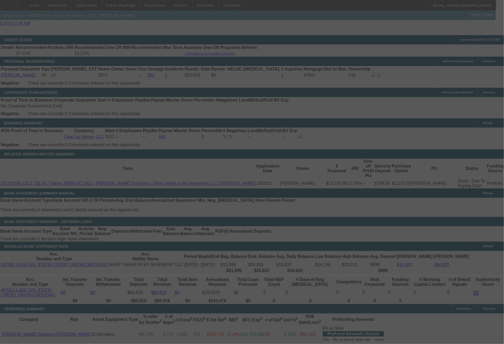
select select "0"
select select "2"
select select "0"
select select "6"
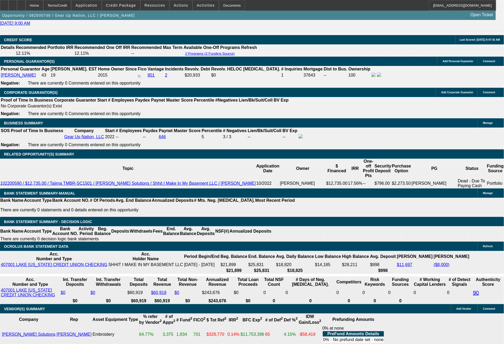
drag, startPoint x: 213, startPoint y: 205, endPoint x: 237, endPoint y: 207, distance: 24.5
type input "1"
type input "$2.00"
type input "UNKNOWN"
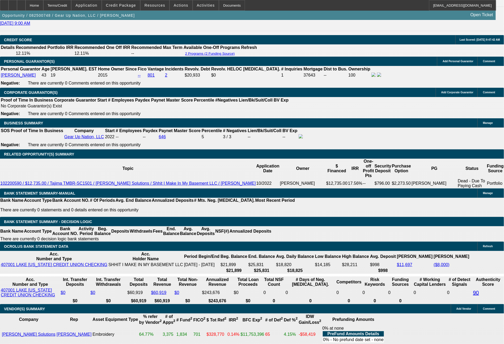
type input "15"
type input "1571"
type input "$3,142.00"
type input "11.9"
type input "1571.44"
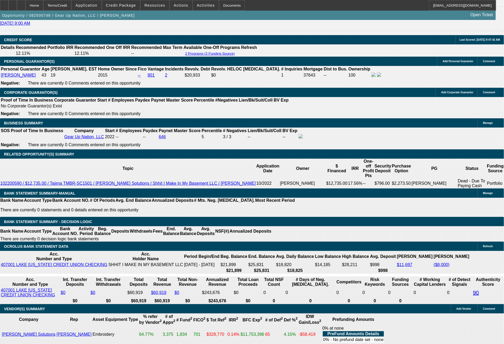
type input "$3,142.88"
type input "$1,571.44"
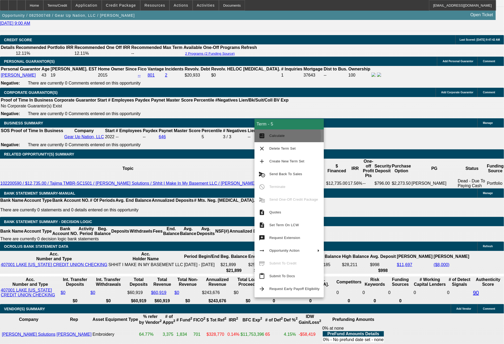
click at [272, 136] on span "Calculate" at bounding box center [276, 136] width 15 height 4
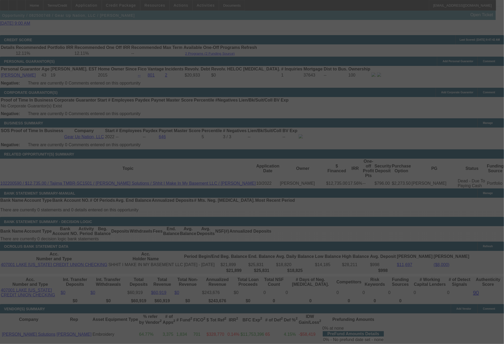
select select "0"
select select "2"
select select "0"
select select "6"
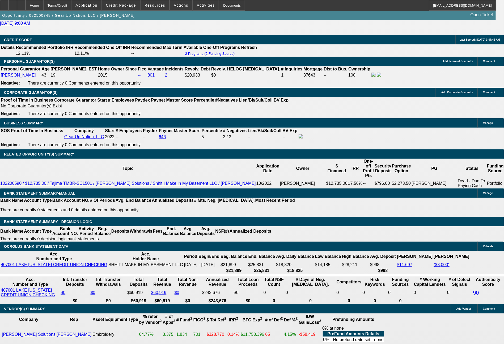
drag, startPoint x: 237, startPoint y: 207, endPoint x: 243, endPoint y: 206, distance: 6.8
type input "7"
type input "UNKNOWN"
type input "$11,261.92"
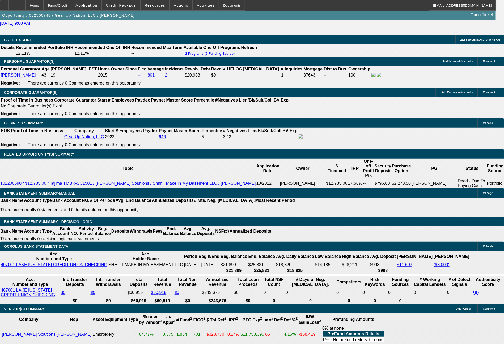
type input "$22,523.84"
type input "72"
type input "$1,478.91"
type input "$2,957.82"
type input "72"
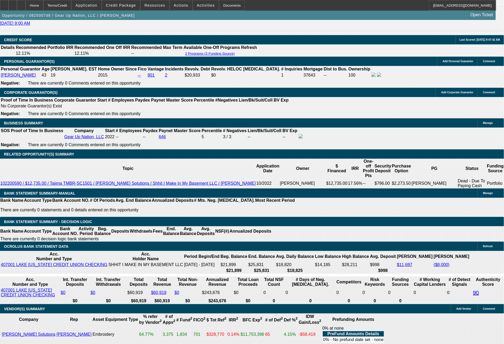
drag, startPoint x: 213, startPoint y: 206, endPoint x: 230, endPoint y: 206, distance: 17.0
type input "1"
type input "$2.00"
type input "1485"
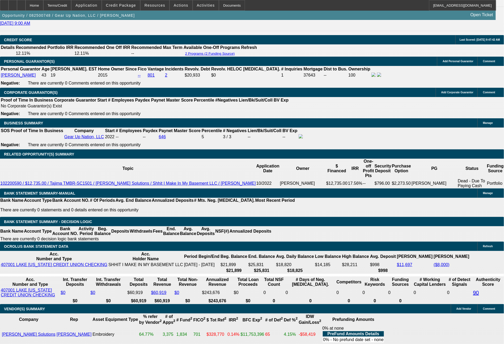
type input "12.1"
type input "$2,970.00"
type input "1485.63"
type input "$2,971.26"
type input "$1,485.63"
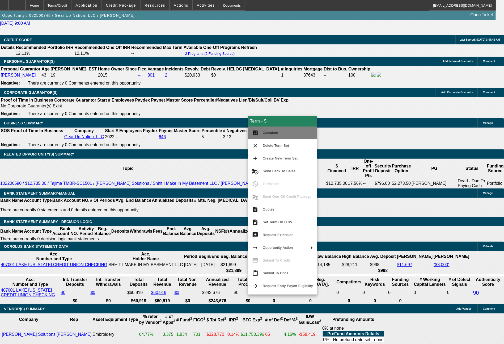
click at [262, 136] on button "calculate Calculate" at bounding box center [282, 132] width 69 height 13
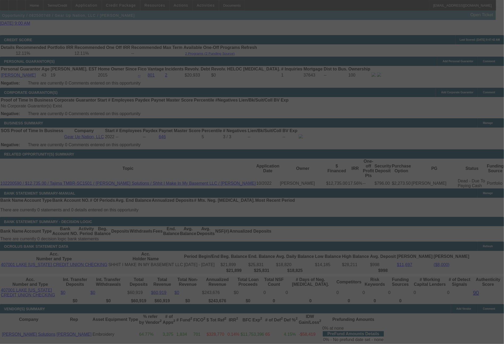
select select "0"
select select "2"
select select "0"
select select "6"
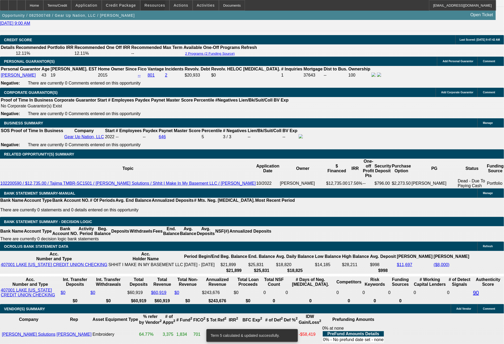
click at [152, 5] on span "Resources" at bounding box center [155, 5] width 21 height 4
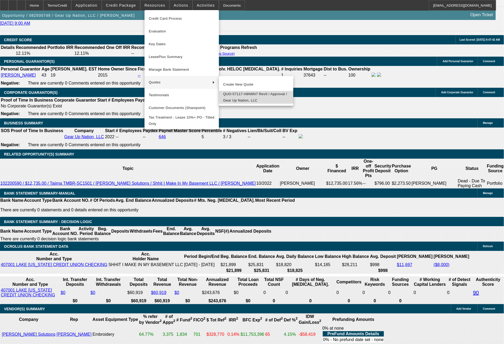
click at [237, 103] on span "QUO-57117-H8N6N7 Rev0 / Approval / Gear Up Nation, LLC" at bounding box center [256, 97] width 66 height 13
